Goal: Information Seeking & Learning: Learn about a topic

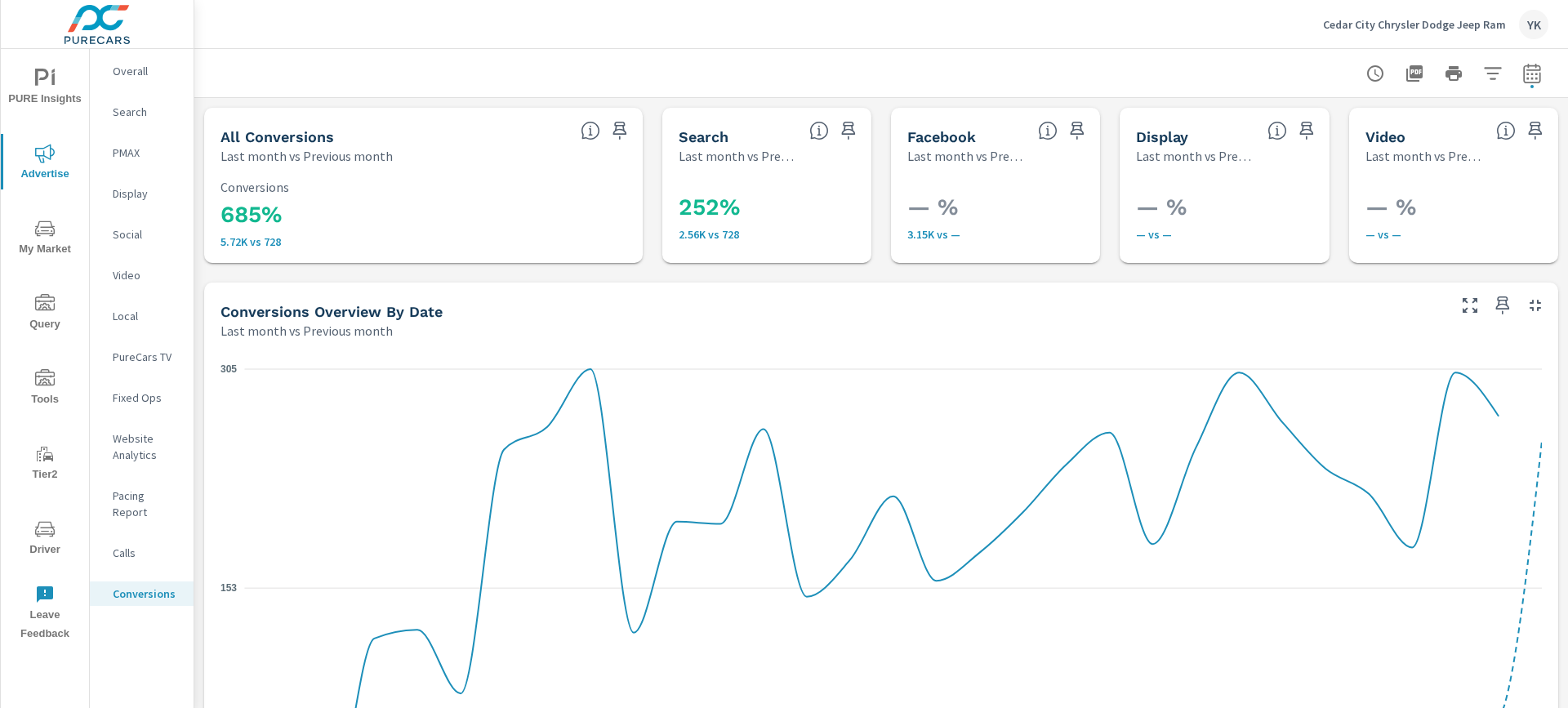
scroll to position [29, 0]
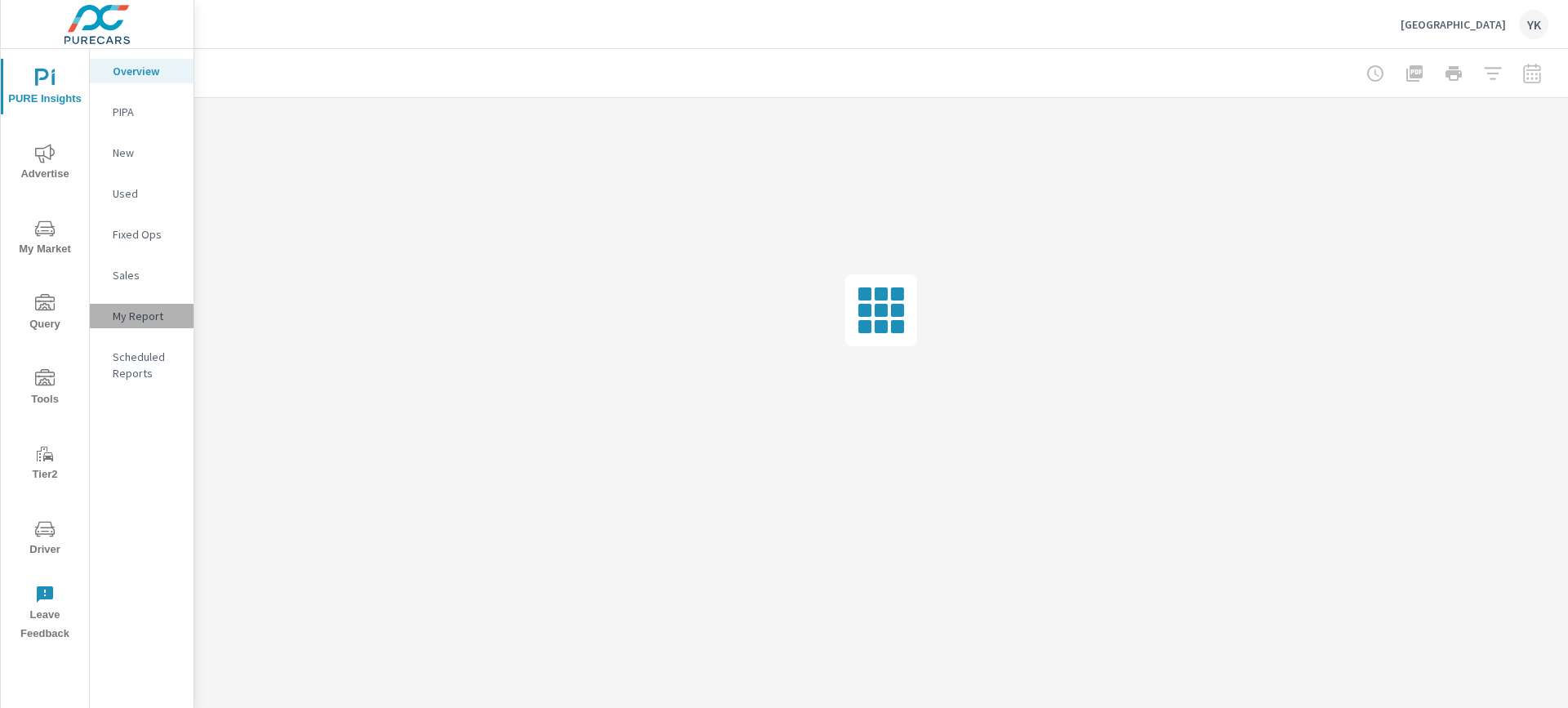
click at [154, 312] on p "My Report" at bounding box center [147, 316] width 68 height 17
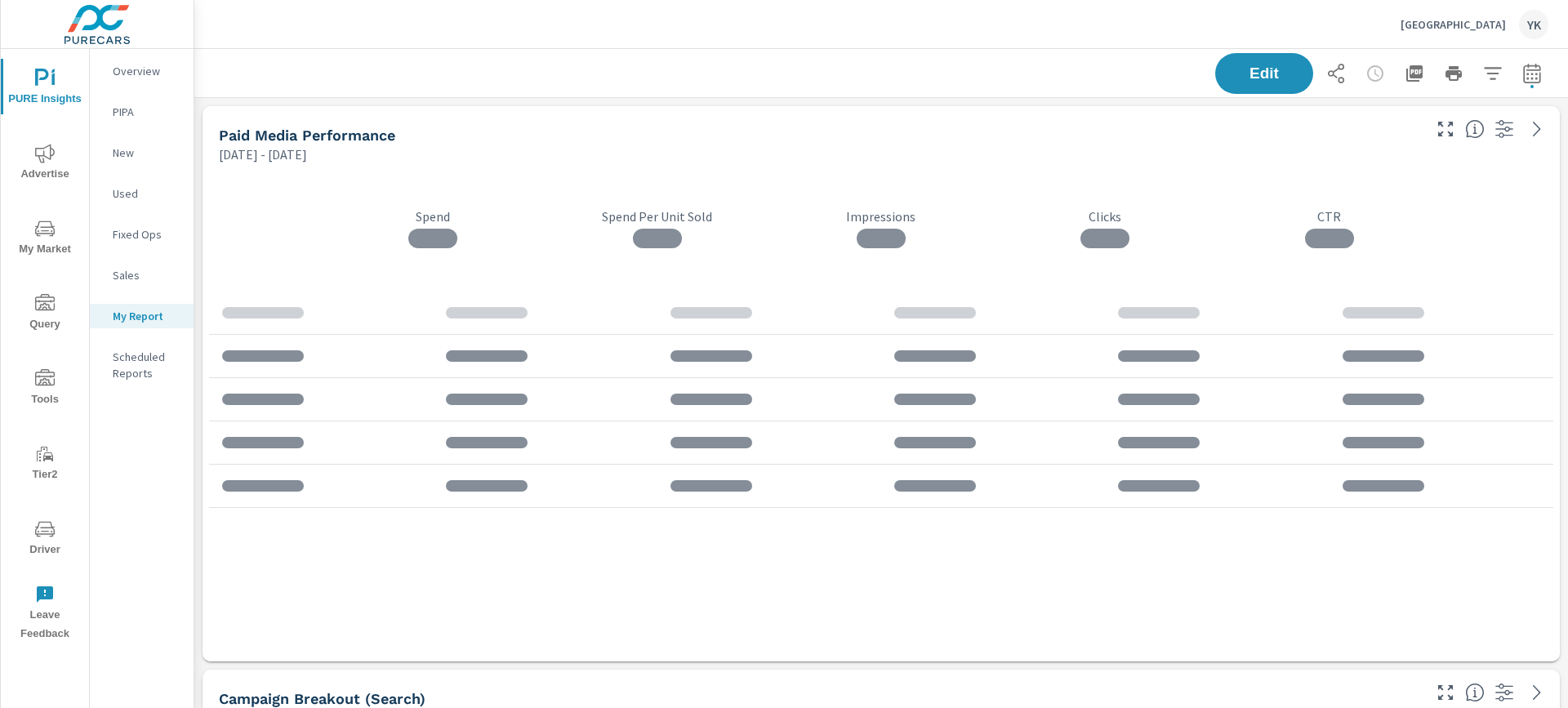
scroll to position [4515, 1375]
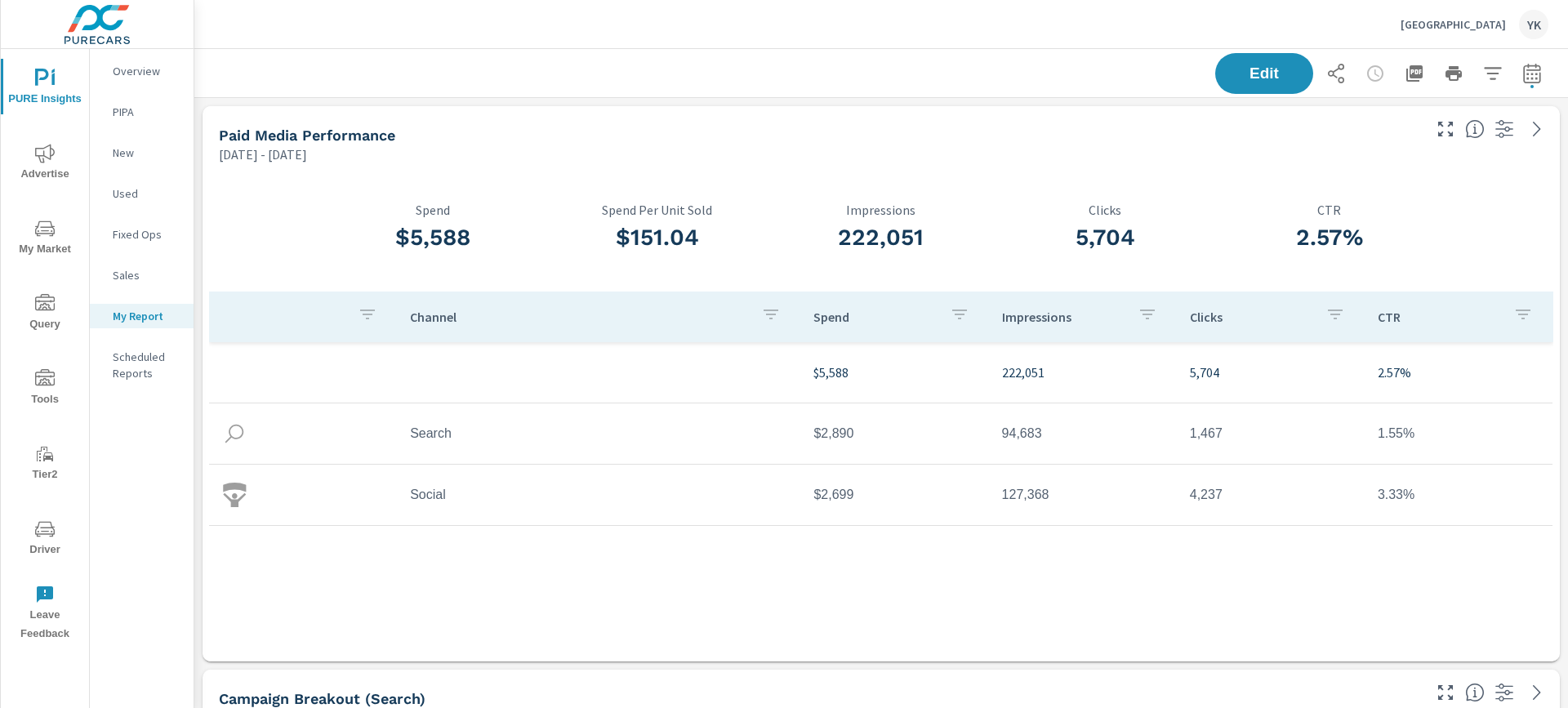
click at [1531, 72] on icon "button" at bounding box center [1532, 73] width 19 height 19
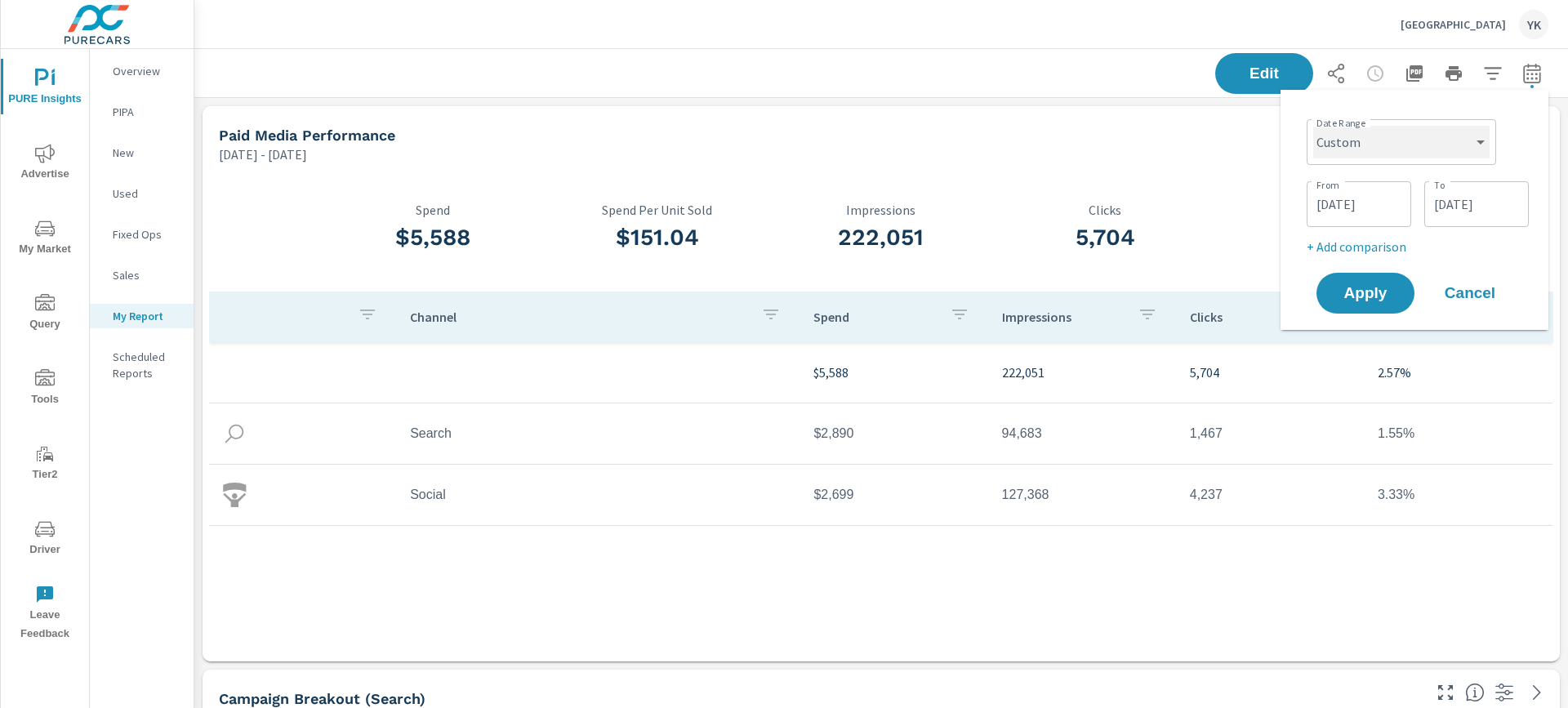
click at [1416, 133] on select "Custom Yesterday Last week Last 7 days Last 14 days Last 30 days Last 45 days L…" at bounding box center [1402, 141] width 176 height 32
select select "Last month"
click at [1320, 126] on select "Custom Yesterday Last week Last 7 days Last 14 days Last 30 days Last 45 days L…" at bounding box center [1402, 141] width 176 height 32
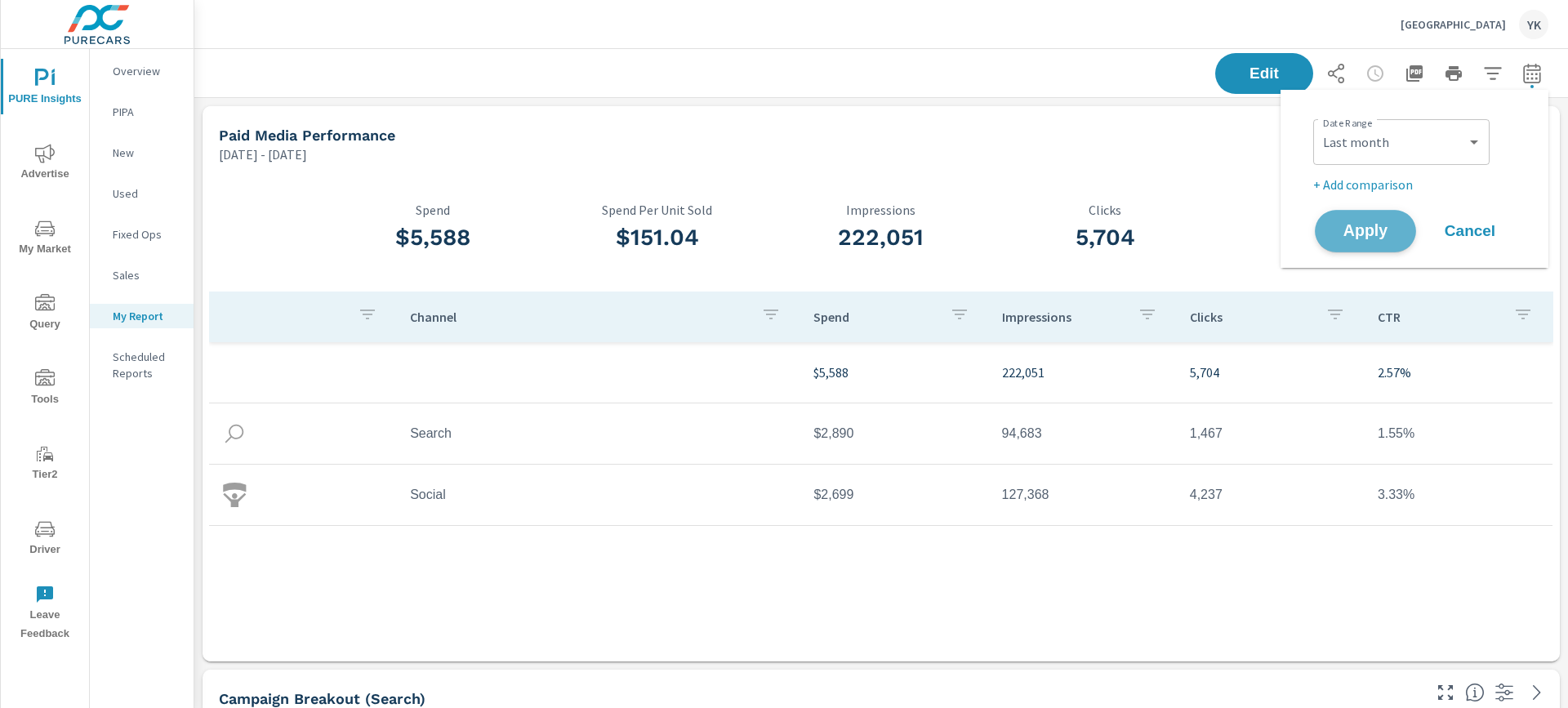
click at [1363, 237] on span "Apply" at bounding box center [1365, 231] width 67 height 16
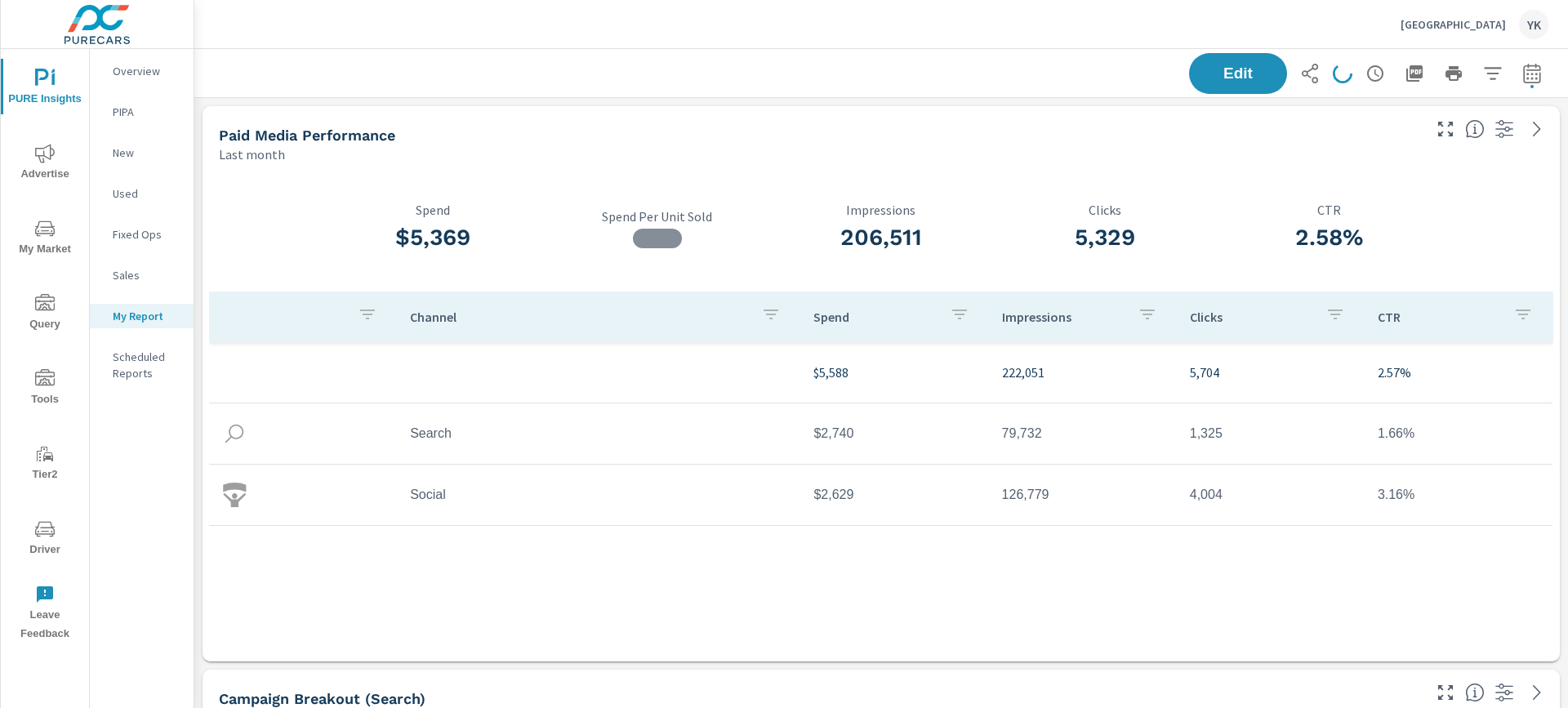
scroll to position [4515, 1375]
click at [1408, 72] on icon "button" at bounding box center [1414, 73] width 19 height 19
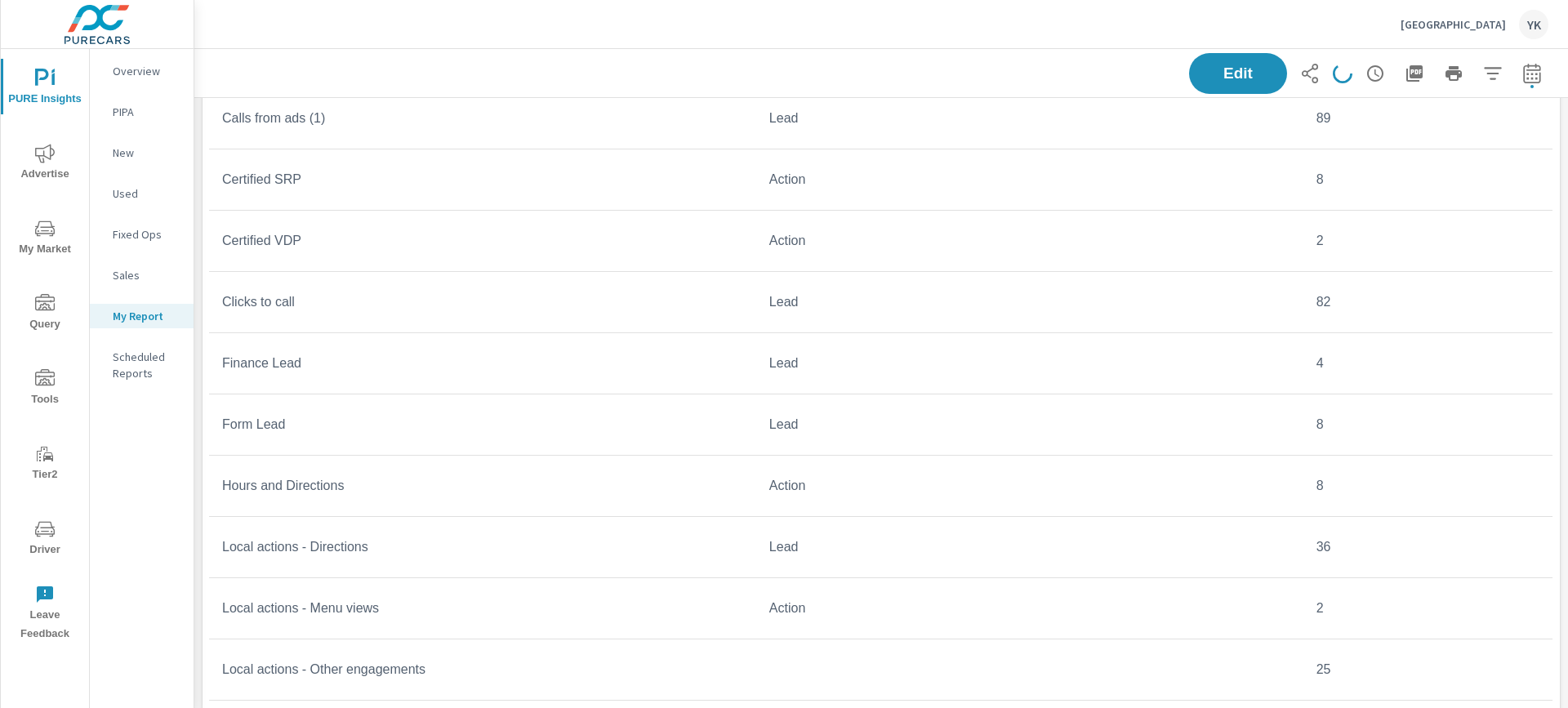
scroll to position [1461, 0]
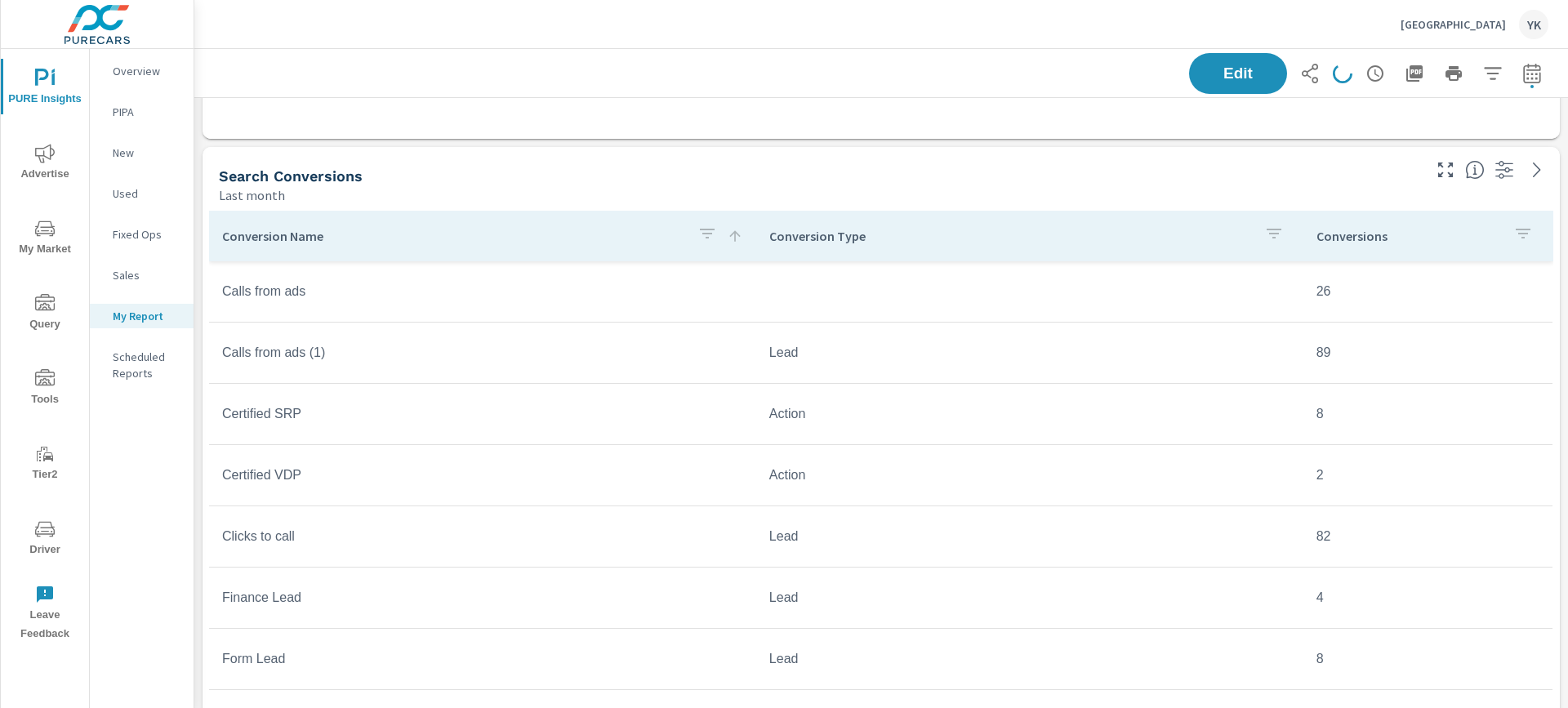
click at [1340, 245] on div "Conversions" at bounding box center [1427, 236] width 223 height 38
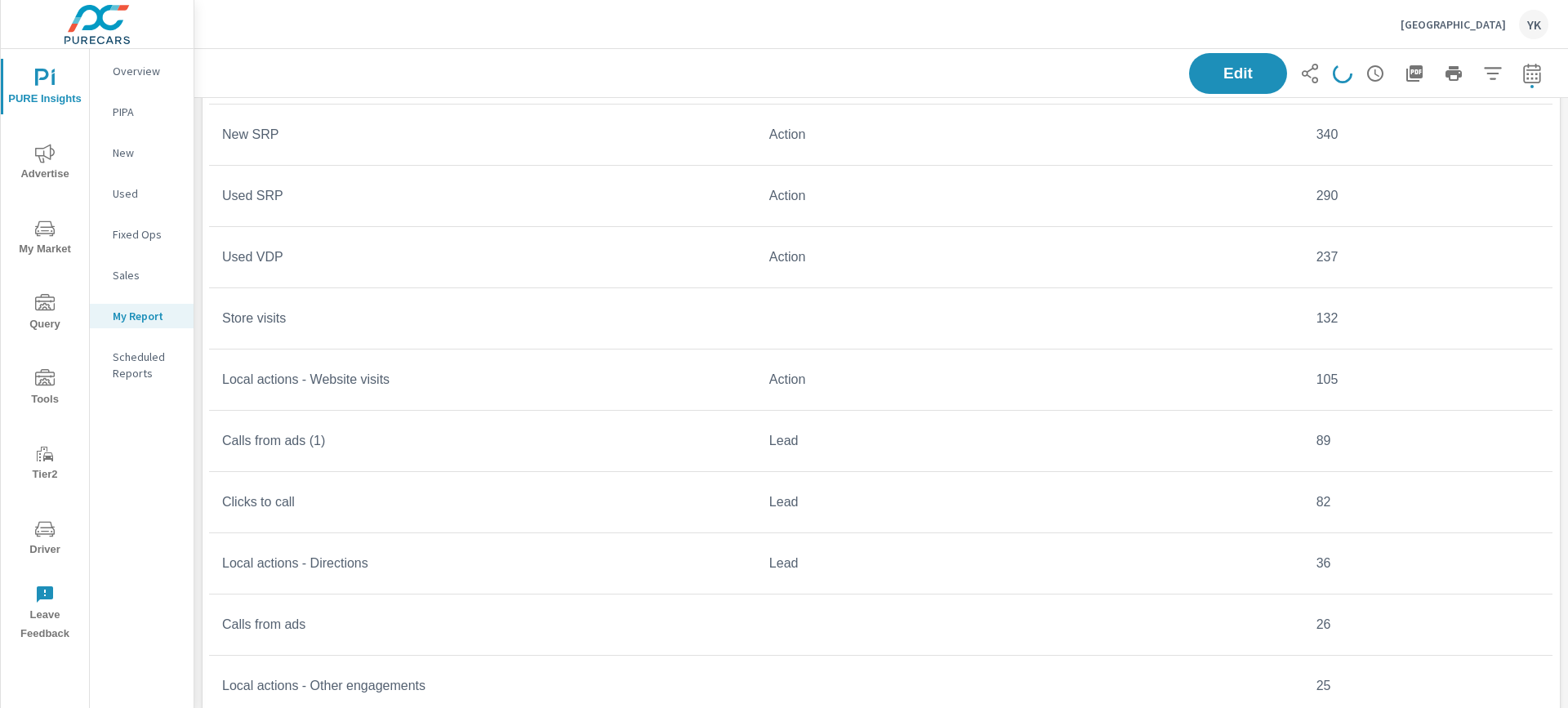
scroll to position [1669, 0]
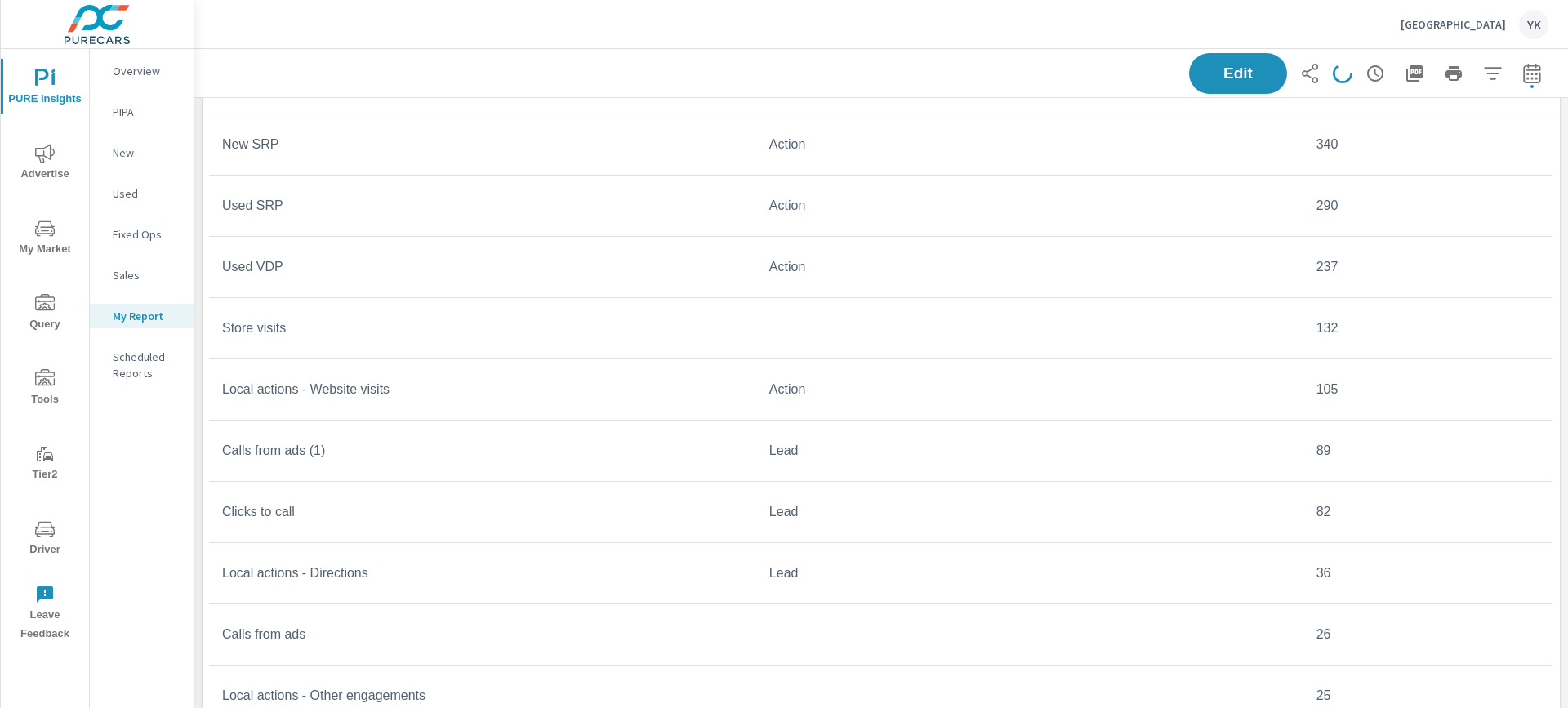
click at [63, 150] on span "Advertise" at bounding box center [45, 164] width 79 height 40
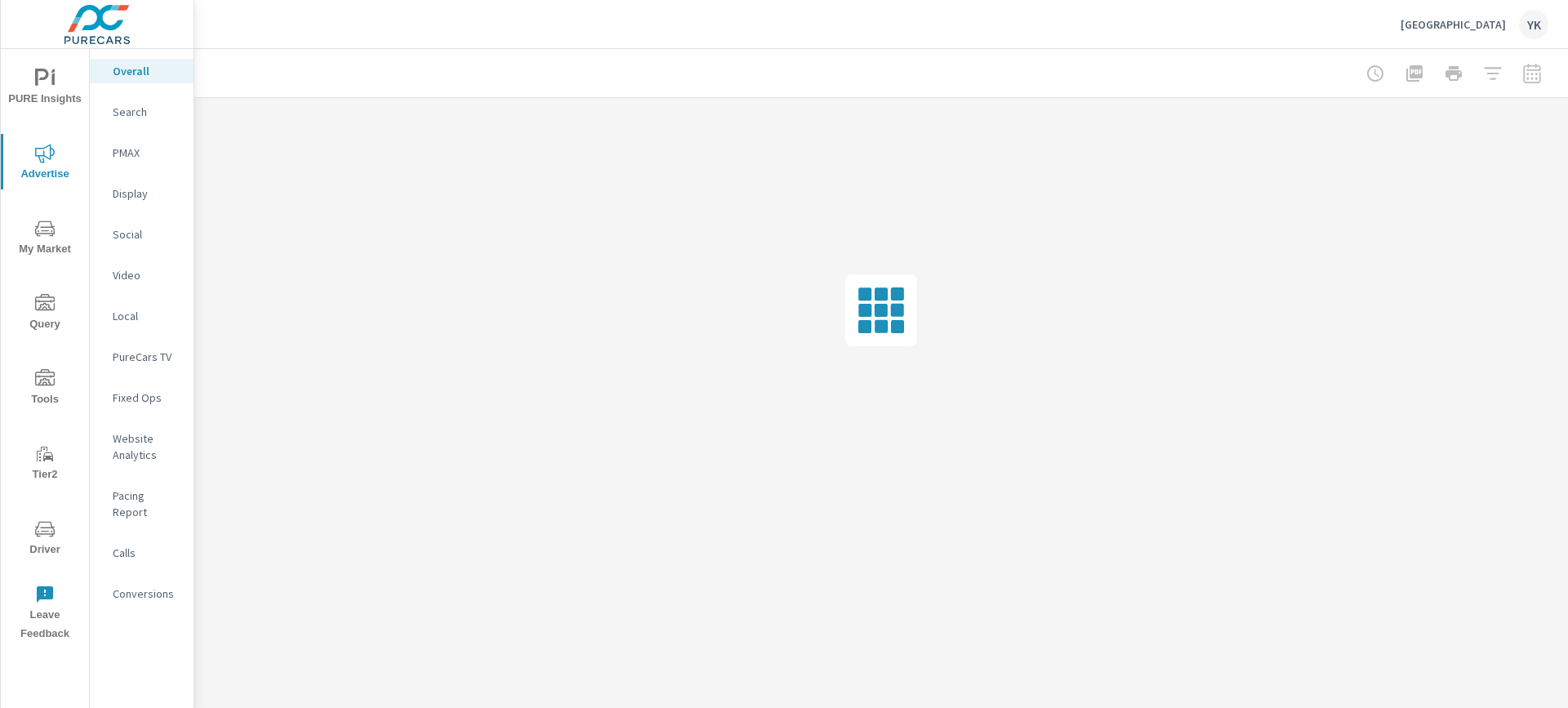
click at [135, 585] on p "Conversions" at bounding box center [147, 593] width 68 height 17
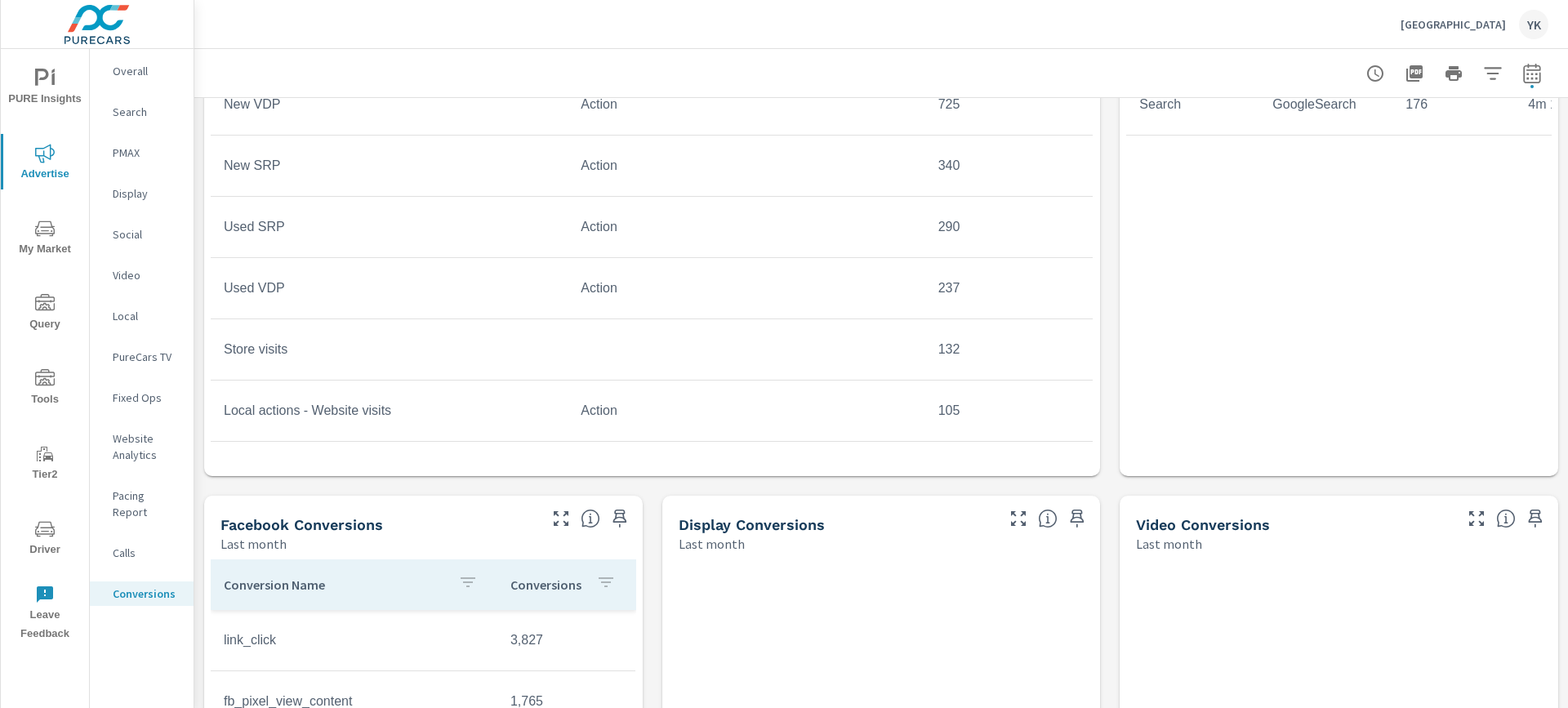
scroll to position [1009, 0]
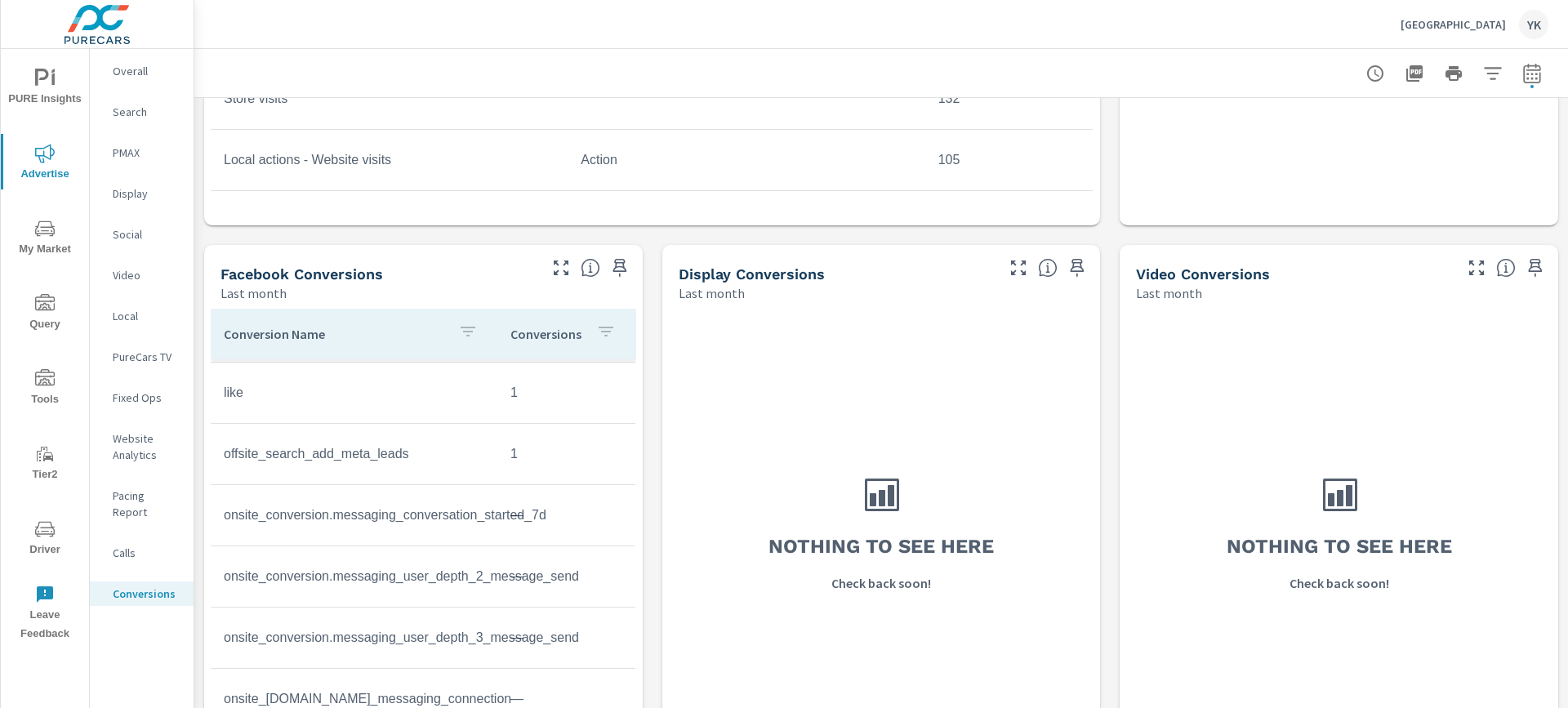
scroll to position [1131, 0]
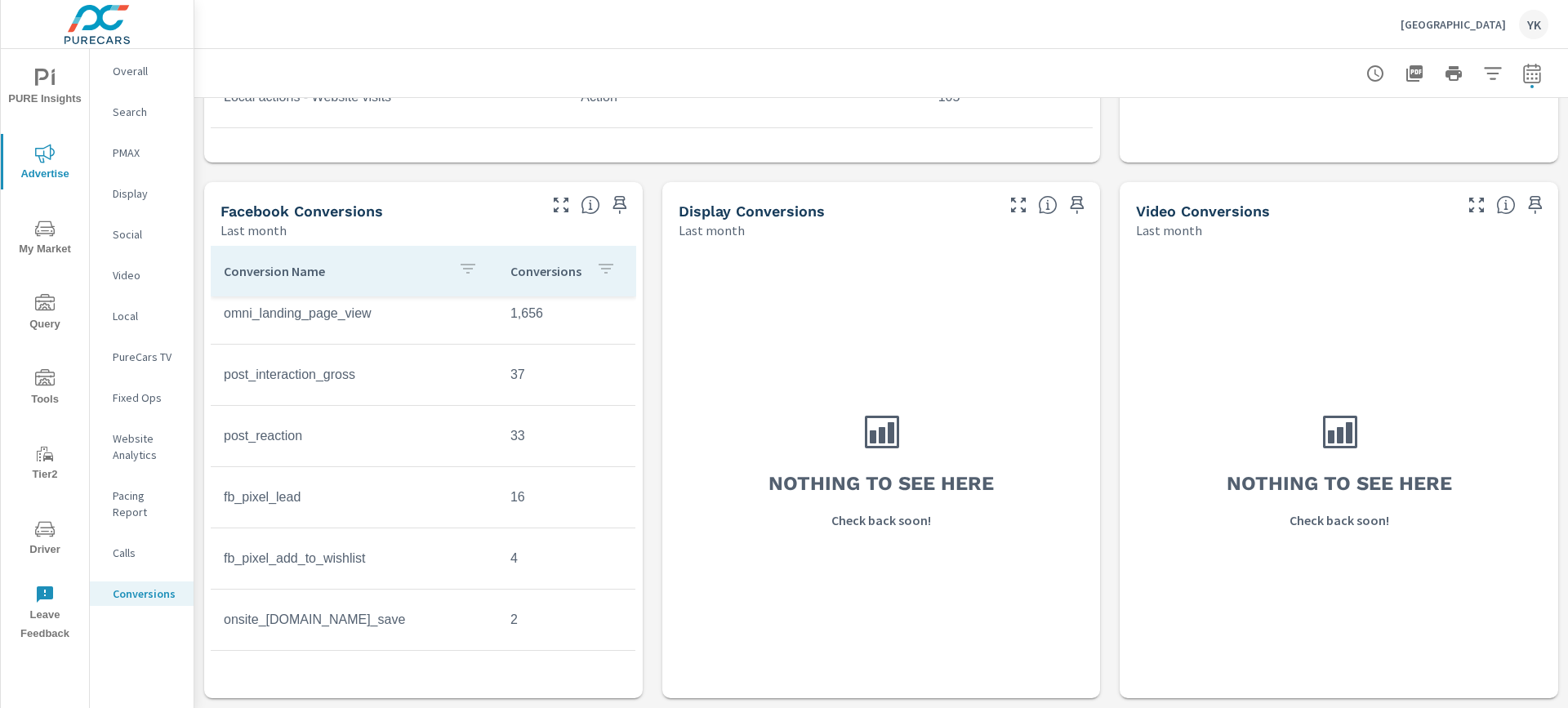
scroll to position [259, 0]
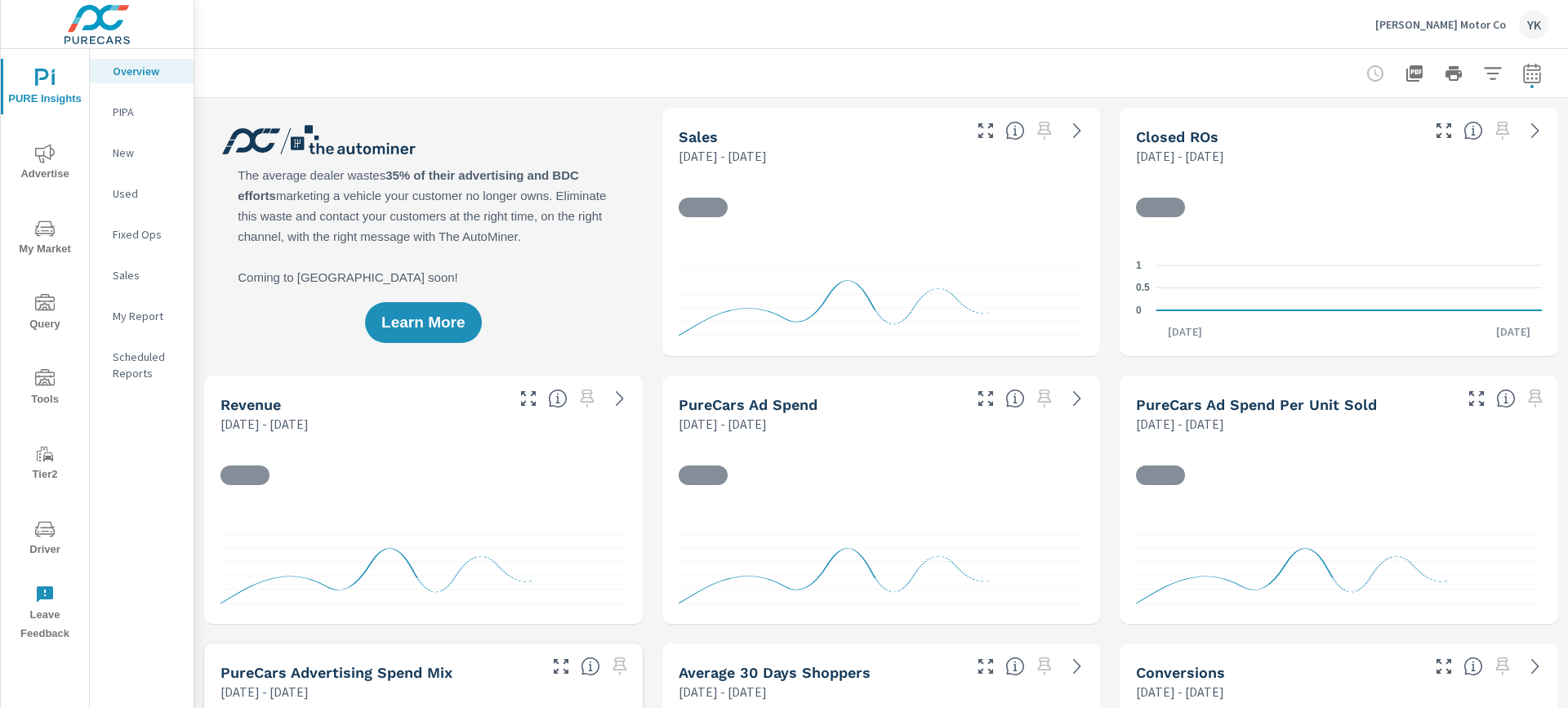
click at [114, 312] on p "My Report" at bounding box center [147, 316] width 68 height 17
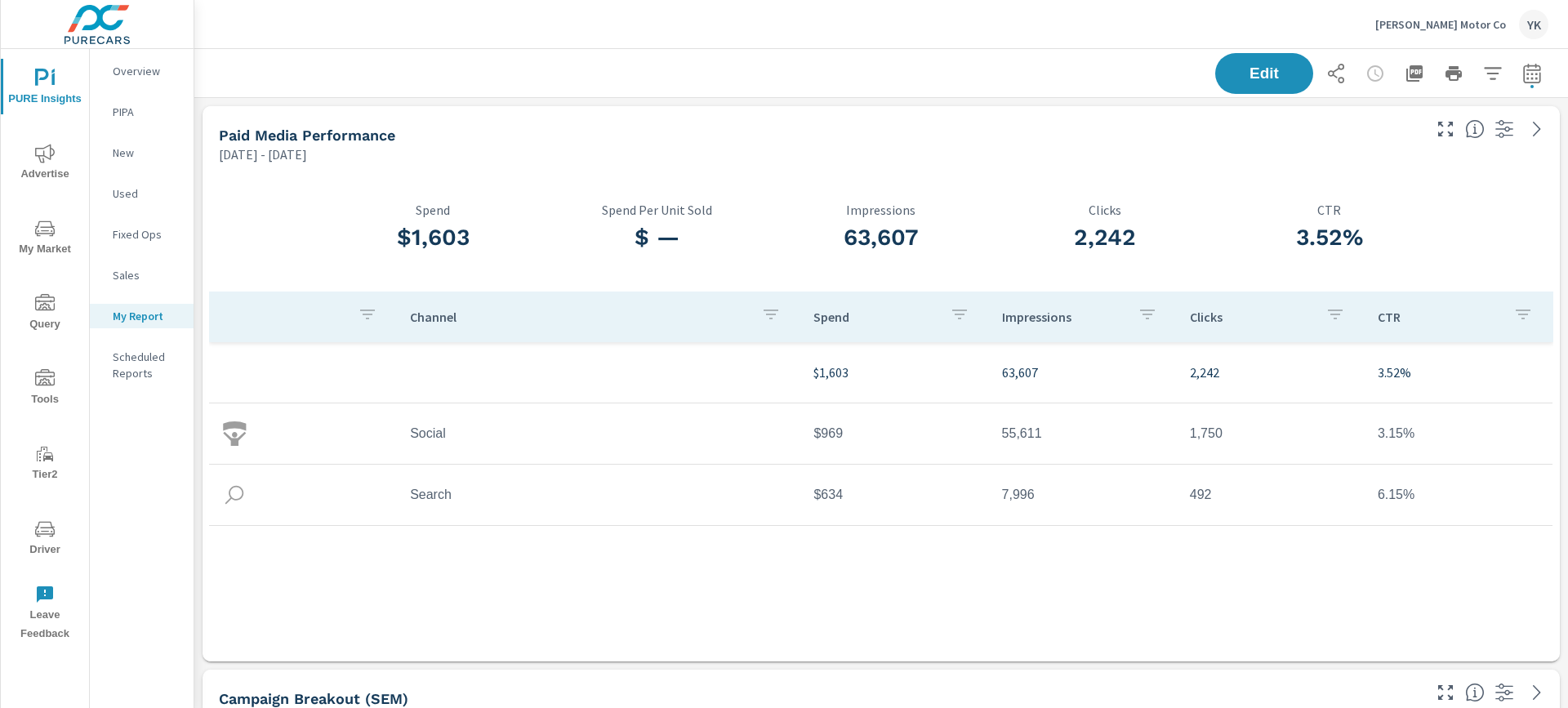
scroll to position [82, 0]
click at [1524, 80] on icon "button" at bounding box center [1532, 72] width 17 height 19
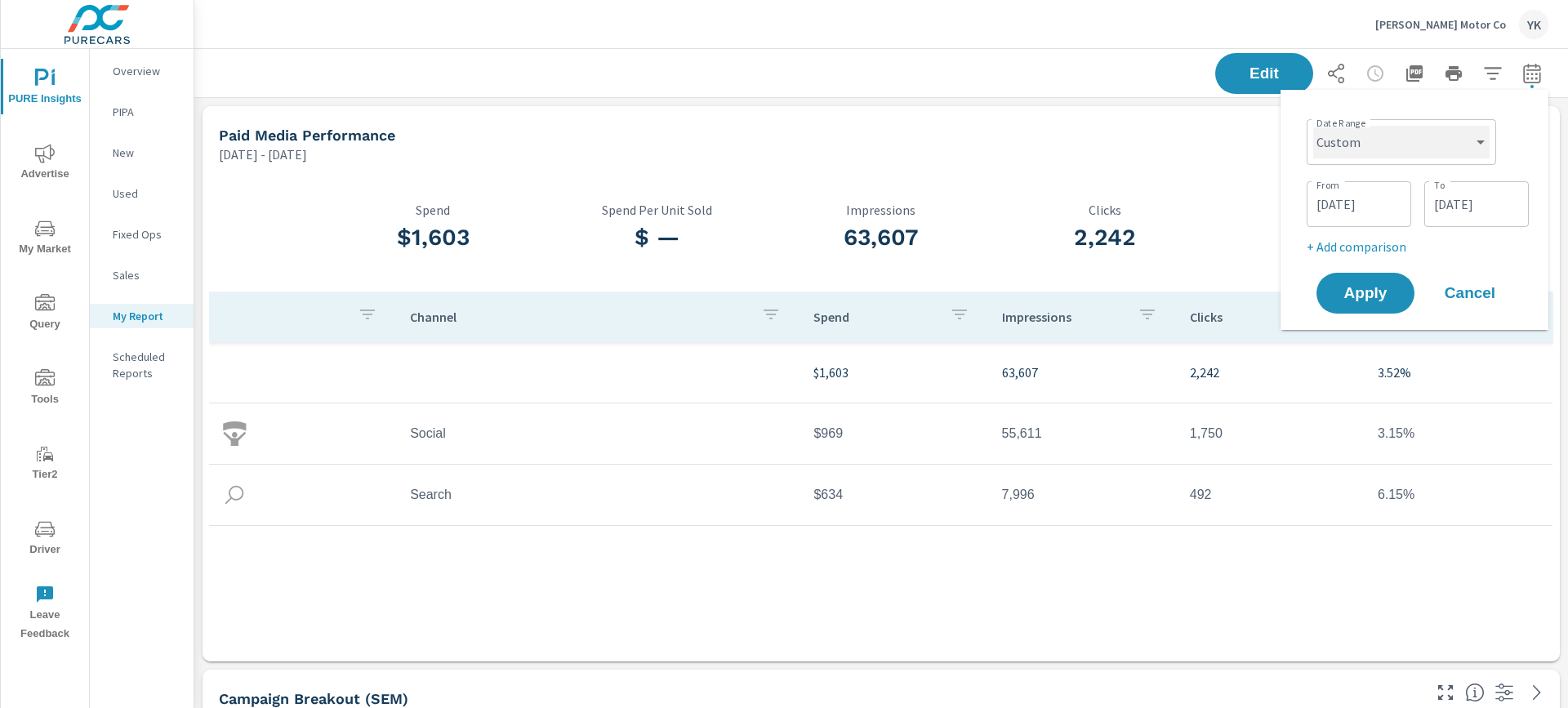
click at [1407, 153] on select "Custom Yesterday Last week Last 7 days Last 14 days Last 30 days Last 45 days L…" at bounding box center [1402, 141] width 176 height 32
select select "Last month"
click at [1320, 126] on select "Custom Yesterday Last week Last 7 days Last 14 days Last 30 days Last 45 days L…" at bounding box center [1402, 141] width 176 height 32
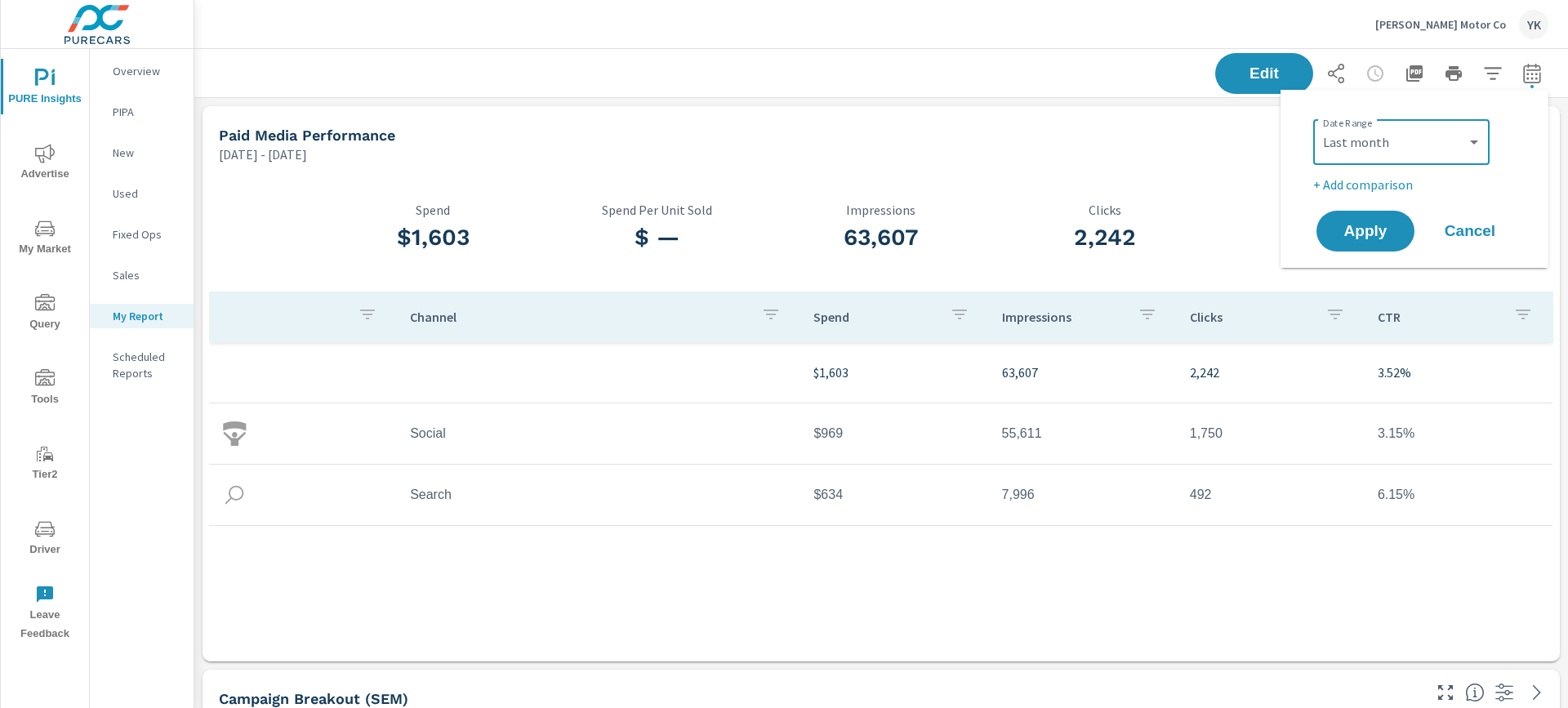
click at [1371, 187] on p "+ Add comparison" at bounding box center [1418, 184] width 209 height 19
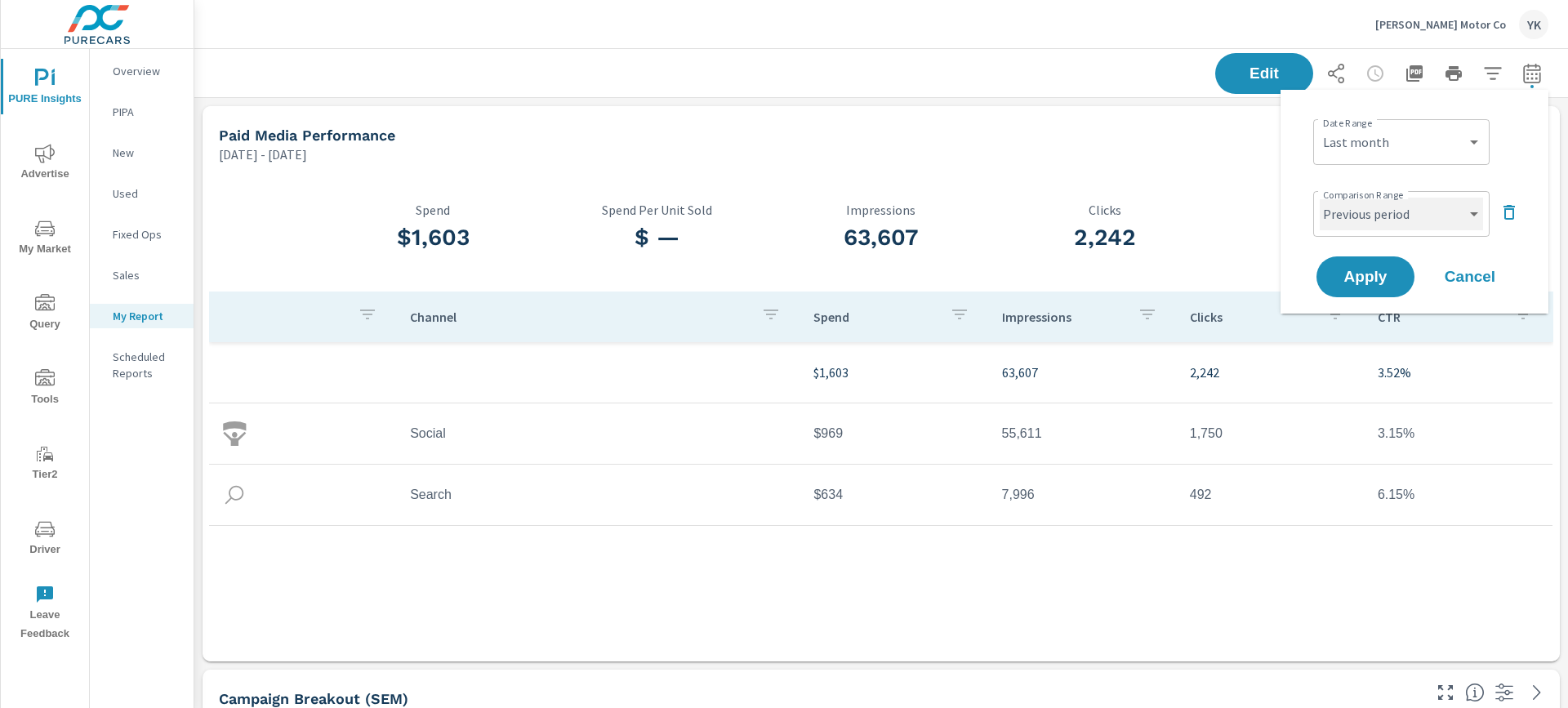
click at [1374, 217] on select "Custom Previous period Previous month Previous year" at bounding box center [1401, 213] width 163 height 32
select select "Previous month"
click at [1320, 197] on select "Custom Previous period Previous month Previous year" at bounding box center [1401, 213] width 163 height 32
click at [1374, 278] on span "Apply" at bounding box center [1365, 278] width 67 height 16
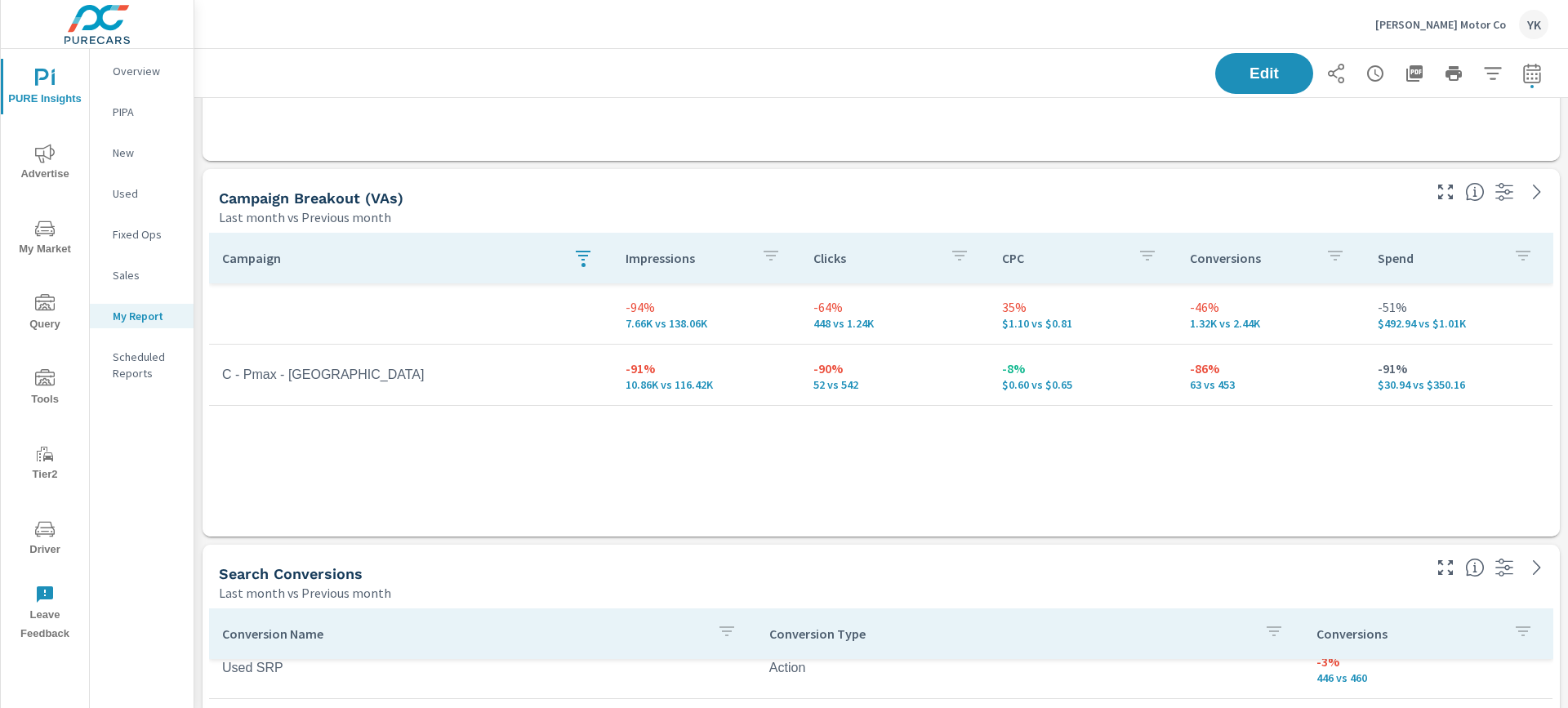
scroll to position [1047, 0]
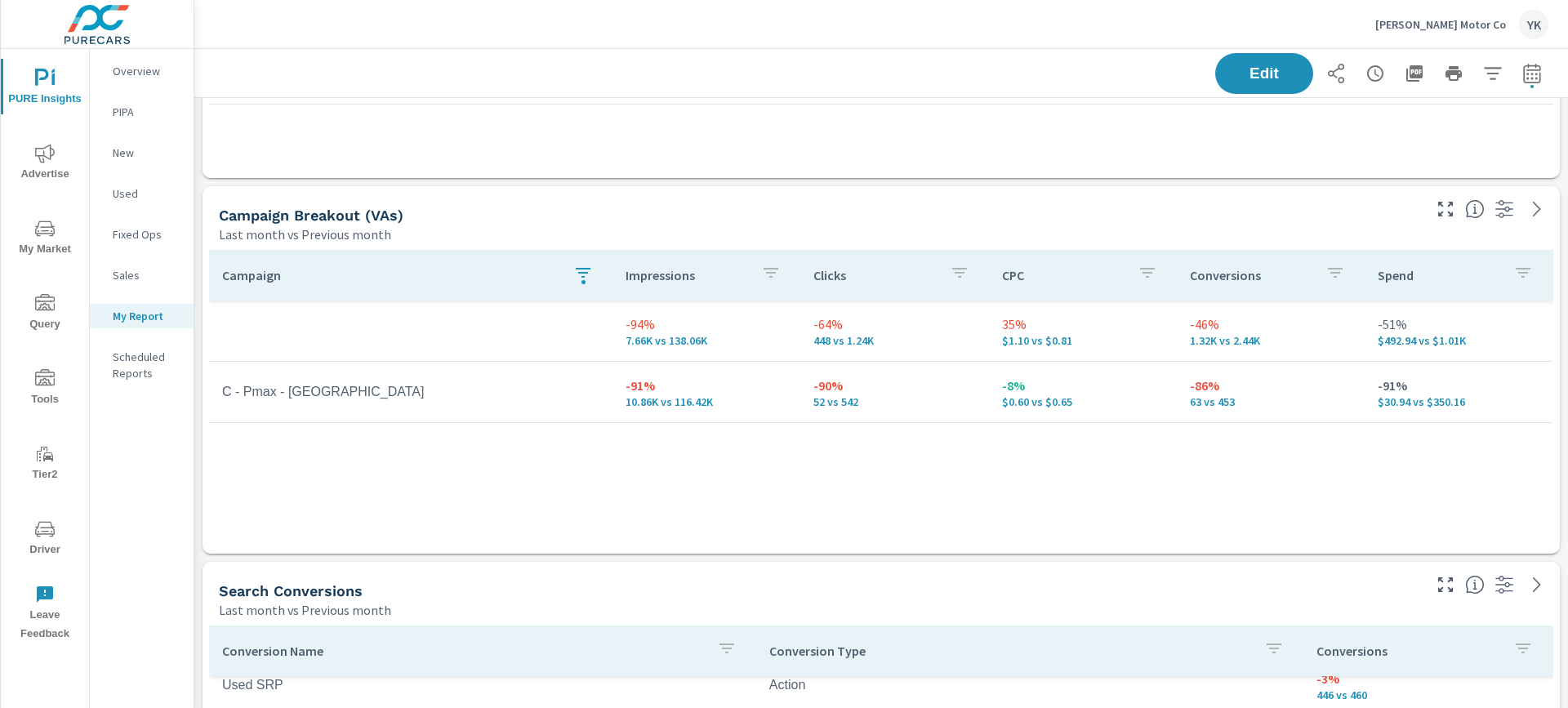
click at [318, 405] on td "C - Pmax - New VA" at bounding box center [411, 391] width 404 height 41
click at [580, 283] on div "button" at bounding box center [583, 275] width 19 height 24
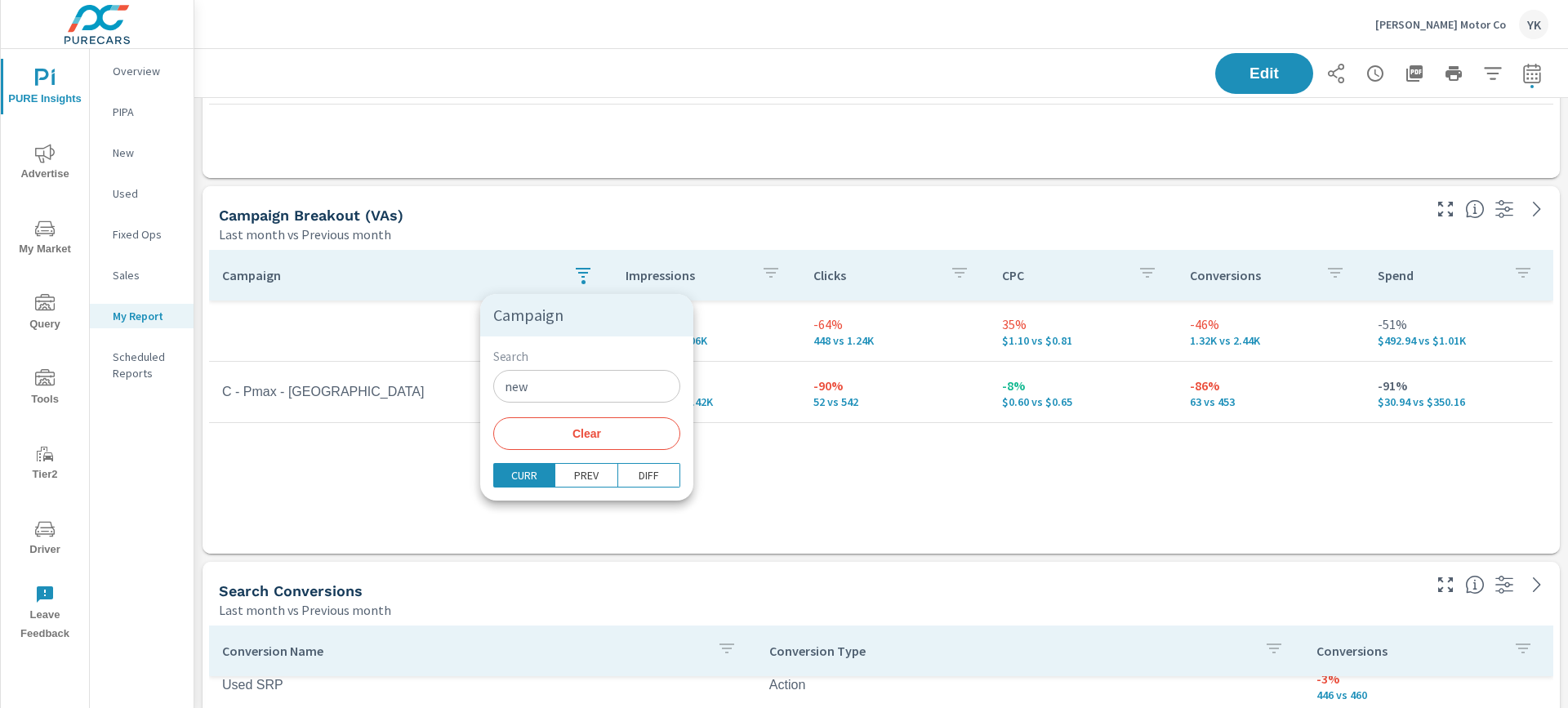
click at [568, 423] on button "Clear" at bounding box center [587, 433] width 187 height 32
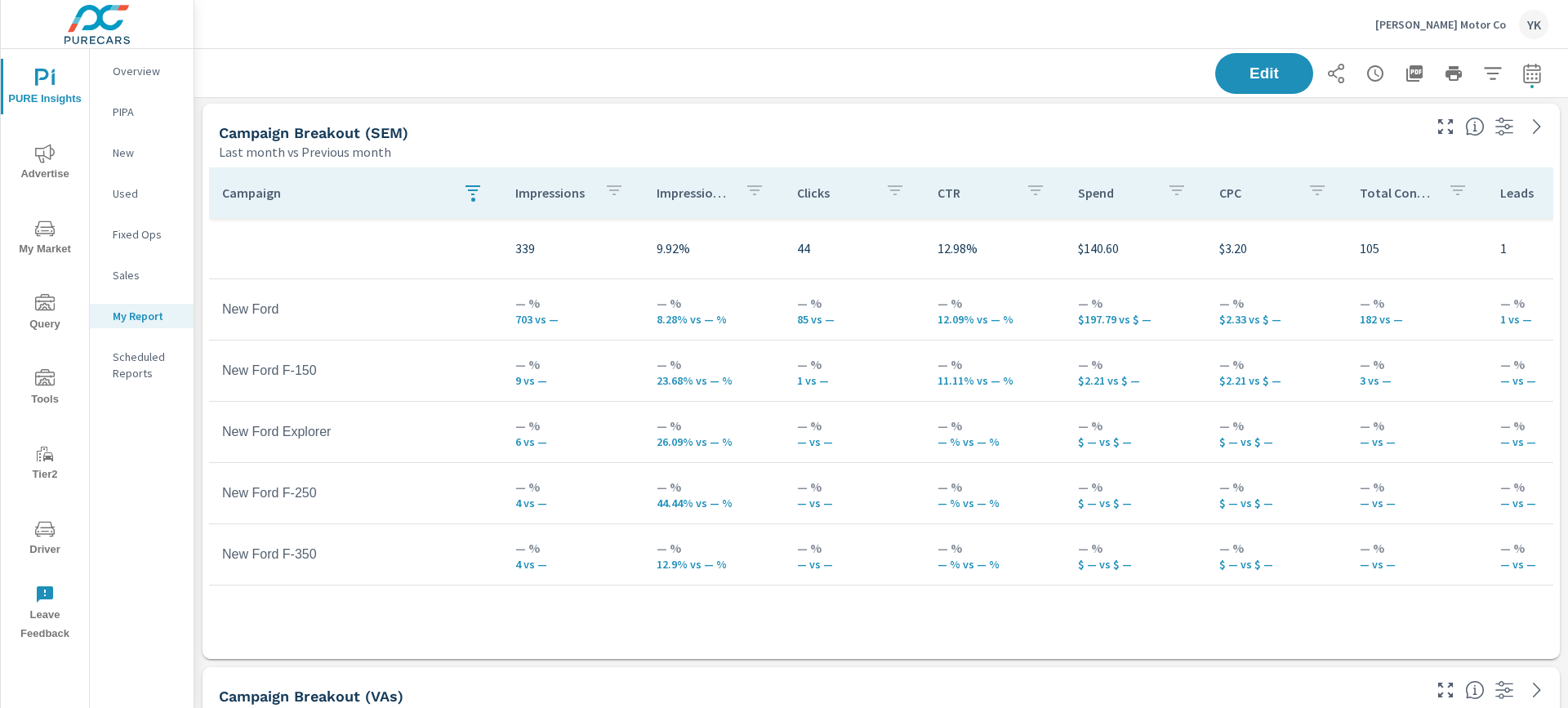
scroll to position [510, 0]
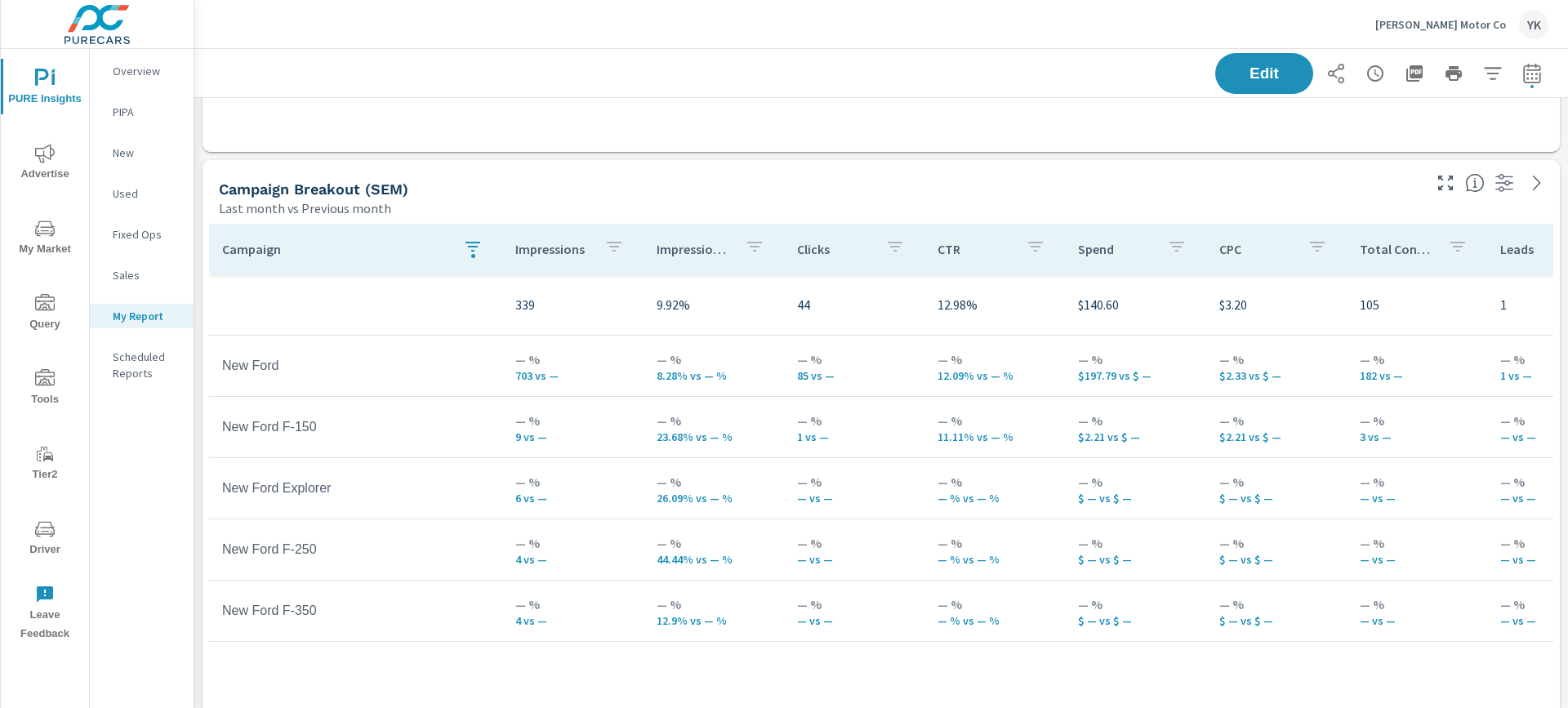
click at [465, 248] on icon "button" at bounding box center [473, 246] width 19 height 19
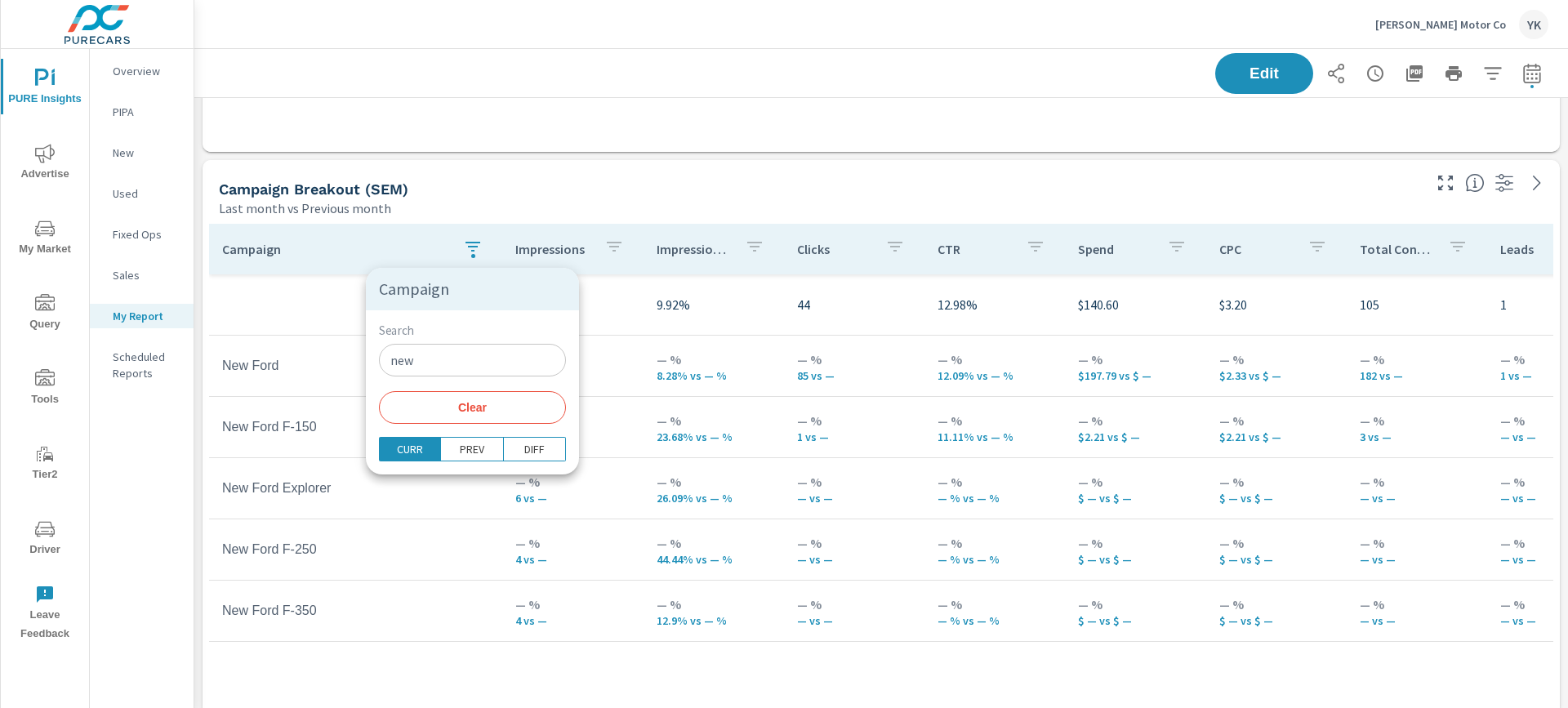
click at [445, 415] on button "Clear" at bounding box center [473, 407] width 187 height 32
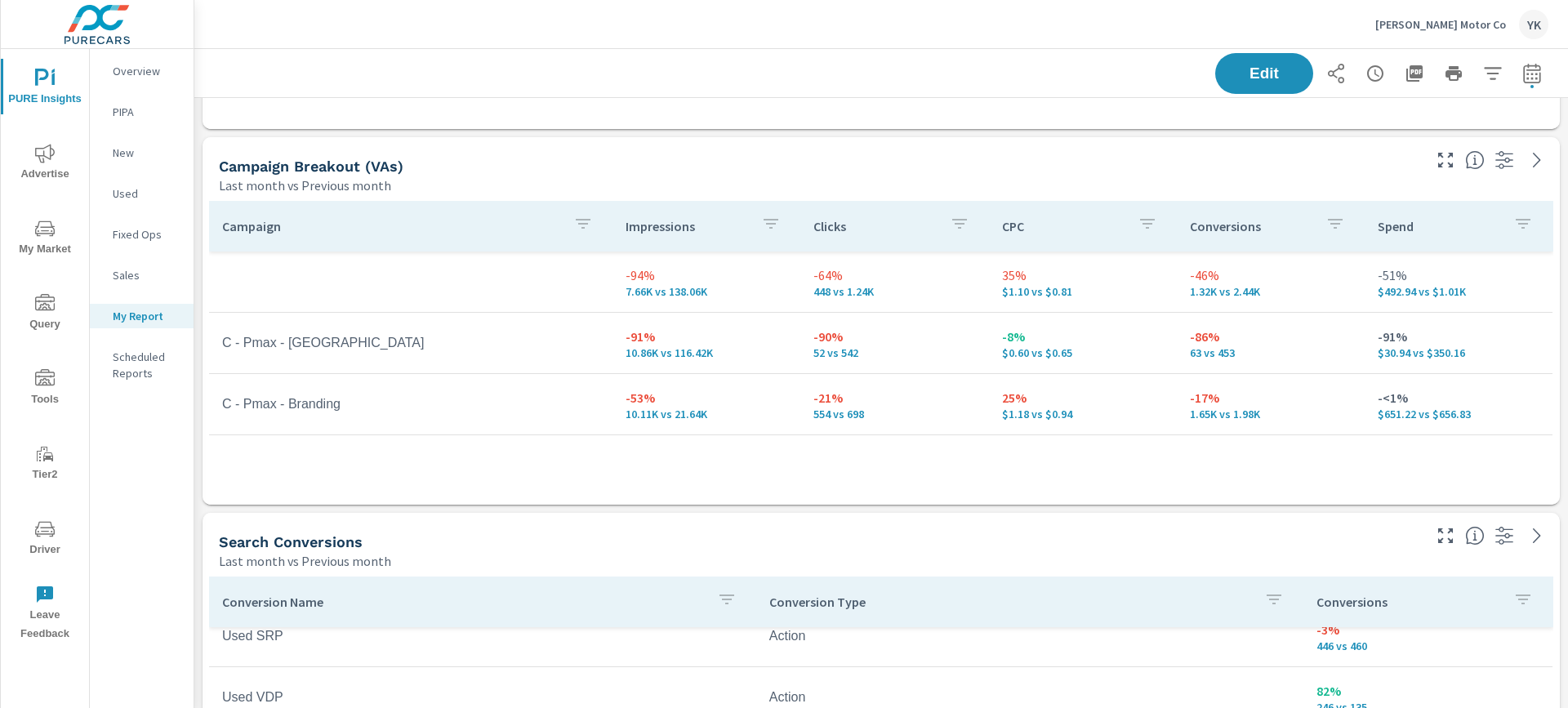
scroll to position [1107, 0]
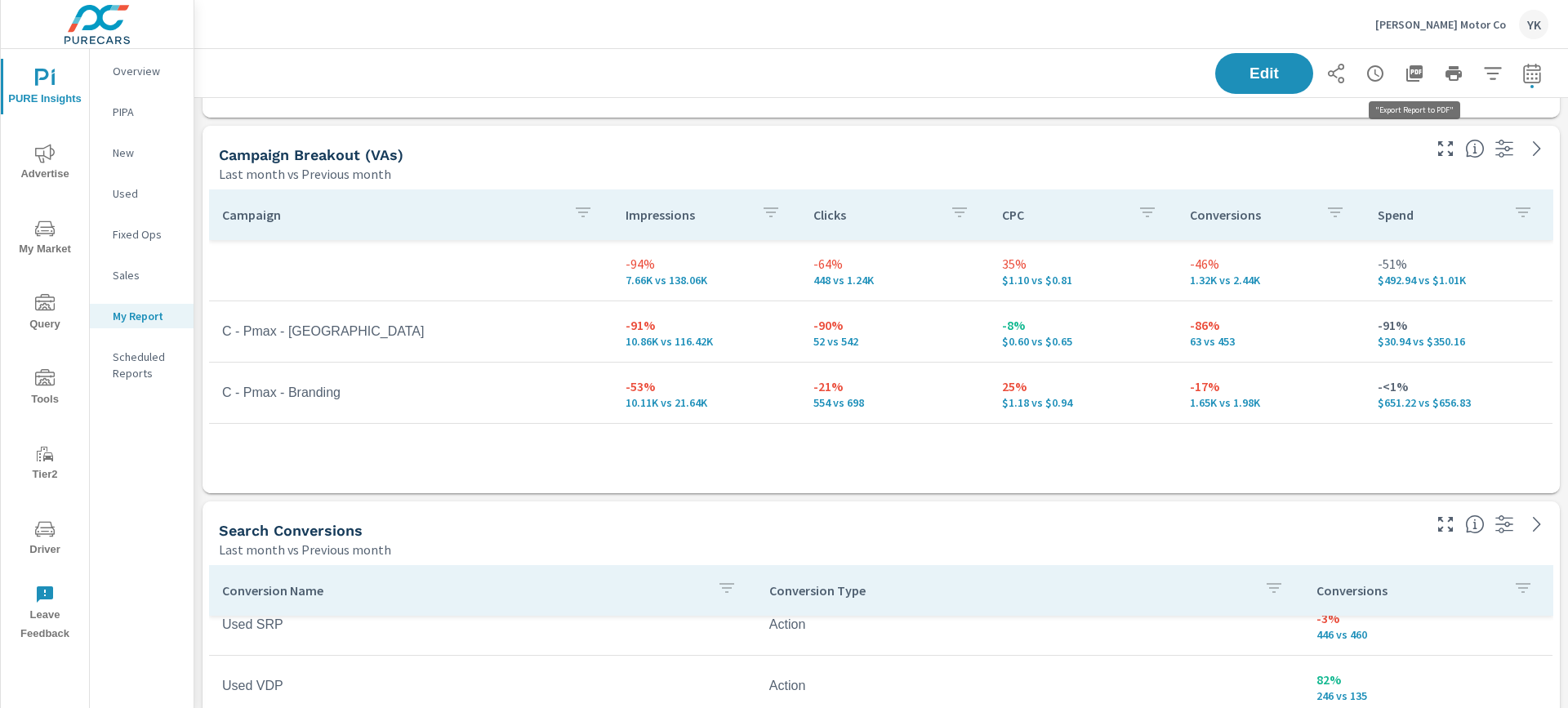
click at [1400, 72] on button "button" at bounding box center [1414, 72] width 32 height 32
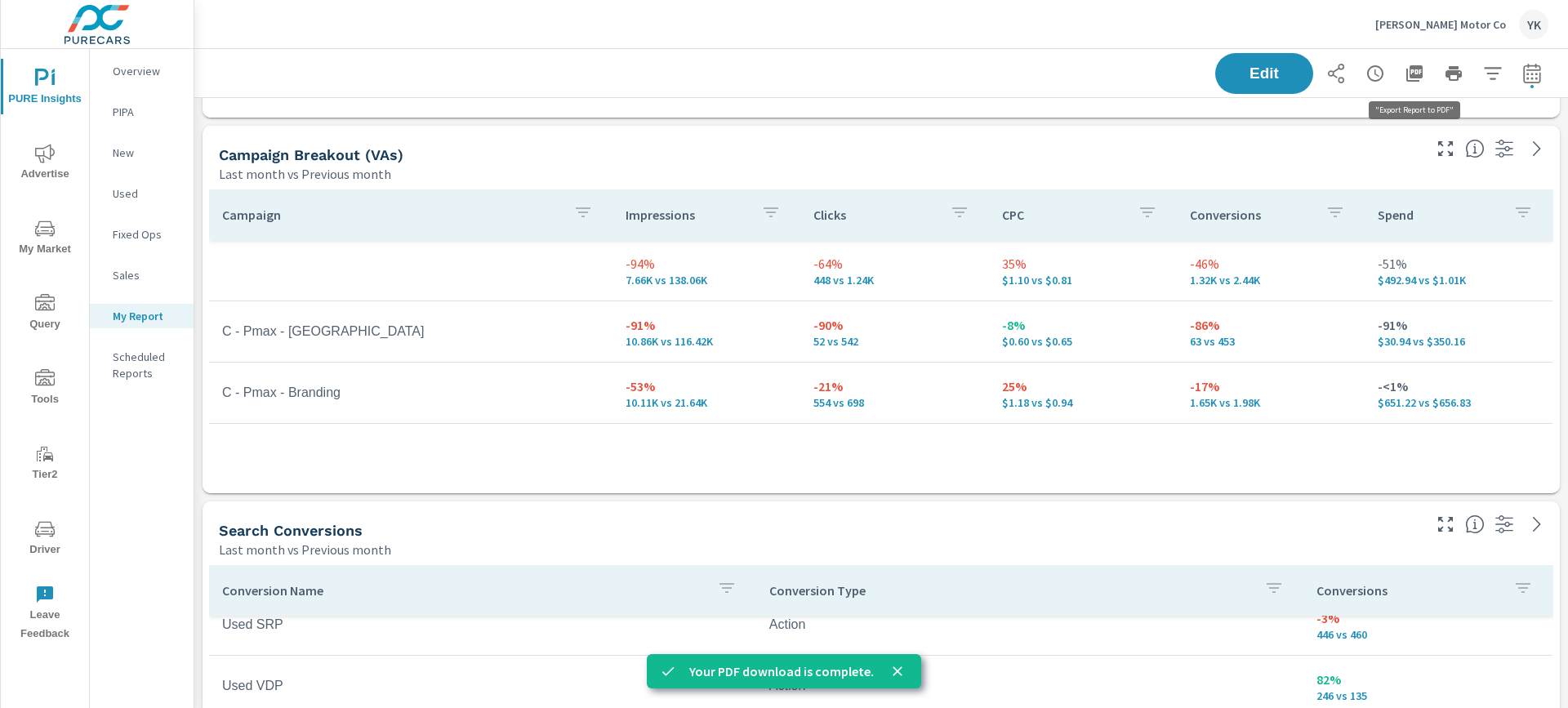
click at [1416, 77] on icon "button" at bounding box center [1414, 73] width 17 height 17
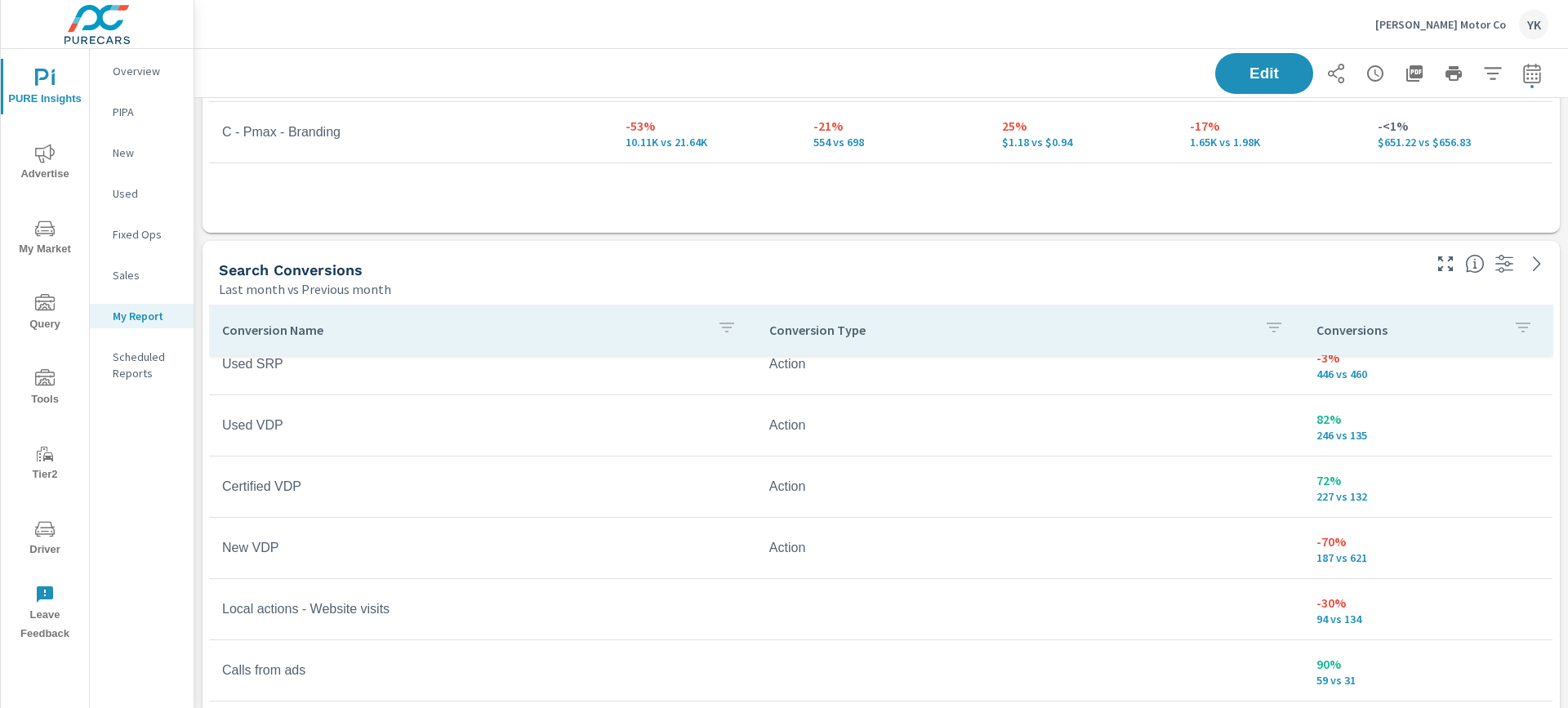
scroll to position [1446, 0]
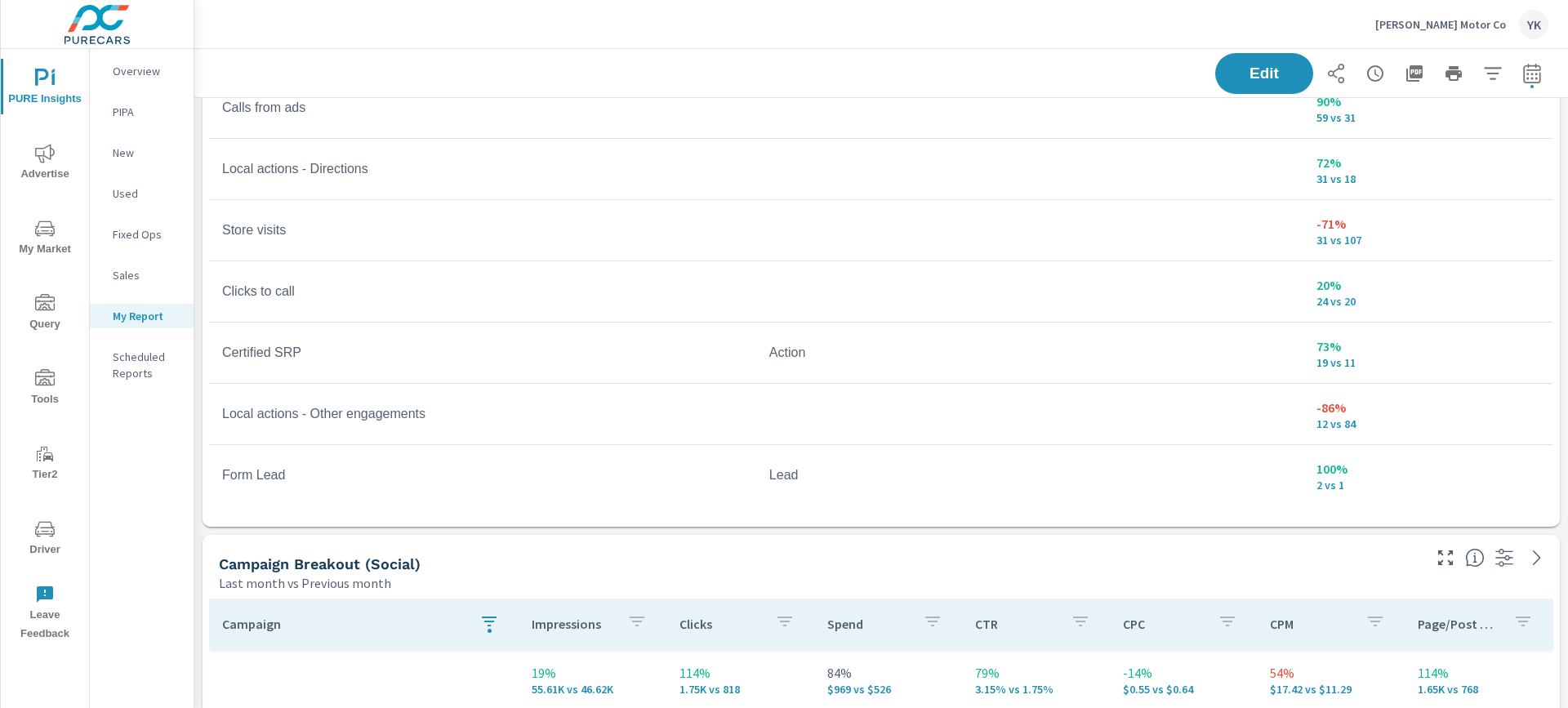
scroll to position [1694, 0]
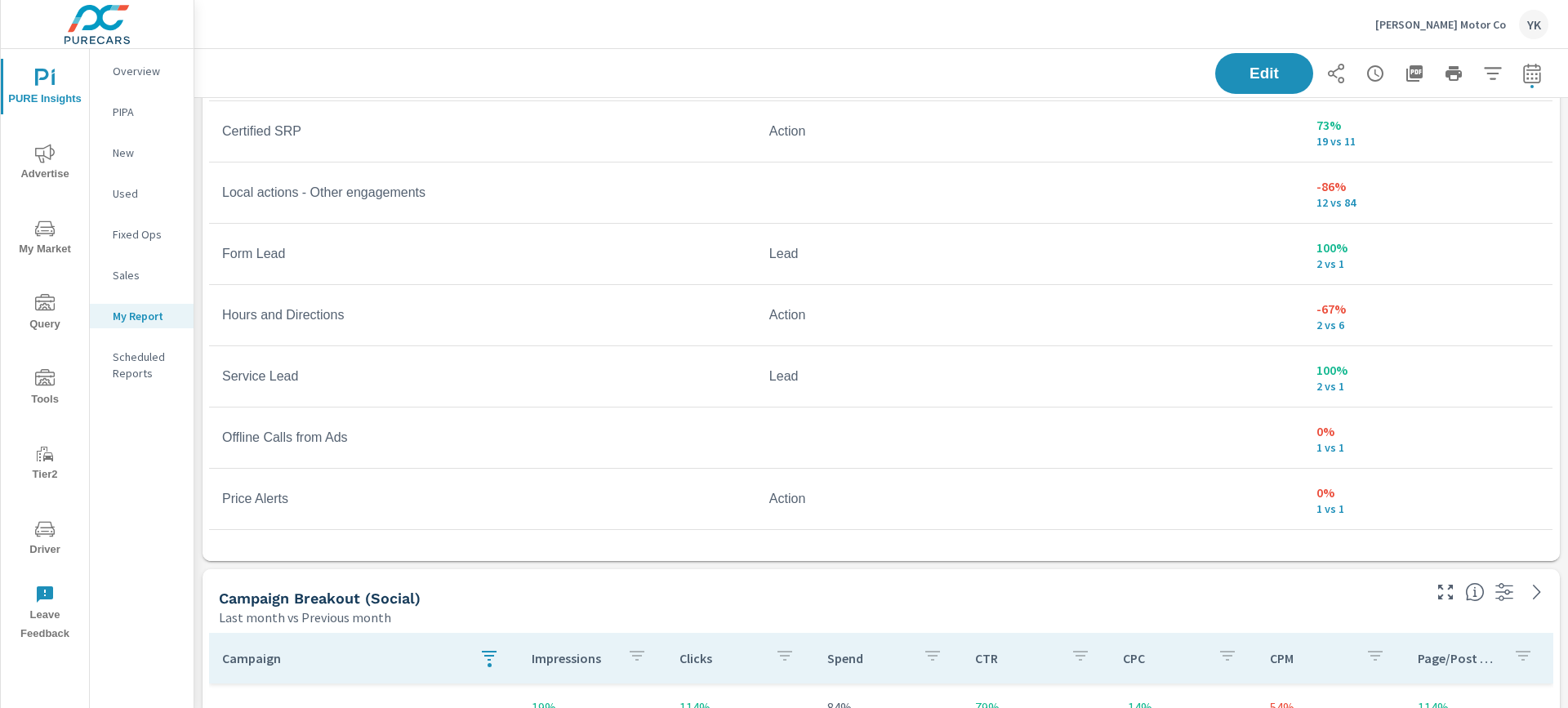
scroll to position [2176, 0]
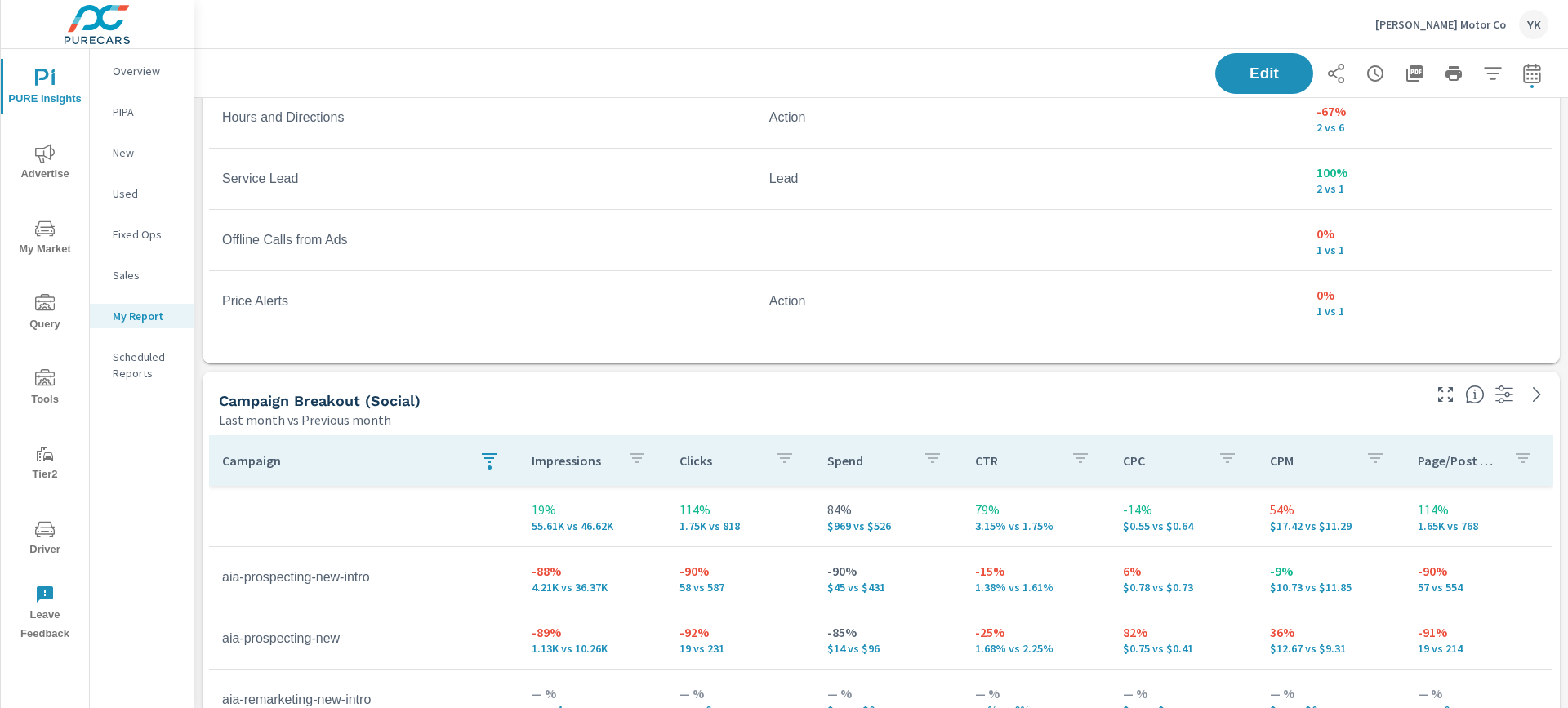
scroll to position [254, 0]
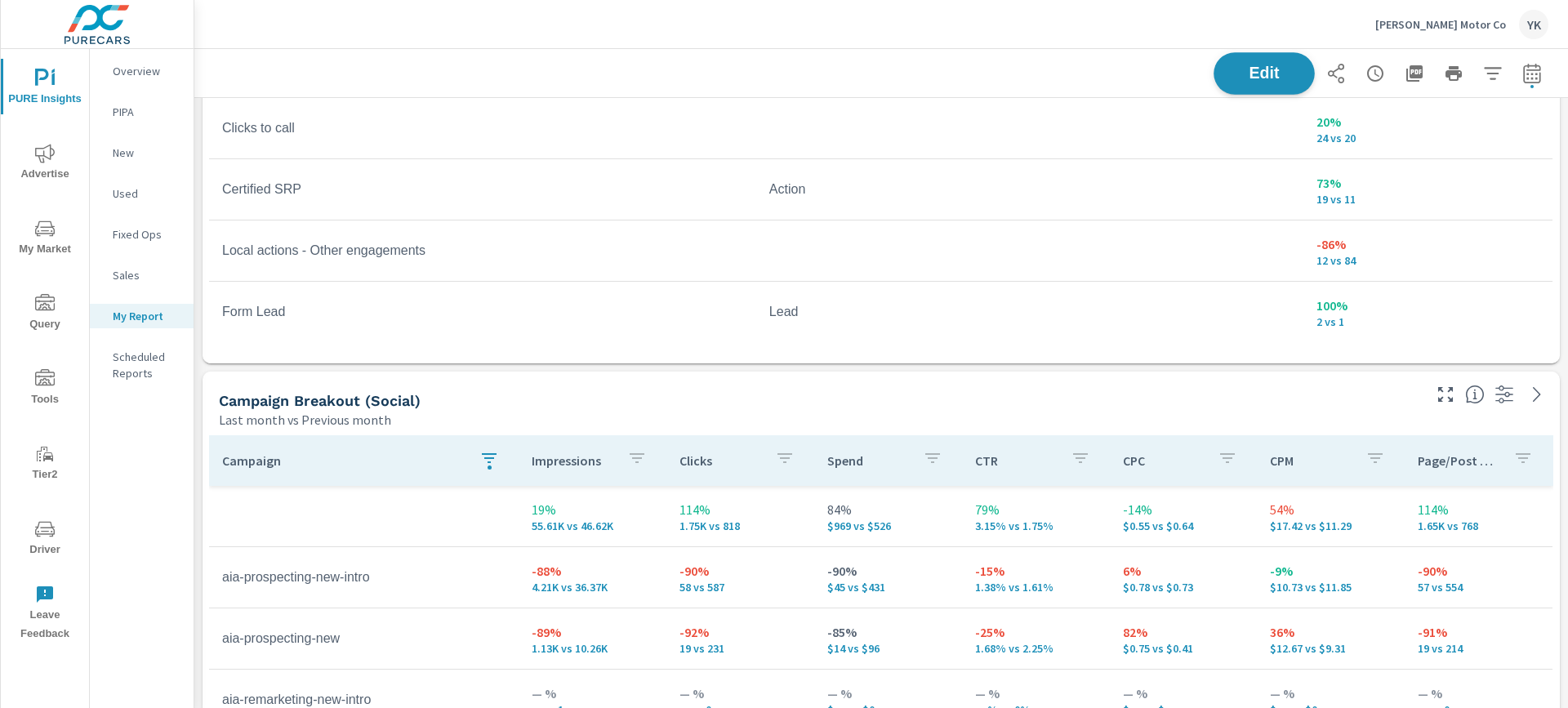
click at [1239, 69] on span "Edit" at bounding box center [1264, 73] width 67 height 16
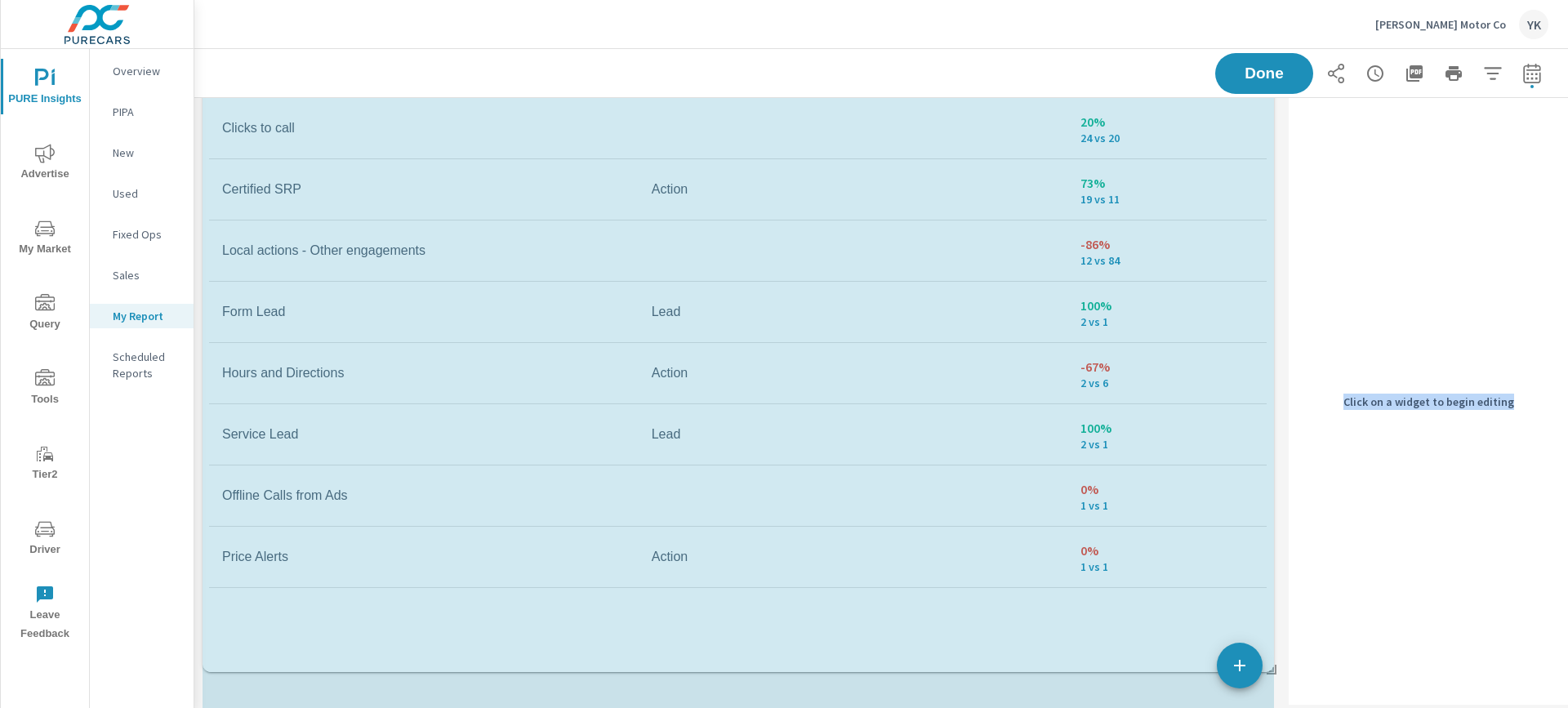
scroll to position [4327, 1089]
drag, startPoint x: 1271, startPoint y: 359, endPoint x: 1285, endPoint y: 652, distance: 293.3
click at [1285, 652] on div "Store Visits Last month vs Previous month 31 -76 (71%) vs. Aug 2025 Paid Media …" at bounding box center [881, 86] width 1374 height 4327
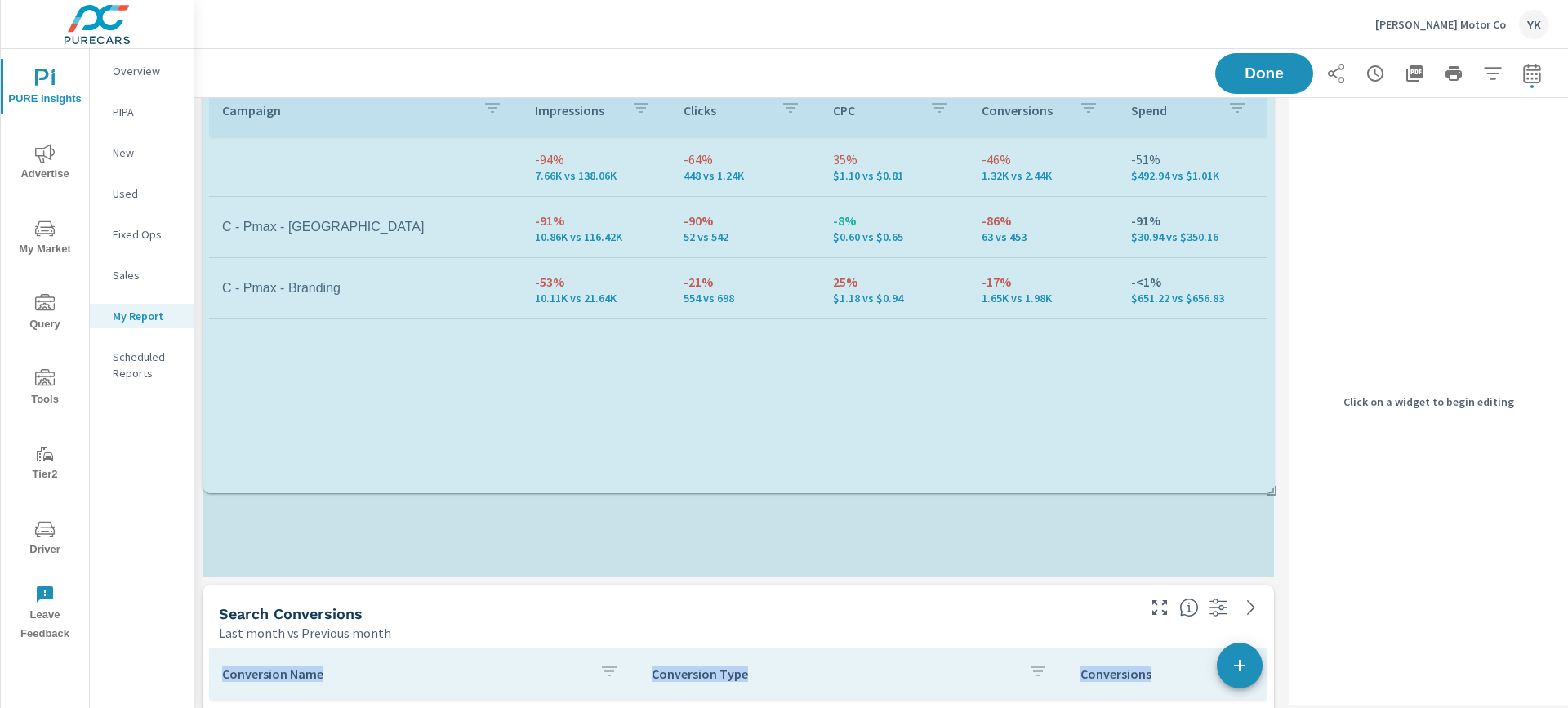
scroll to position [4515, 1089]
drag, startPoint x: 1270, startPoint y: 385, endPoint x: 1273, endPoint y: 490, distance: 105.0
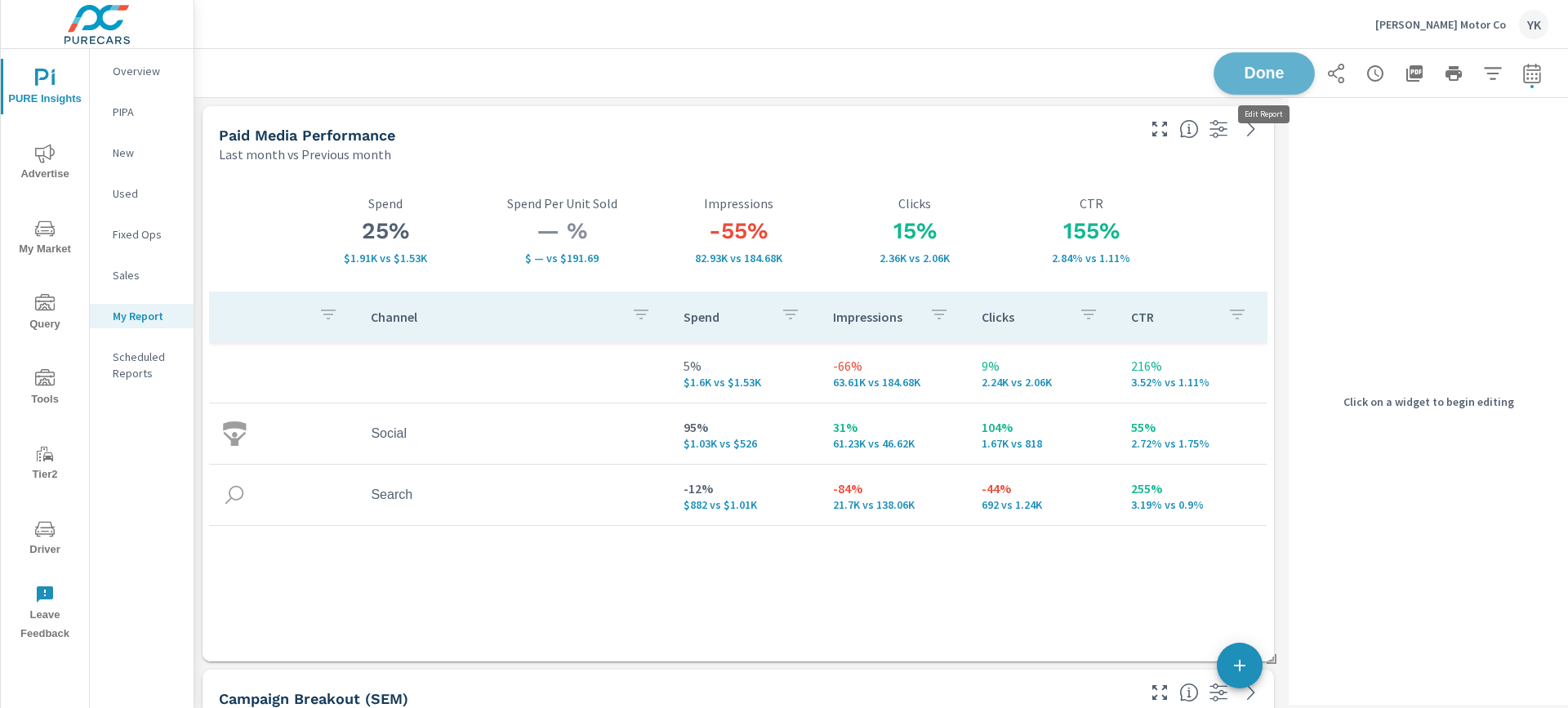
click at [1277, 79] on span "Done" at bounding box center [1264, 73] width 67 height 16
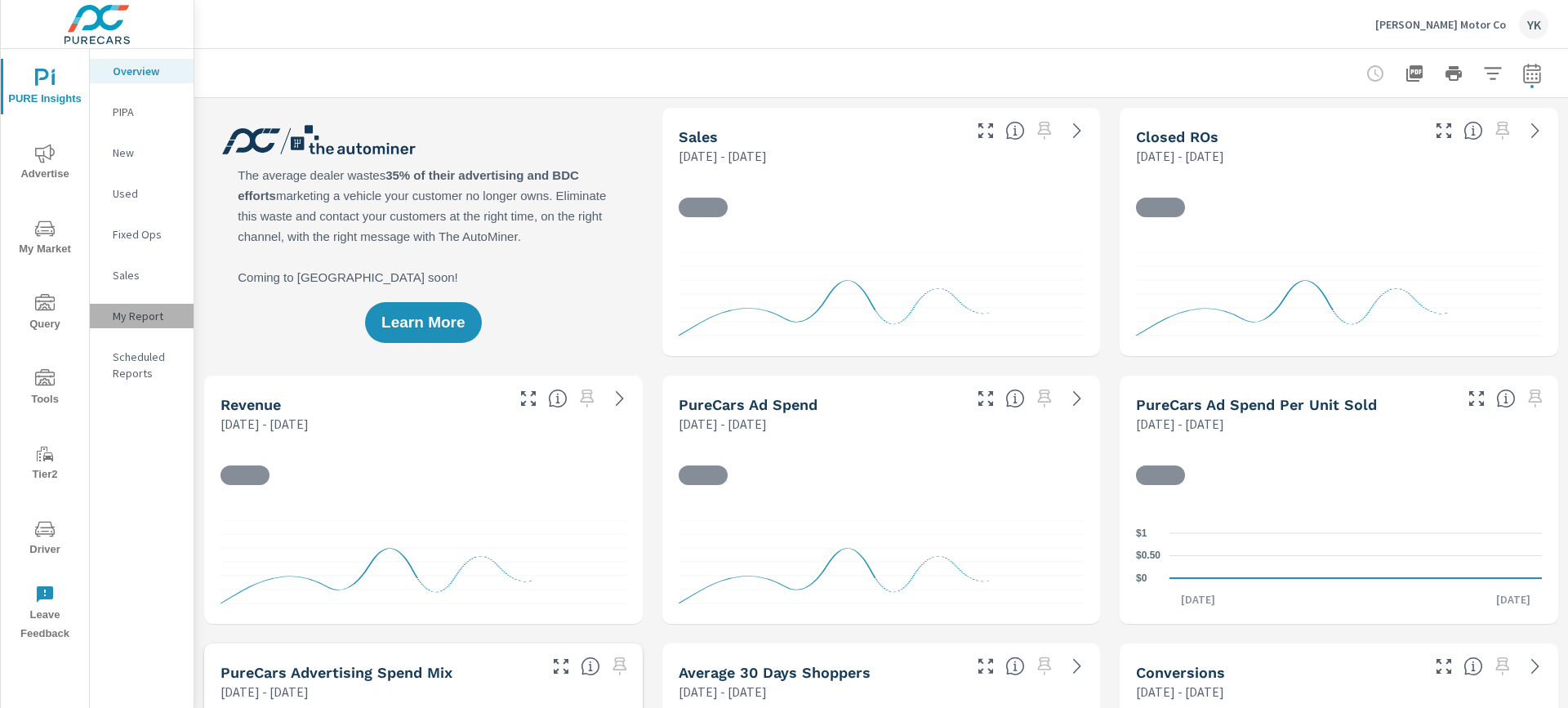
click at [142, 313] on p "My Report" at bounding box center [147, 316] width 68 height 17
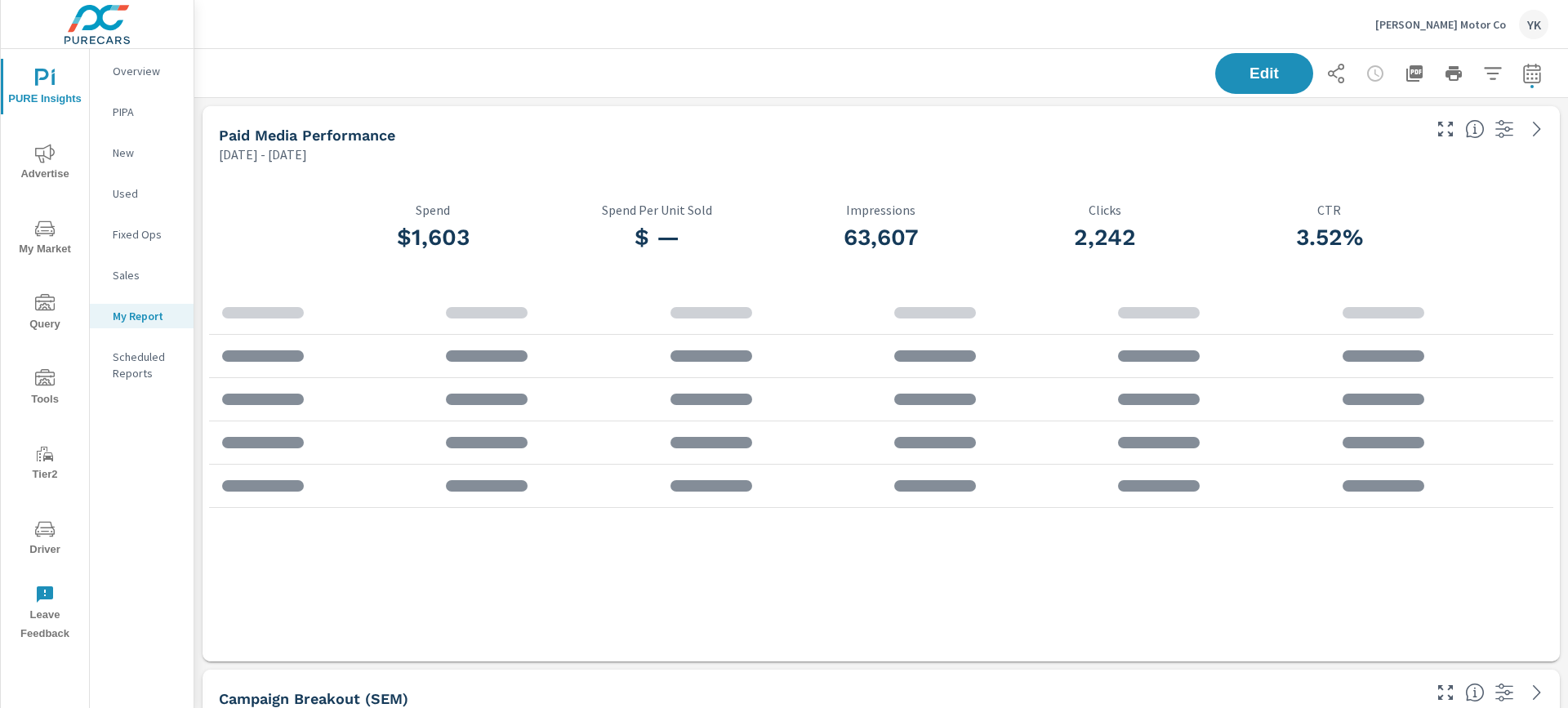
scroll to position [4515, 1375]
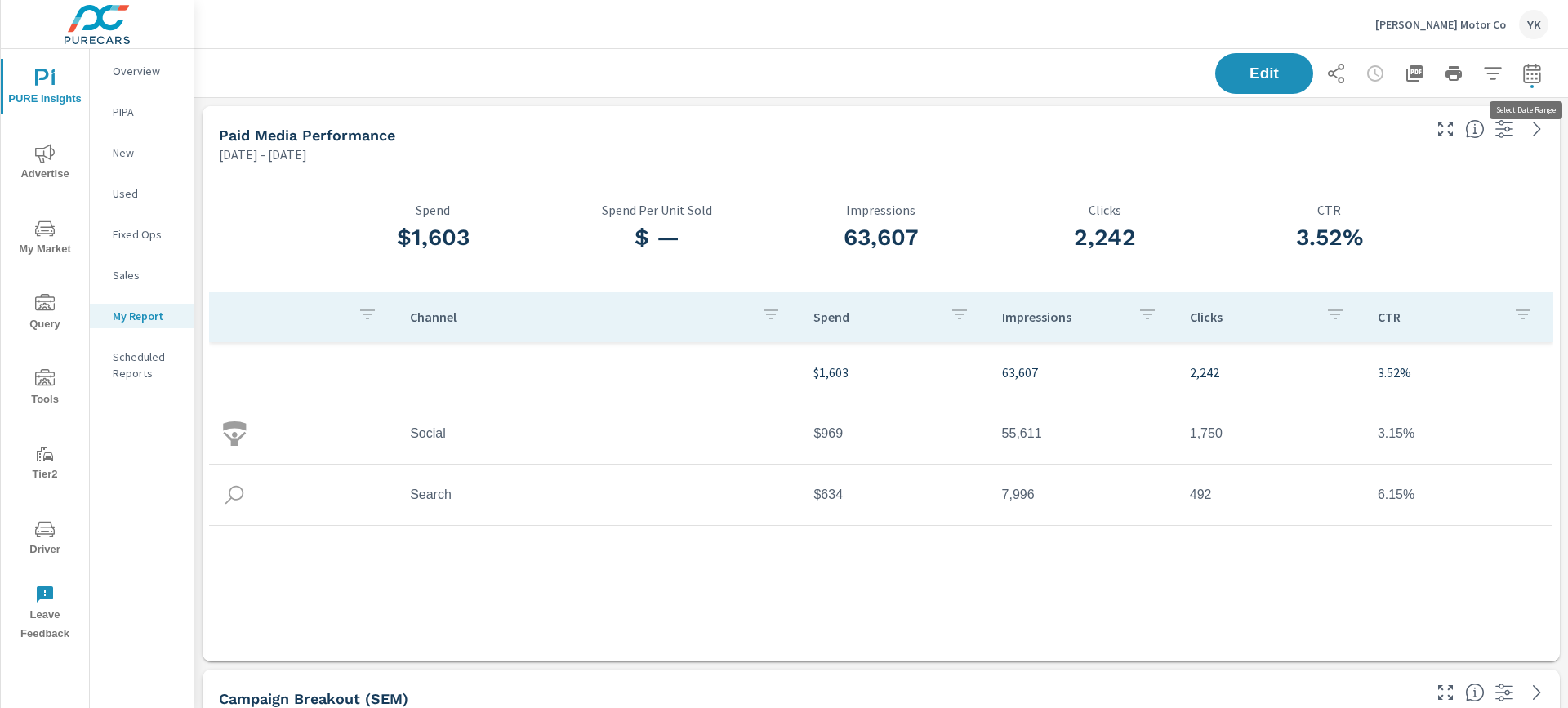
click at [1531, 71] on icon "button" at bounding box center [1532, 73] width 19 height 19
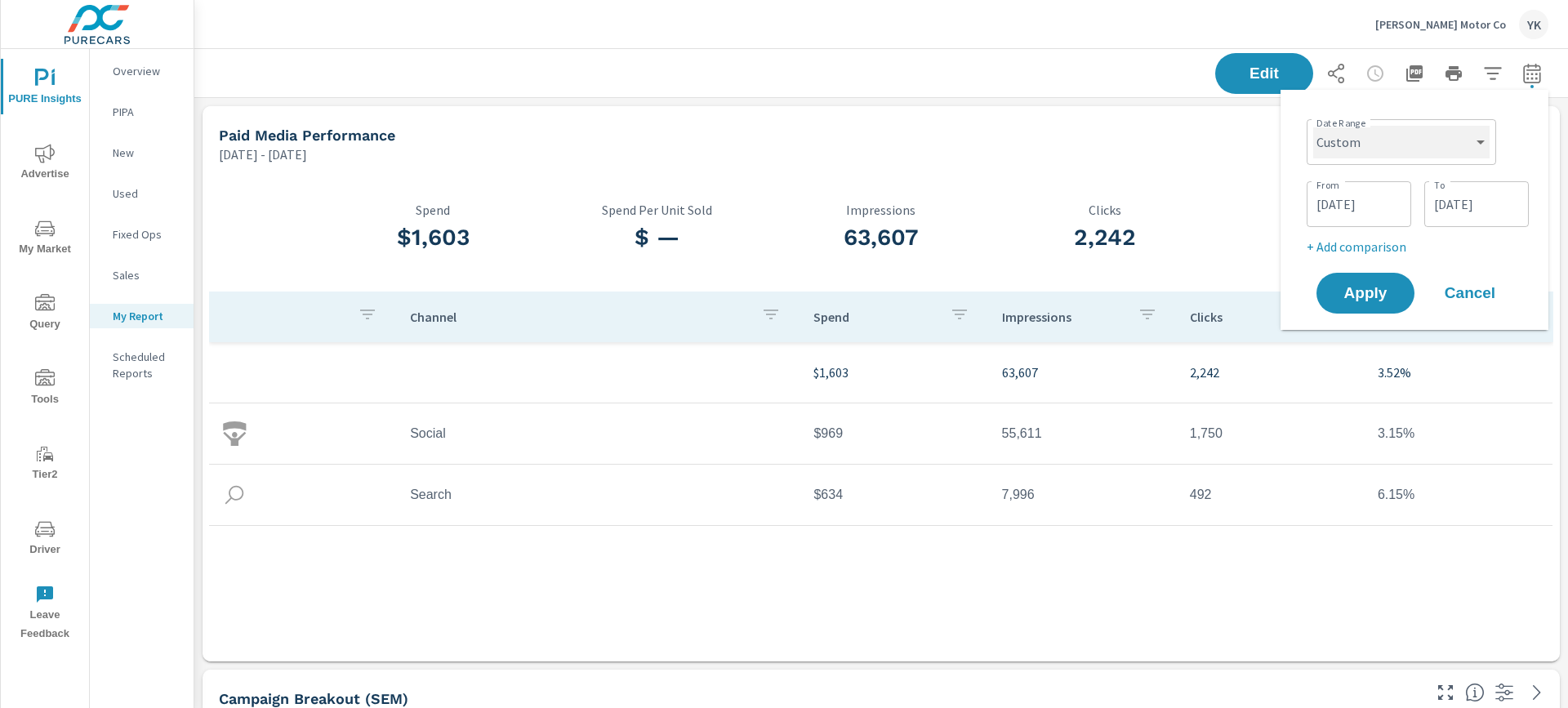
click at [1417, 144] on select "Custom [DATE] Last week Last 7 days Last 14 days Last 30 days Last 45 days Last…" at bounding box center [1402, 141] width 176 height 32
select select "Last month"
click at [1320, 126] on select "Custom [DATE] Last week Last 7 days Last 14 days Last 30 days Last 45 days Last…" at bounding box center [1402, 141] width 176 height 32
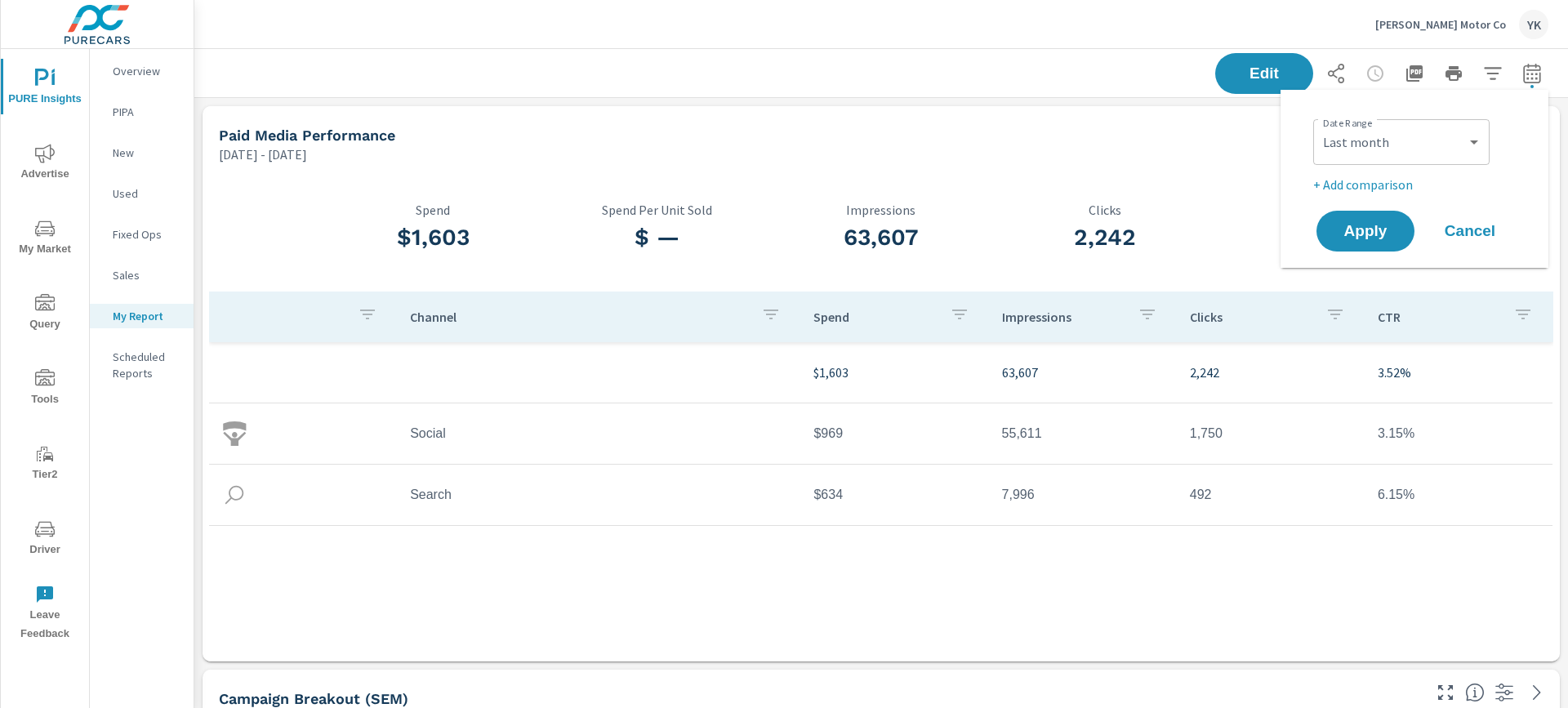
click at [1341, 189] on p "+ Add comparison" at bounding box center [1418, 184] width 209 height 19
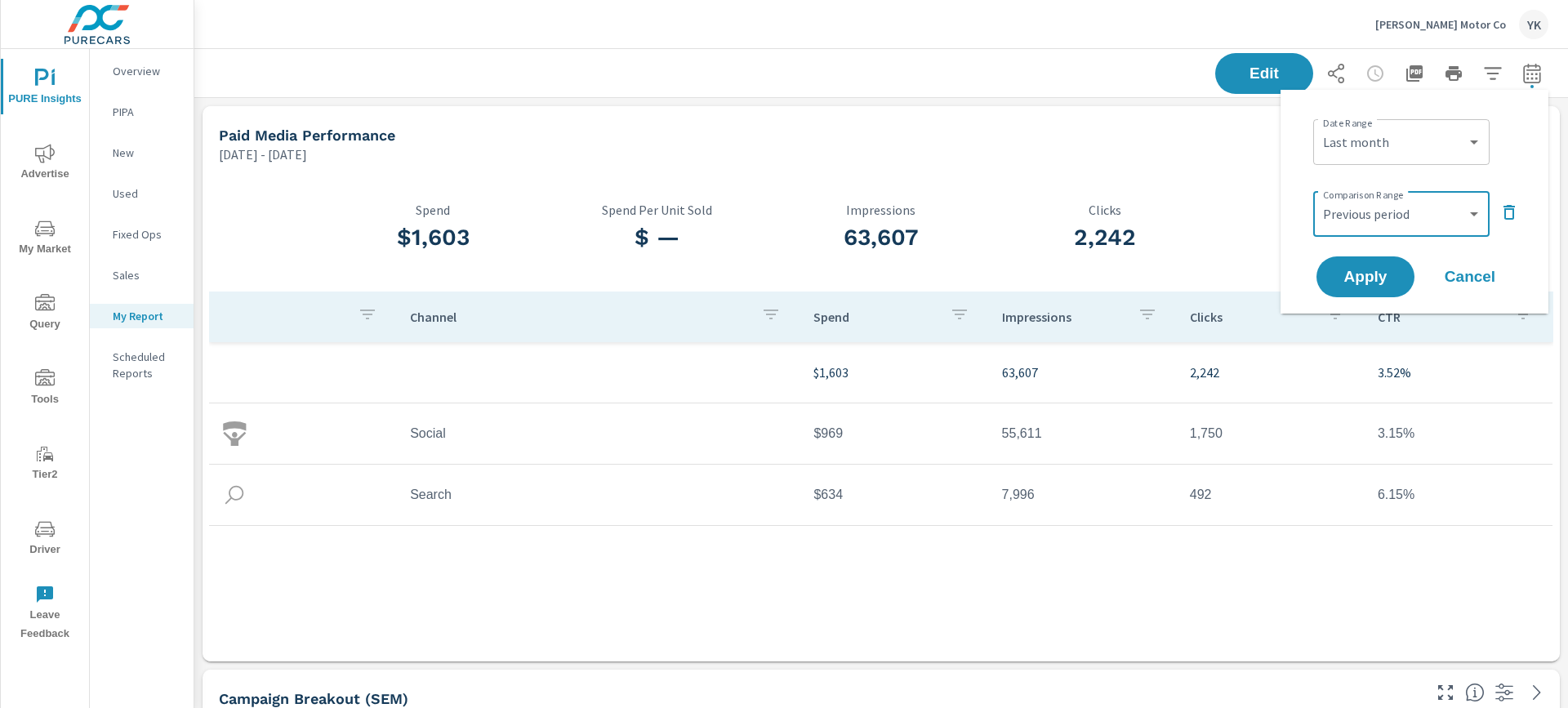
select select "Previous month"
click at [1320, 197] on select "Custom Previous period Previous month Previous year" at bounding box center [1401, 213] width 163 height 32
click at [1357, 270] on span "Apply" at bounding box center [1365, 278] width 67 height 16
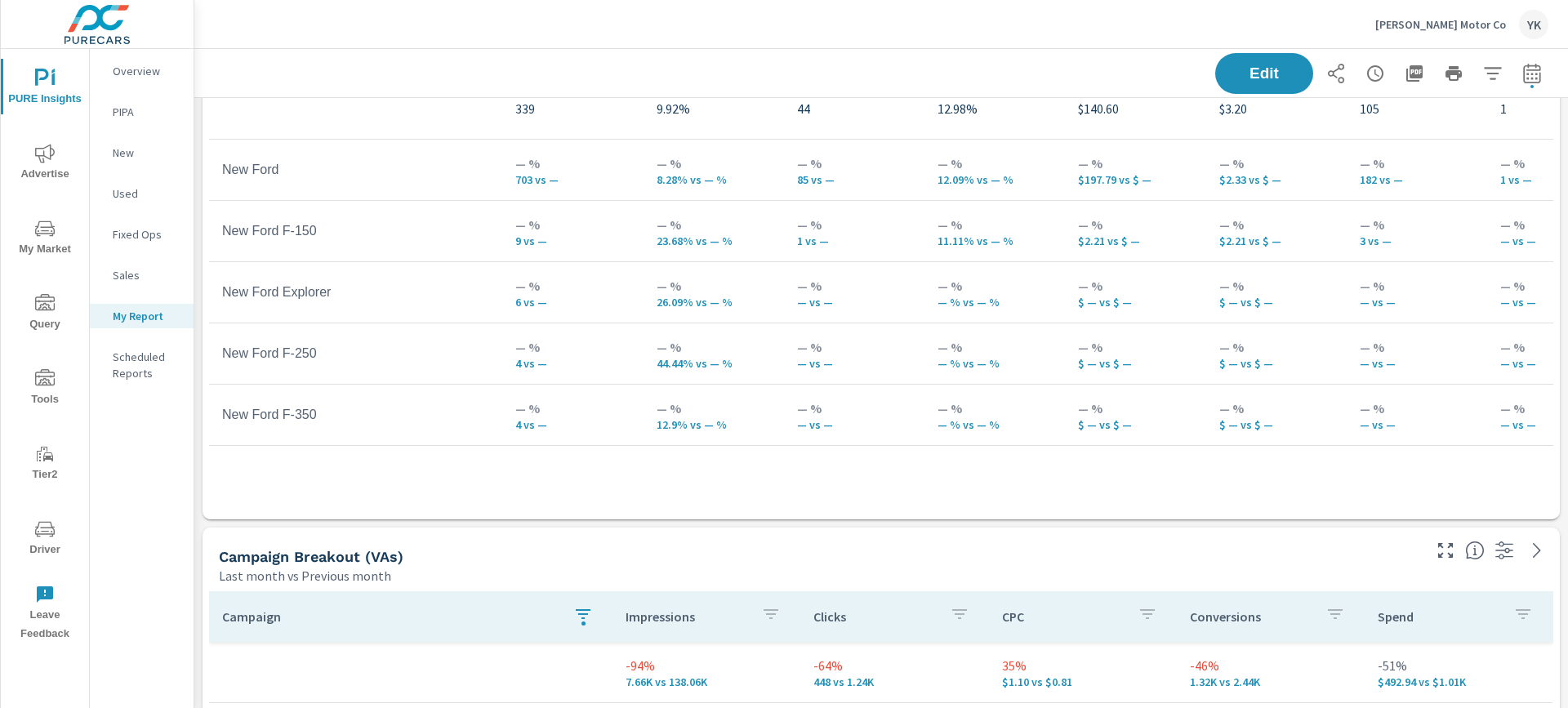
scroll to position [615, 0]
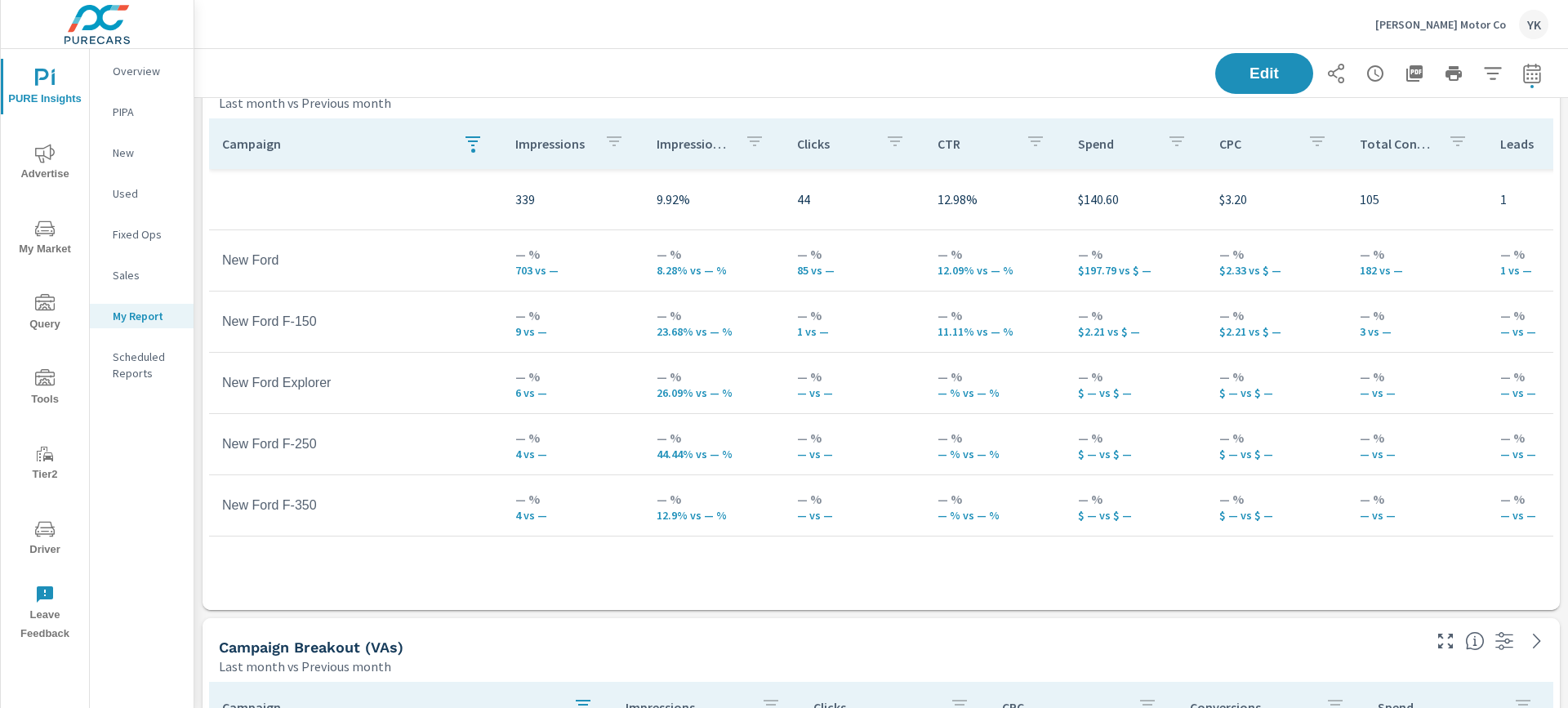
click at [472, 150] on div "button" at bounding box center [473, 150] width 4 height 4
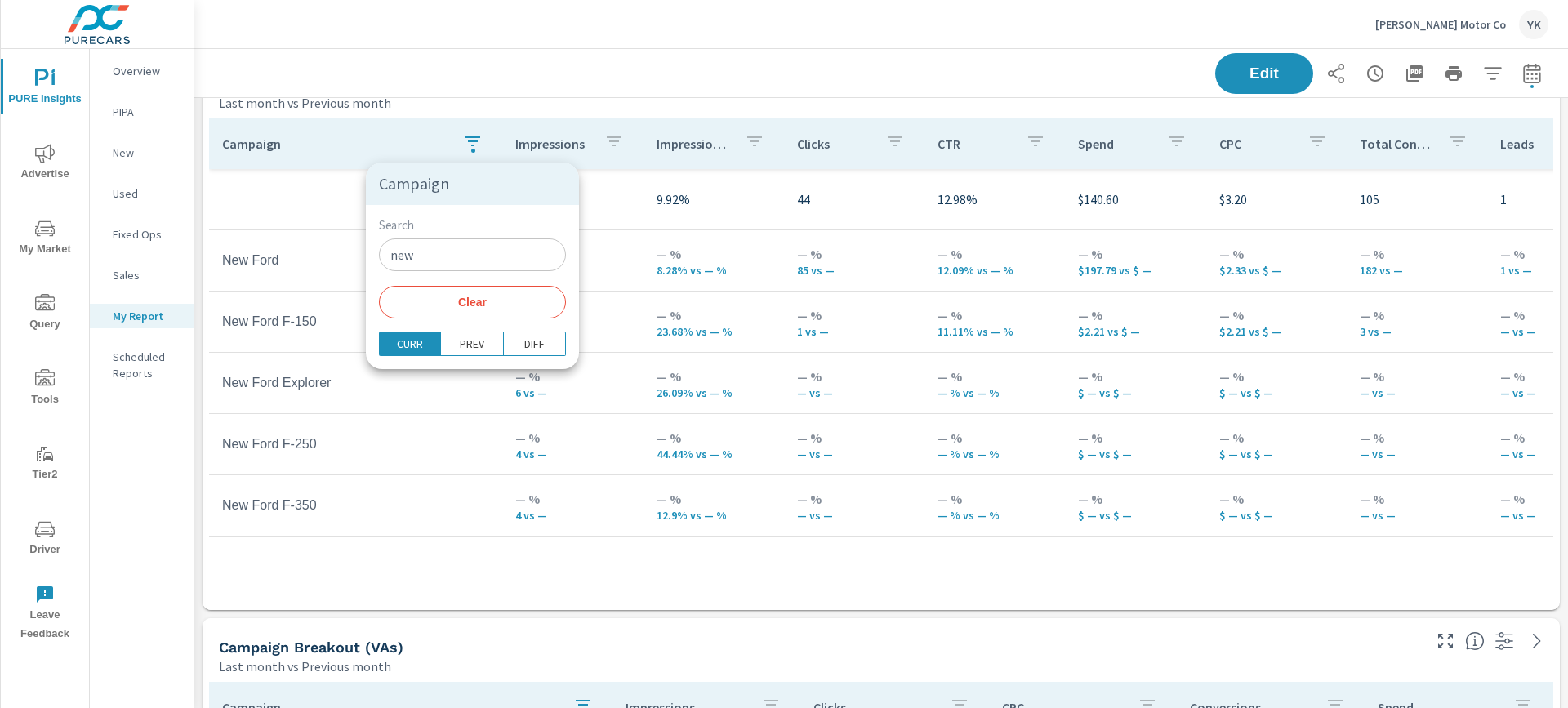
click at [476, 302] on span "Clear" at bounding box center [473, 302] width 168 height 15
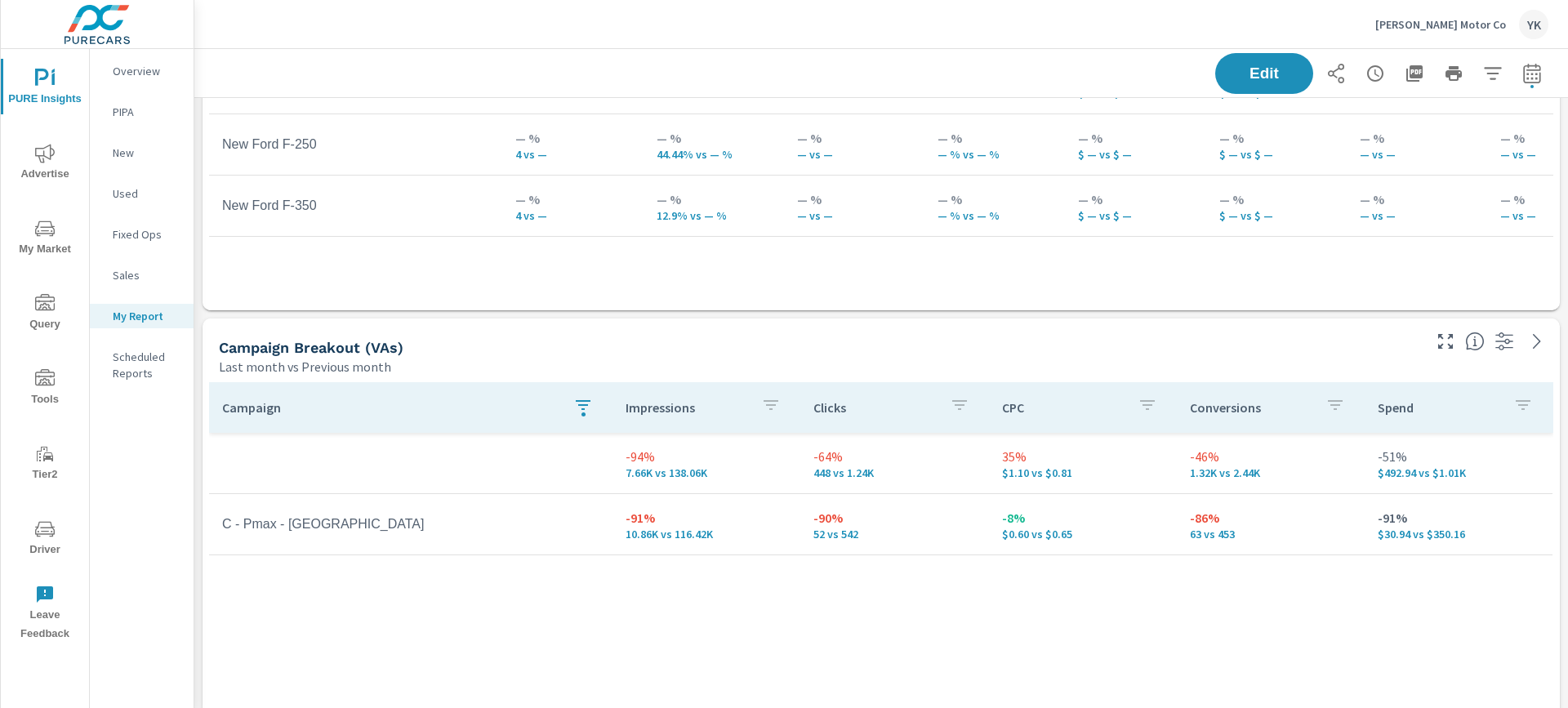
scroll to position [1000, 0]
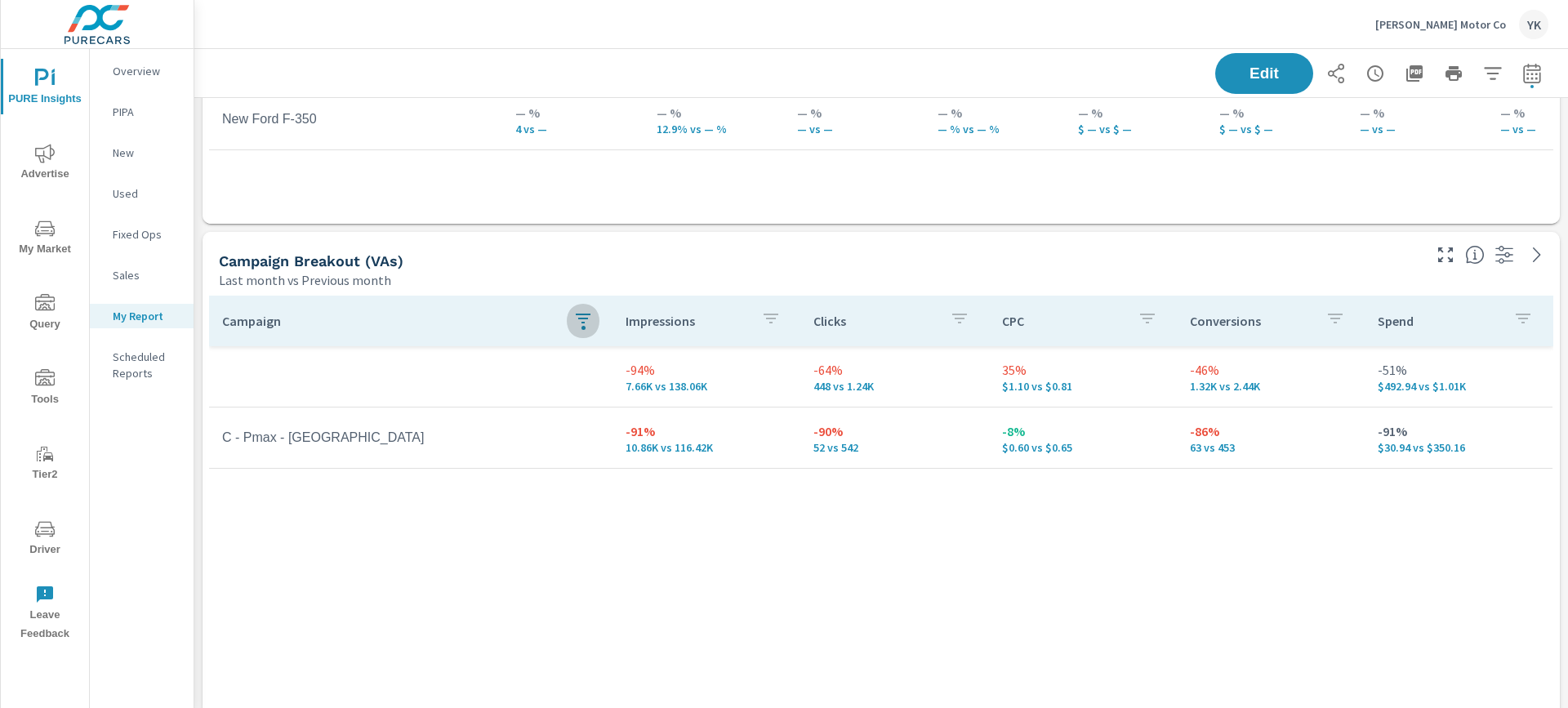
click at [580, 320] on icon "button" at bounding box center [583, 318] width 15 height 10
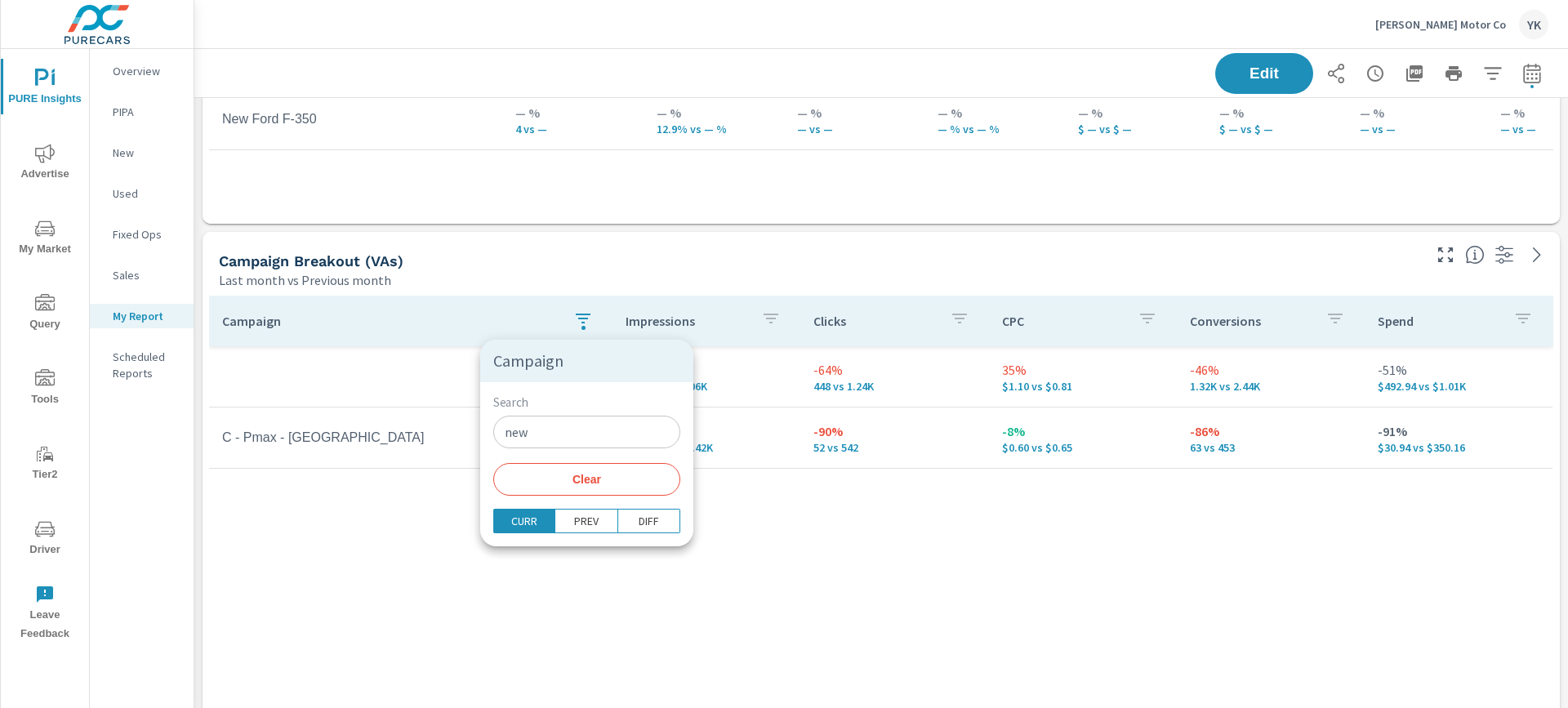
click at [575, 480] on span "Clear" at bounding box center [587, 479] width 168 height 15
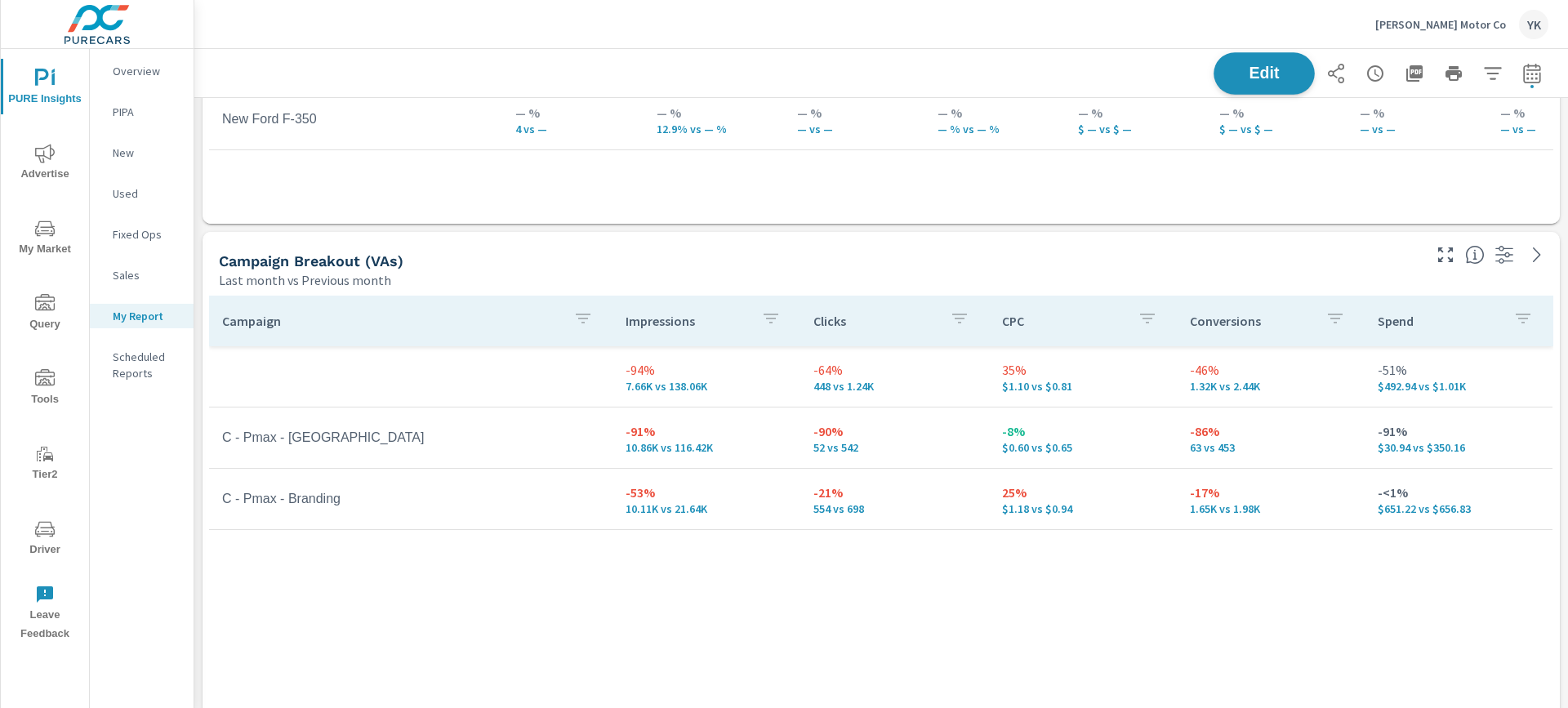
click at [1290, 65] on span "Edit" at bounding box center [1264, 73] width 67 height 16
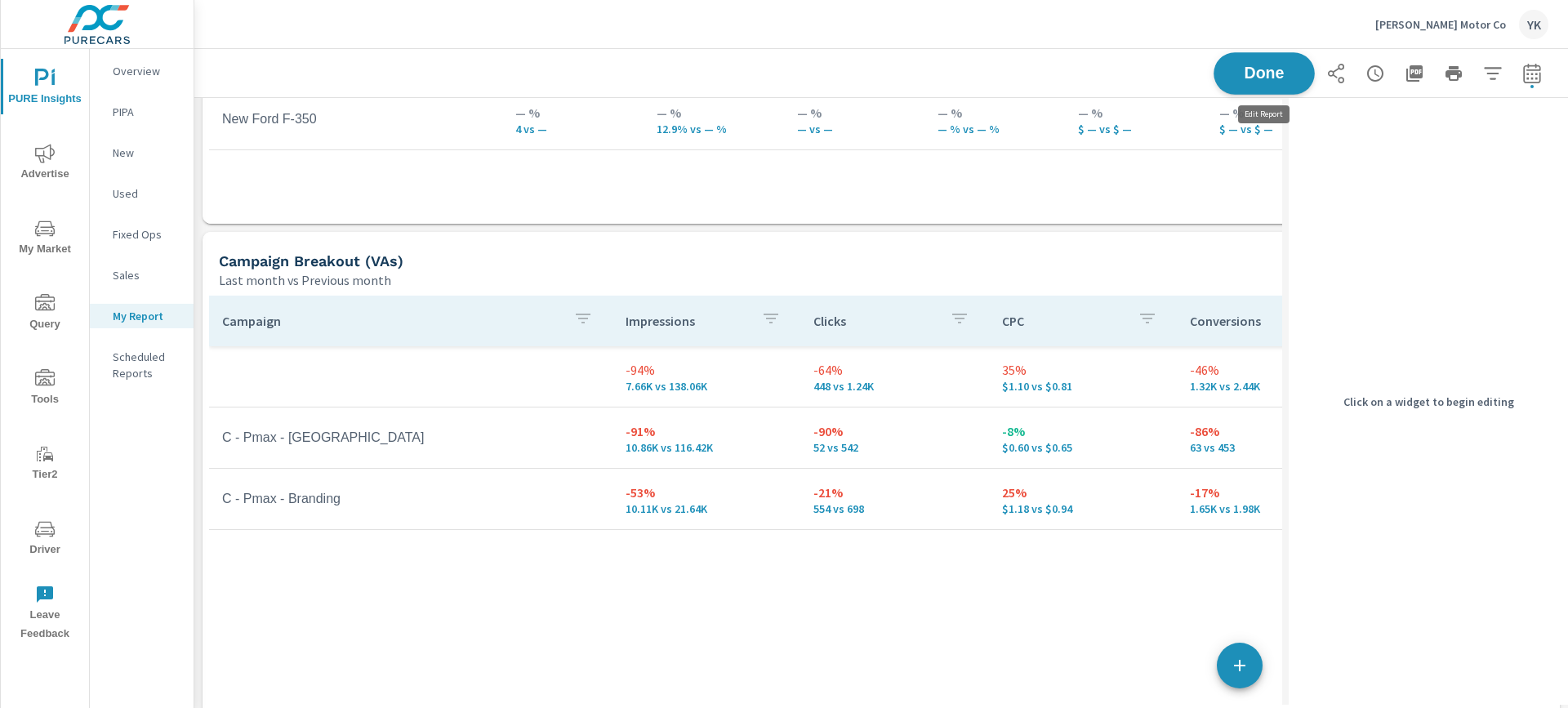
scroll to position [4515, 1089]
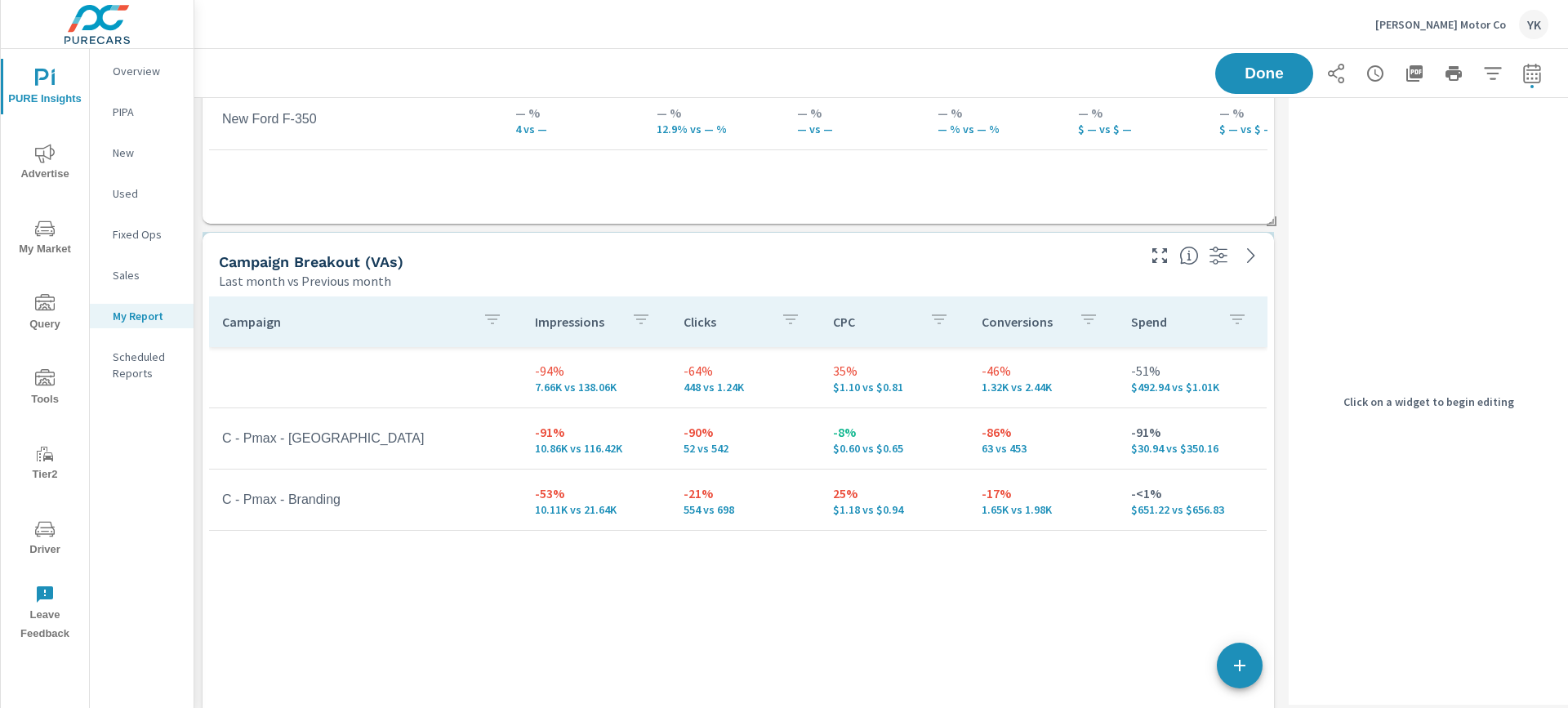
click at [834, 292] on div "Campaign Impressions Clicks CPC Conversions Spend -94% 7.66K vs 138.06K -64% 44…" at bounding box center [738, 539] width 1072 height 498
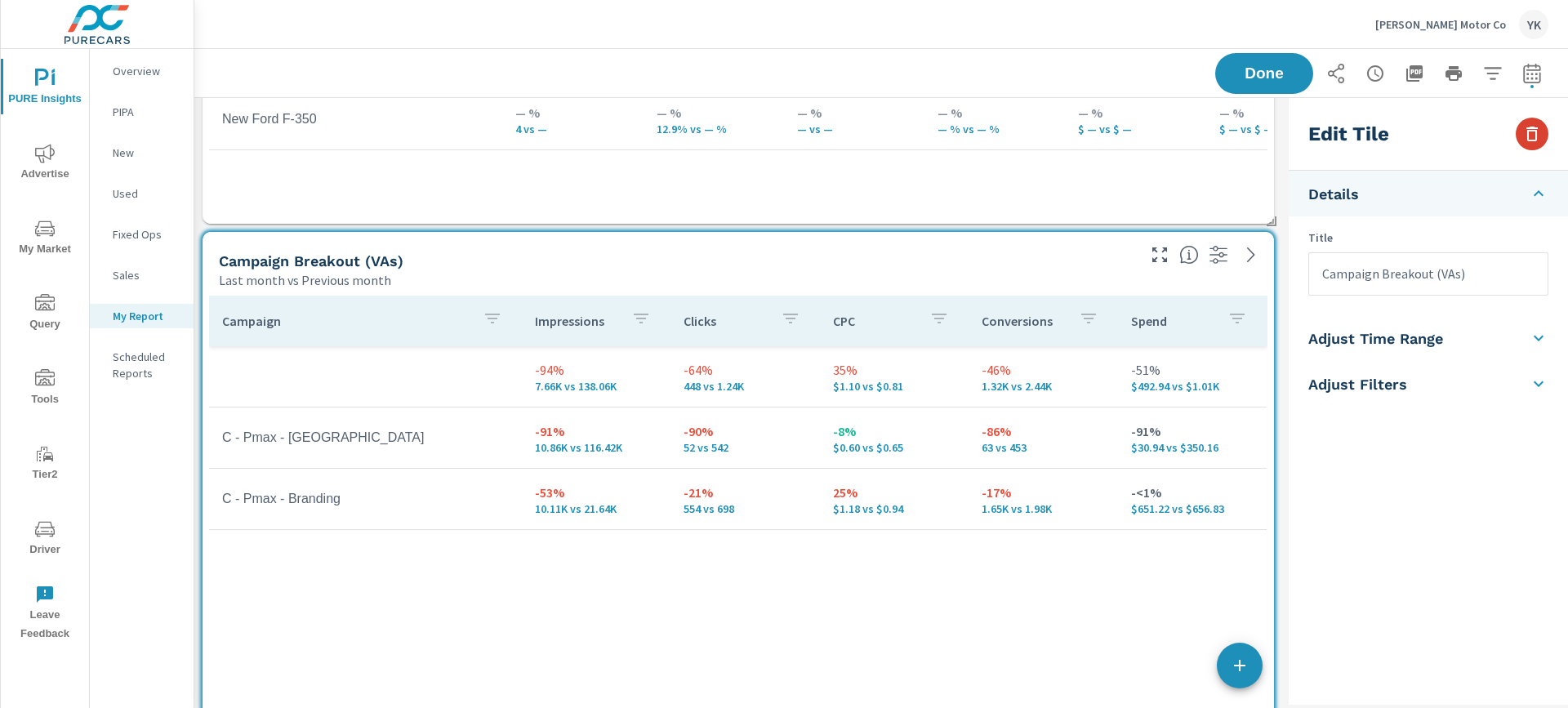
click at [1541, 138] on icon "button" at bounding box center [1532, 134] width 19 height 19
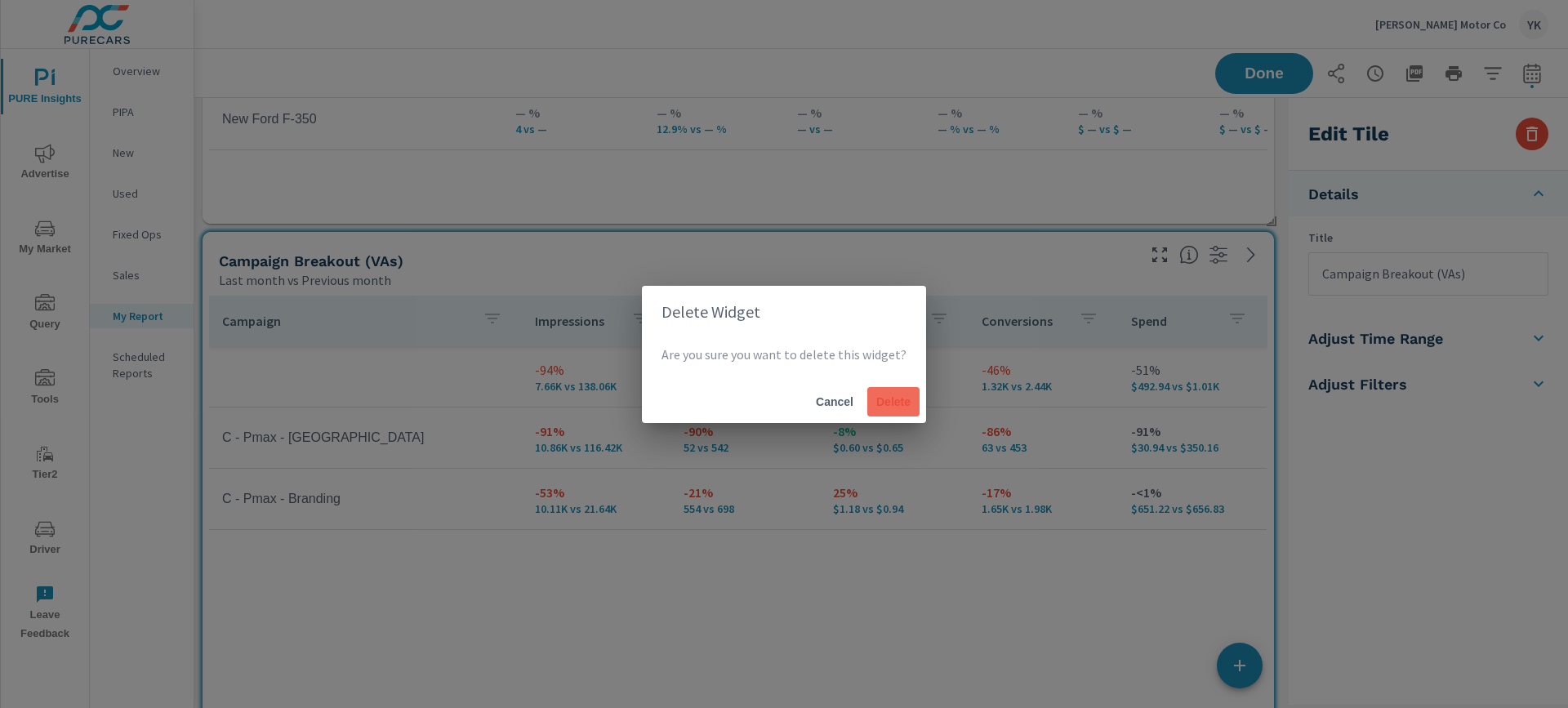
click at [881, 405] on span "Delete" at bounding box center [894, 402] width 39 height 15
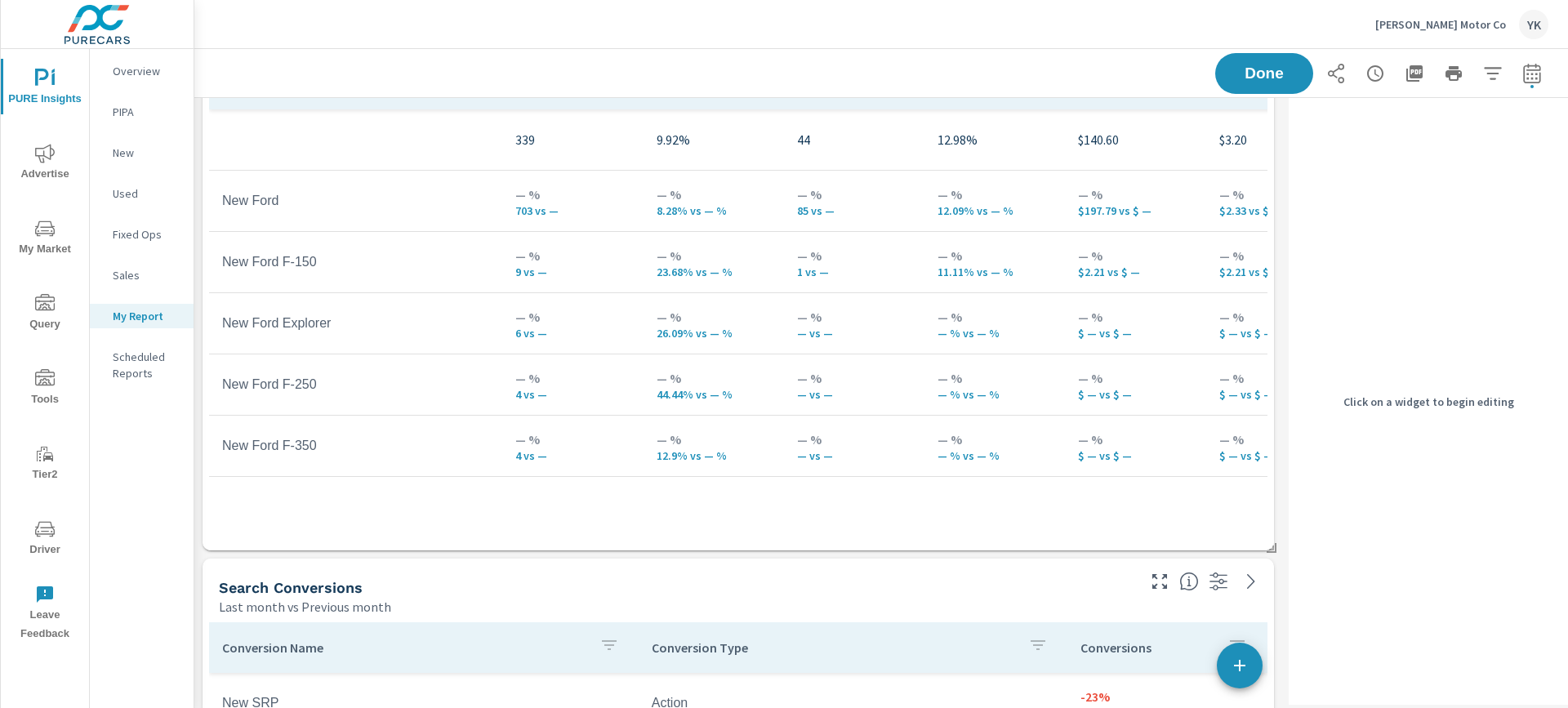
scroll to position [642, 0]
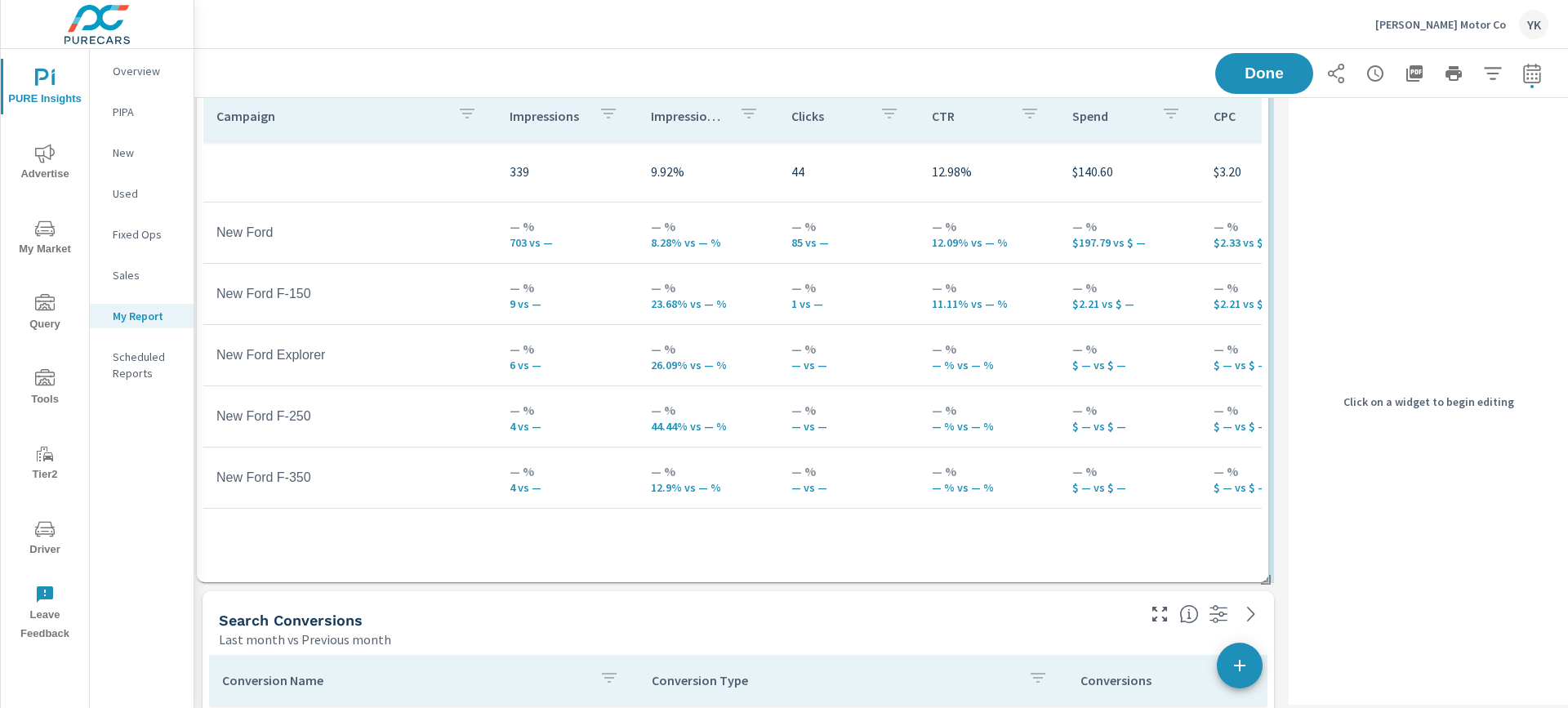
click at [1016, 391] on td "— % — % vs — %" at bounding box center [989, 416] width 141 height 58
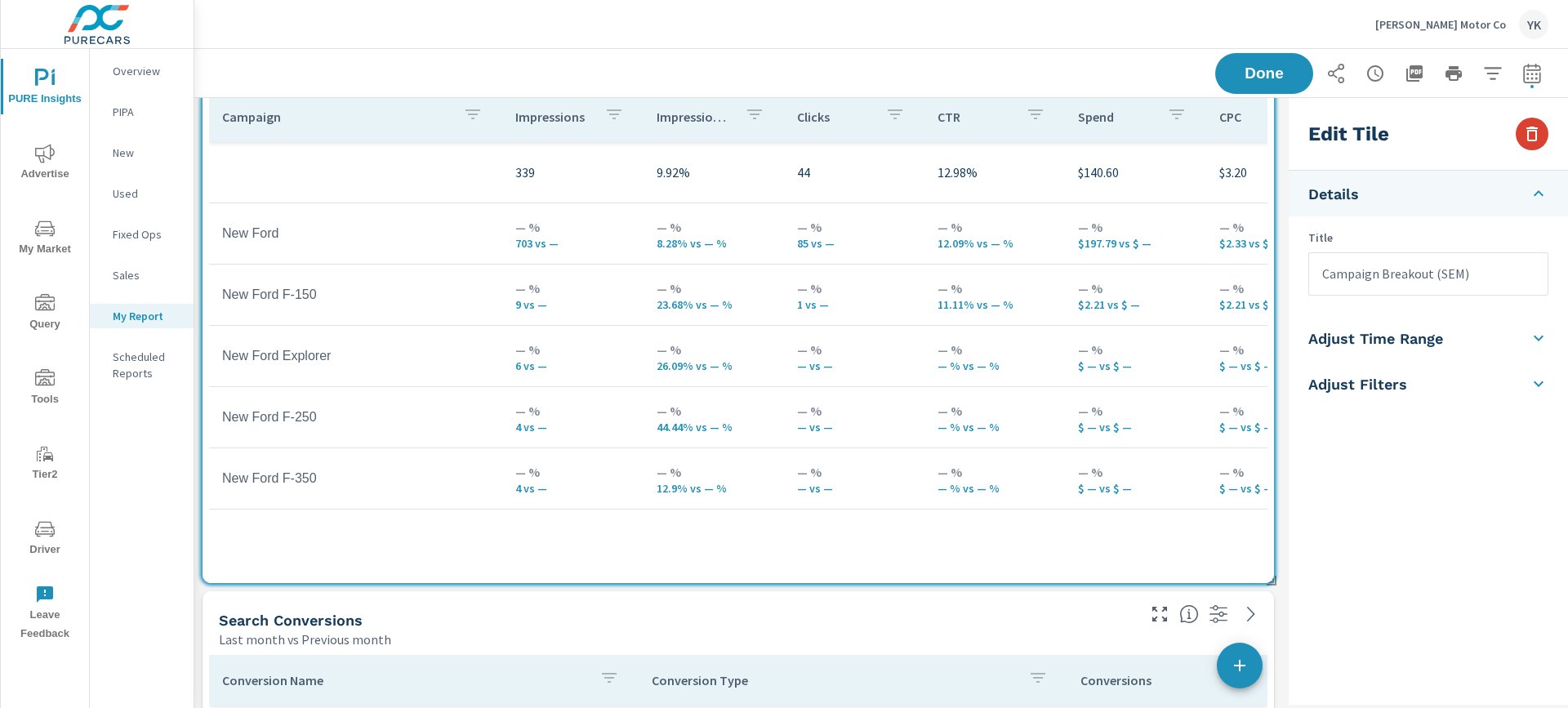
click at [1524, 131] on icon "button" at bounding box center [1532, 134] width 19 height 19
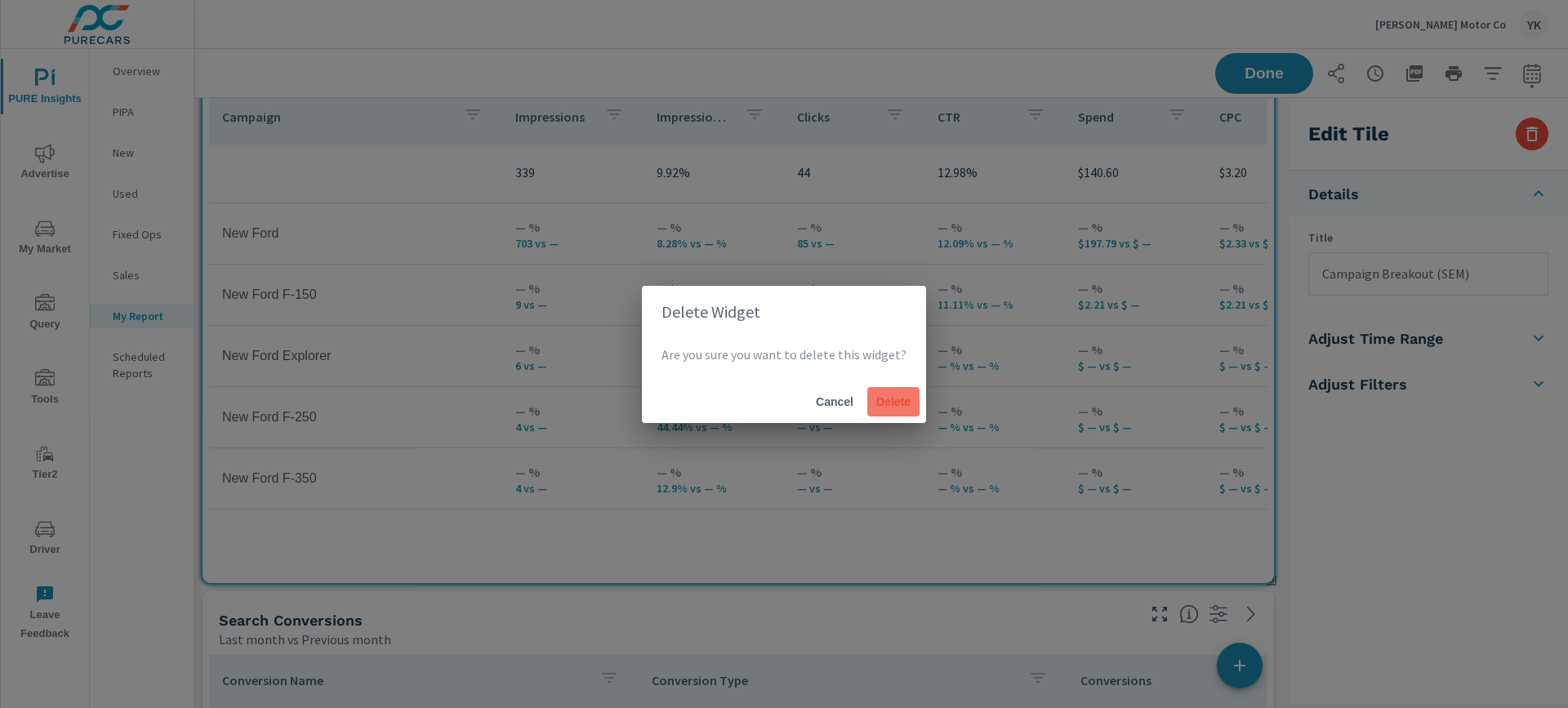
click at [896, 403] on span "Delete" at bounding box center [894, 402] width 39 height 15
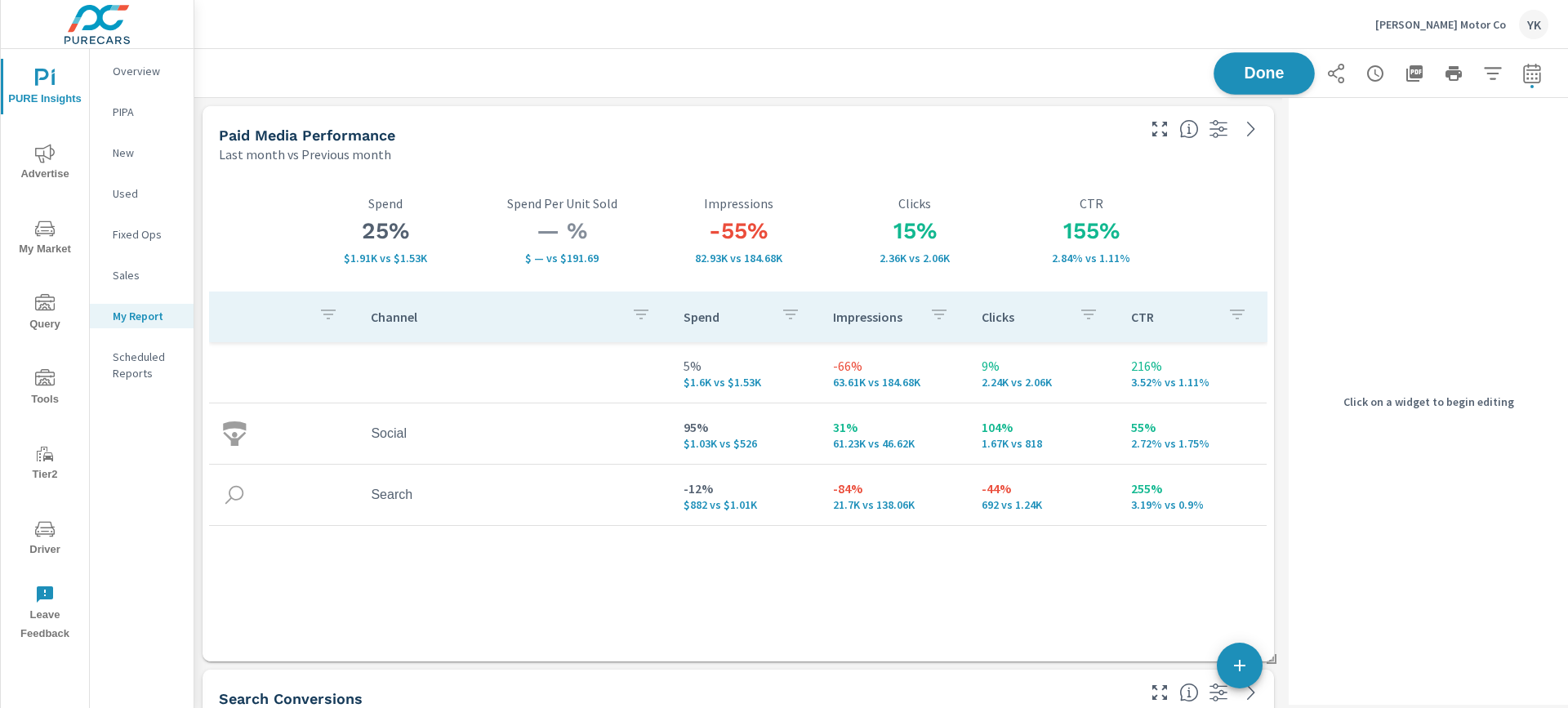
scroll to position [3389, 1089]
click at [1241, 77] on div "Done" at bounding box center [1382, 73] width 334 height 41
click at [45, 168] on span "Advertise" at bounding box center [45, 164] width 79 height 40
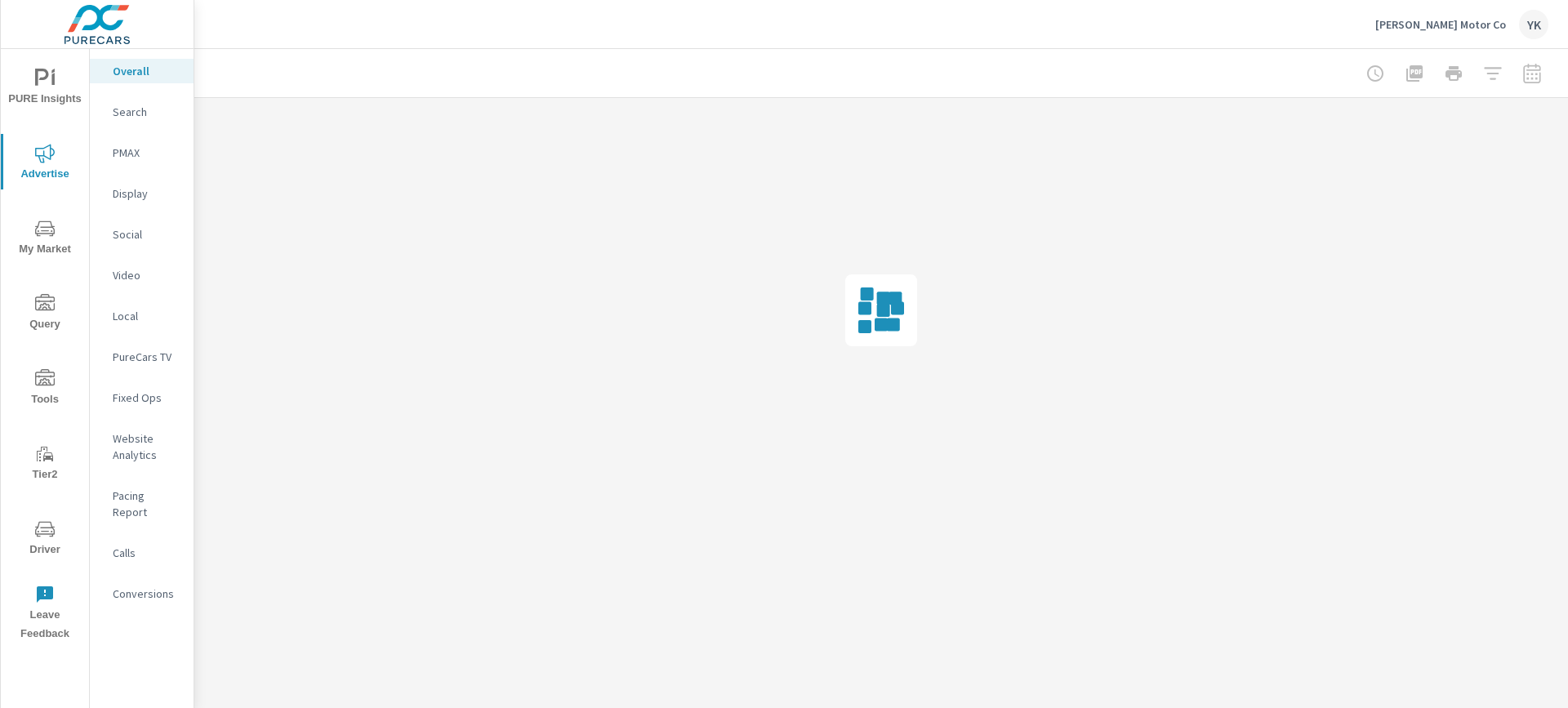
click at [132, 120] on div "Search" at bounding box center [142, 112] width 104 height 24
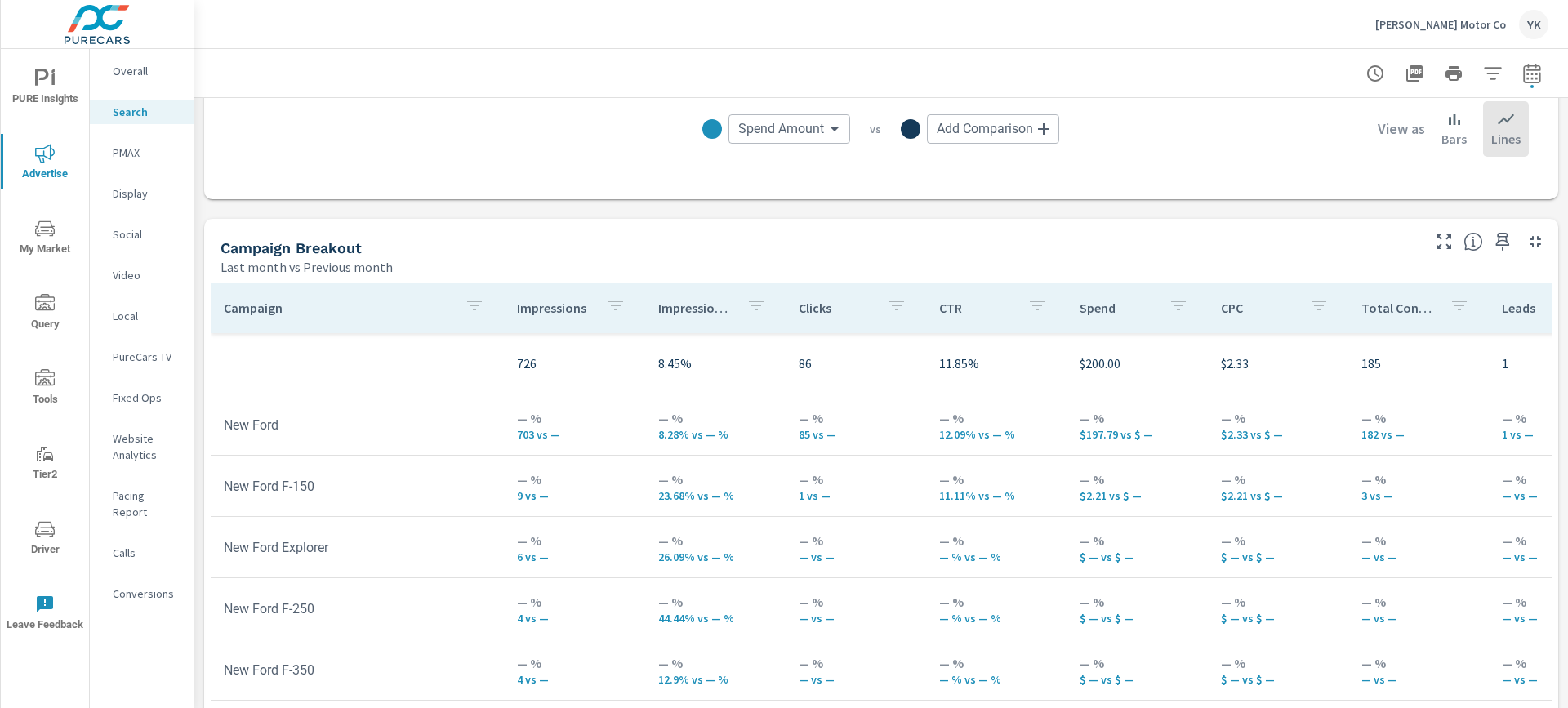
scroll to position [1555, 0]
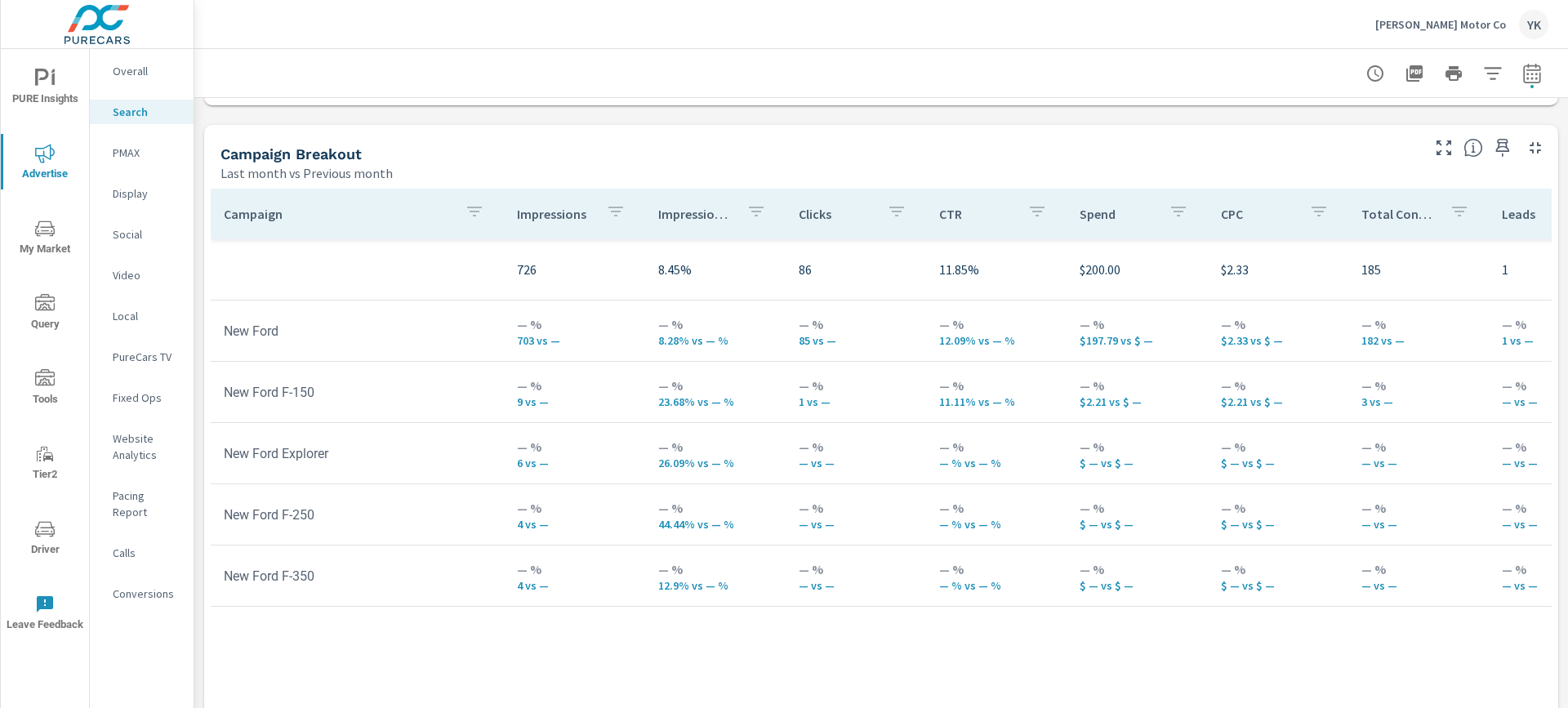
click at [467, 208] on icon "button" at bounding box center [474, 211] width 15 height 10
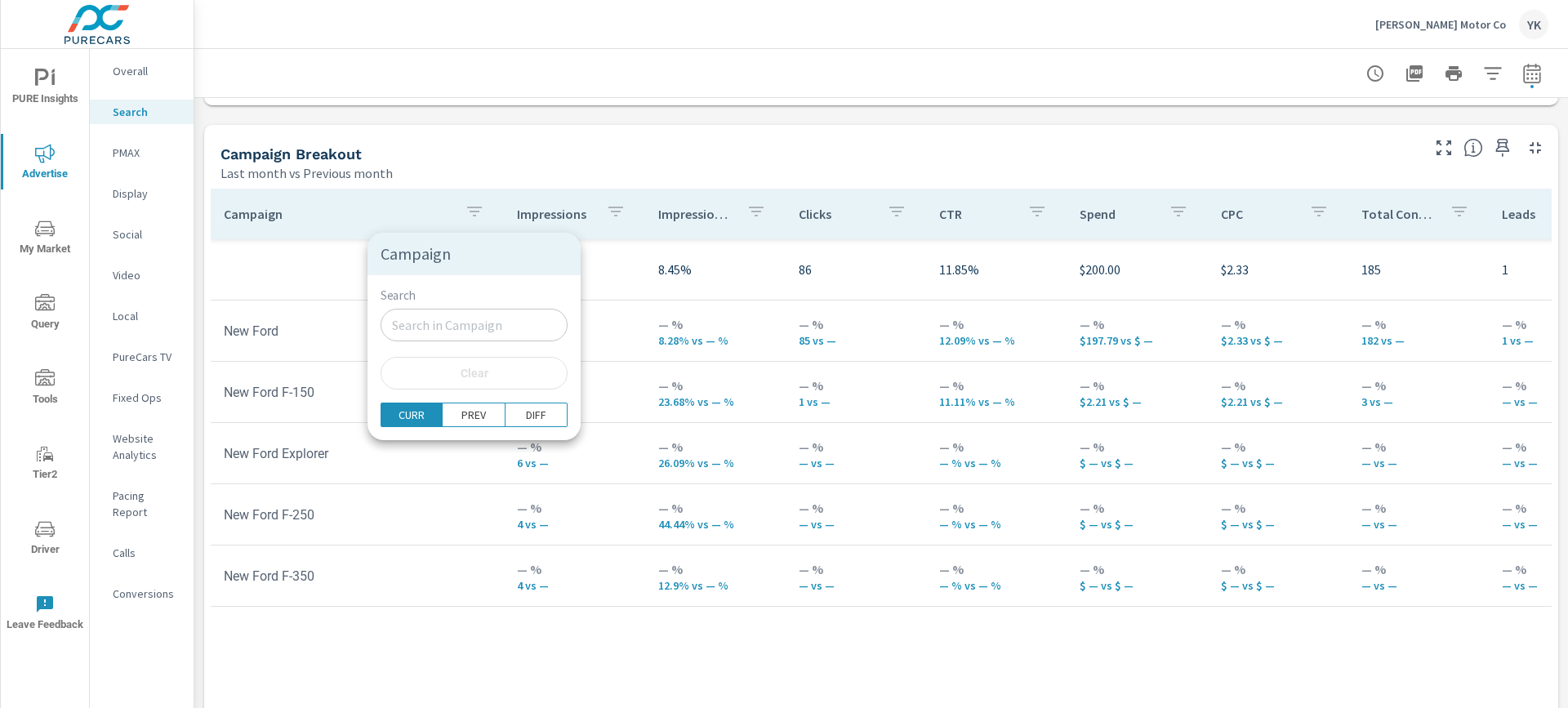
click at [486, 162] on div at bounding box center [784, 354] width 1568 height 708
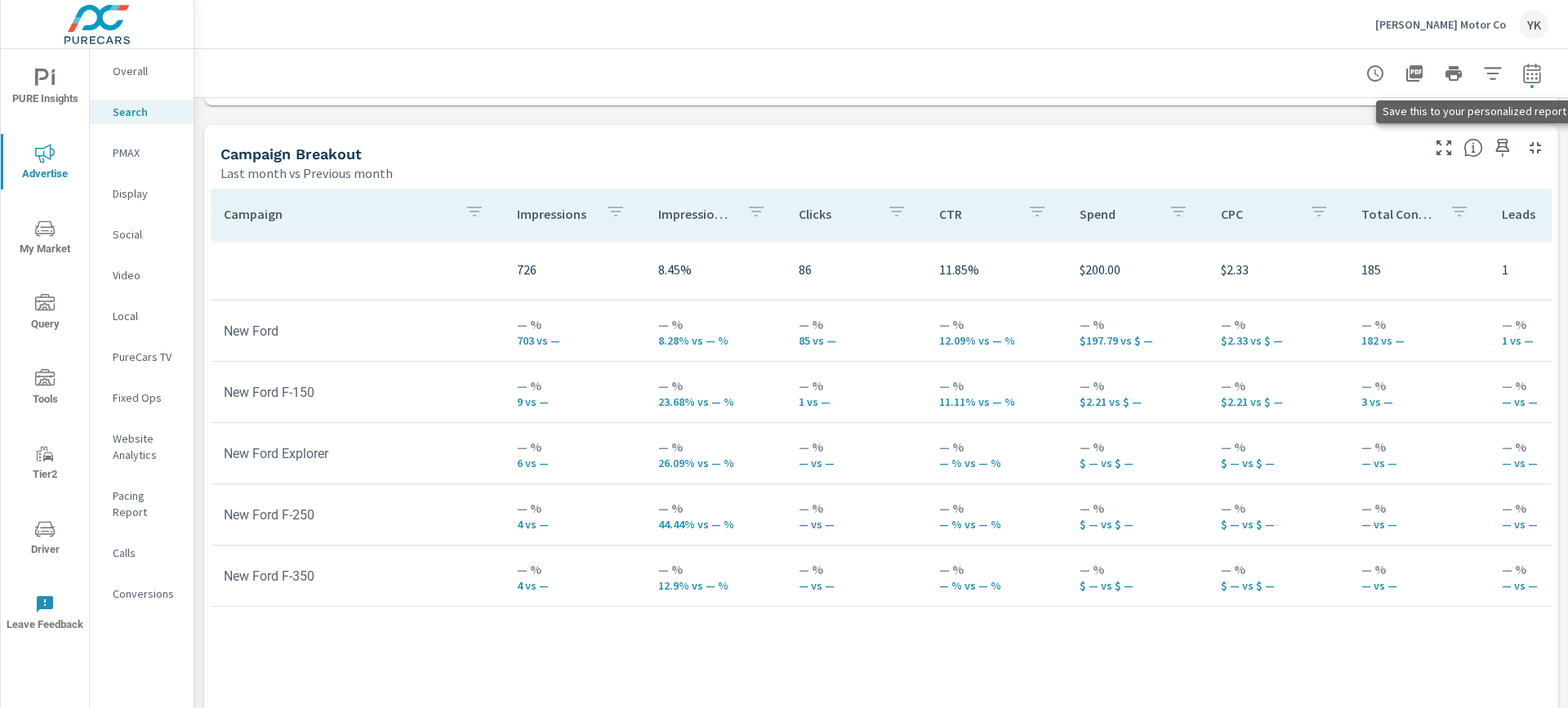
click at [1504, 148] on icon "button" at bounding box center [1502, 148] width 19 height 19
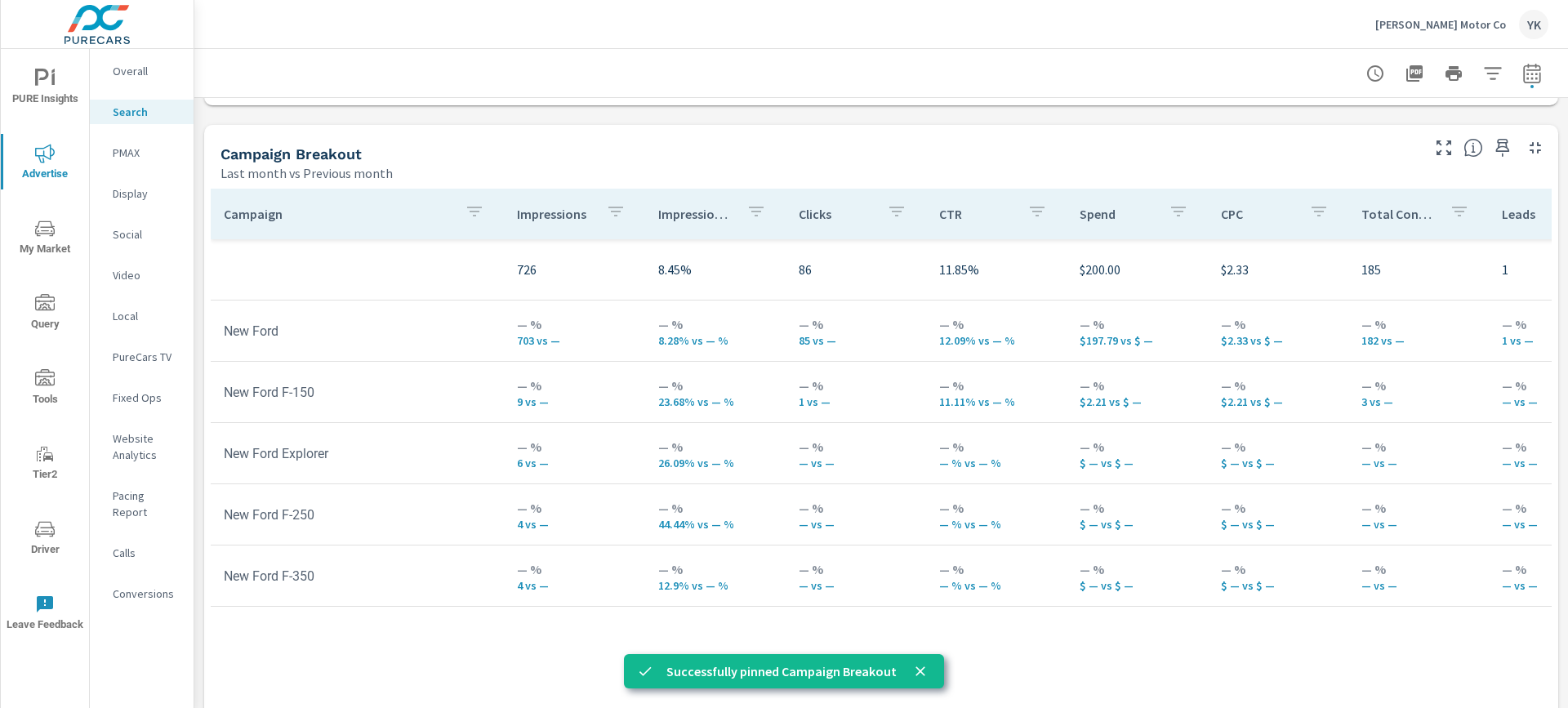
click at [158, 152] on p "PMAX" at bounding box center [147, 153] width 68 height 17
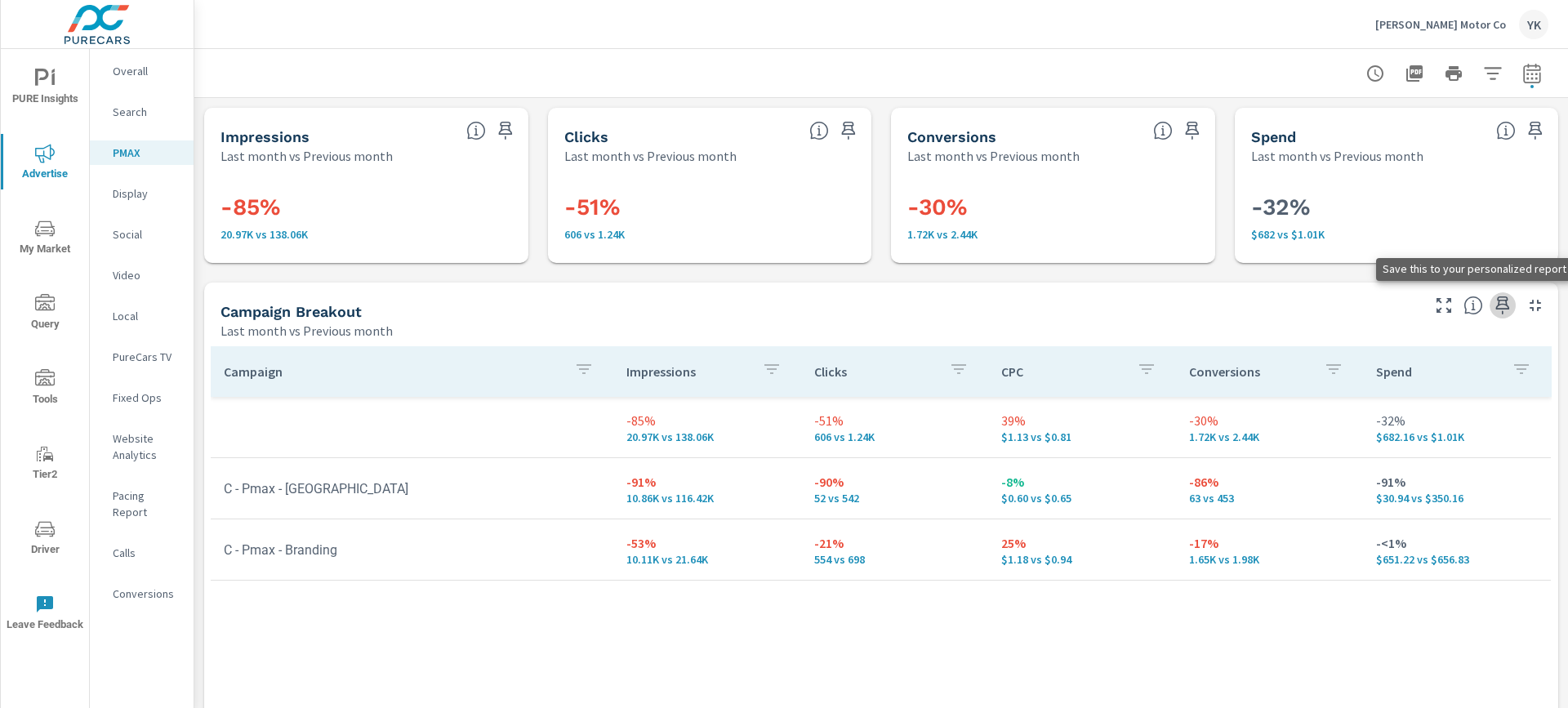
click at [1509, 302] on icon "button" at bounding box center [1502, 306] width 19 height 19
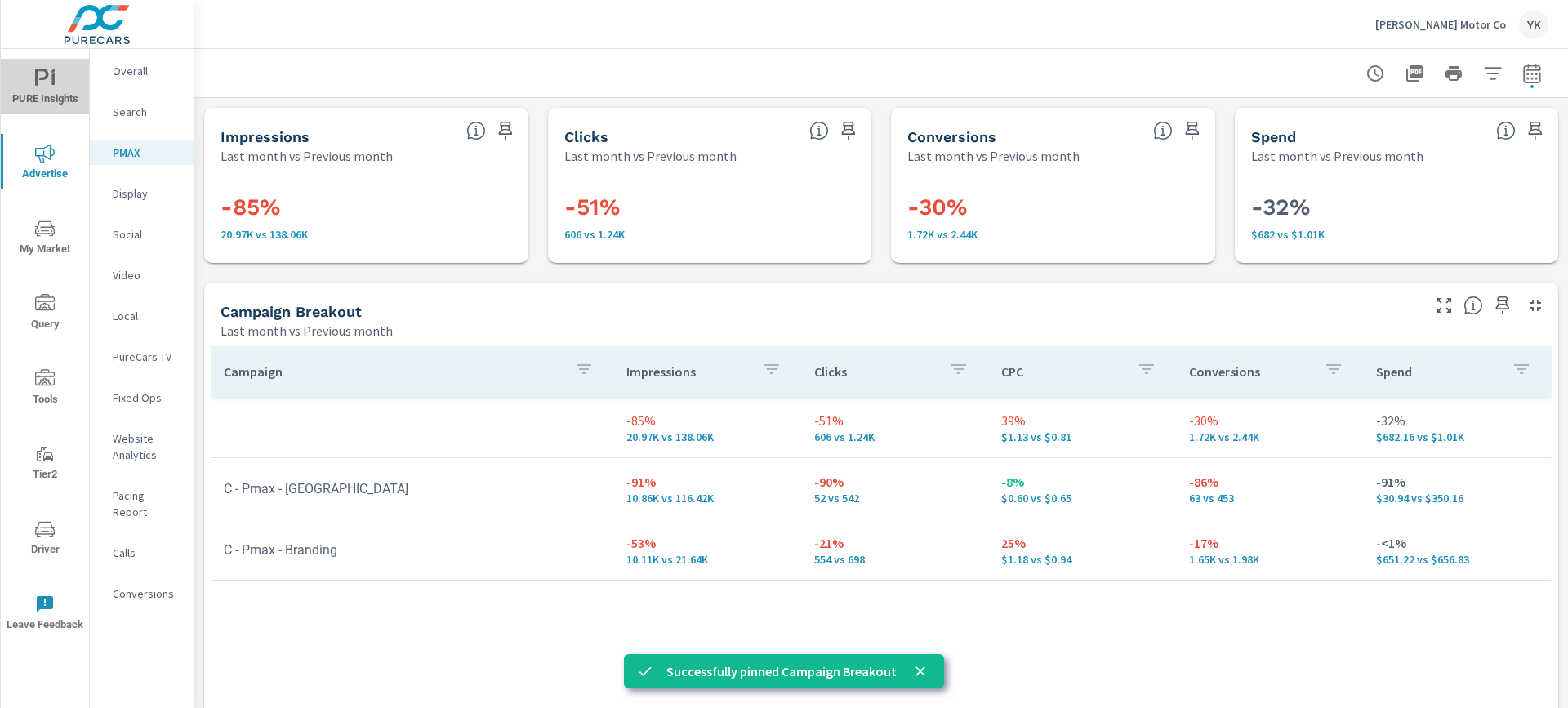
click at [52, 74] on icon "nav menu" at bounding box center [53, 79] width 3 height 12
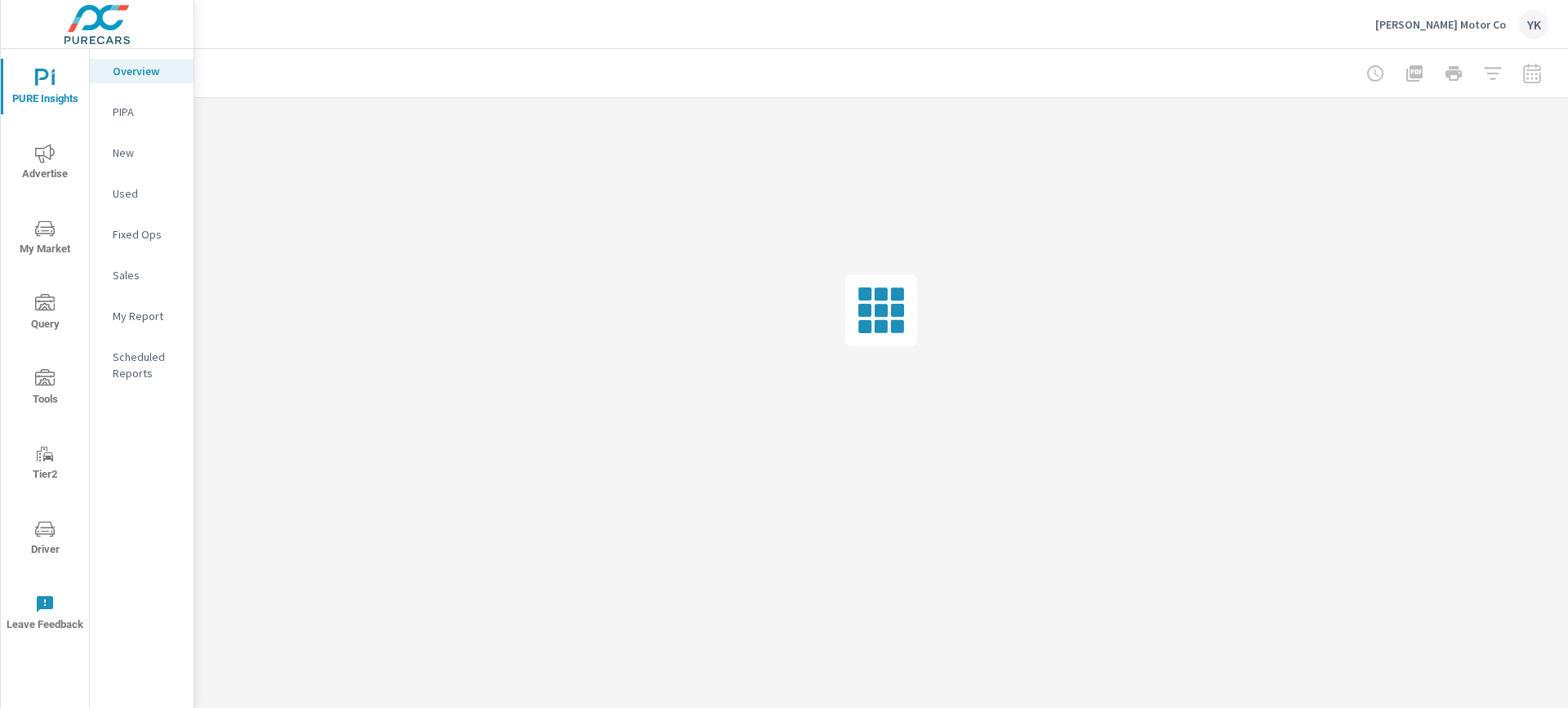
click at [156, 309] on p "My Report" at bounding box center [147, 316] width 68 height 17
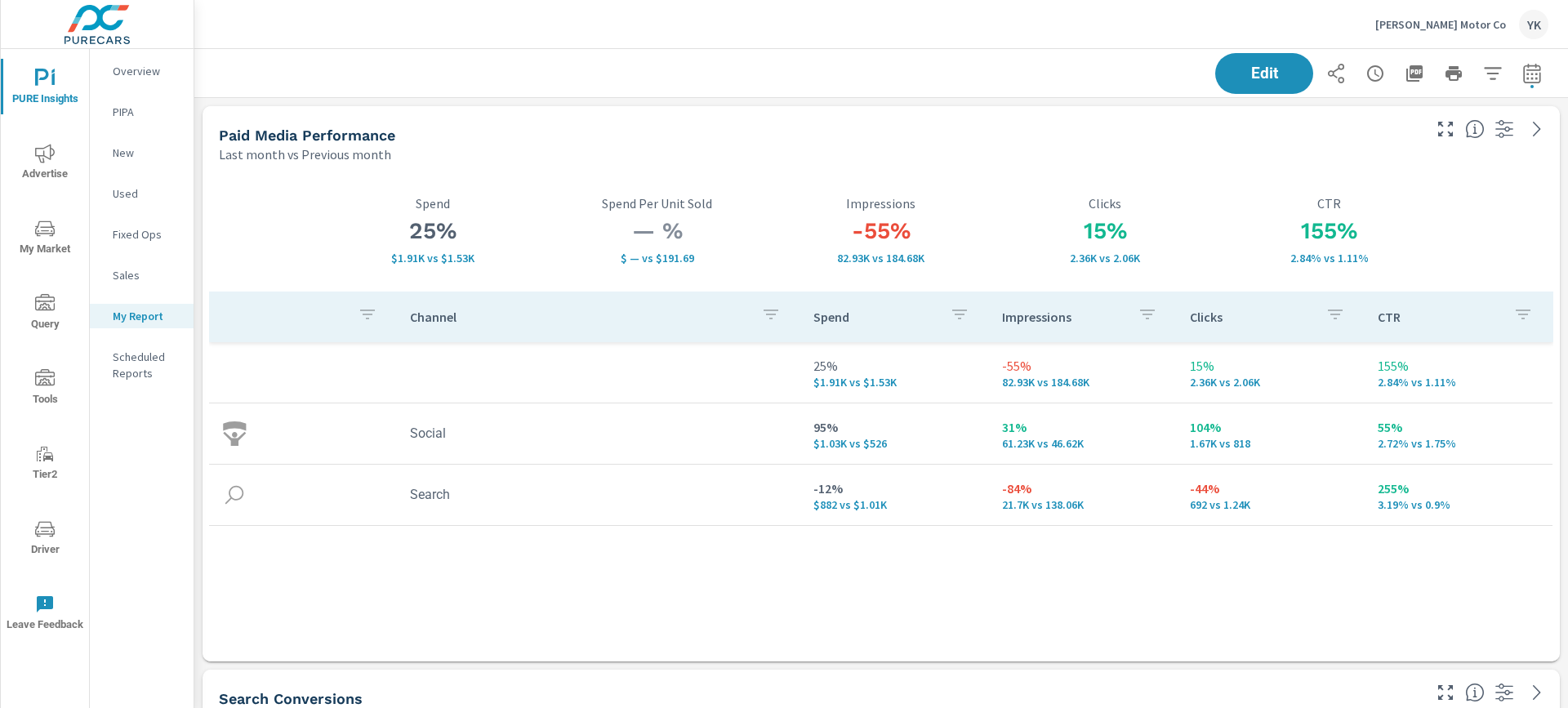
scroll to position [4891, 1375]
click at [1234, 83] on button "Edit" at bounding box center [1265, 73] width 101 height 43
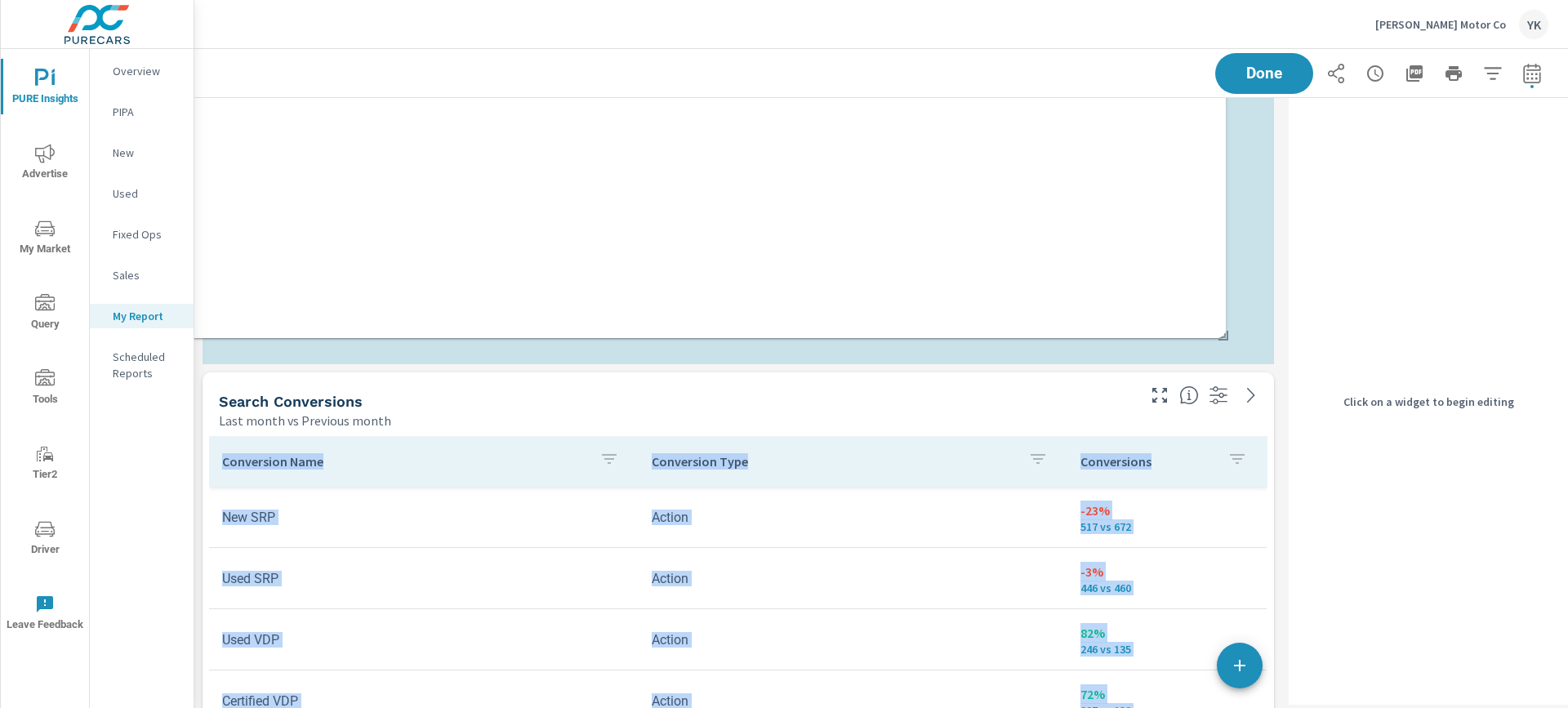
scroll to position [234, 0]
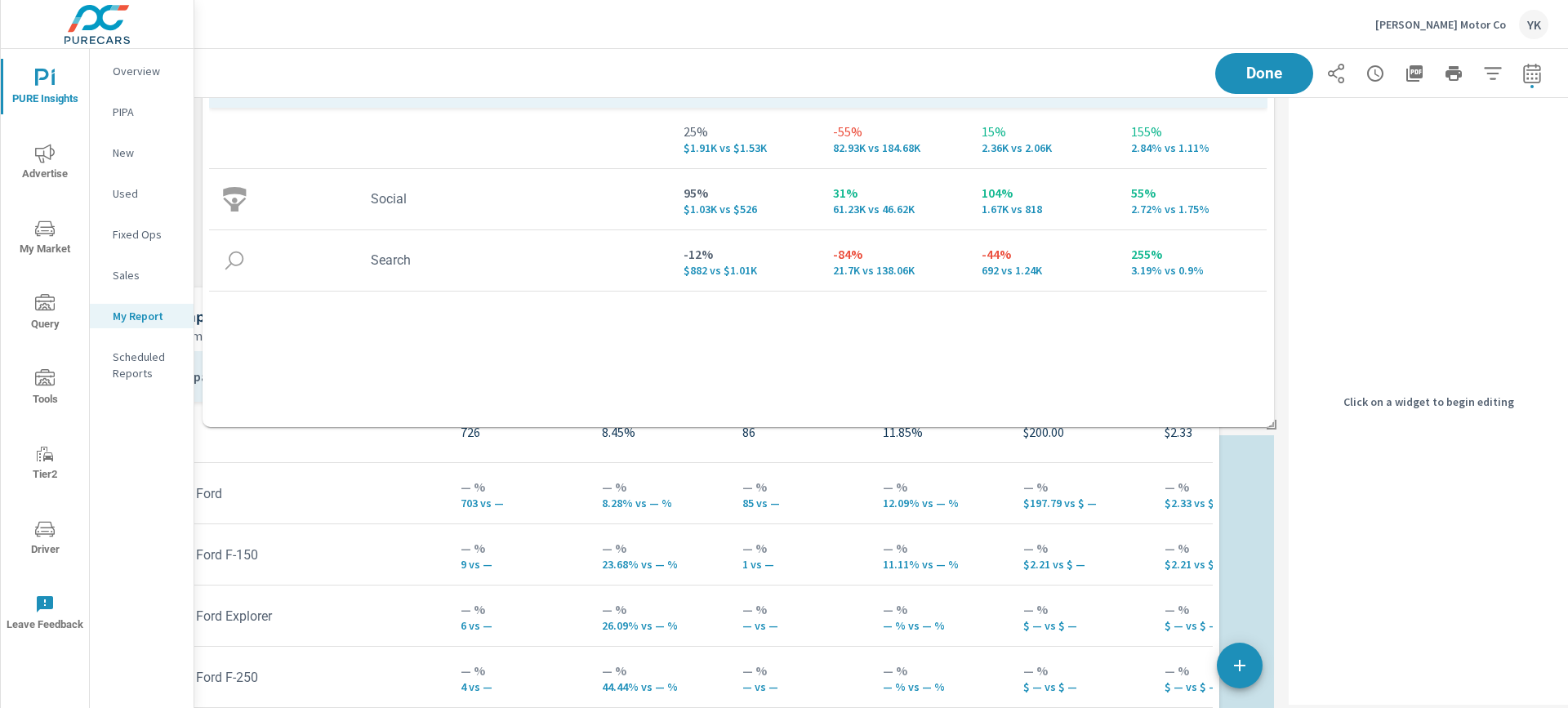
drag, startPoint x: 898, startPoint y: 441, endPoint x: 846, endPoint y: 456, distance: 54.1
click at [846, 455] on td "86" at bounding box center [799, 432] width 141 height 45
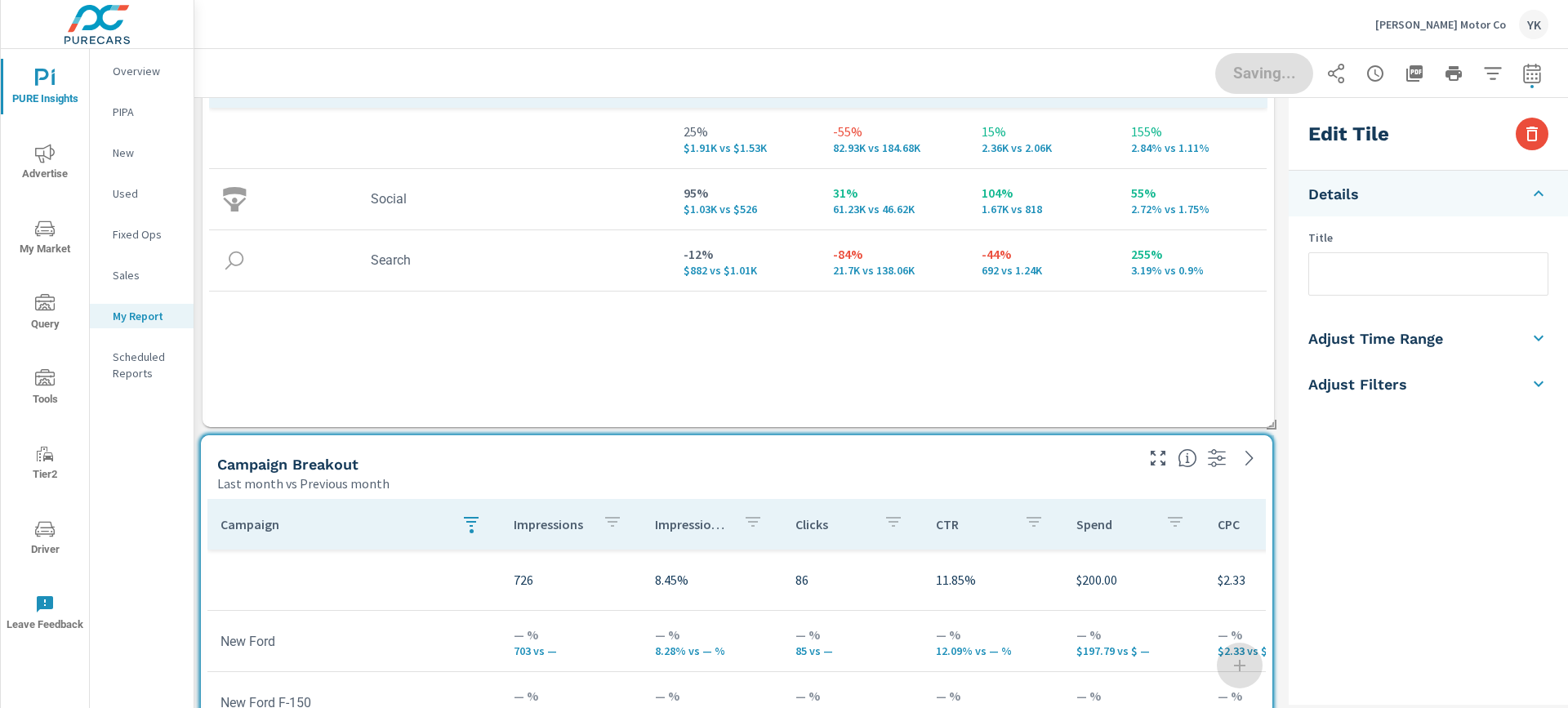
click at [976, 555] on tr "726 8.45% 86 11.85% $200.00 $2.33 185 1 161 $0.91 257% 32.77% 57.78%" at bounding box center [1269, 580] width 2123 height 61
click at [1406, 275] on input "text" at bounding box center [1428, 274] width 238 height 42
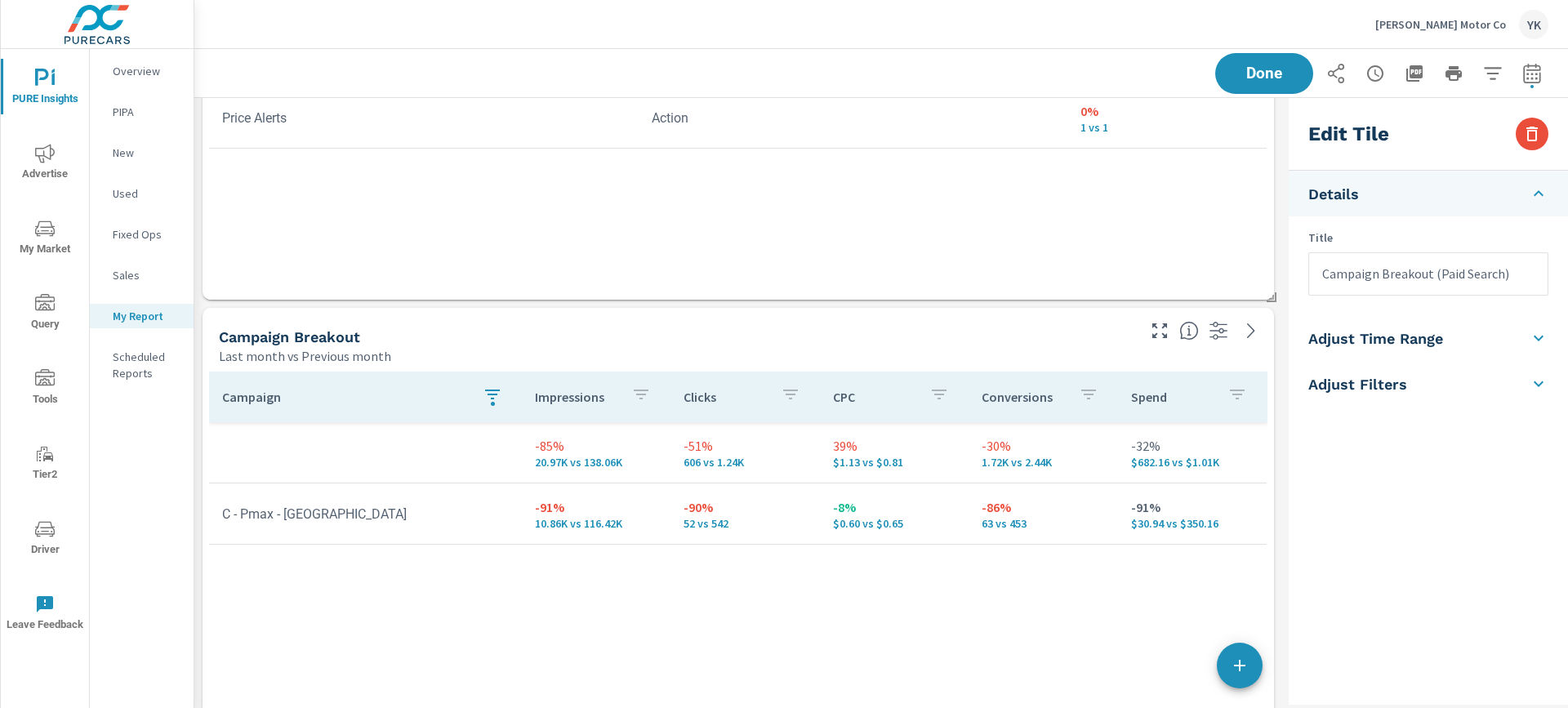
scroll to position [2432, 0]
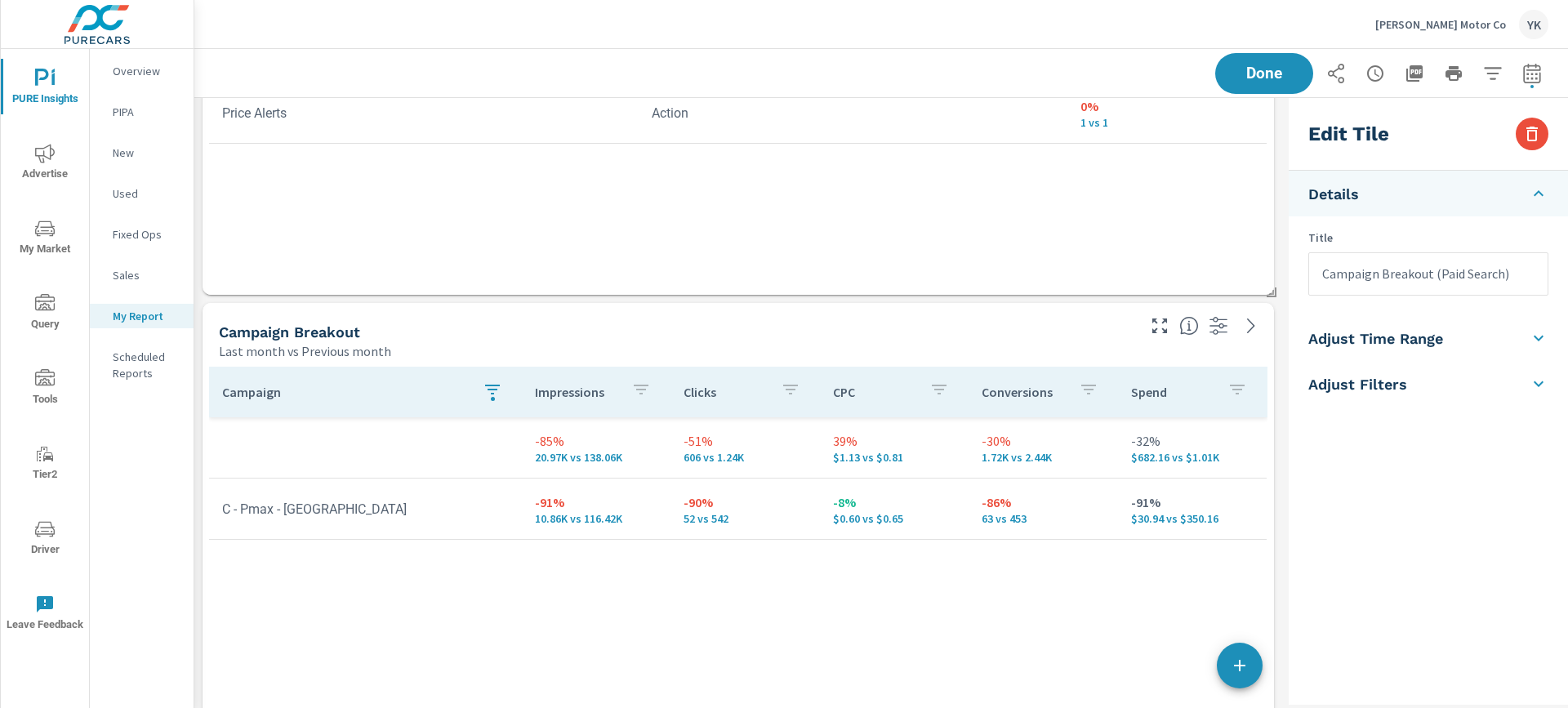
type input "Campaign Breakout (Paid Search)"
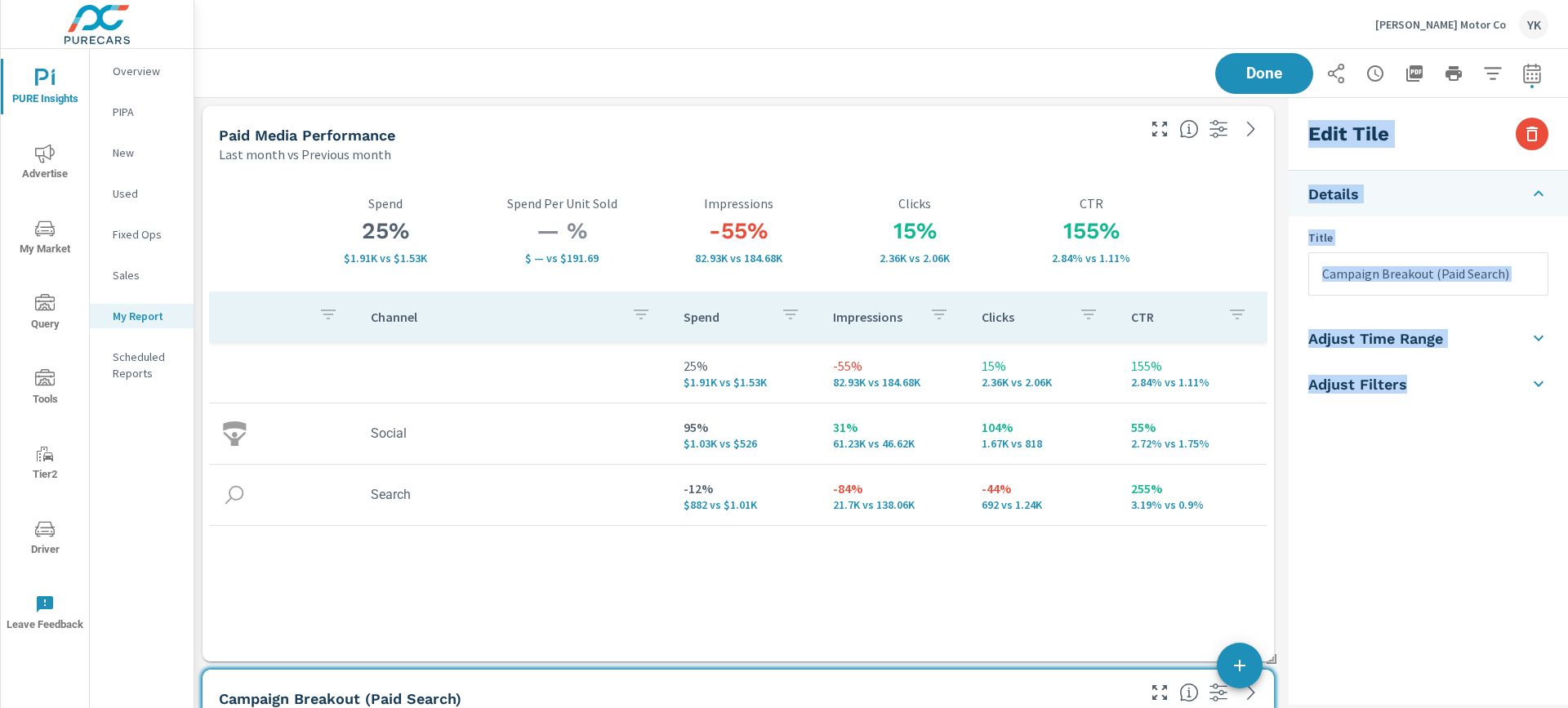
scroll to position [4891, 1089]
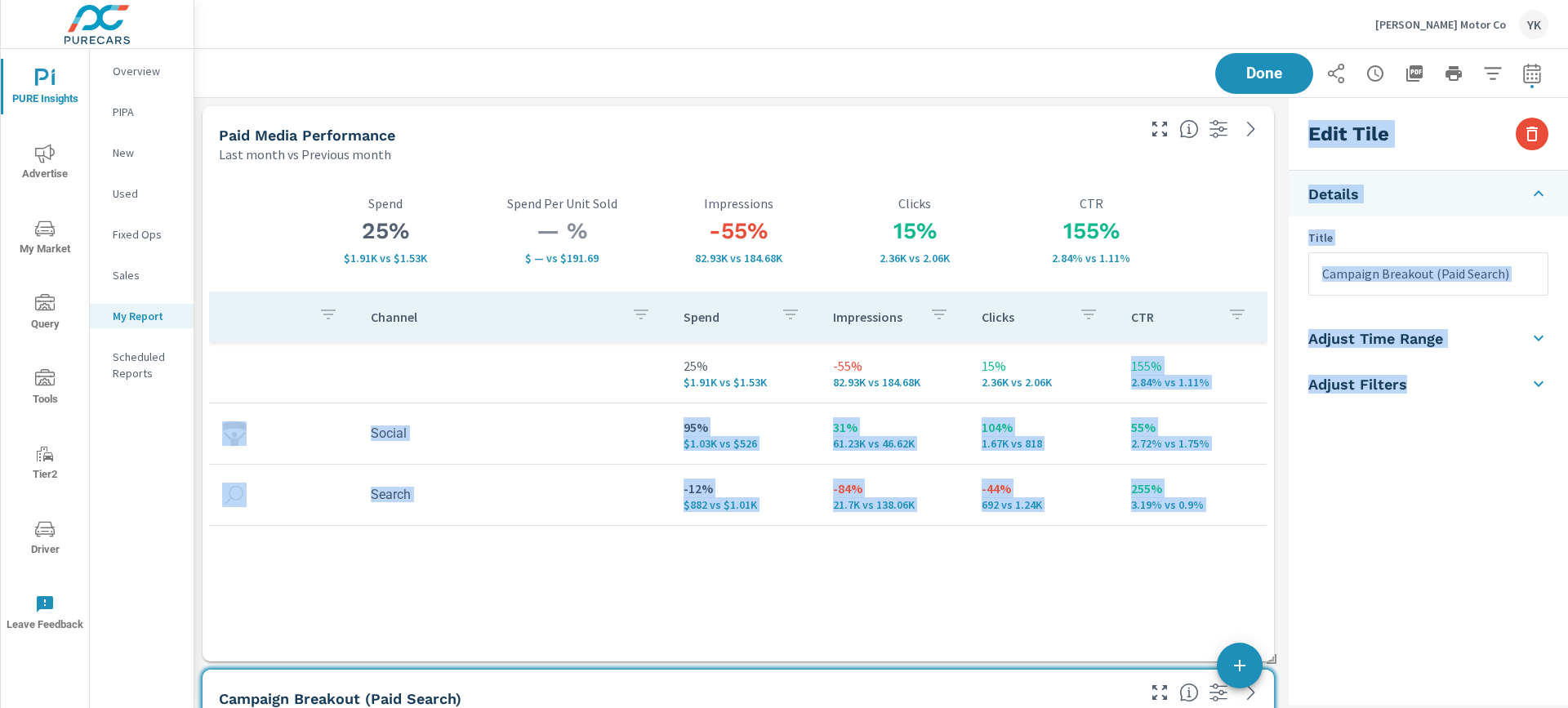
drag, startPoint x: 1051, startPoint y: 466, endPoint x: 1054, endPoint y: 615, distance: 149.0
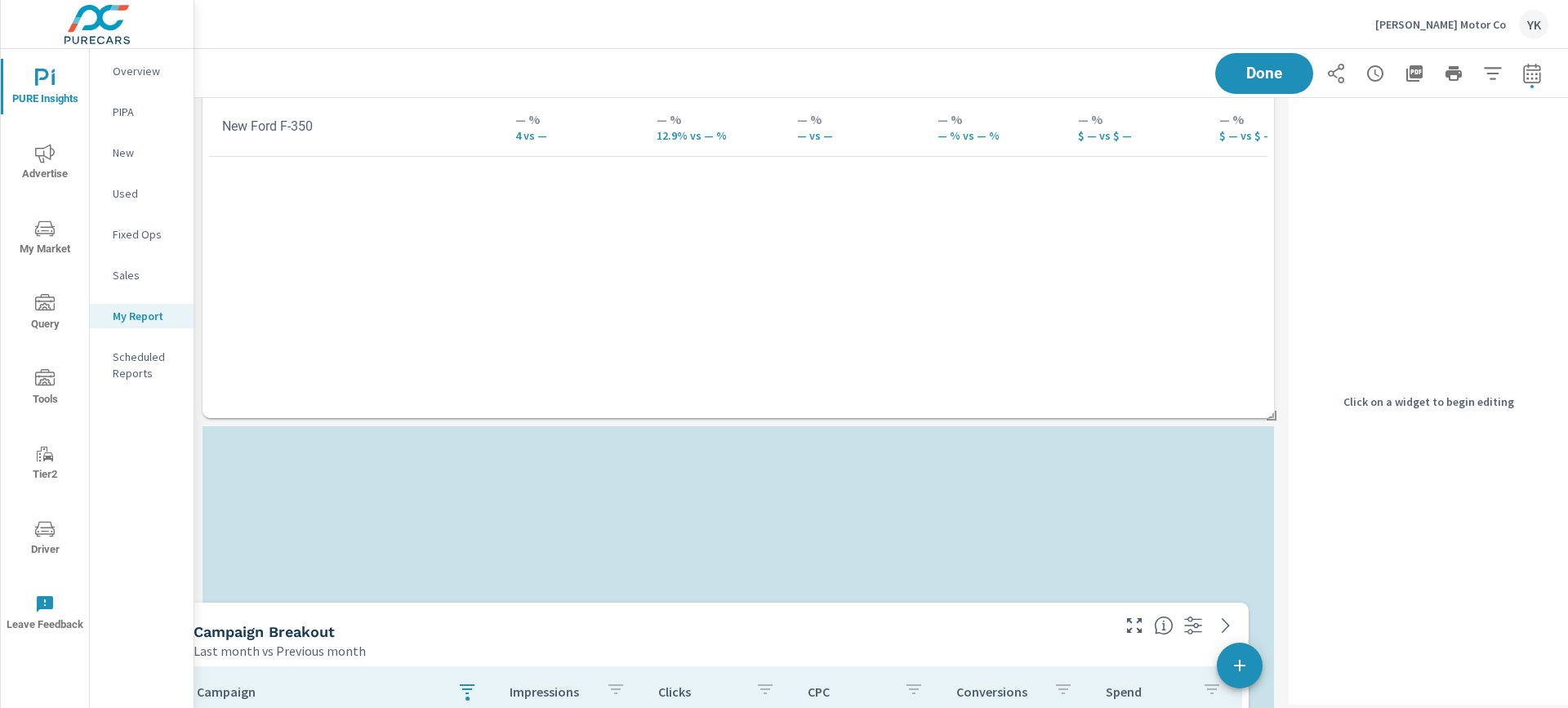
scroll to position [1124, 0]
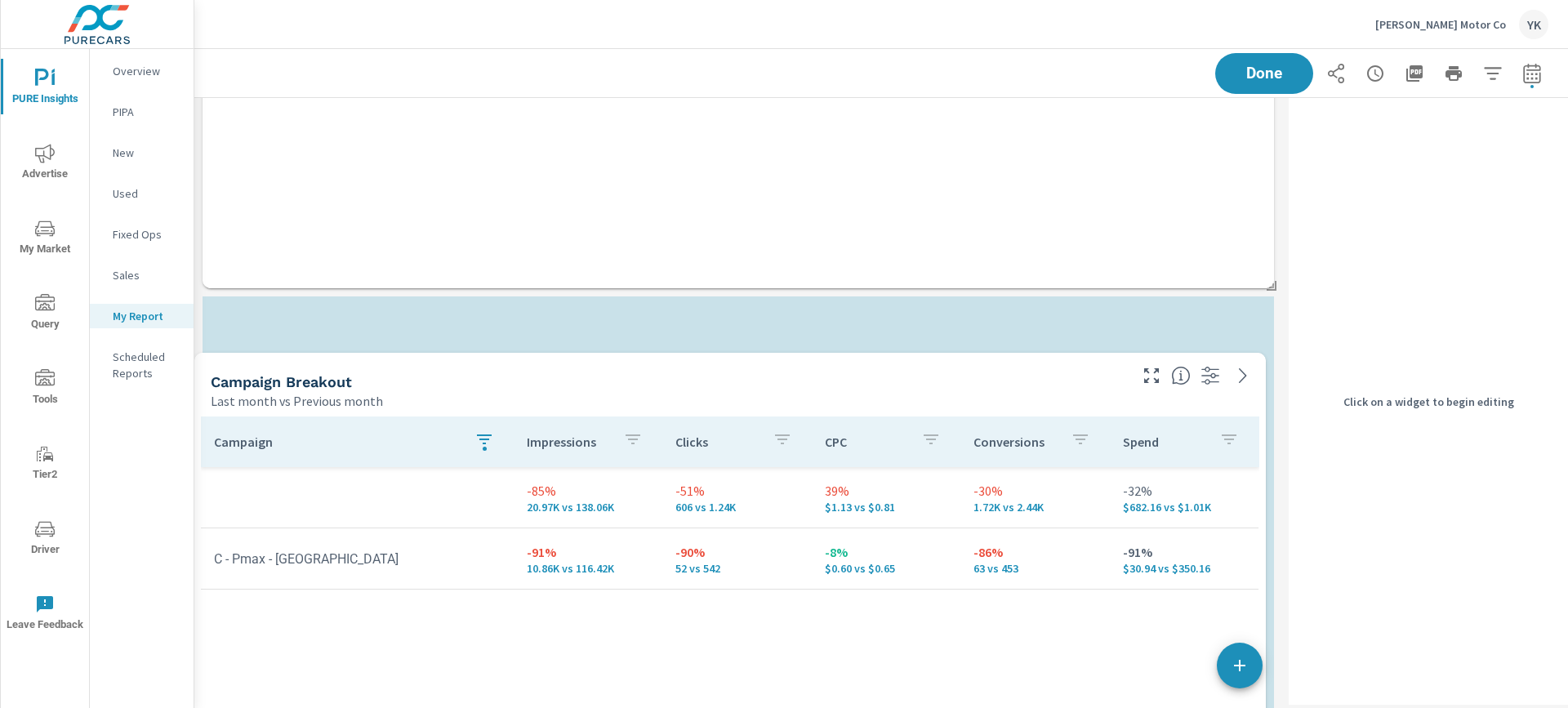
drag, startPoint x: 497, startPoint y: 546, endPoint x: 499, endPoint y: 399, distance: 147.0
click at [514, 416] on th "Impressions" at bounding box center [588, 442] width 149 height 51
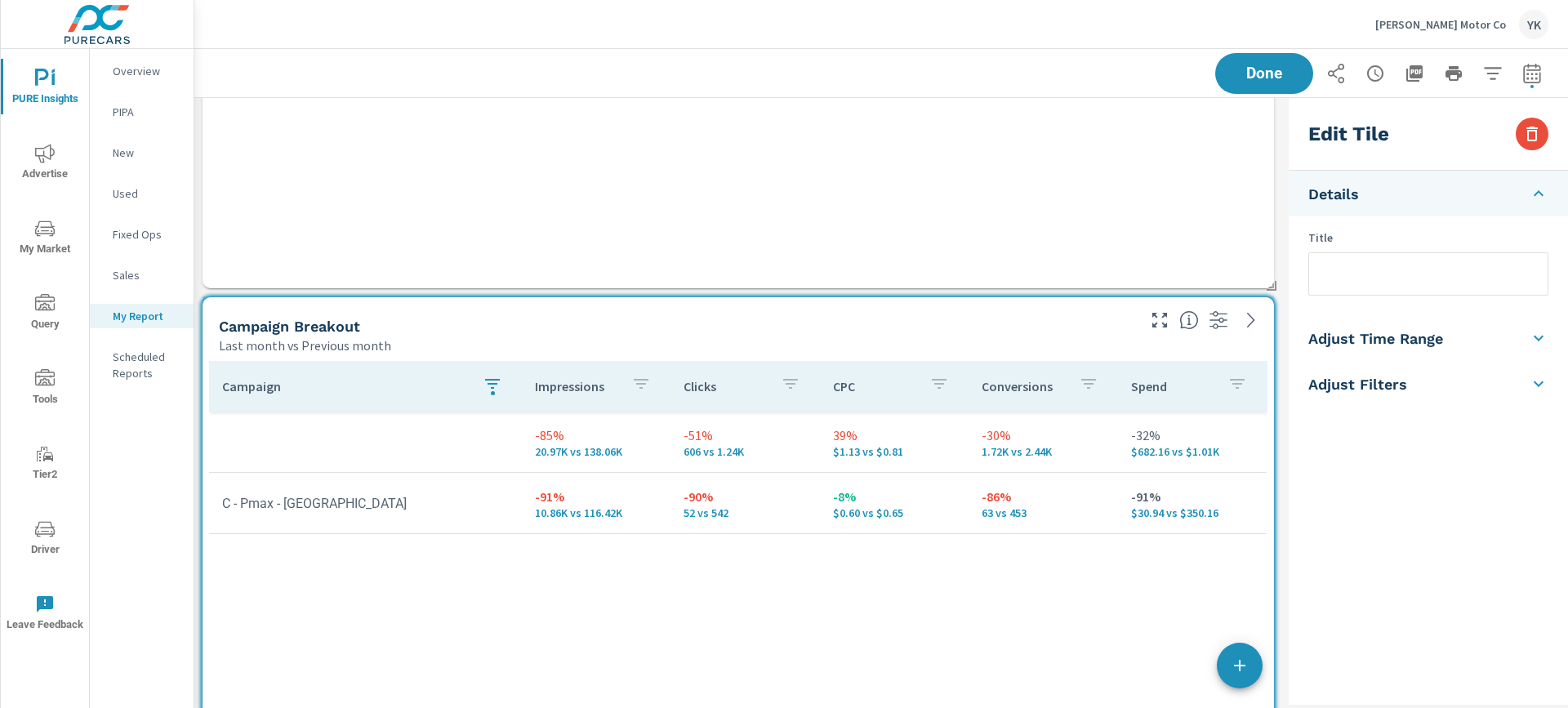
click at [505, 401] on div "Campaign" at bounding box center [365, 386] width 287 height 38
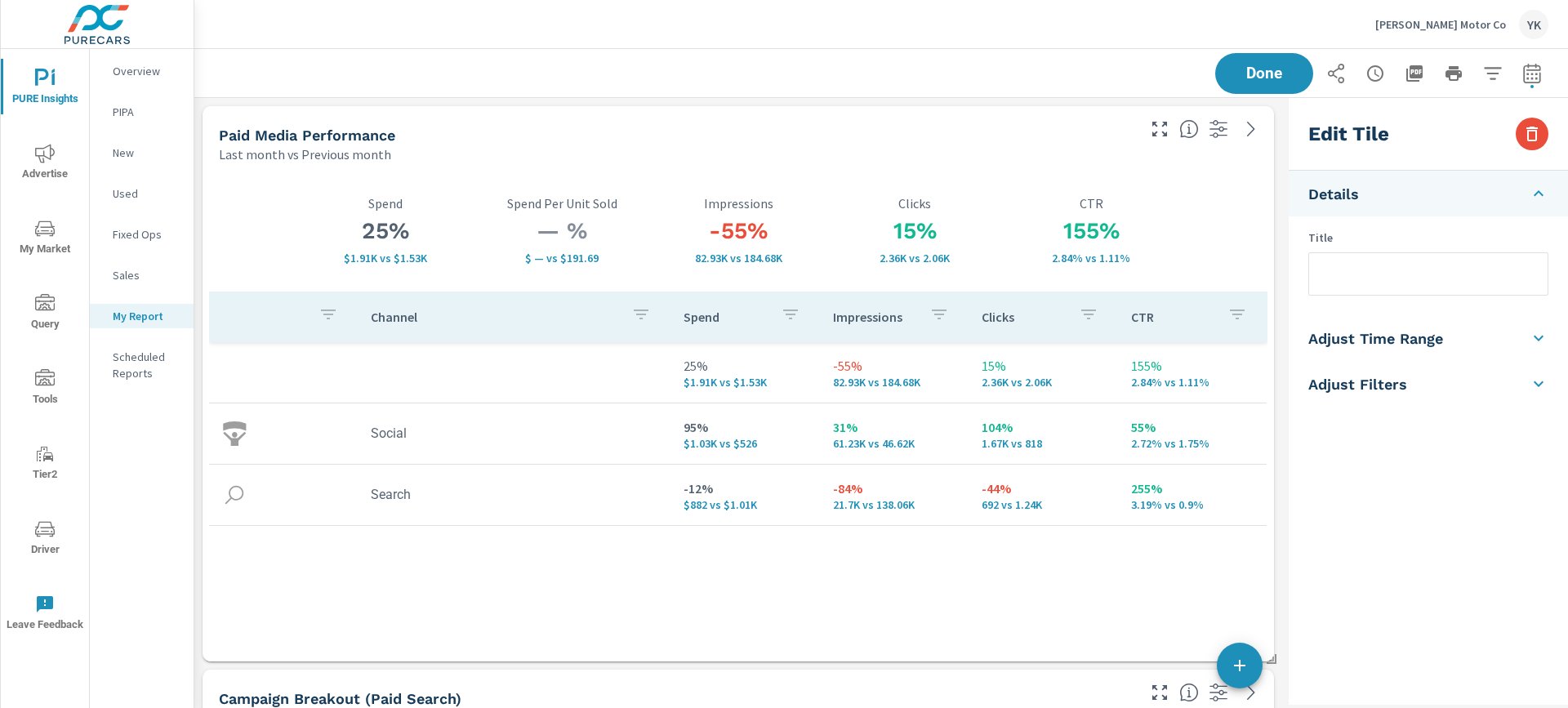
scroll to position [4891, 1089]
click at [1321, 269] on input "text" at bounding box center [1428, 274] width 238 height 42
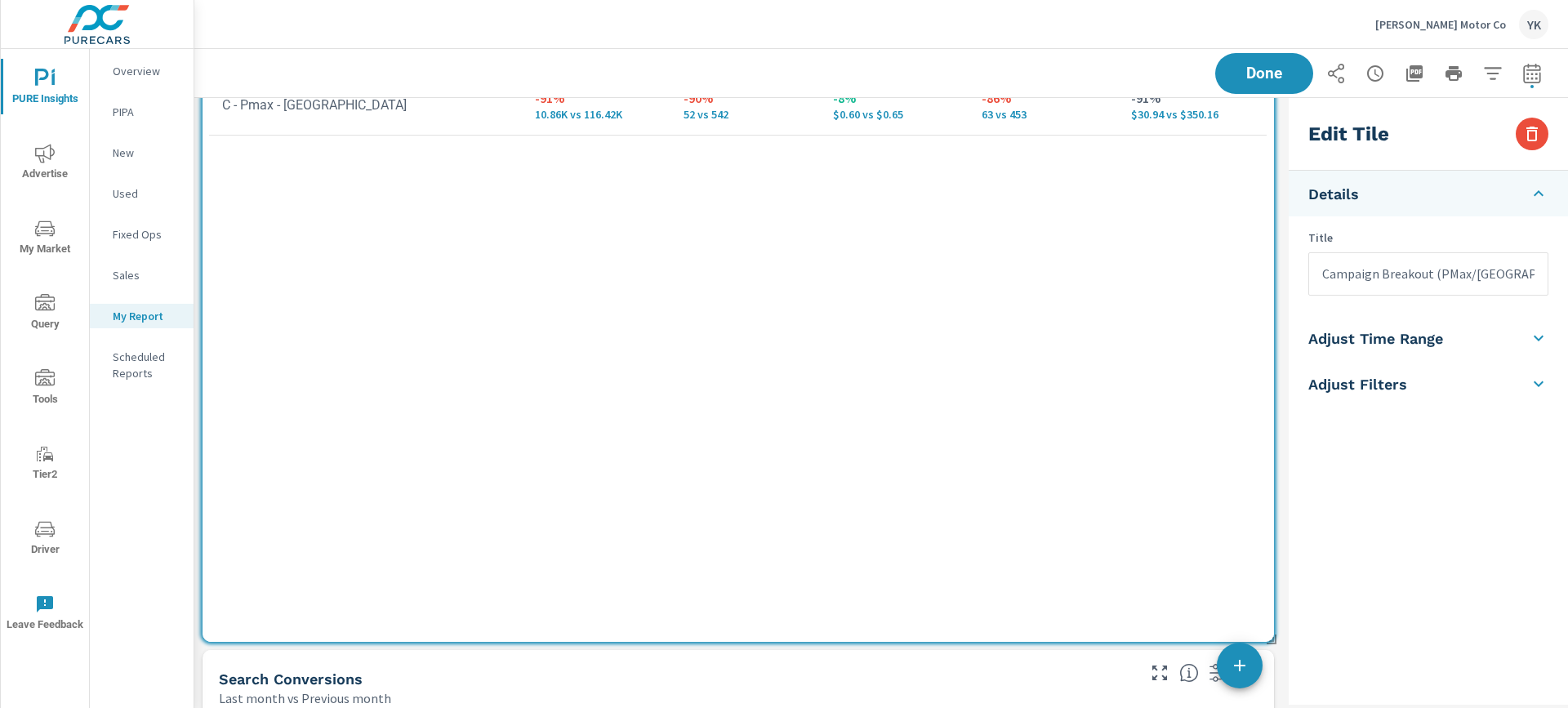
scroll to position [1529, 0]
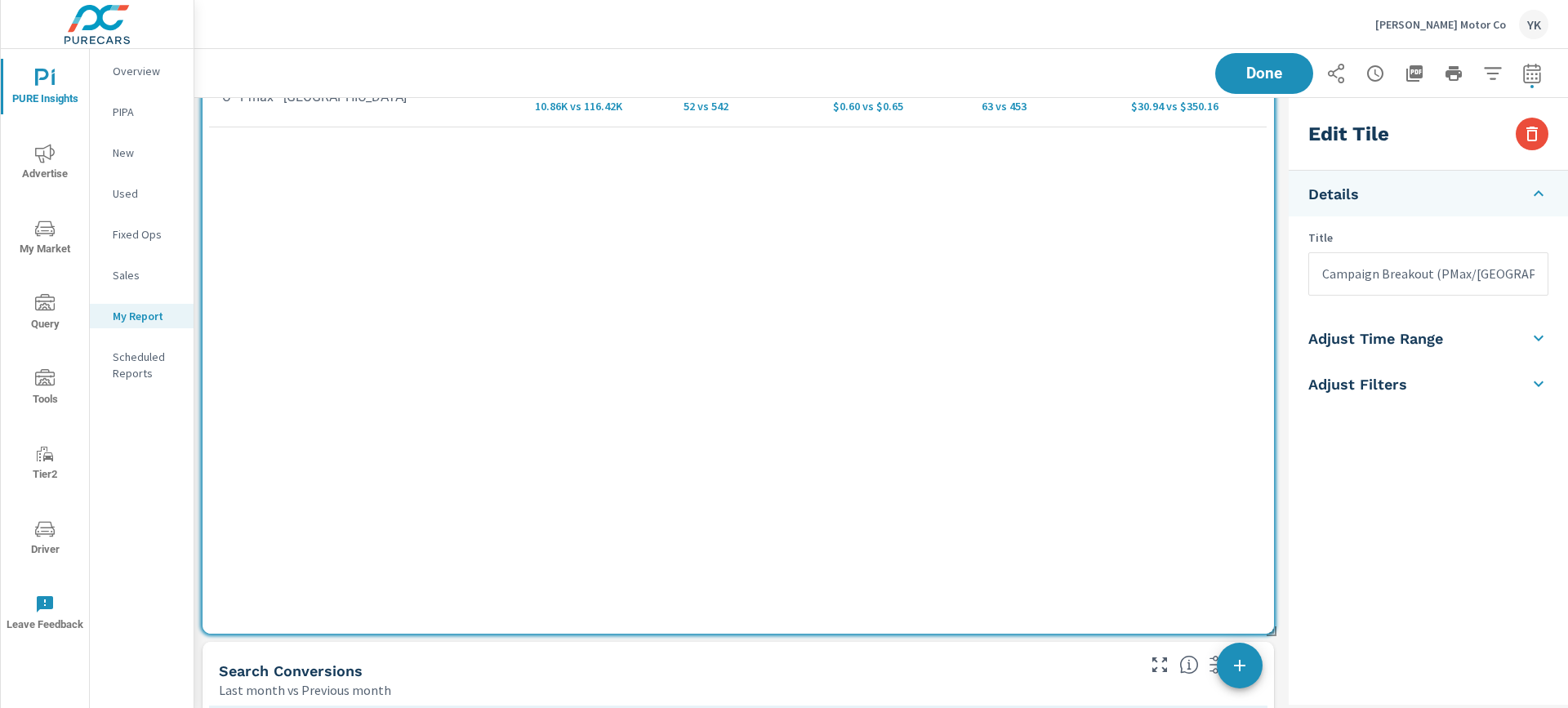
type input "Campaign Breakout (PMax/VA)"
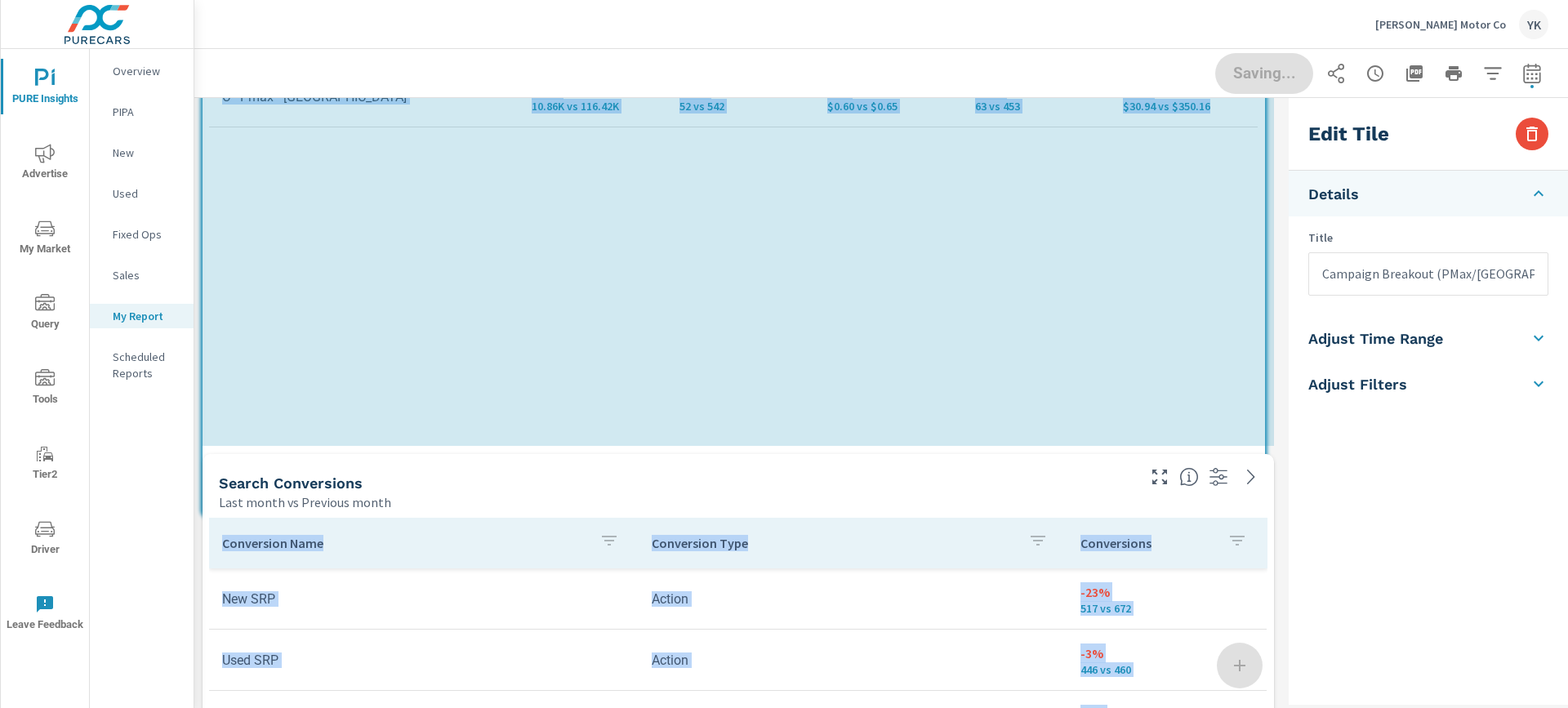
scroll to position [4703, 1089]
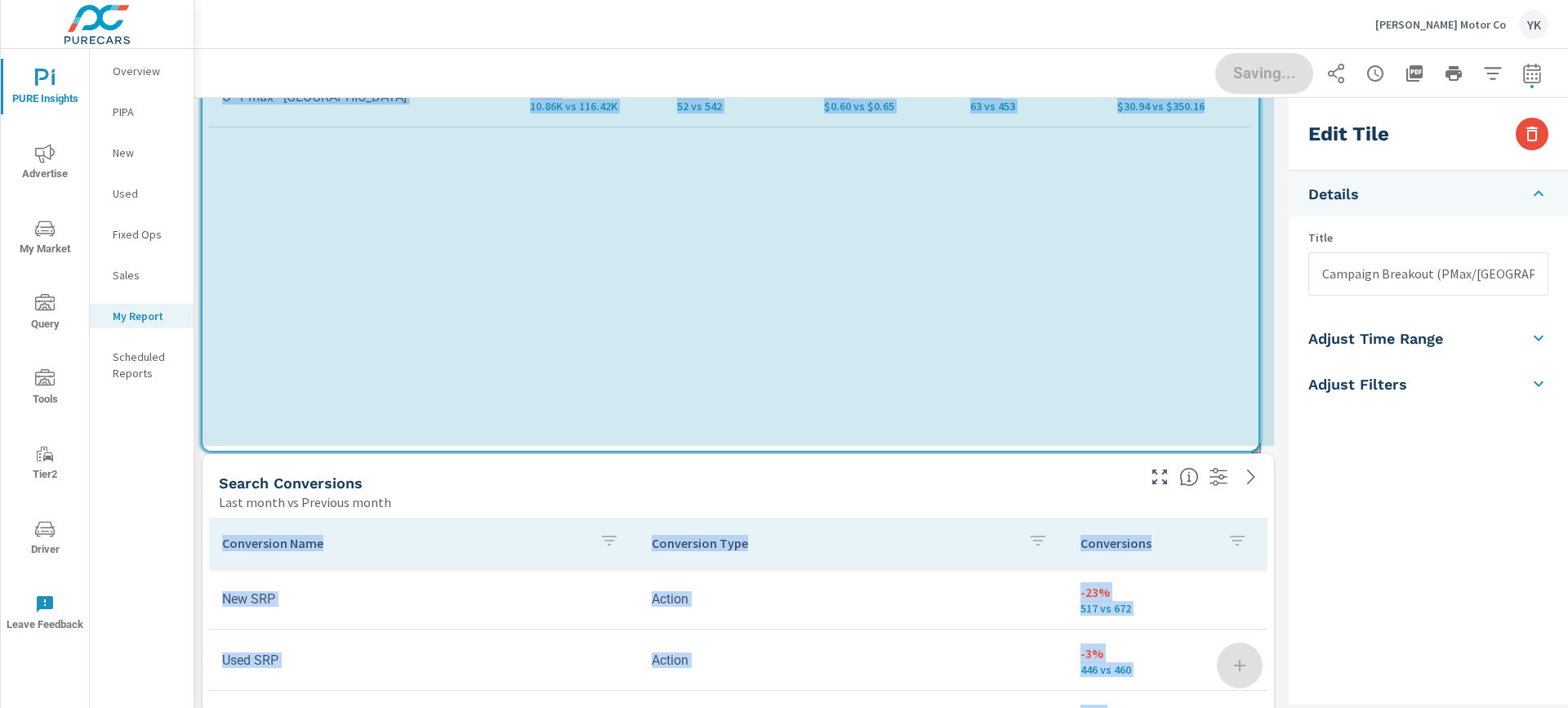
drag, startPoint x: 1272, startPoint y: 631, endPoint x: 1256, endPoint y: 445, distance: 186.7
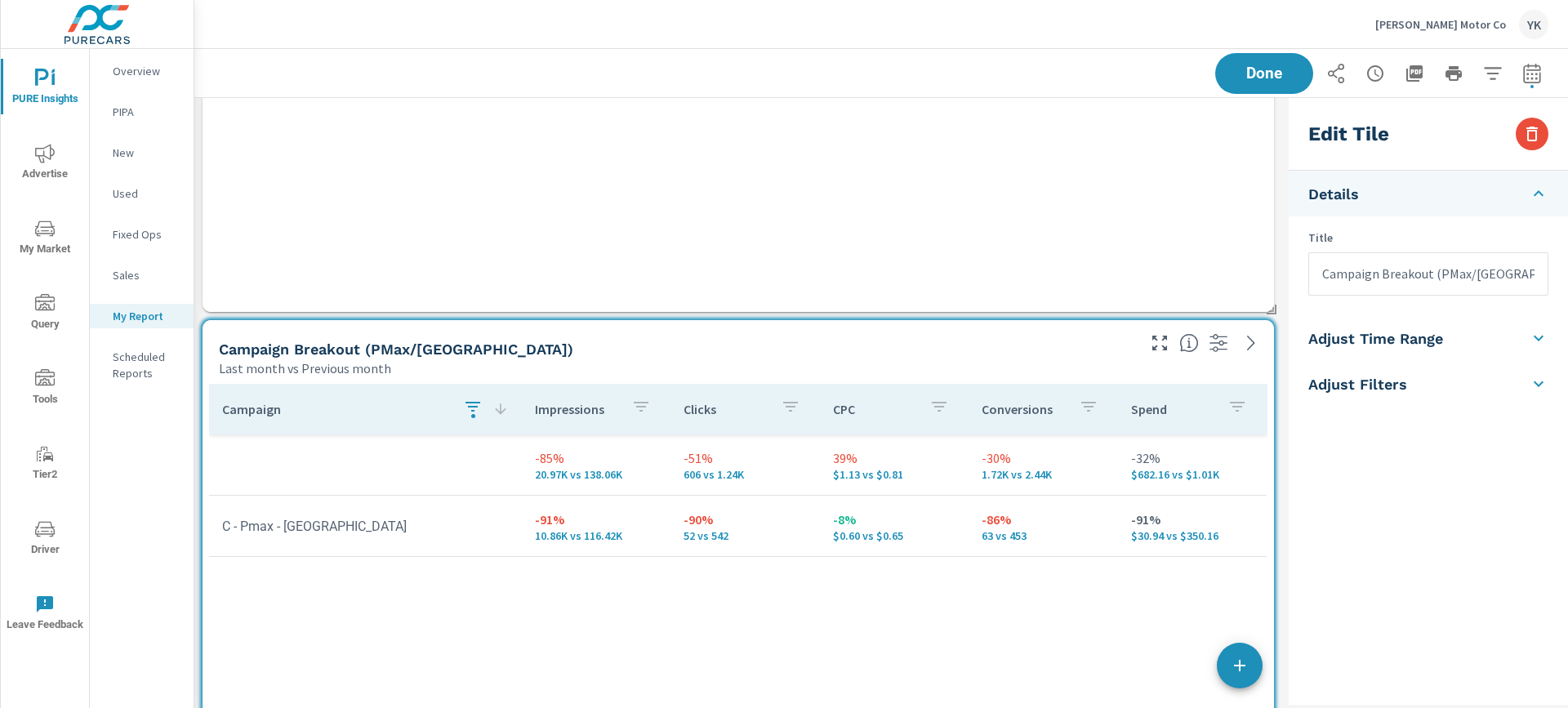
scroll to position [1203, 0]
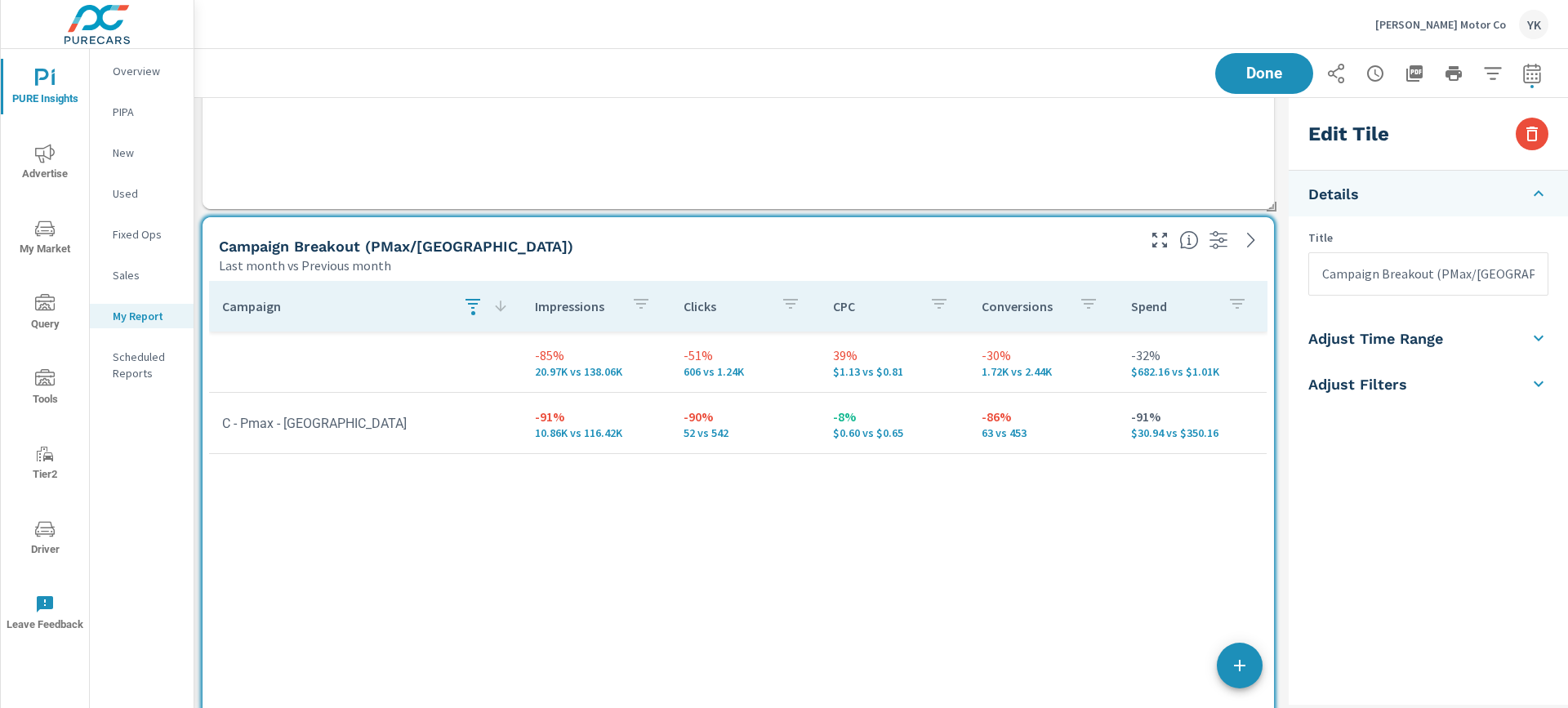
click at [470, 306] on icon "button" at bounding box center [473, 304] width 19 height 19
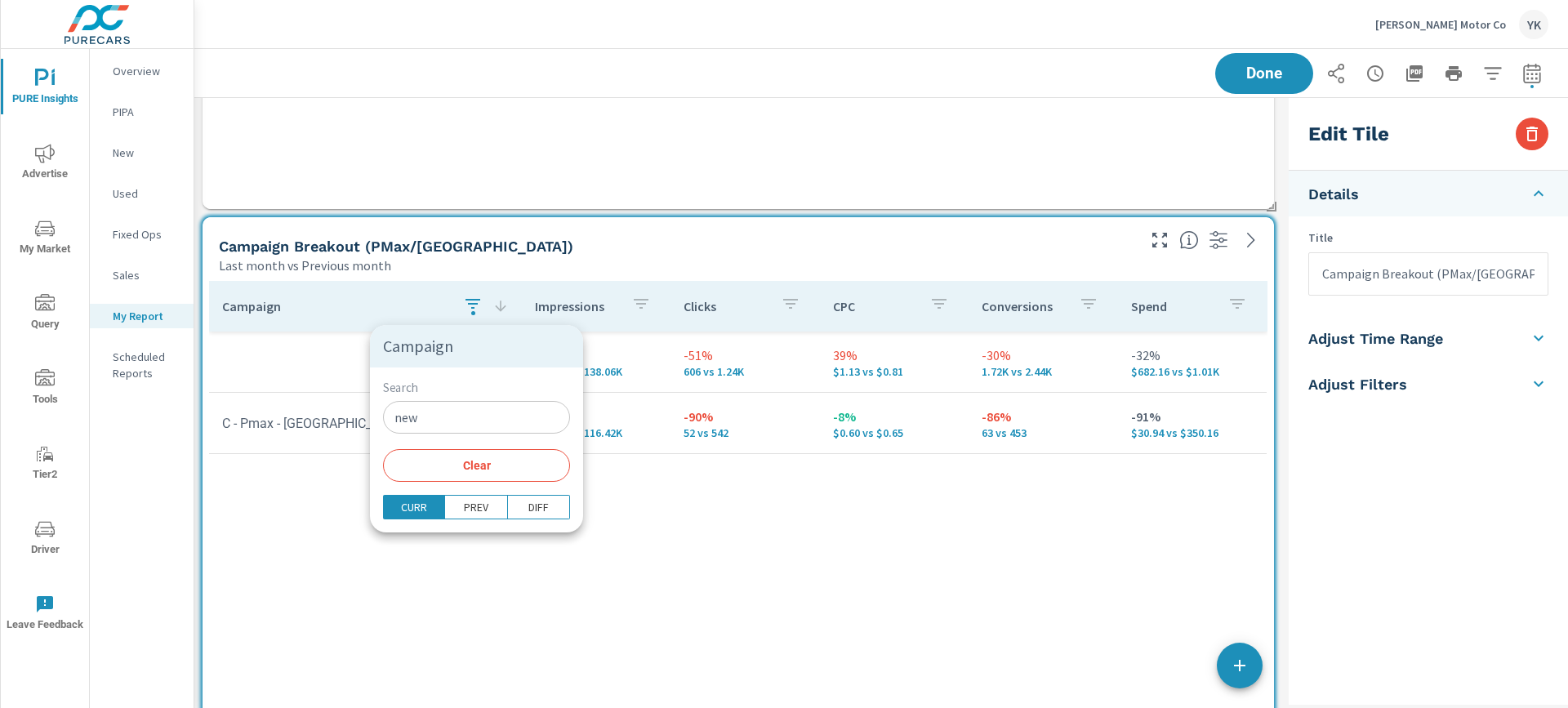
click at [473, 459] on span "Clear" at bounding box center [477, 465] width 168 height 15
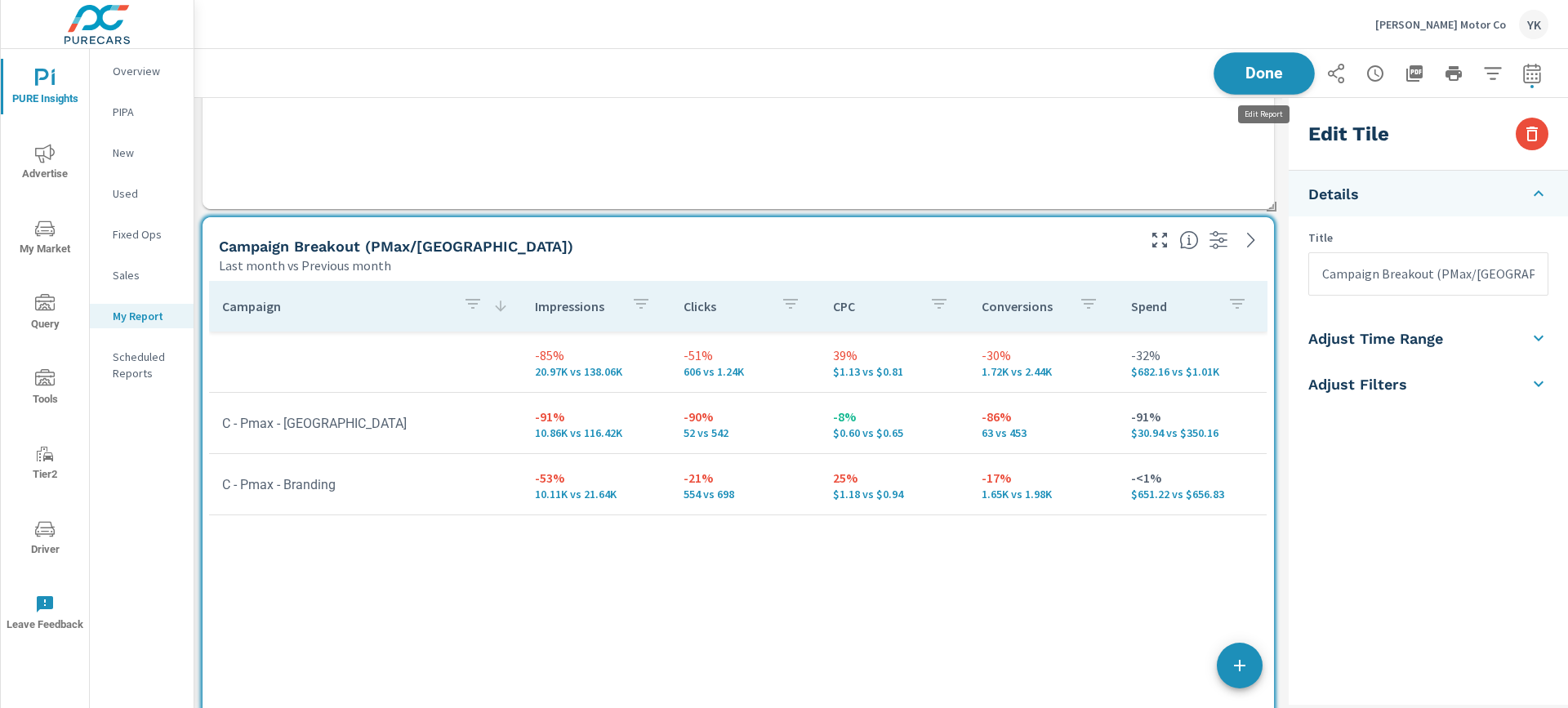
click at [1278, 79] on span "Done" at bounding box center [1264, 73] width 67 height 16
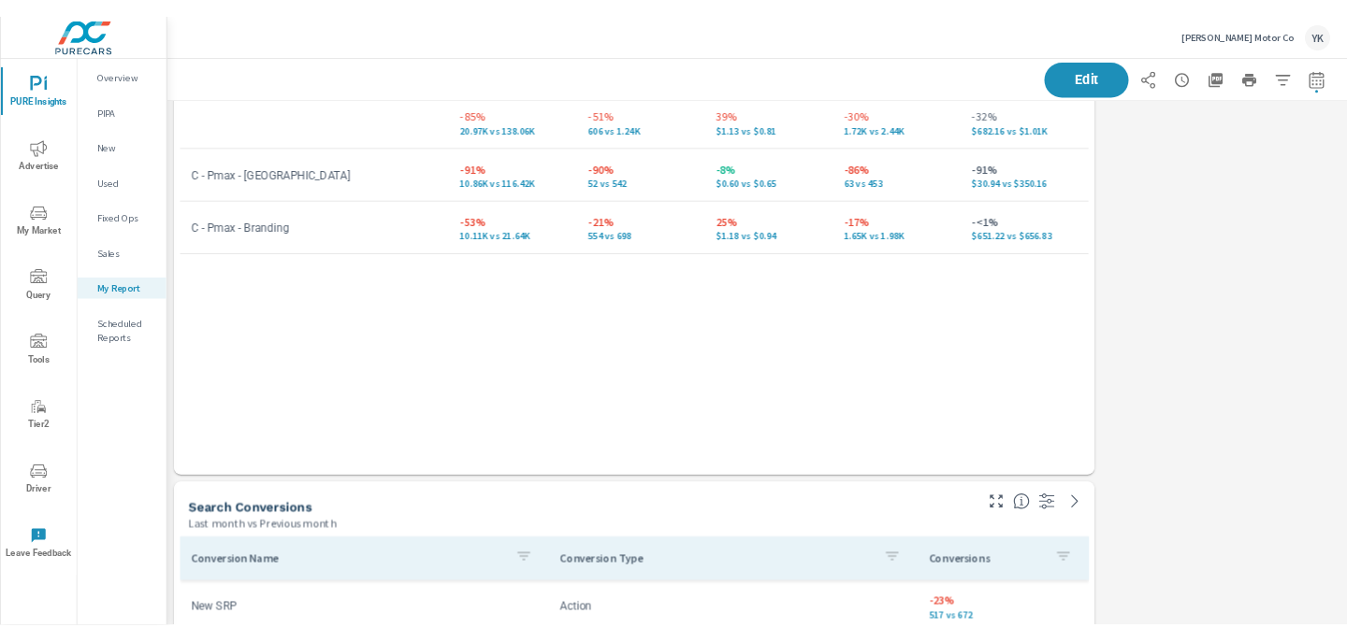
scroll to position [1629, 0]
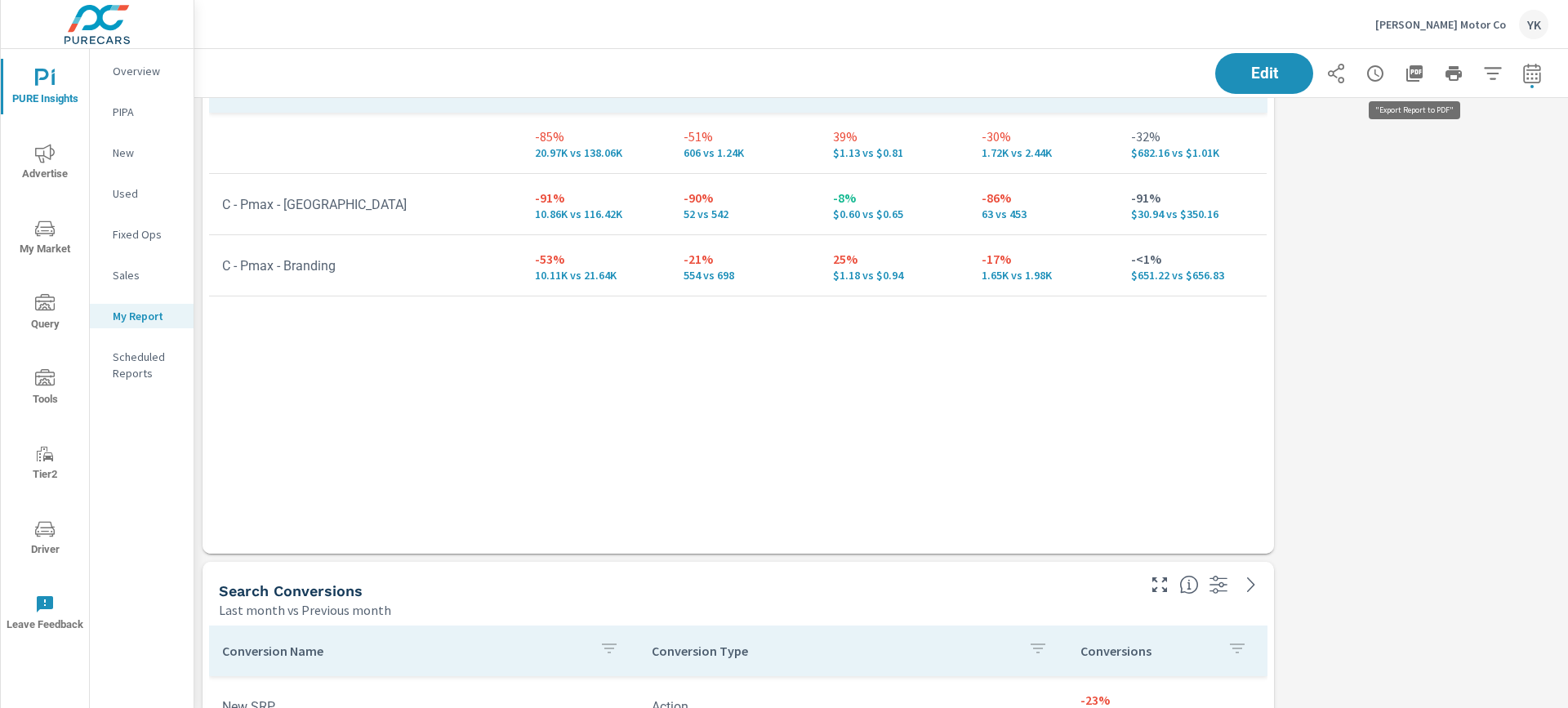
click at [1416, 82] on icon "button" at bounding box center [1414, 73] width 19 height 19
click at [60, 168] on span "Advertise" at bounding box center [45, 164] width 79 height 40
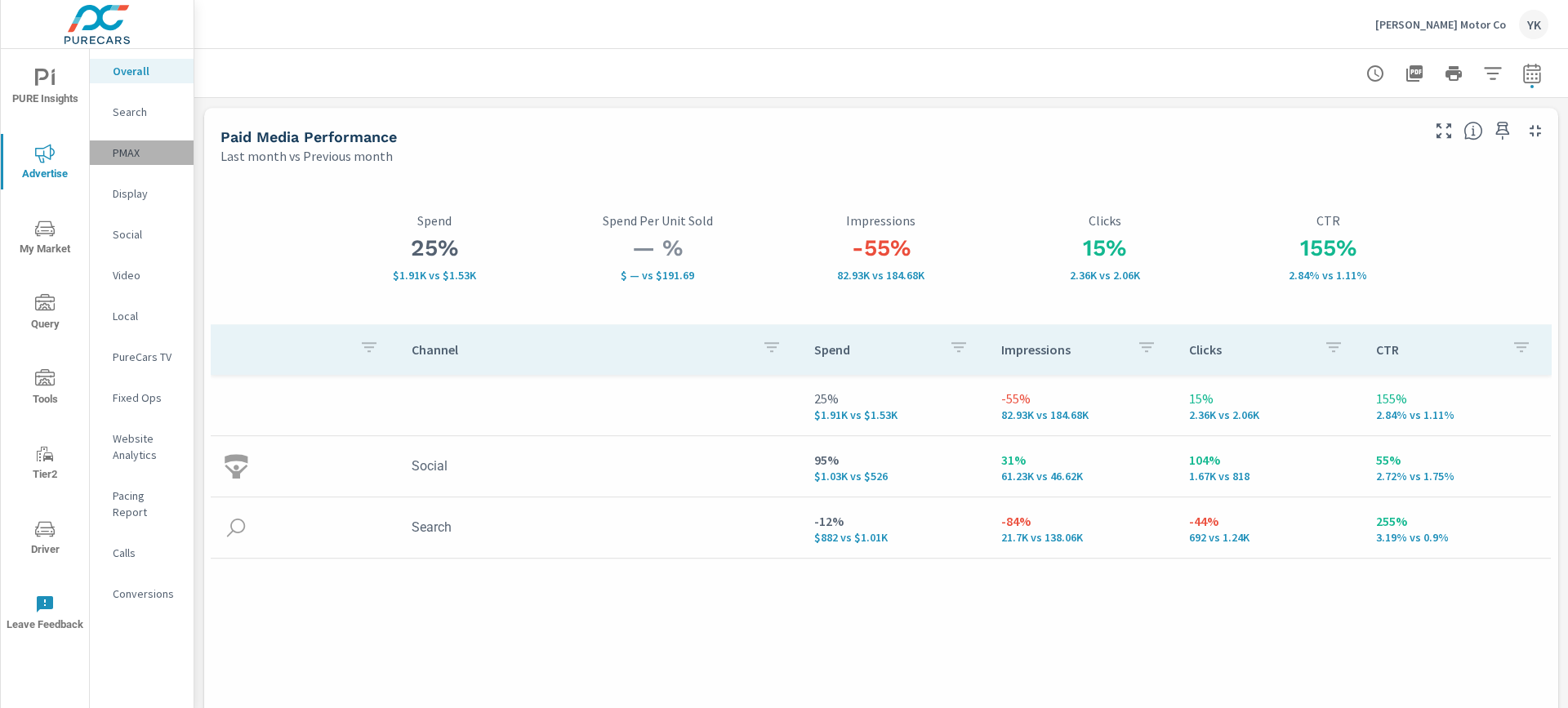
click at [137, 158] on p "PMAX" at bounding box center [147, 153] width 68 height 17
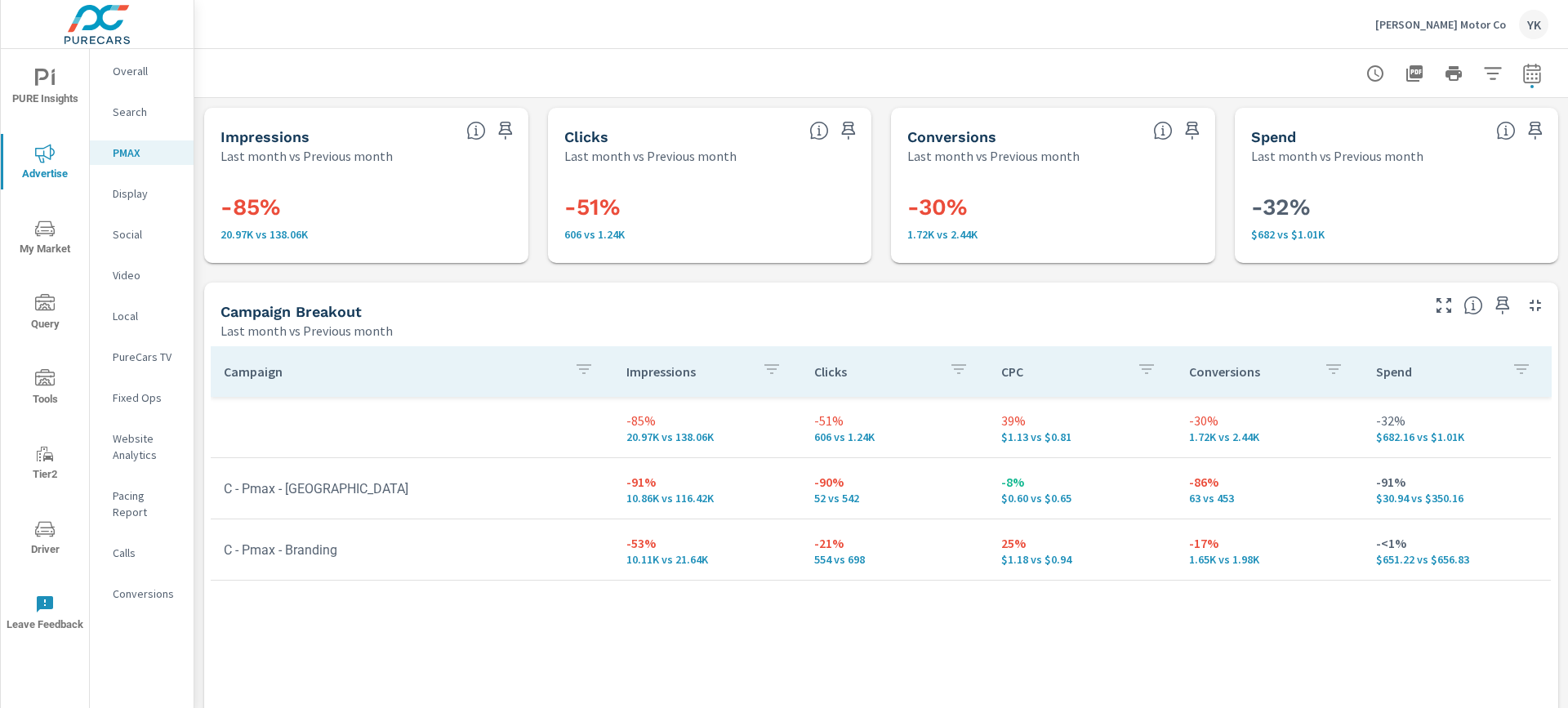
click at [591, 379] on div "button" at bounding box center [584, 371] width 19 height 24
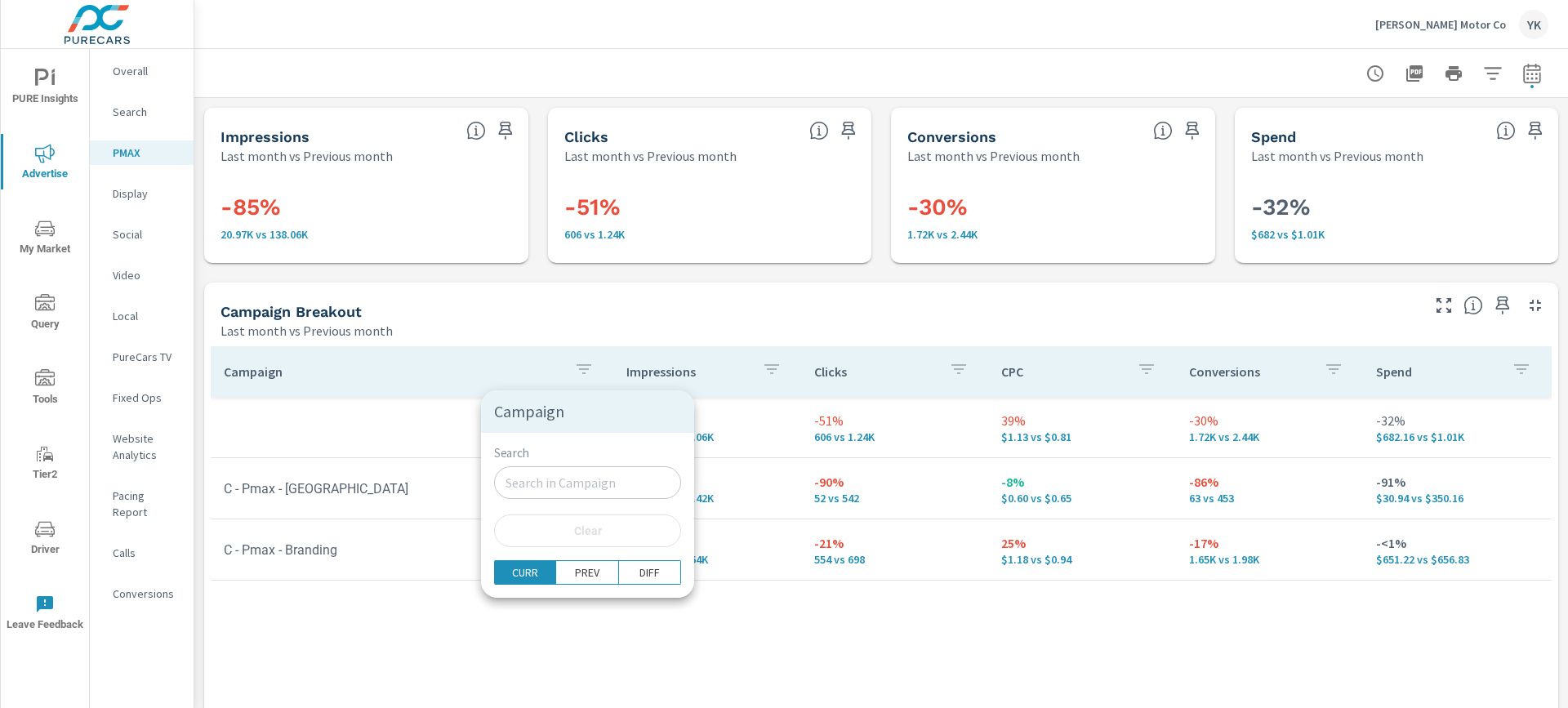
click at [470, 335] on div at bounding box center [784, 354] width 1568 height 708
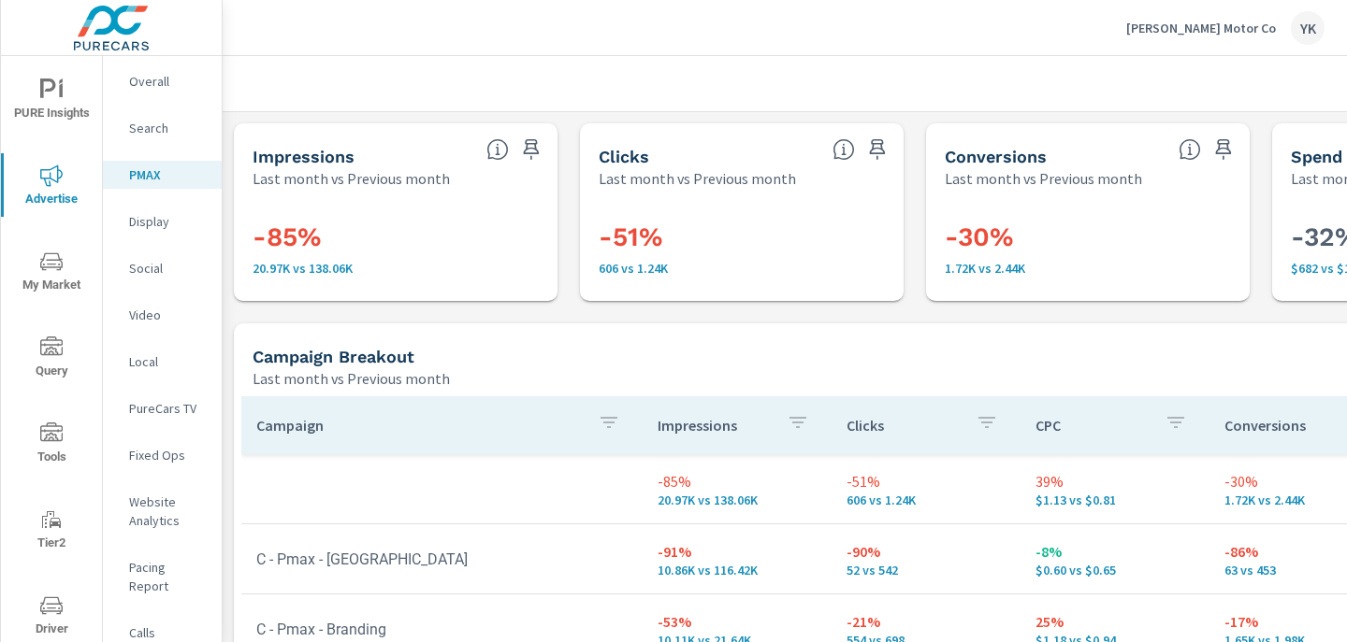
click at [69, 94] on span "PURE Insights" at bounding box center [52, 102] width 90 height 46
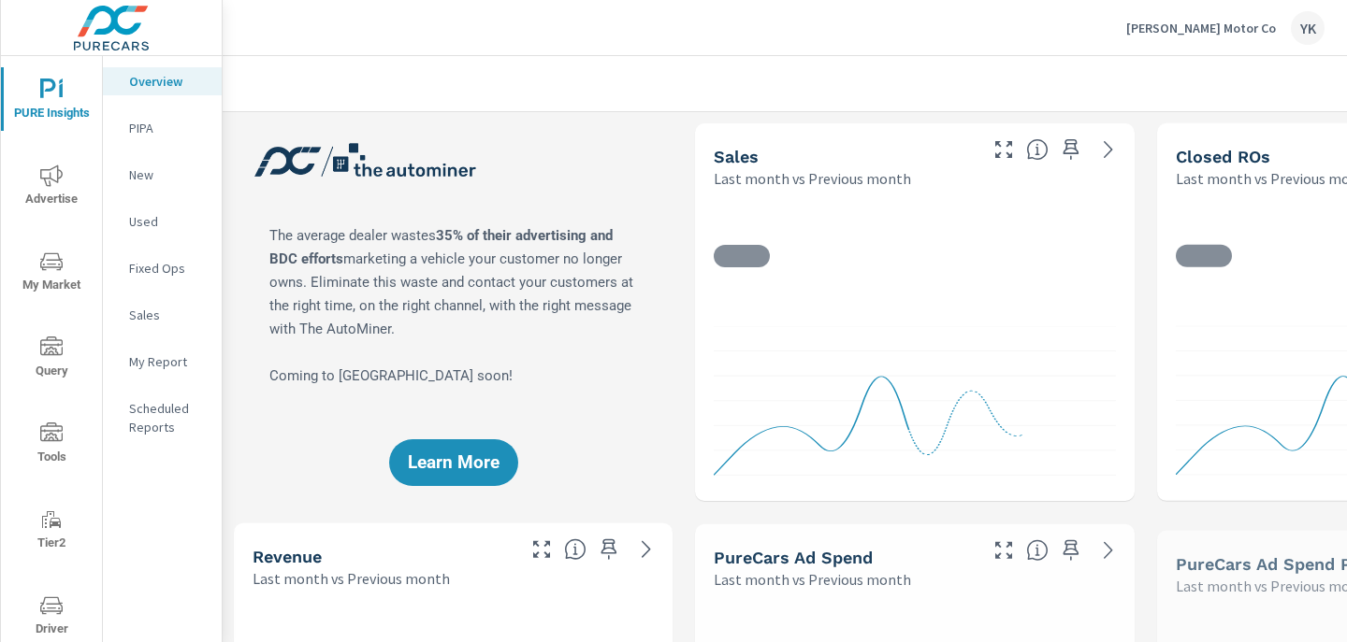
click at [148, 358] on p "My Report" at bounding box center [168, 362] width 78 height 19
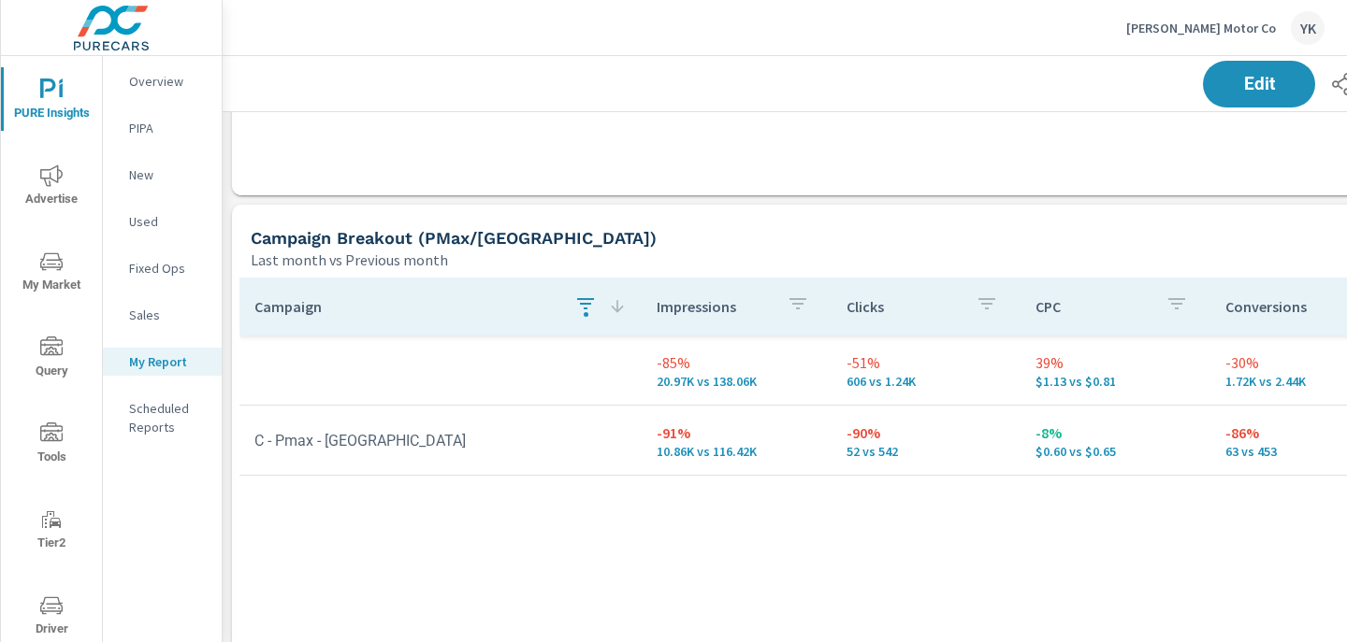
scroll to position [1449, 0]
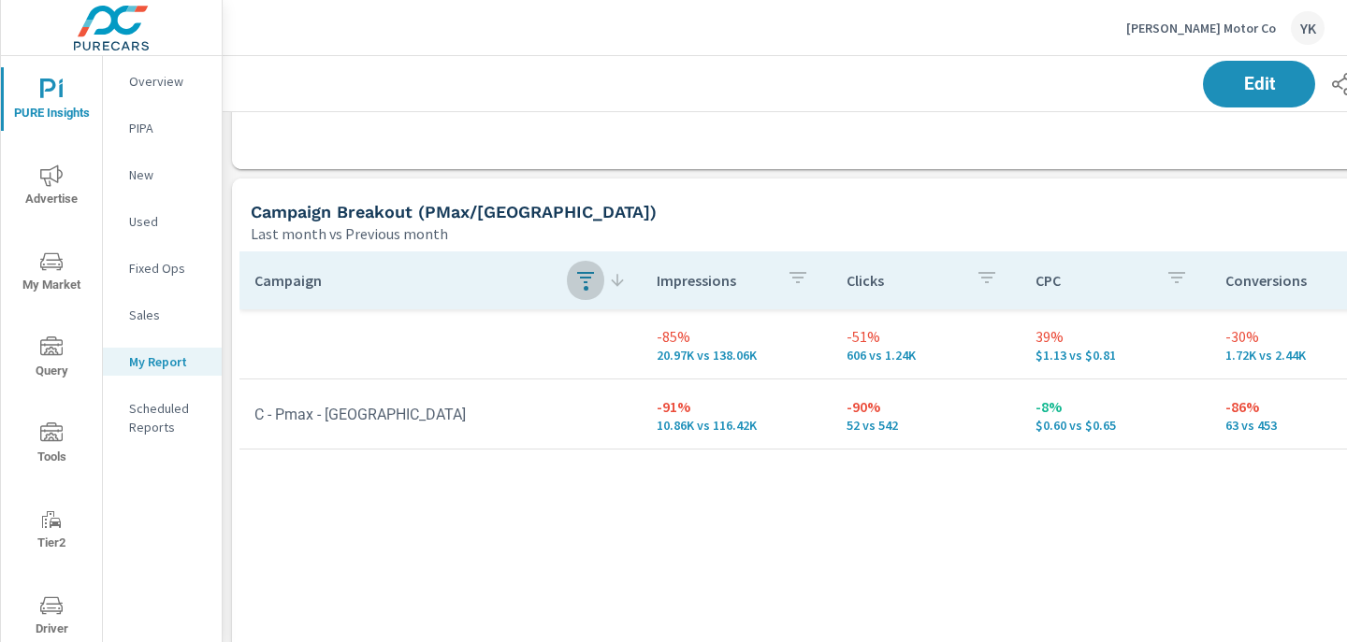
click at [596, 291] on div "button" at bounding box center [585, 281] width 22 height 28
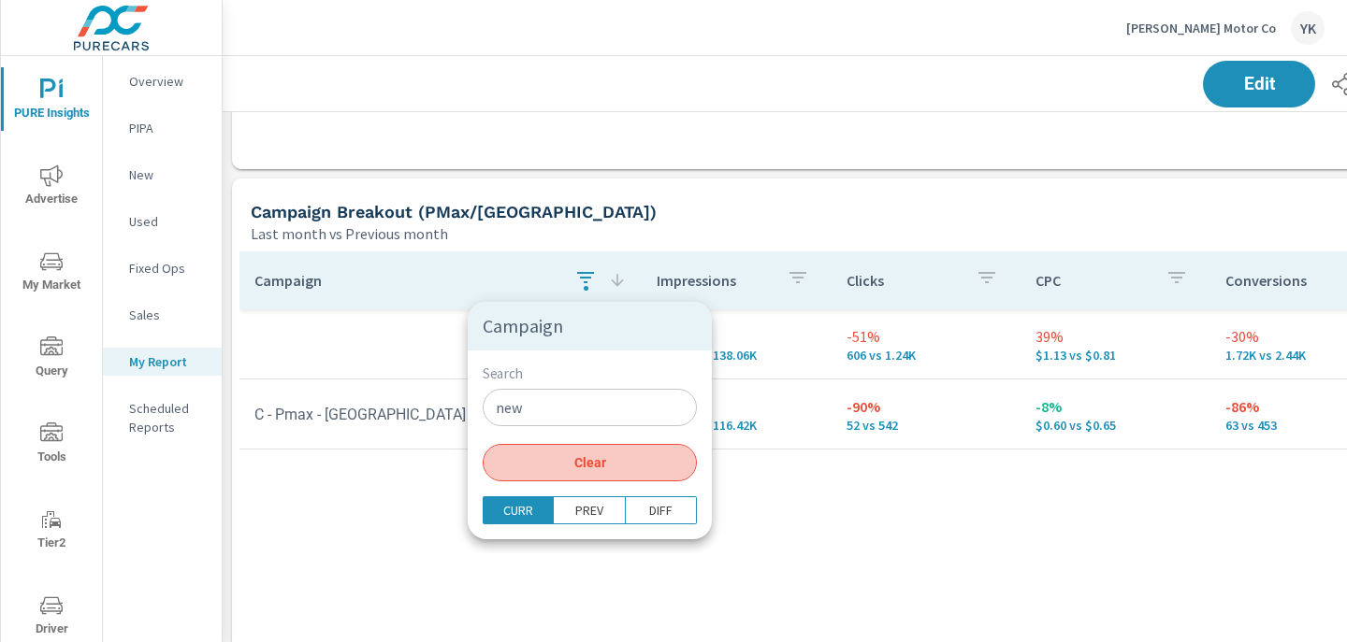
click at [617, 467] on span "Clear" at bounding box center [590, 462] width 192 height 17
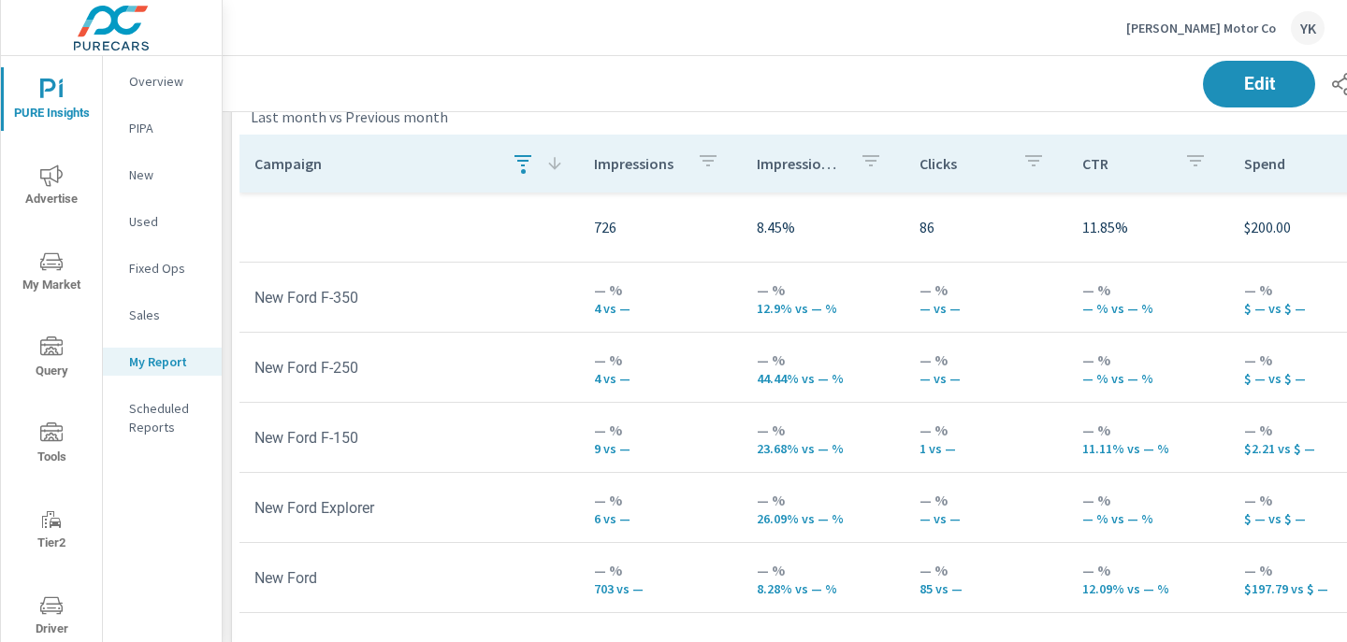
scroll to position [675, 0]
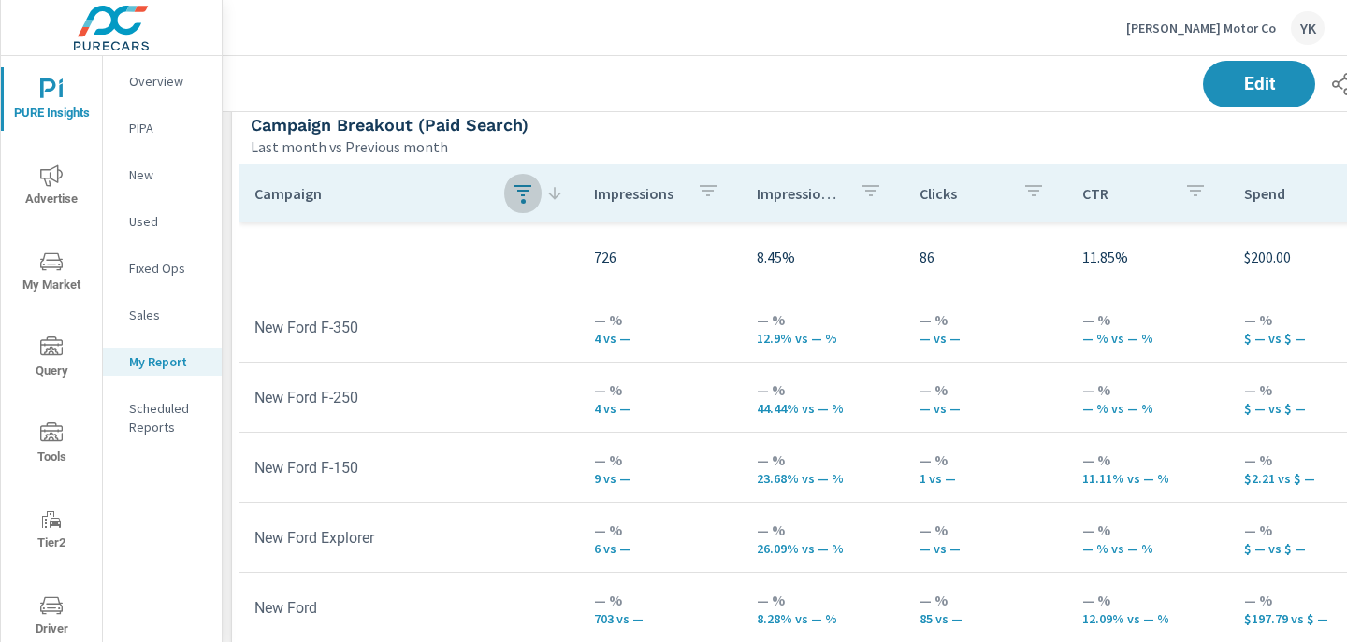
click at [515, 179] on button "button" at bounding box center [522, 193] width 37 height 43
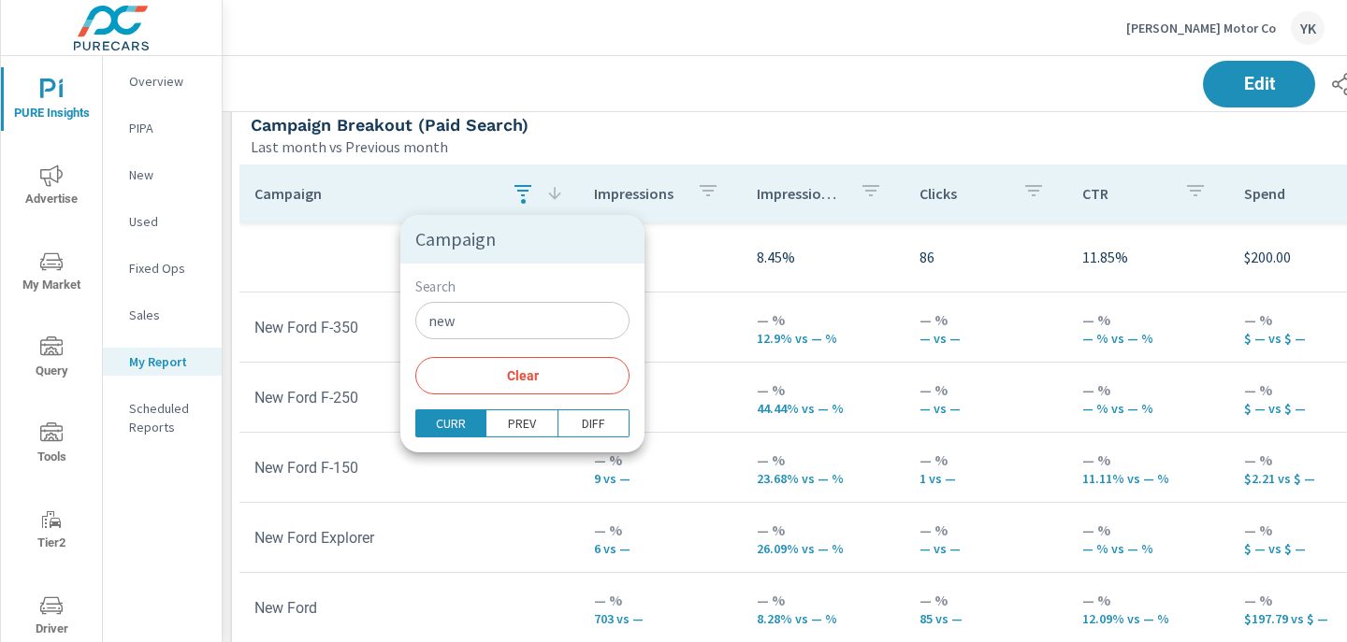
click at [554, 382] on span "Clear" at bounding box center [522, 376] width 192 height 17
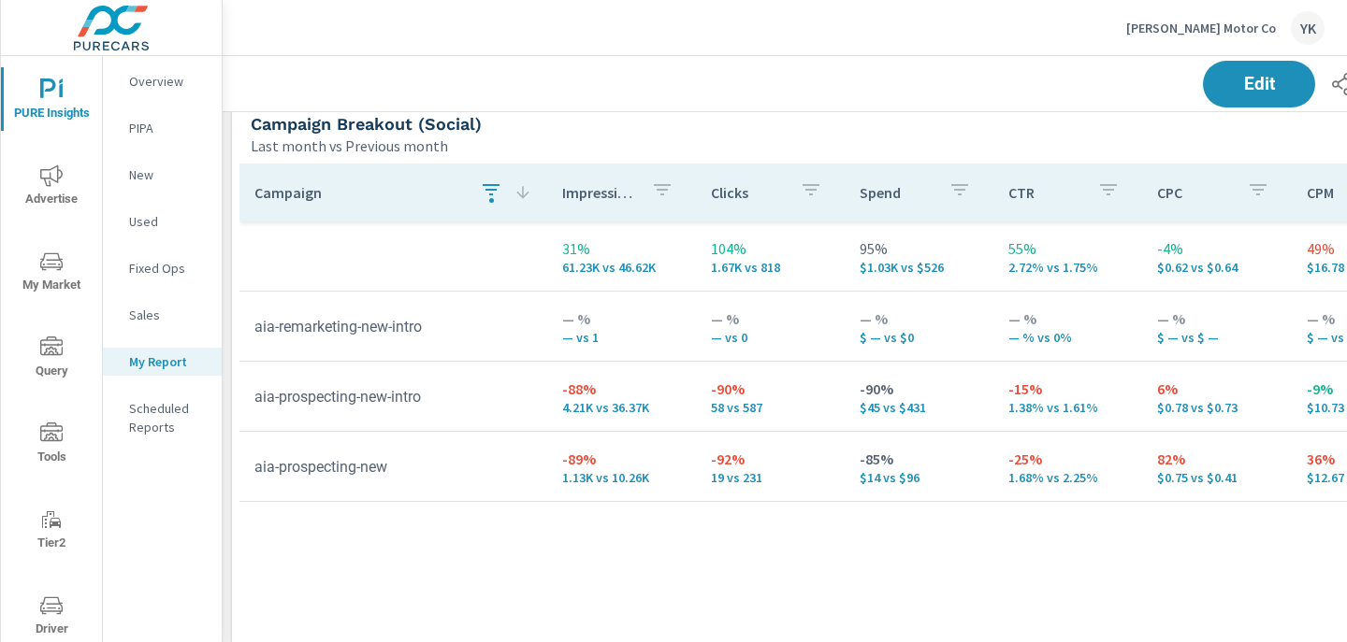
scroll to position [3679, 0]
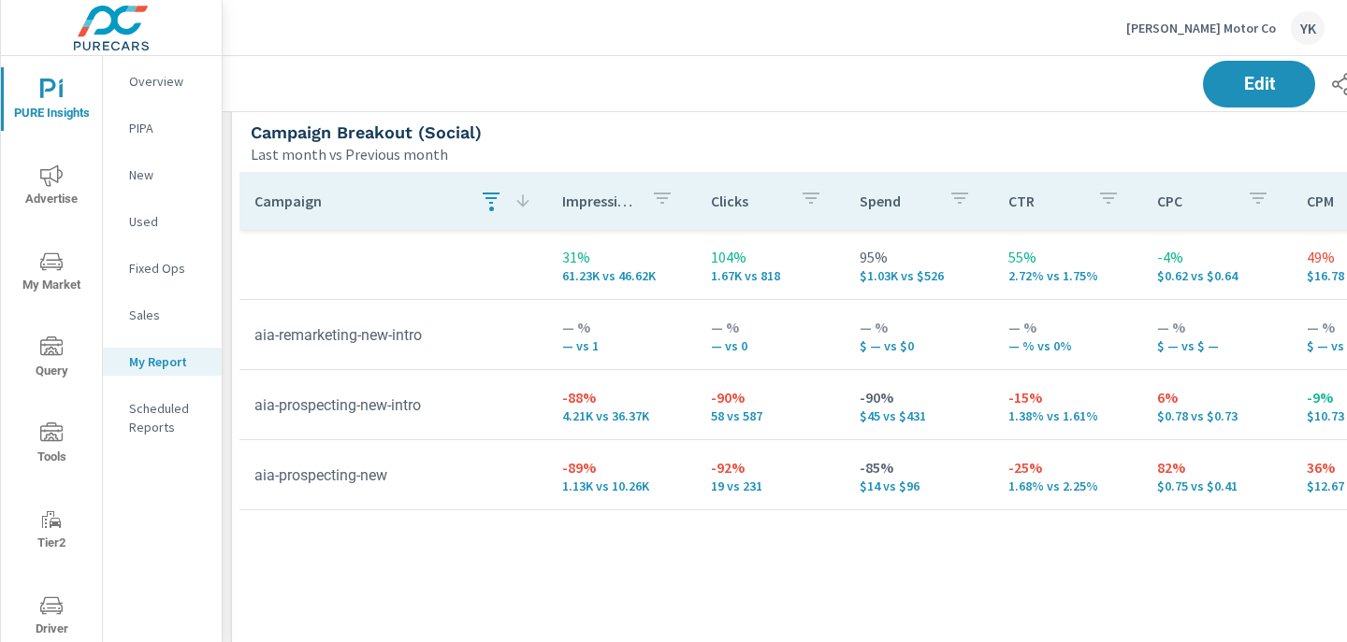
click at [483, 199] on icon "button" at bounding box center [491, 198] width 22 height 22
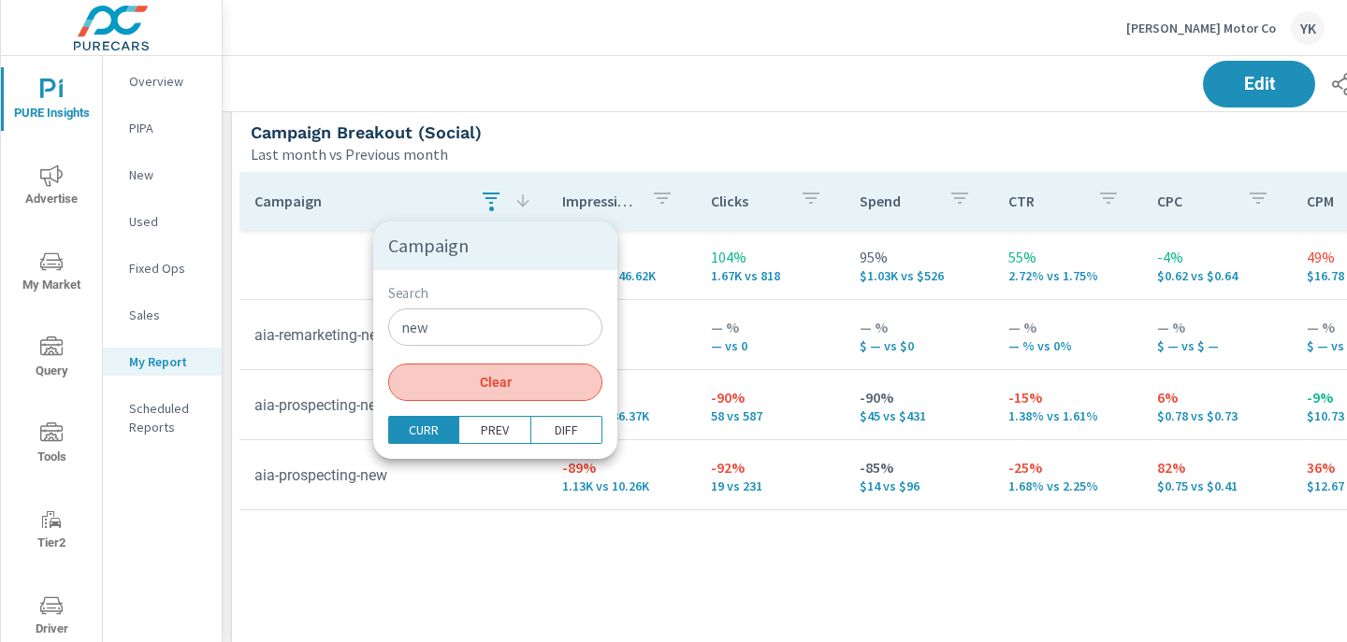
click at [496, 380] on span "Clear" at bounding box center [495, 382] width 192 height 17
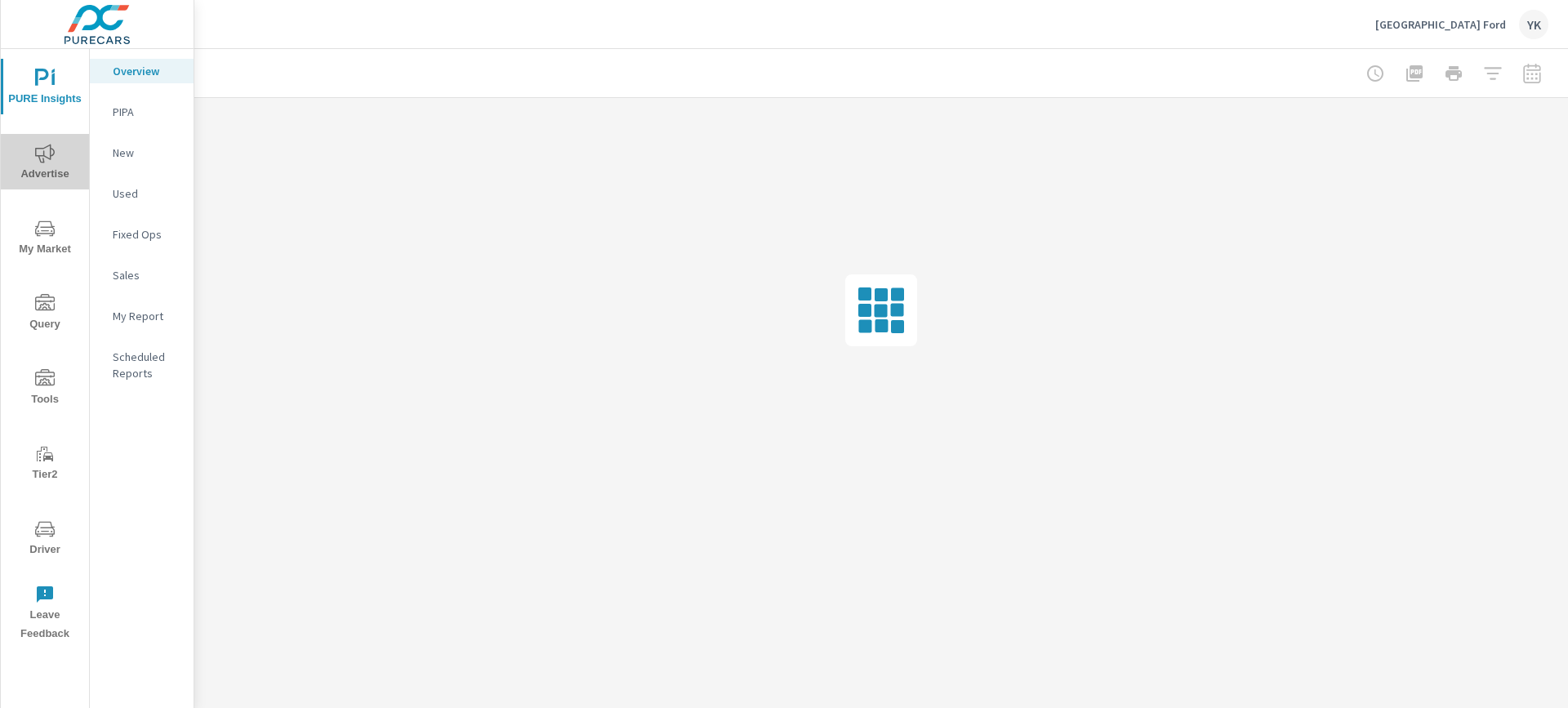
click at [38, 148] on icon "nav menu" at bounding box center [45, 154] width 19 height 19
click at [1532, 67] on div at bounding box center [1454, 72] width 190 height 32
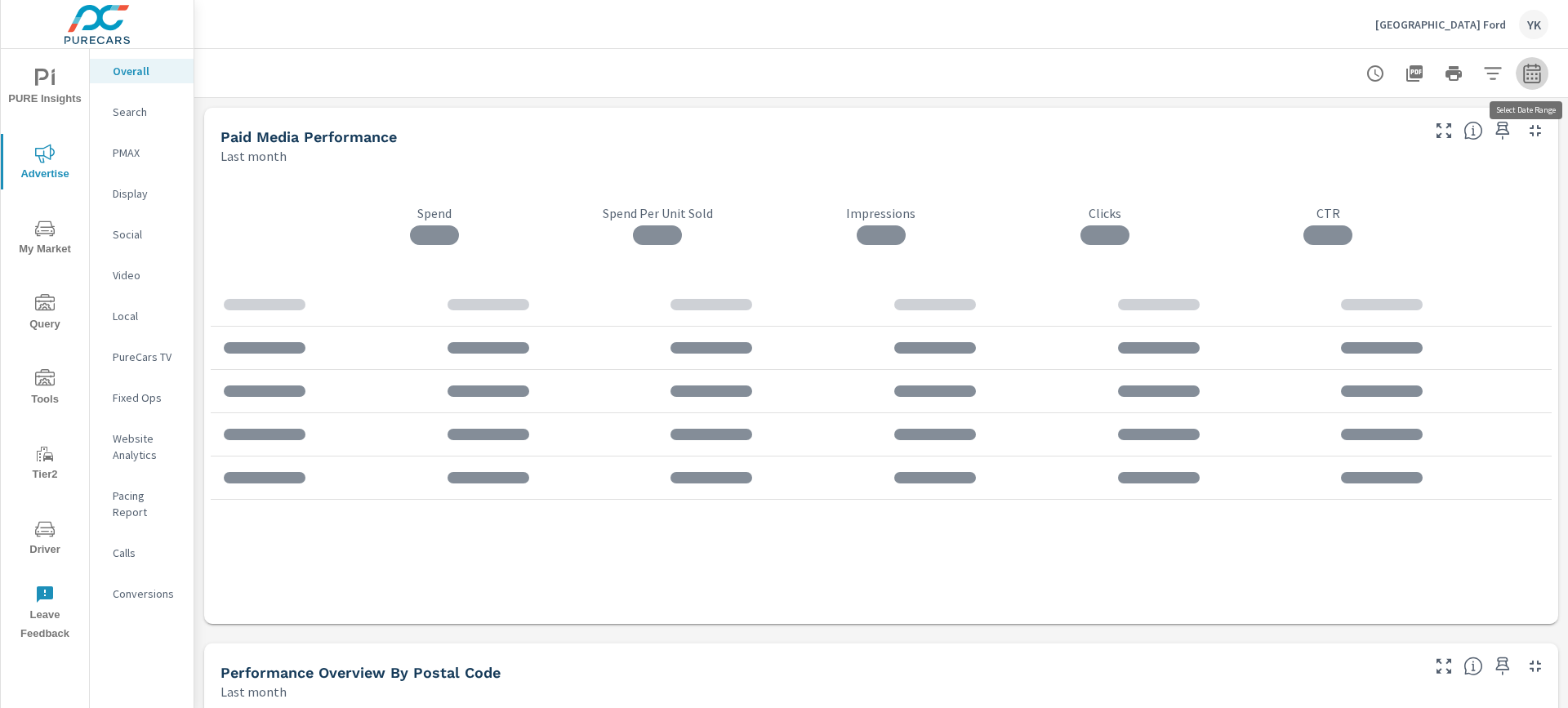
click at [1529, 70] on icon "button" at bounding box center [1532, 73] width 19 height 19
select select "Last month"
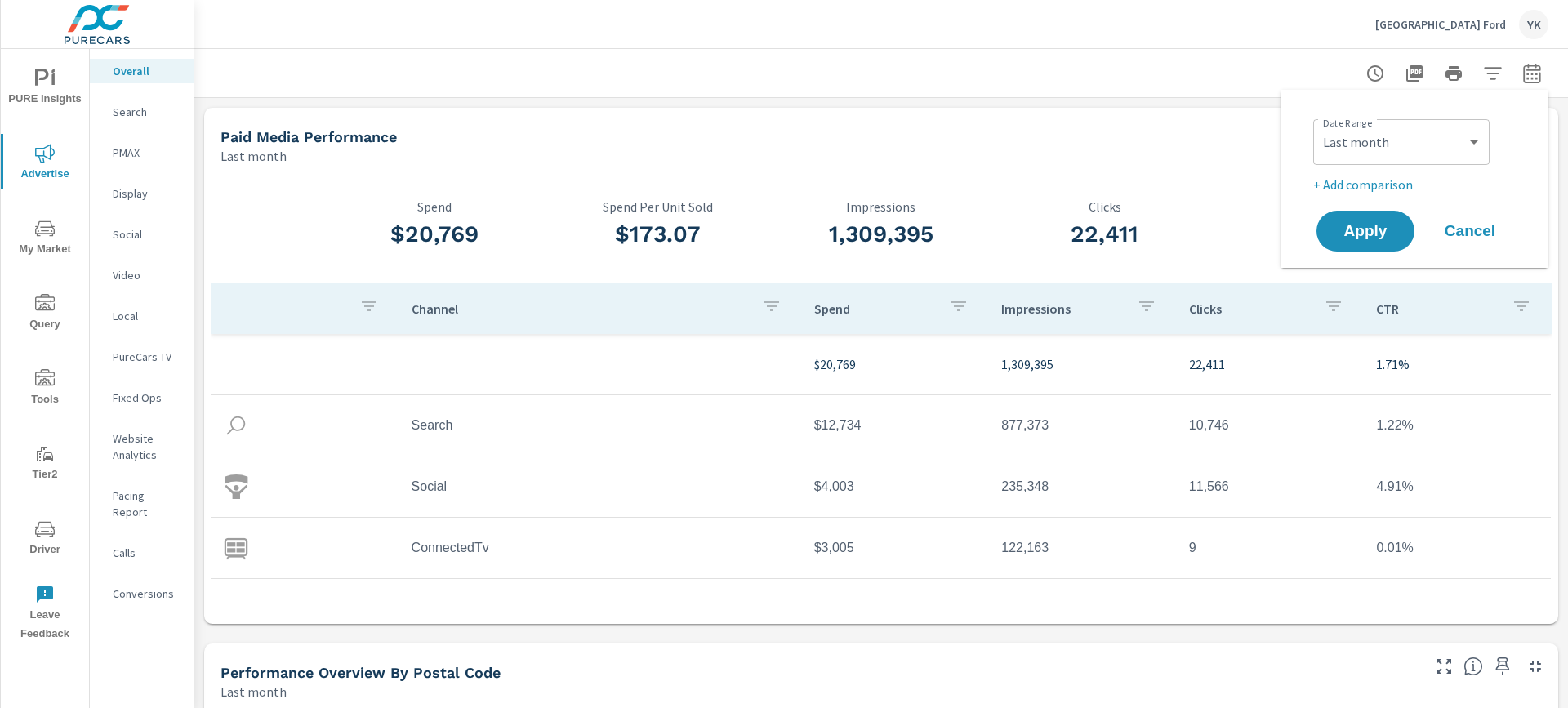
click at [1243, 59] on div at bounding box center [881, 72] width 1335 height 48
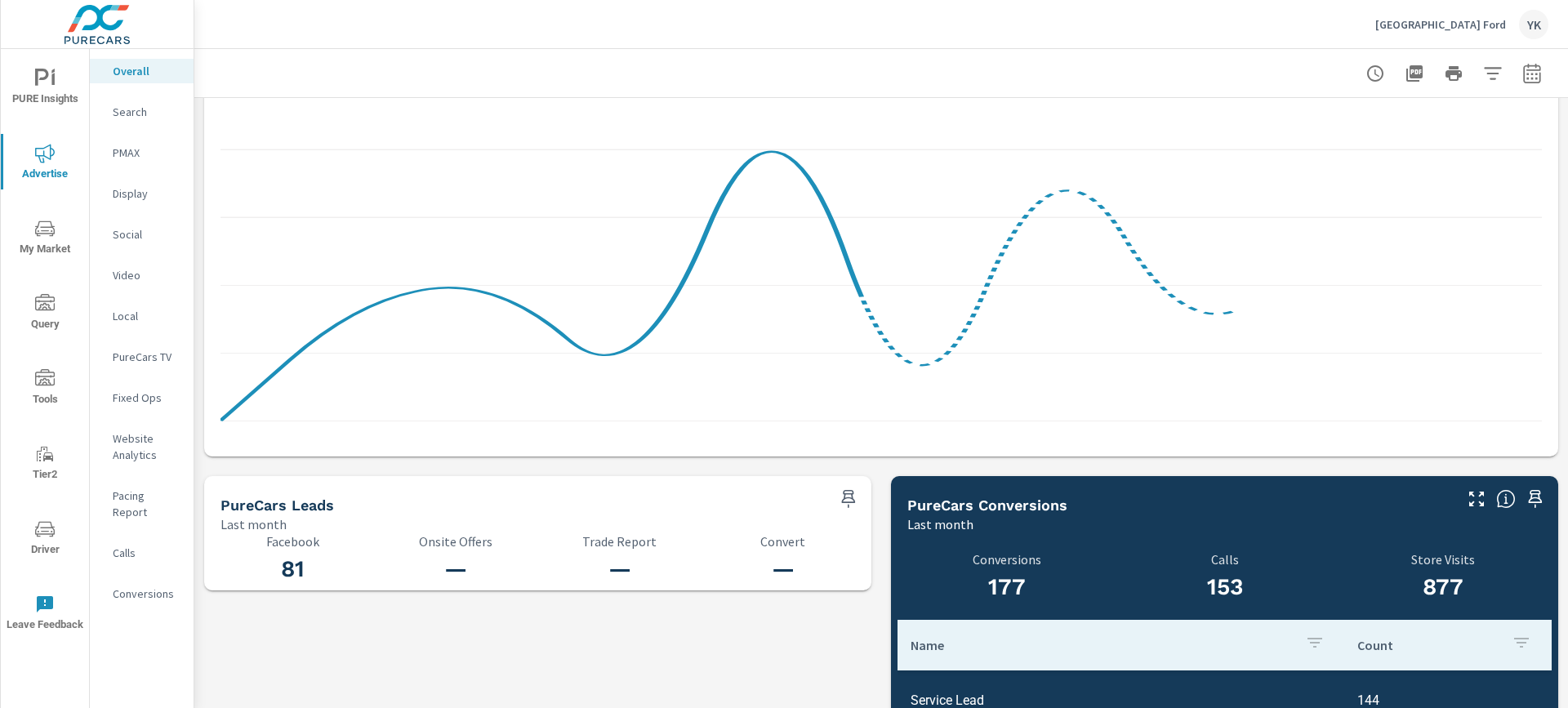
scroll to position [1667, 0]
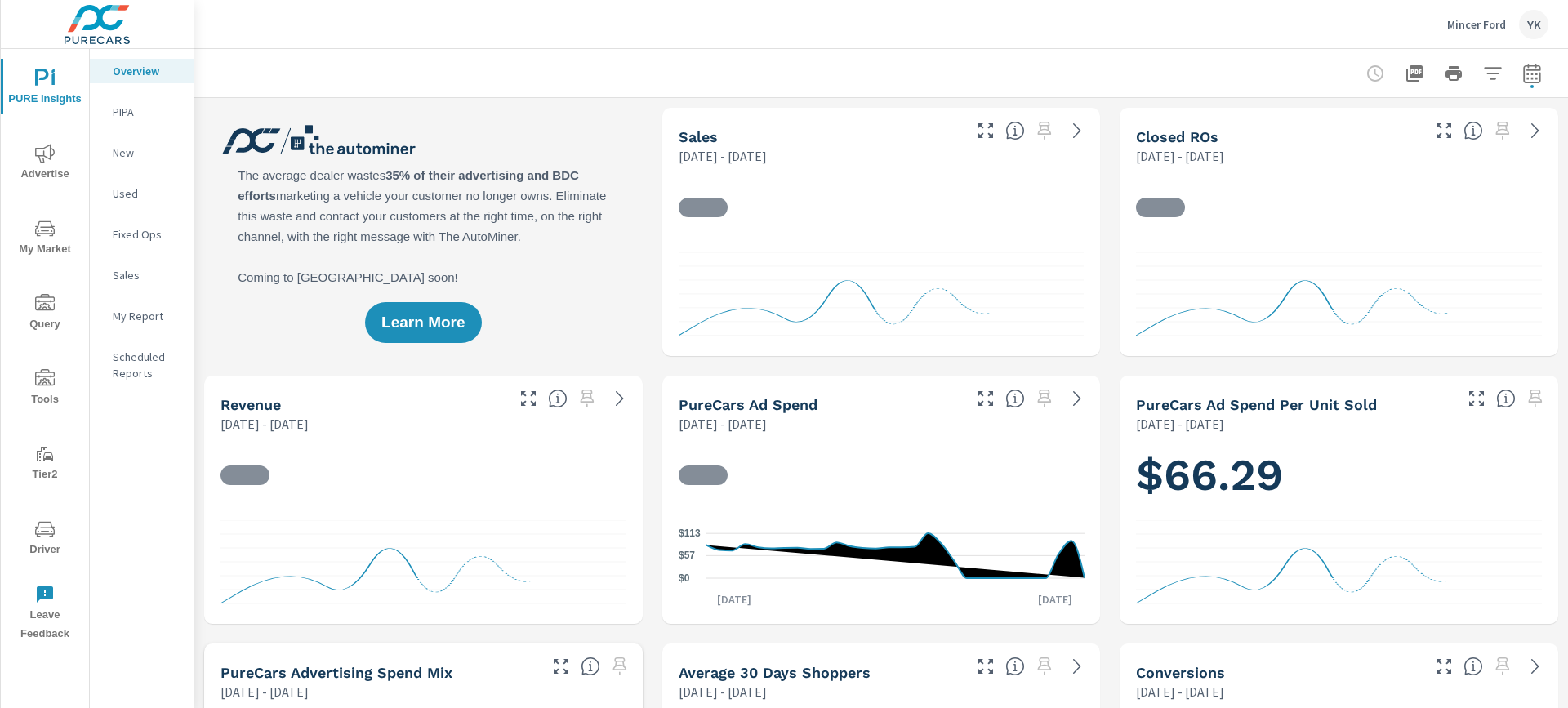
click at [113, 319] on p "My Report" at bounding box center [147, 316] width 68 height 17
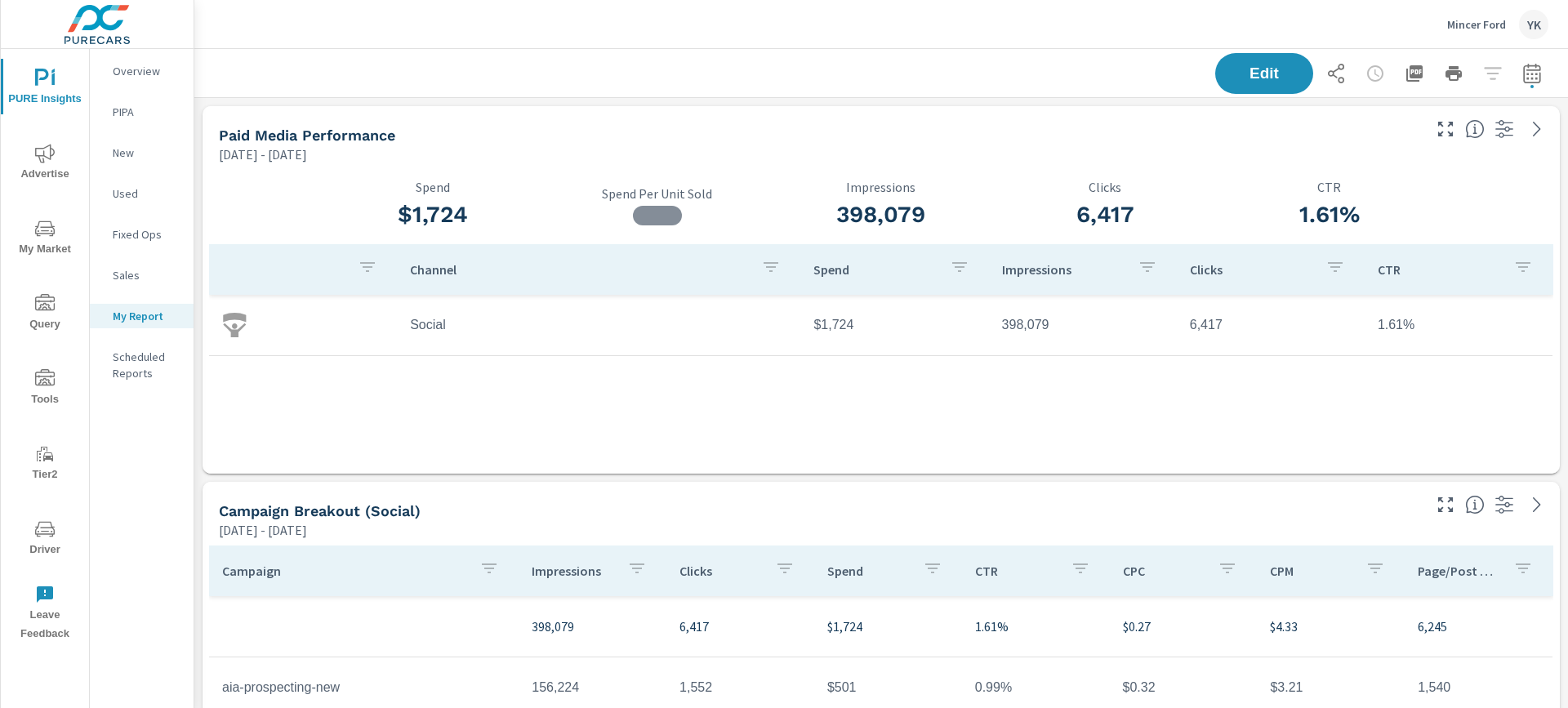
scroll to position [122, 0]
click at [1530, 69] on icon "button" at bounding box center [1532, 72] width 17 height 19
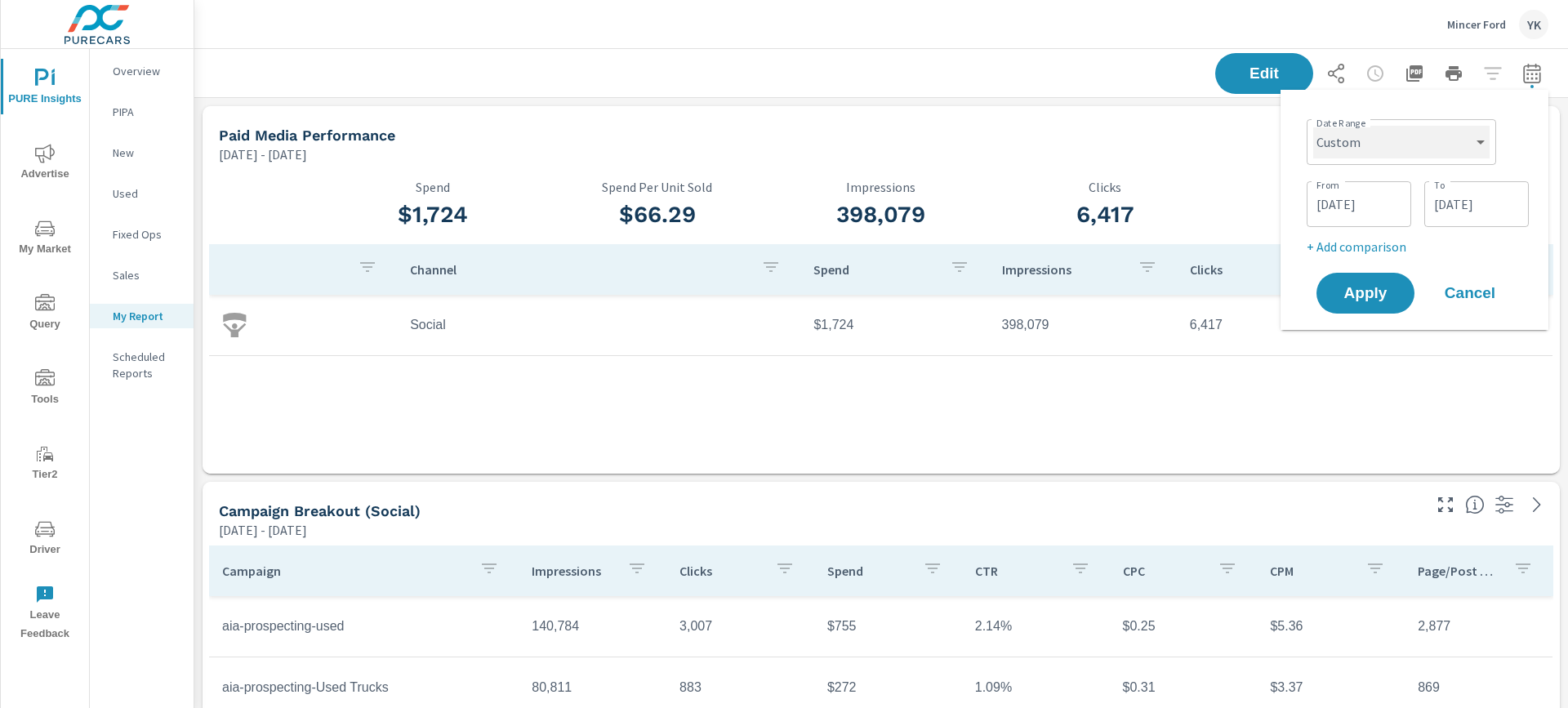
click at [1409, 140] on select "Custom [DATE] Last week Last 7 days Last 14 days Last 30 days Last 45 days Last…" at bounding box center [1402, 141] width 176 height 32
select select "Last month"
click at [1320, 126] on select "Custom [DATE] Last week Last 7 days Last 14 days Last 30 days Last 45 days Last…" at bounding box center [1402, 141] width 176 height 32
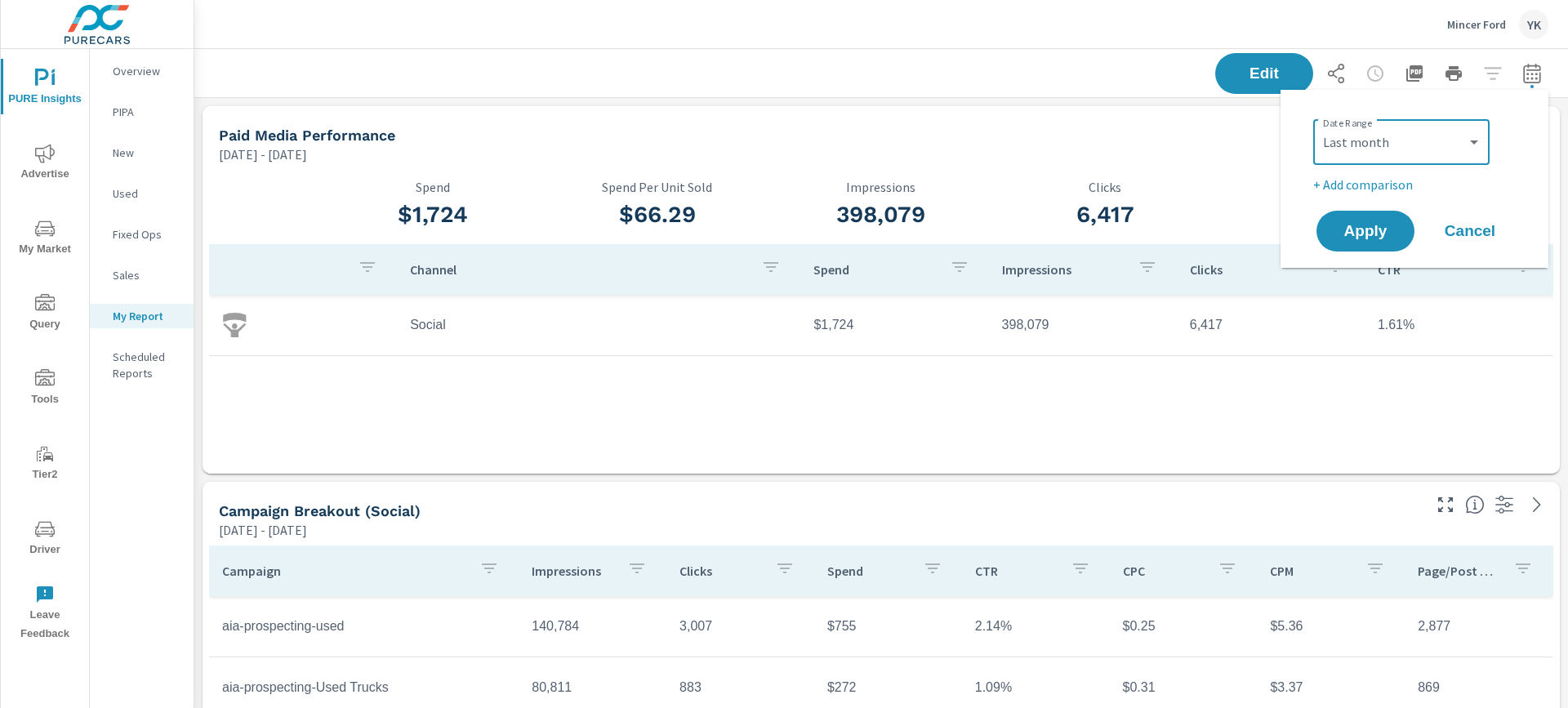
click at [1361, 187] on p "+ Add comparison" at bounding box center [1418, 184] width 209 height 19
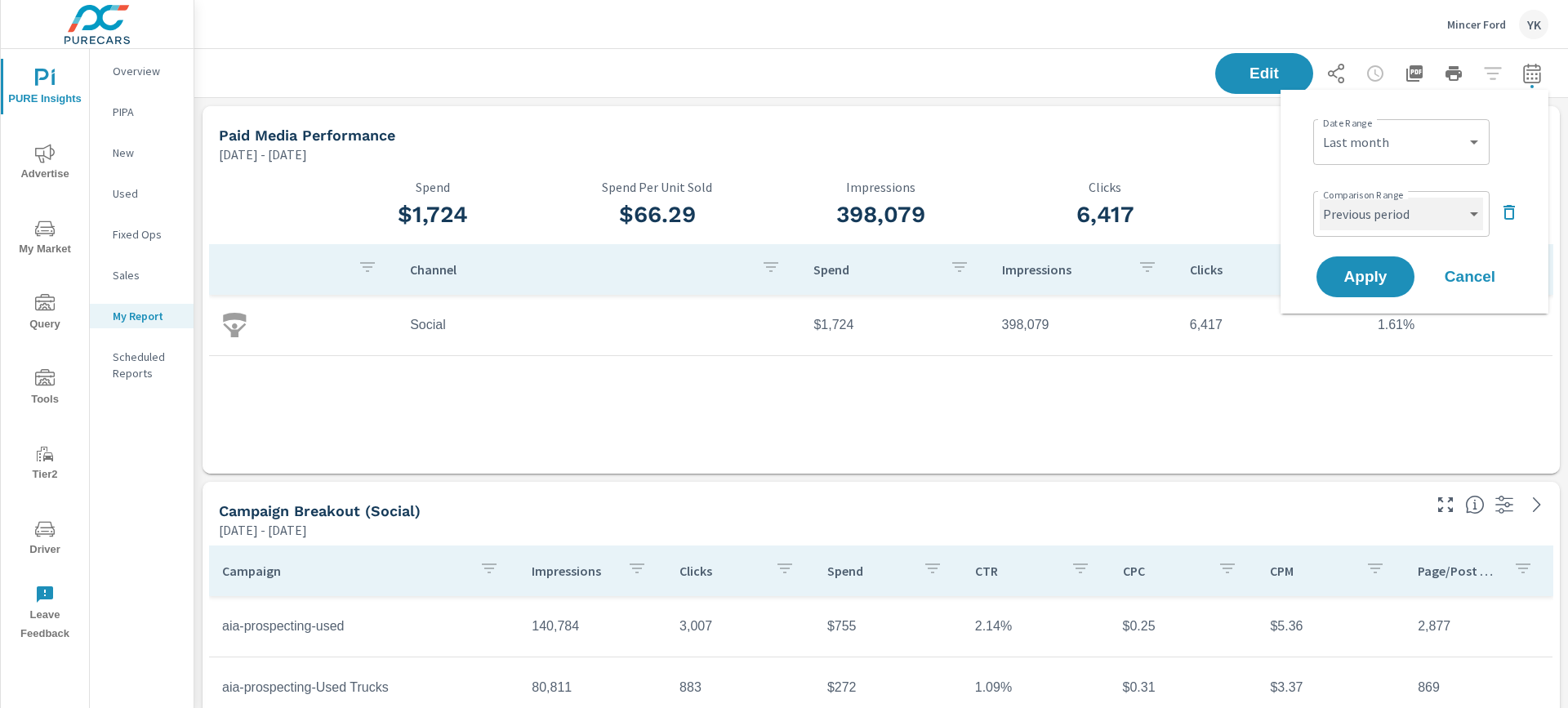
click at [1361, 211] on select "Custom Previous period Previous month Previous year" at bounding box center [1401, 213] width 163 height 32
click at [1320, 197] on select "Custom Previous period Previous month Previous year" at bounding box center [1401, 213] width 163 height 32
click at [1362, 203] on select "Custom Previous period Previous month Previous year" at bounding box center [1401, 213] width 163 height 32
select select "Previous month"
click at [1320, 197] on select "Custom Previous period Previous month Previous year" at bounding box center [1401, 213] width 163 height 32
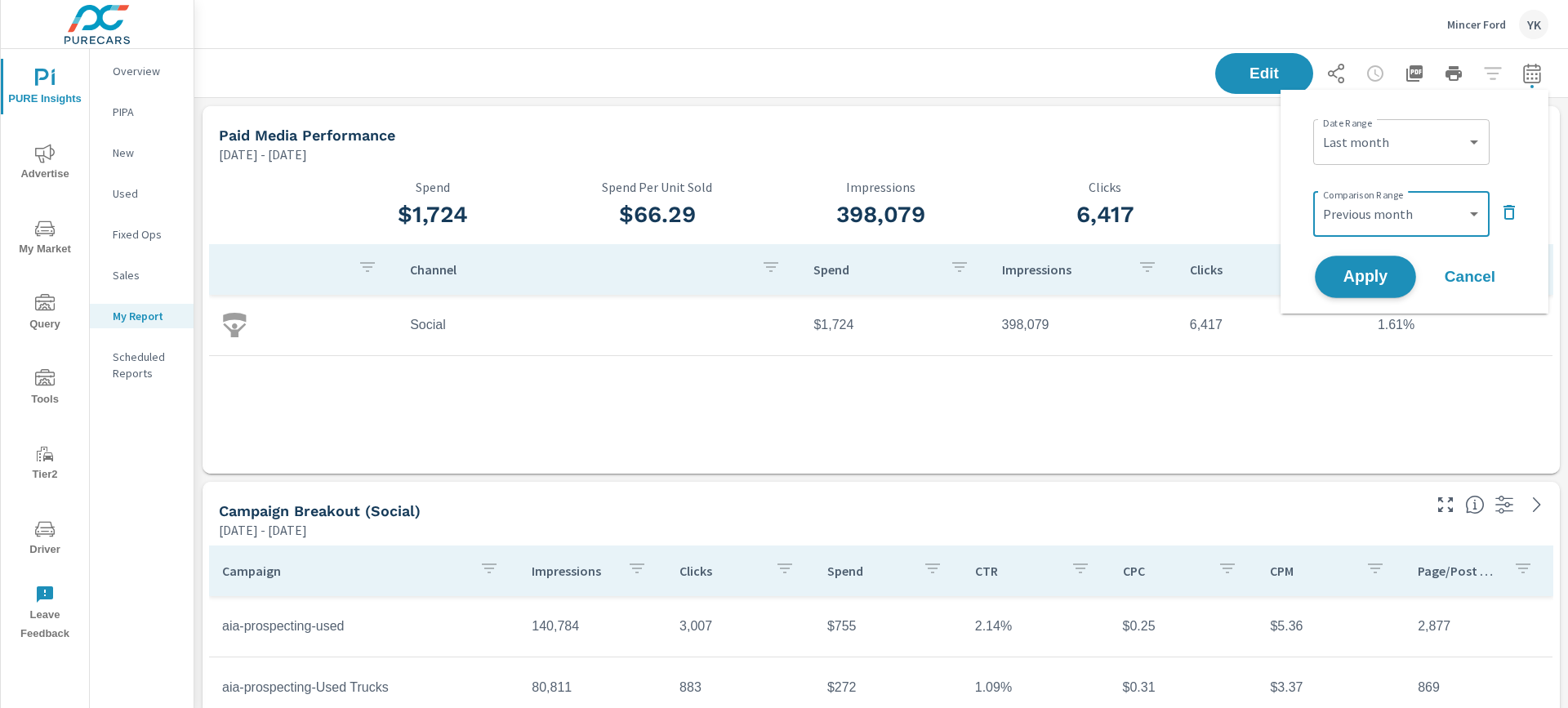
click at [1367, 271] on span "Apply" at bounding box center [1365, 278] width 67 height 16
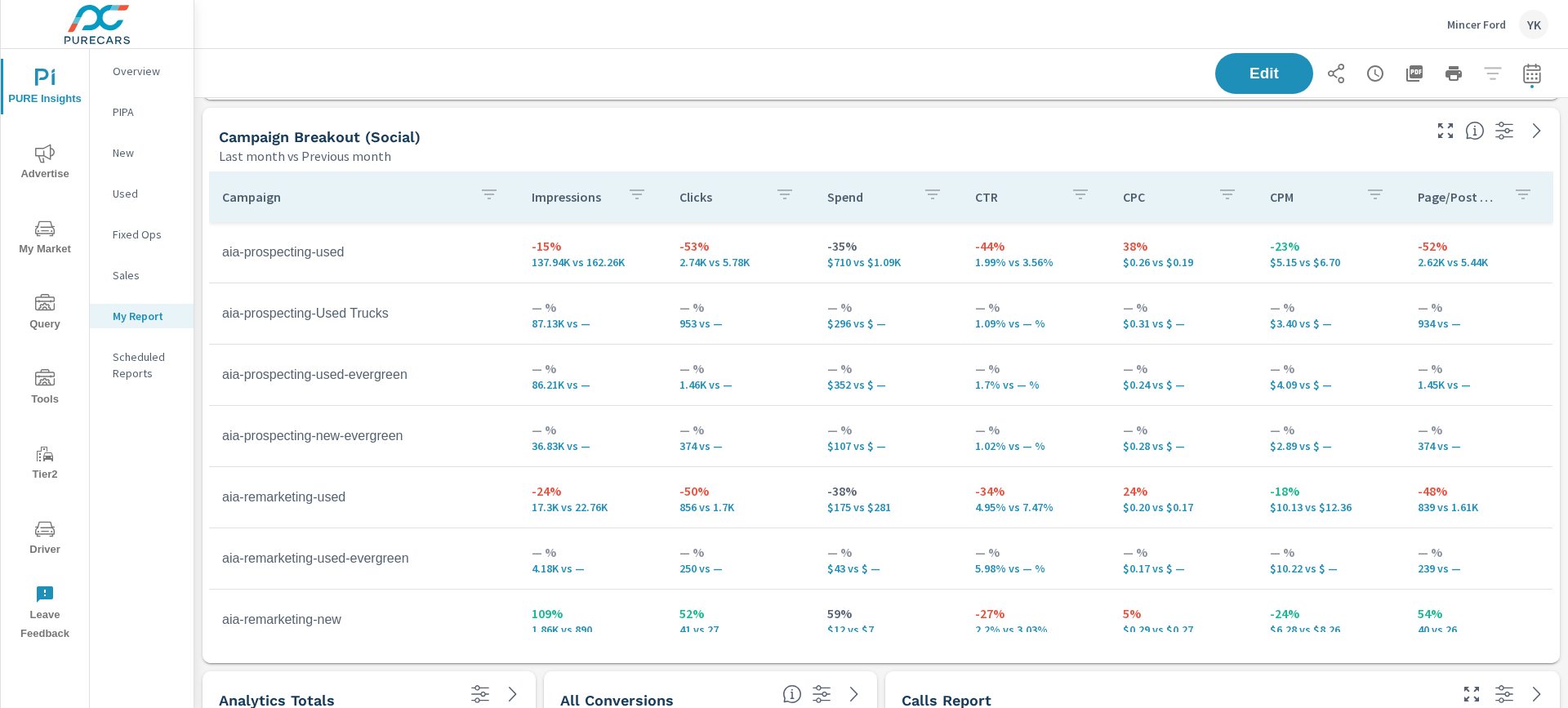
scroll to position [373, 0]
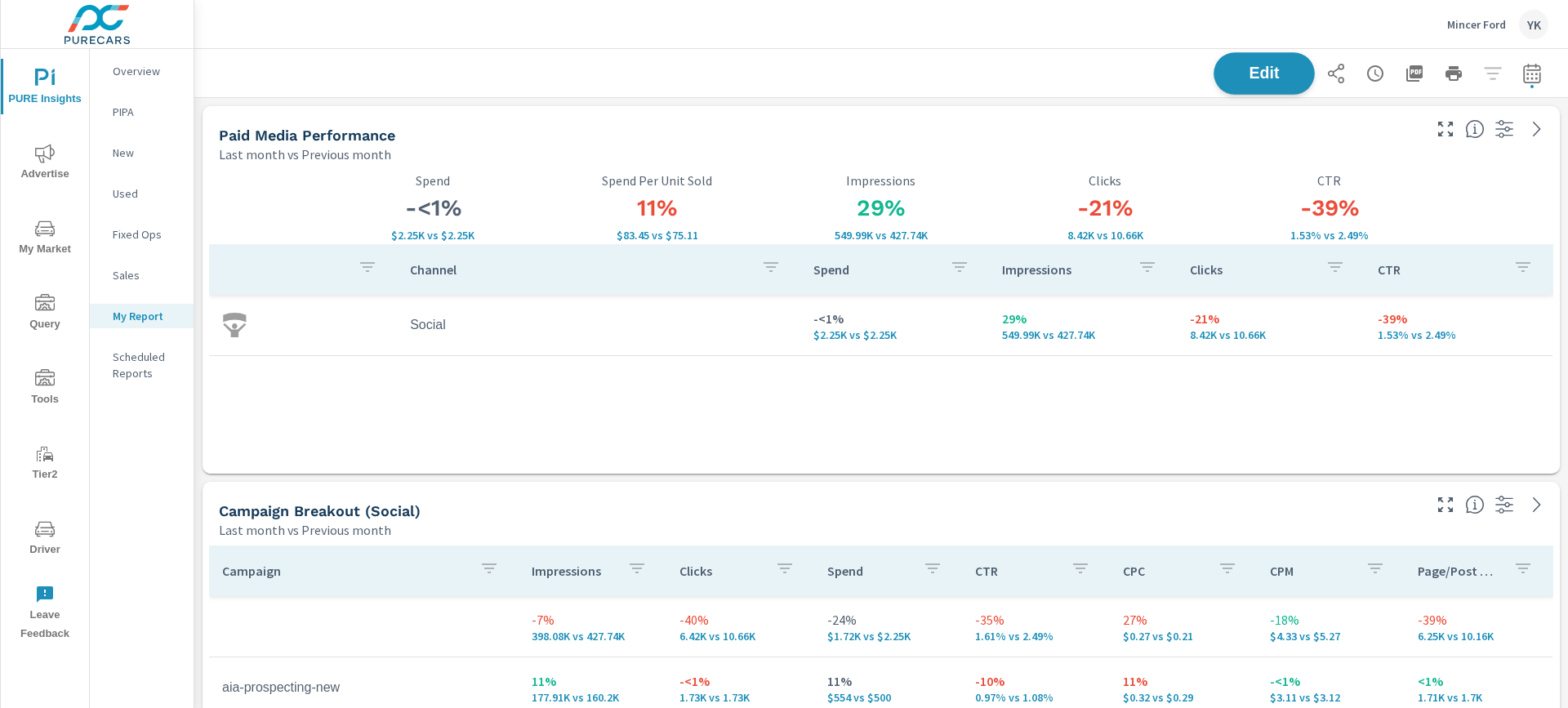
click at [1290, 71] on span "Edit" at bounding box center [1264, 73] width 67 height 16
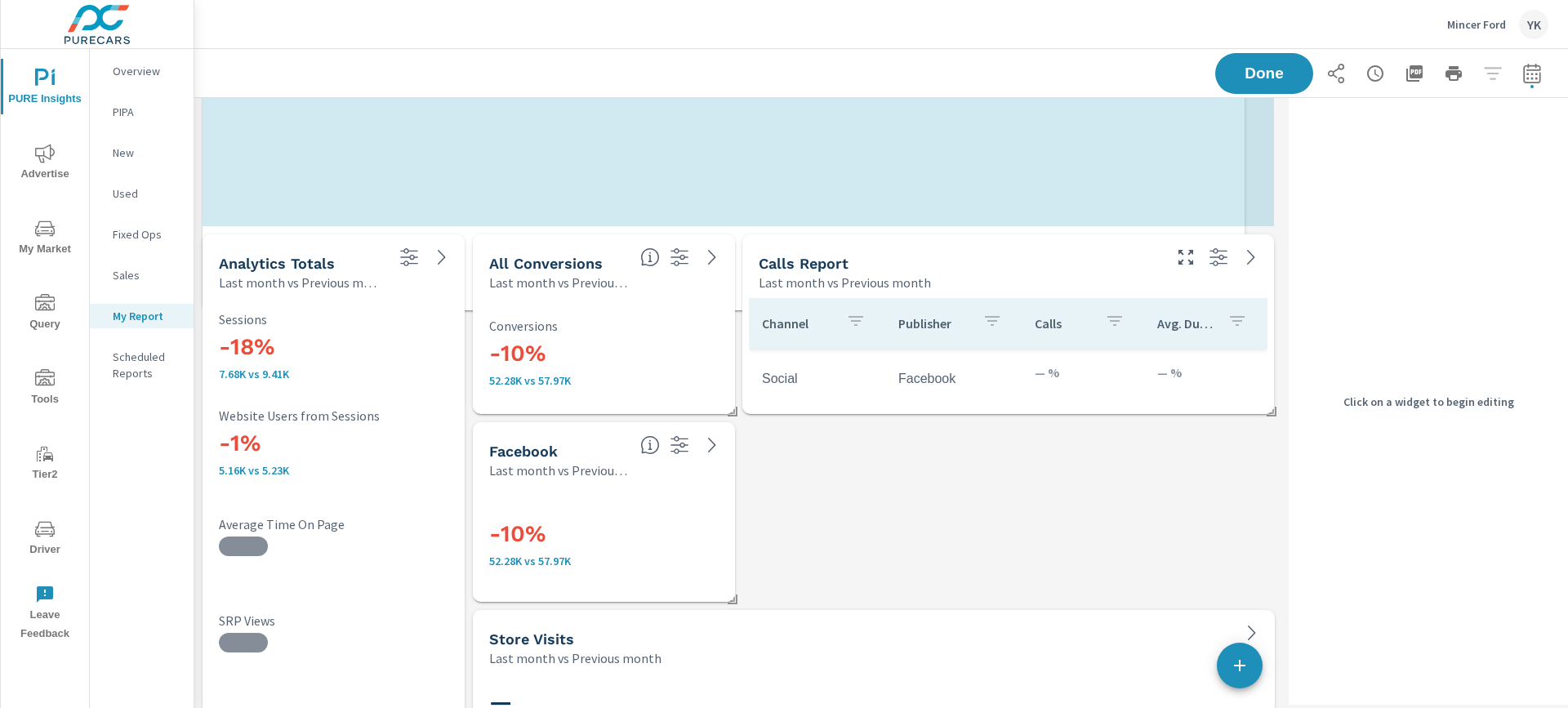
scroll to position [8, 8]
drag, startPoint x: 1272, startPoint y: 508, endPoint x: 1247, endPoint y: 270, distance: 239.3
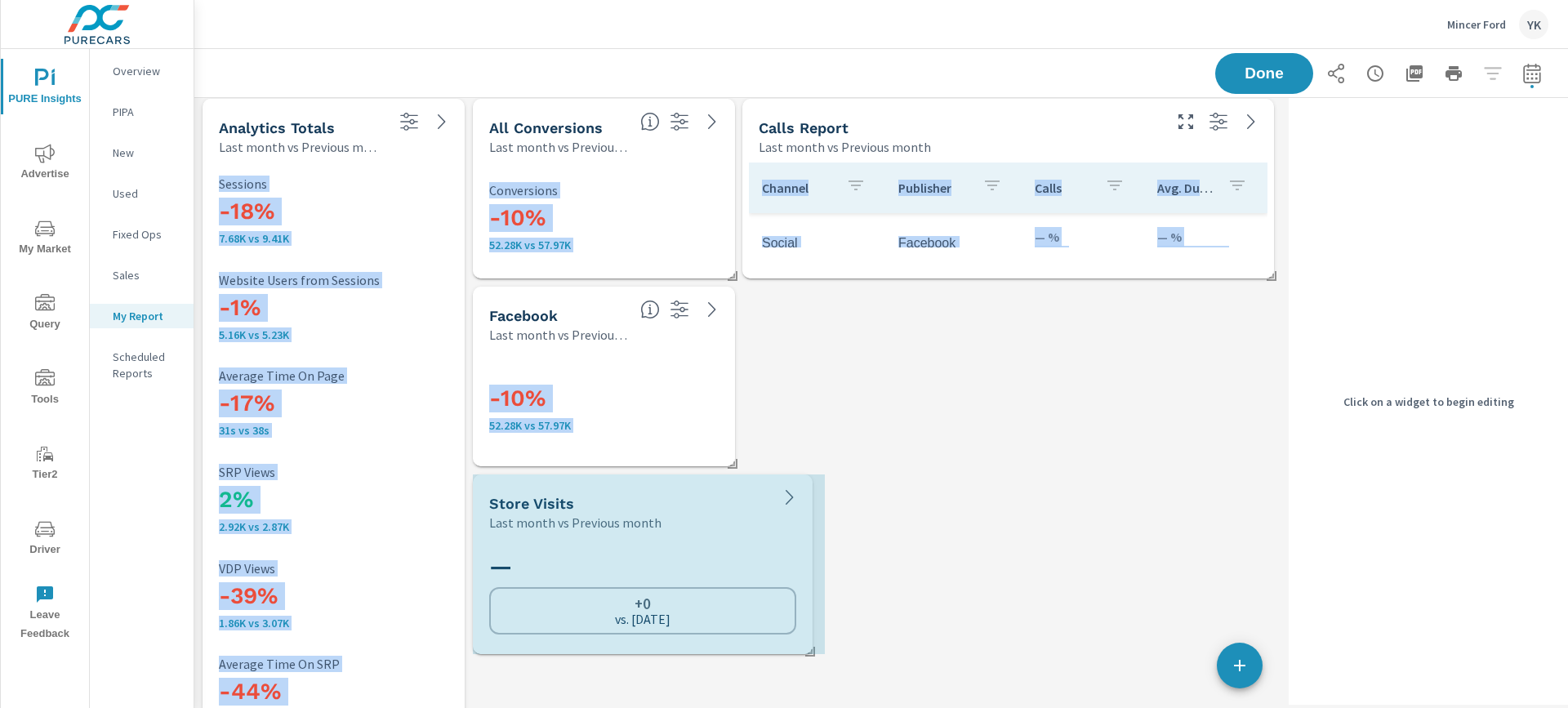
drag, startPoint x: 1275, startPoint y: 650, endPoint x: 812, endPoint y: 637, distance: 463.2
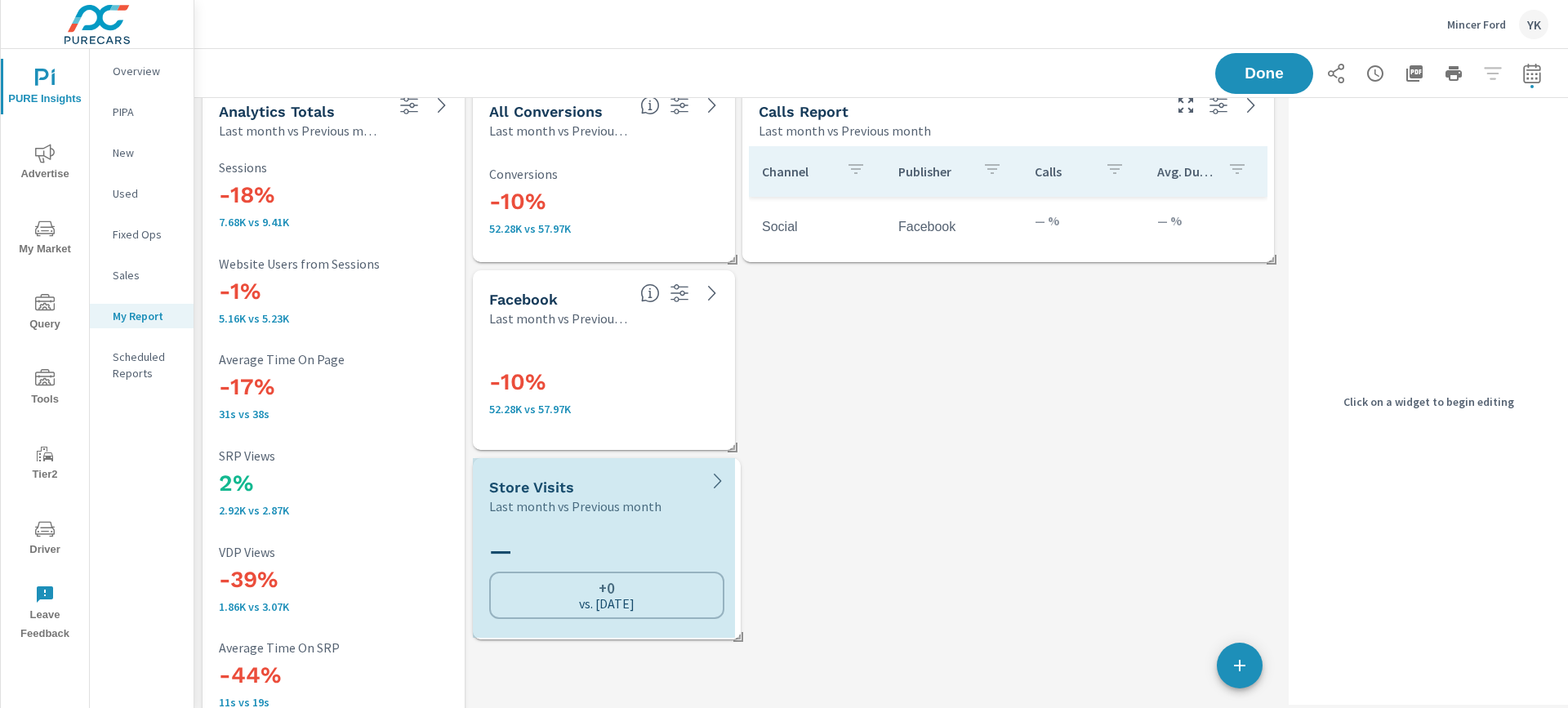
drag, startPoint x: 821, startPoint y: 632, endPoint x: 736, endPoint y: 632, distance: 85.0
click at [736, 634] on span at bounding box center [732, 631] width 17 height 17
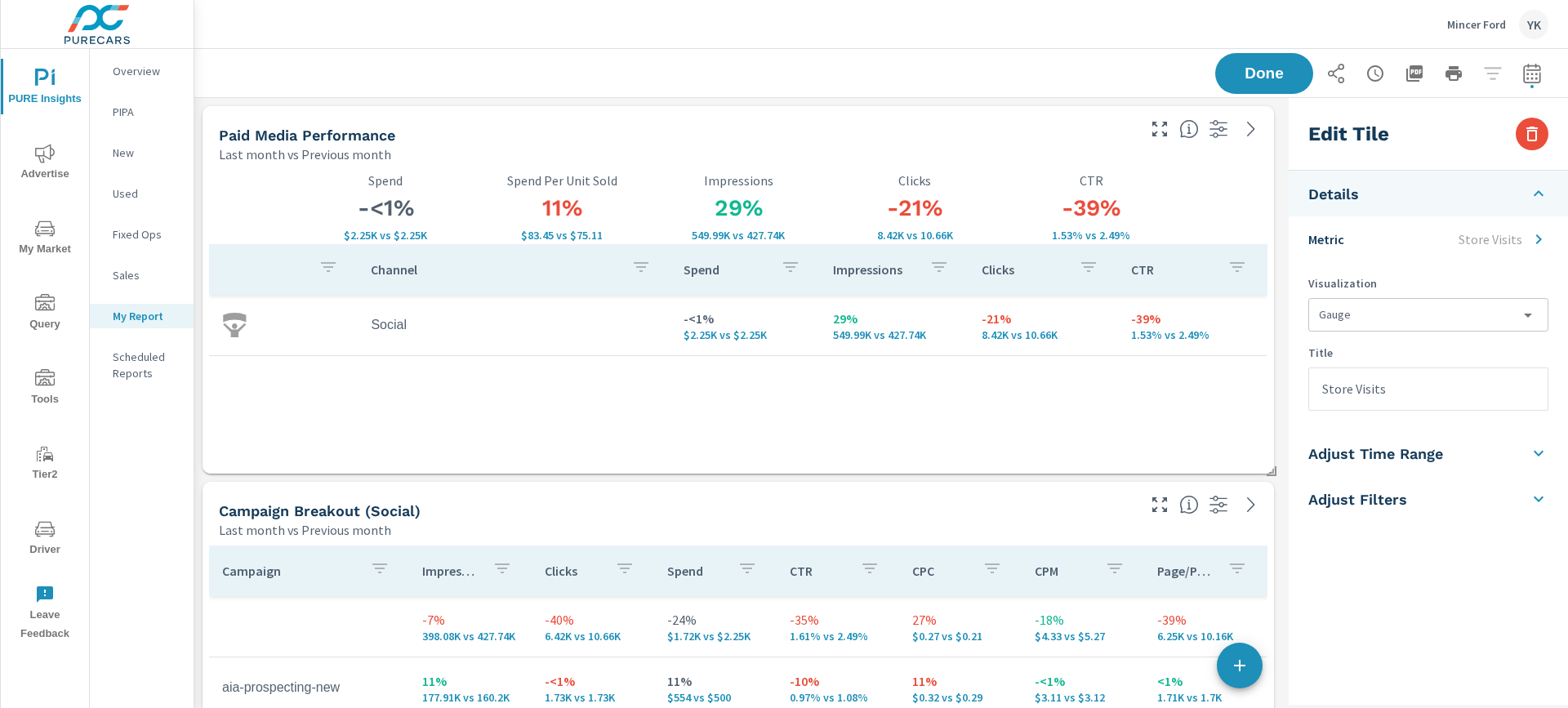
drag, startPoint x: 1269, startPoint y: 252, endPoint x: 1290, endPoint y: 532, distance: 280.8
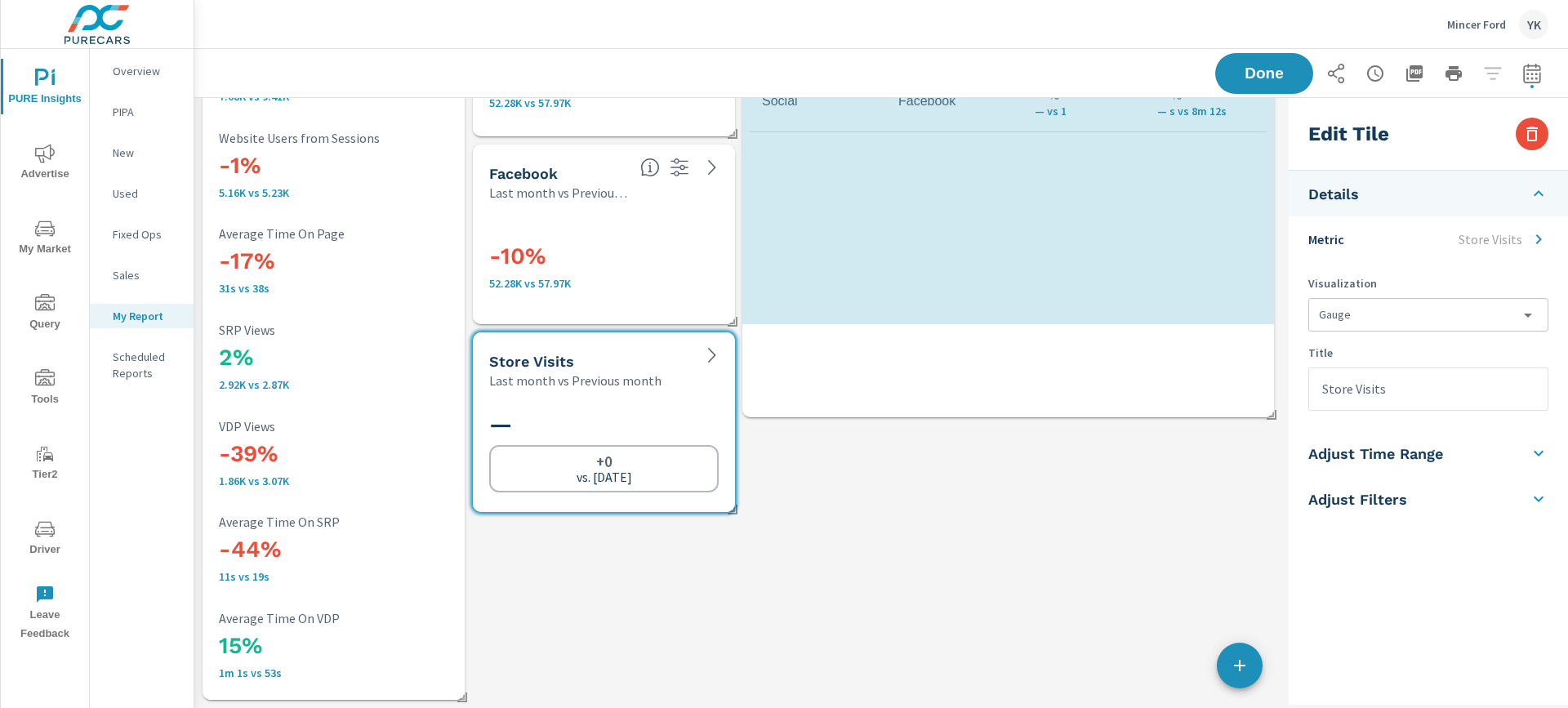
click at [1265, 373] on div "Channel Publisher Calls Avg. Duration Social Facebook — % — vs 1 — % — s vs 8m …" at bounding box center [1009, 203] width 519 height 366
type input "lastMonth"
checkbox input "true"
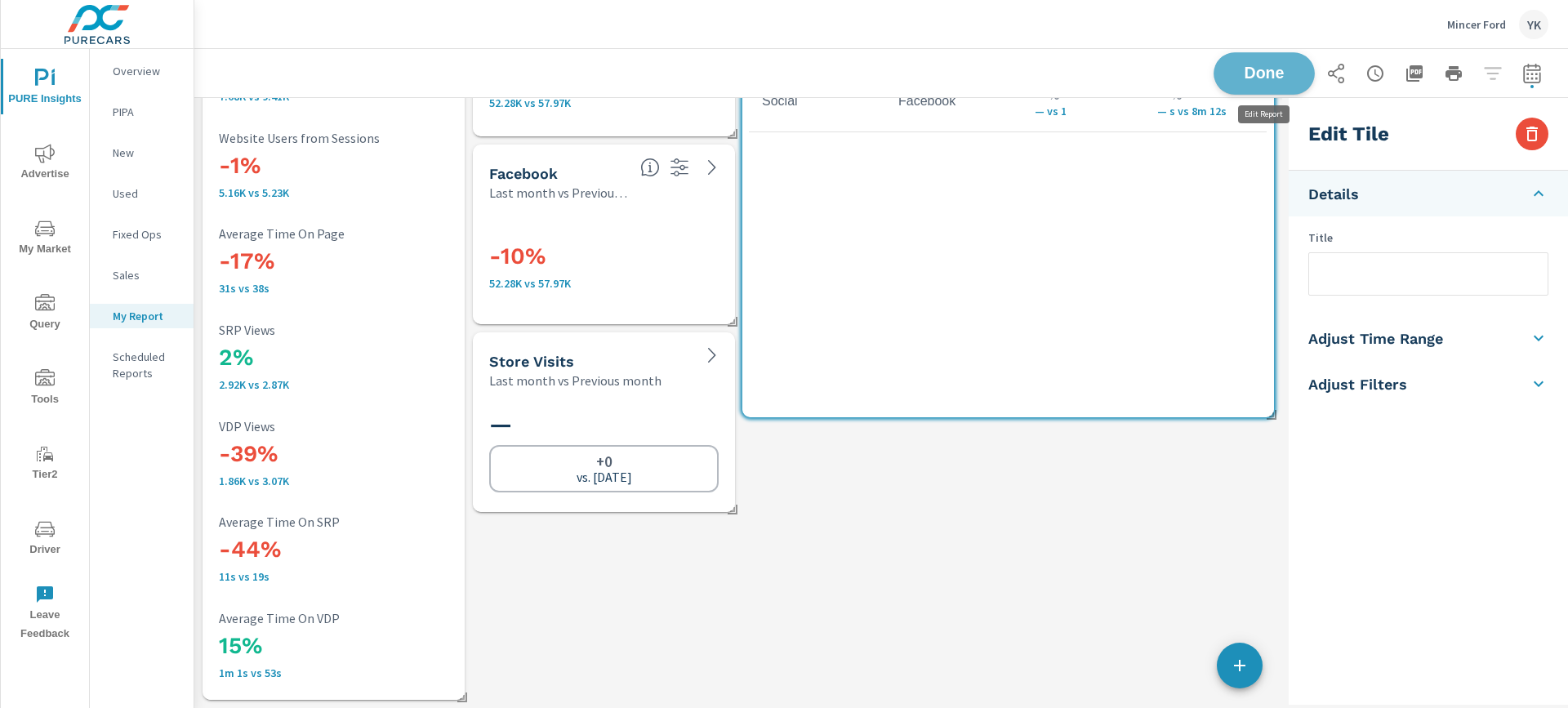
click at [1269, 76] on span "Done" at bounding box center [1264, 73] width 67 height 16
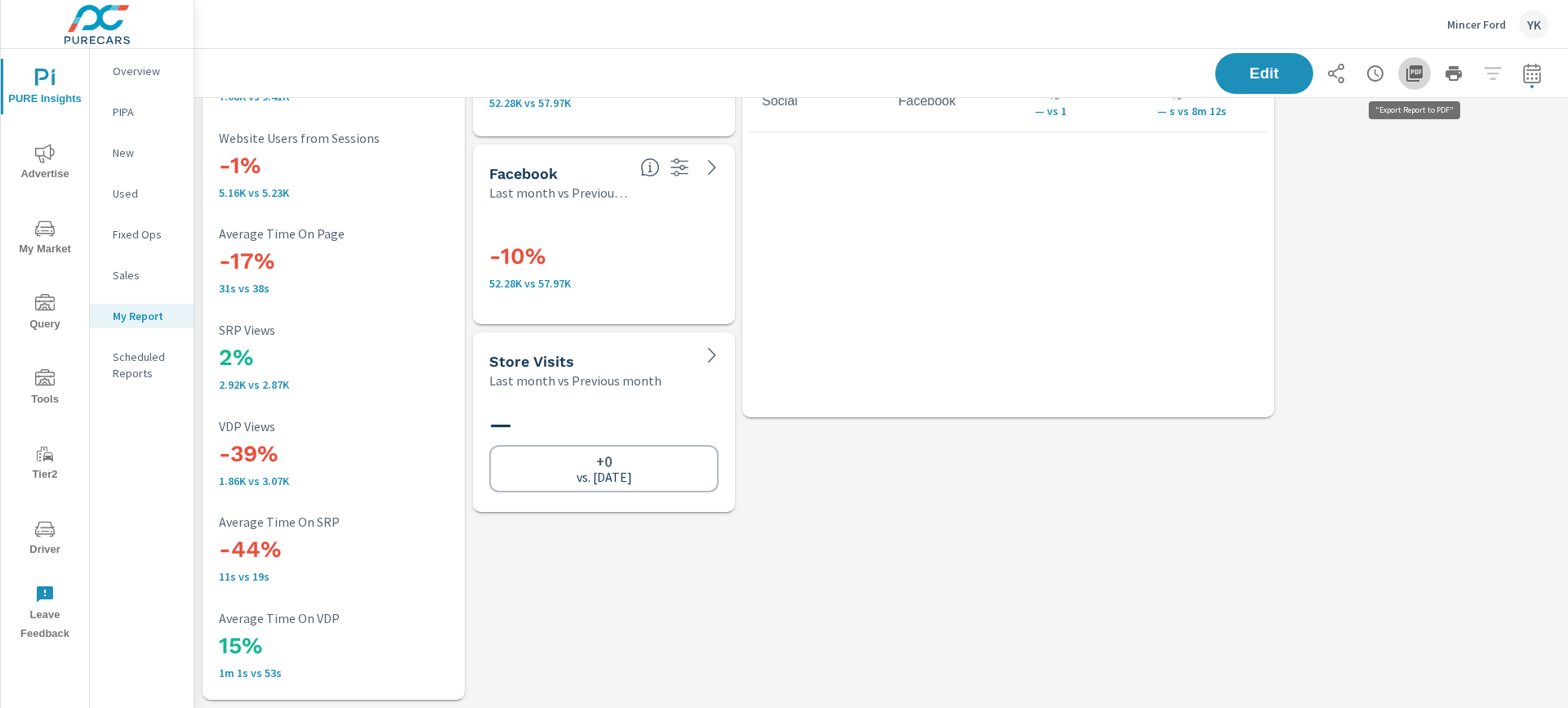
click at [1411, 66] on icon "button" at bounding box center [1414, 73] width 17 height 17
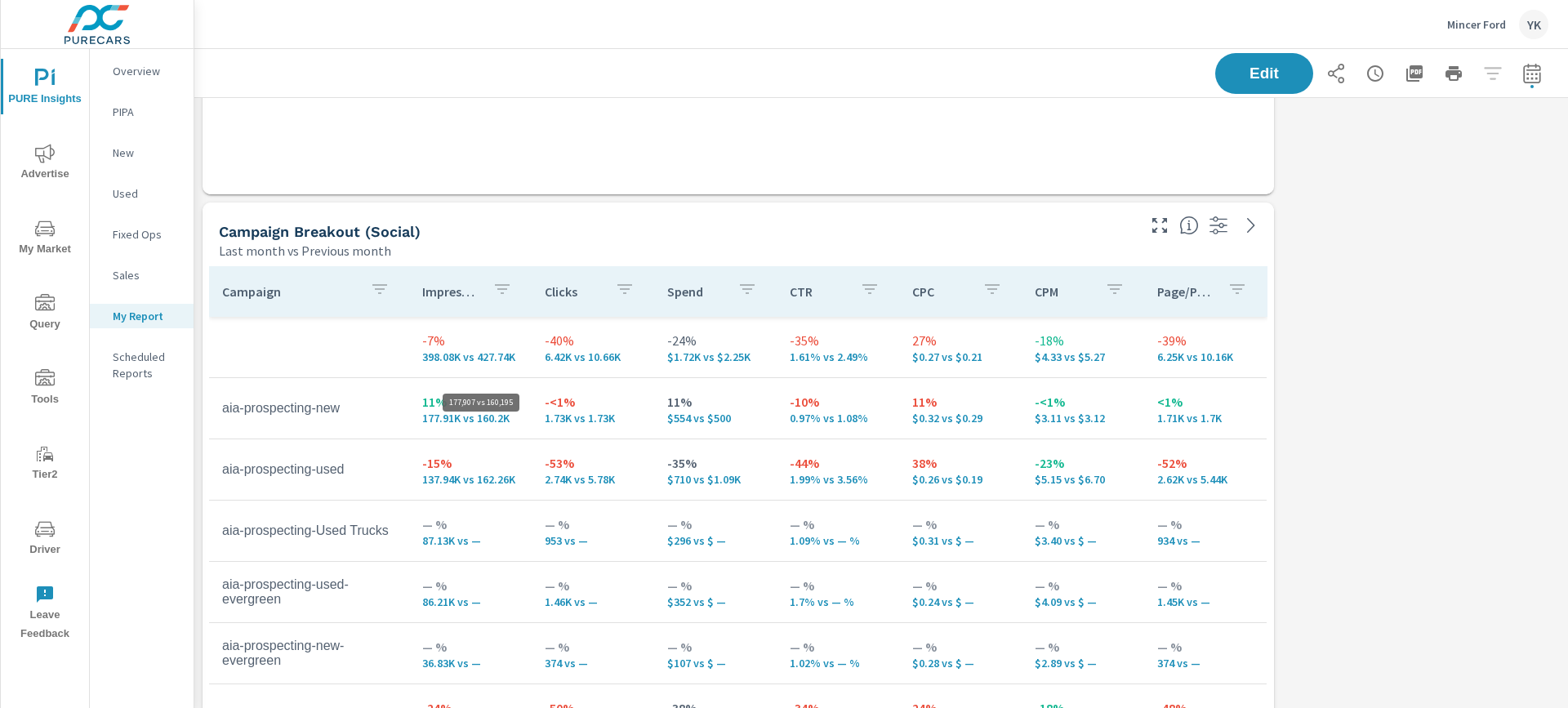
scroll to position [182, 0]
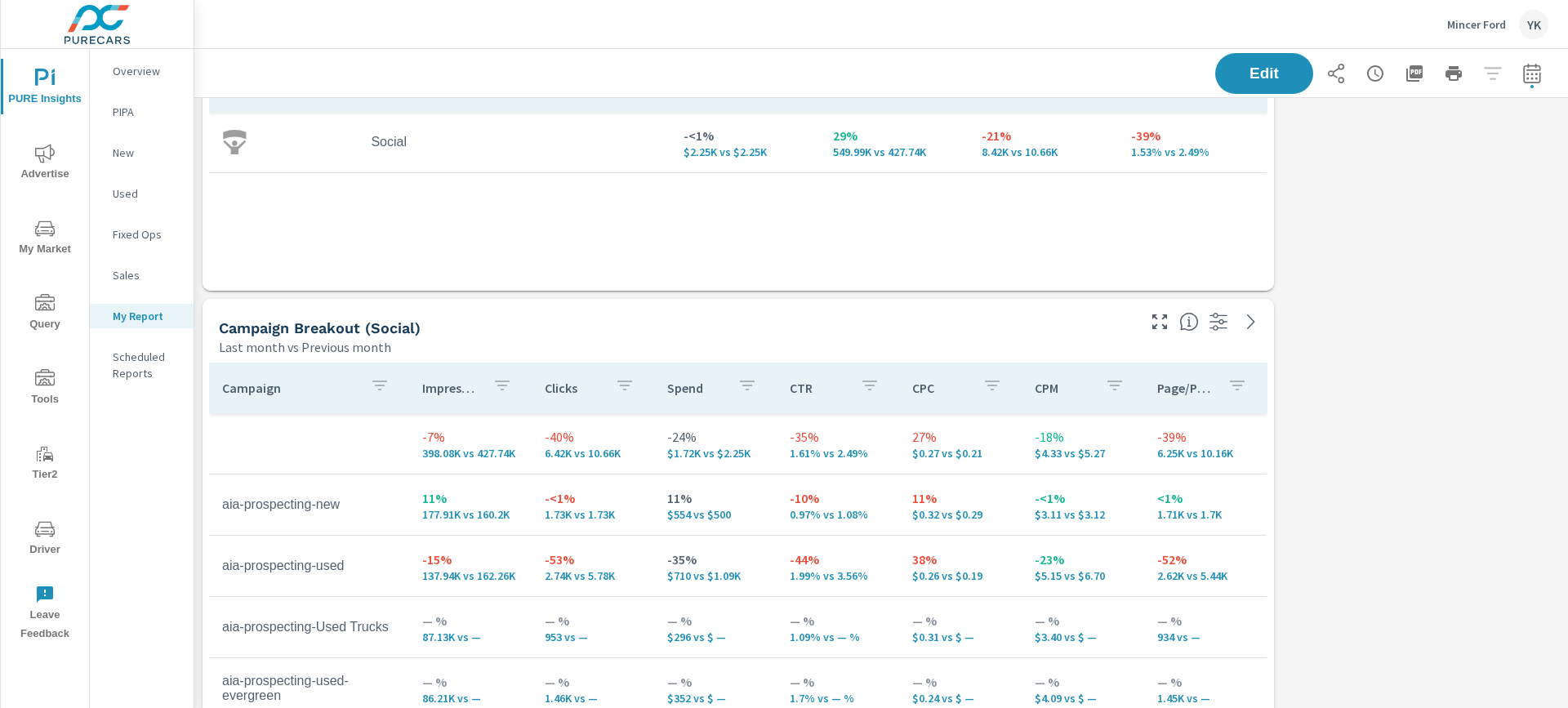
click at [393, 397] on div "Campaign" at bounding box center [308, 388] width 174 height 38
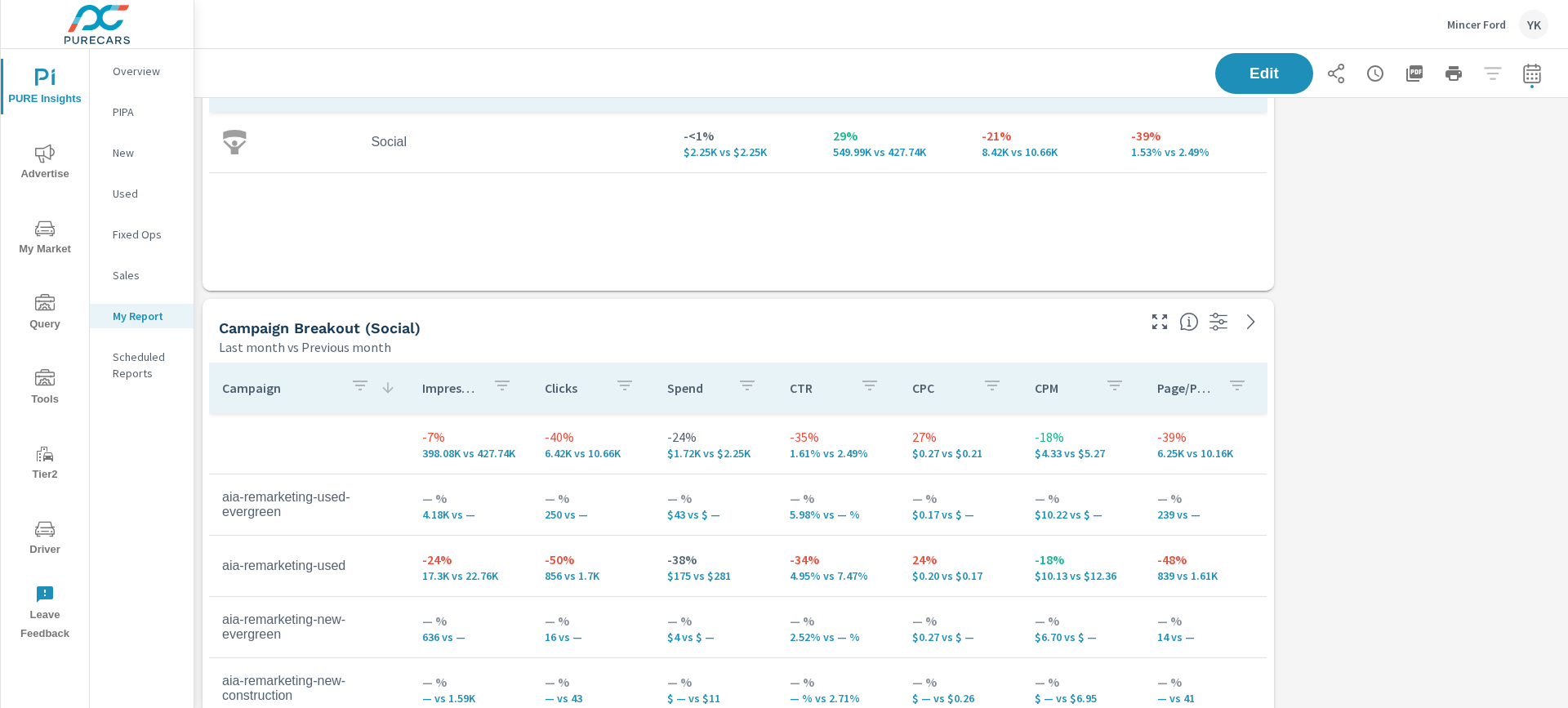
click at [377, 398] on div "Campaign" at bounding box center [308, 388] width 174 height 38
click at [360, 384] on icon "button" at bounding box center [360, 385] width 15 height 10
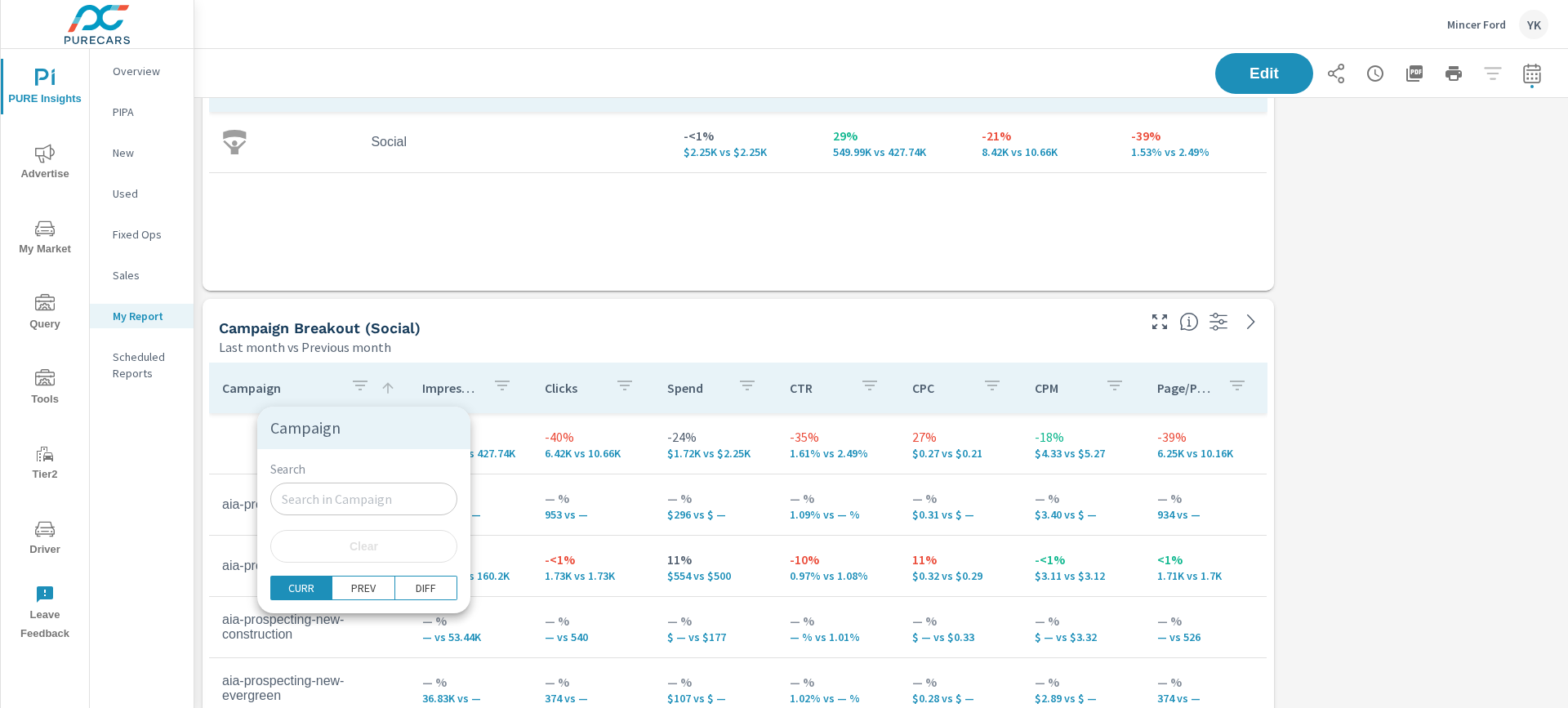
click at [353, 485] on input "Search" at bounding box center [364, 498] width 187 height 32
type input "used"
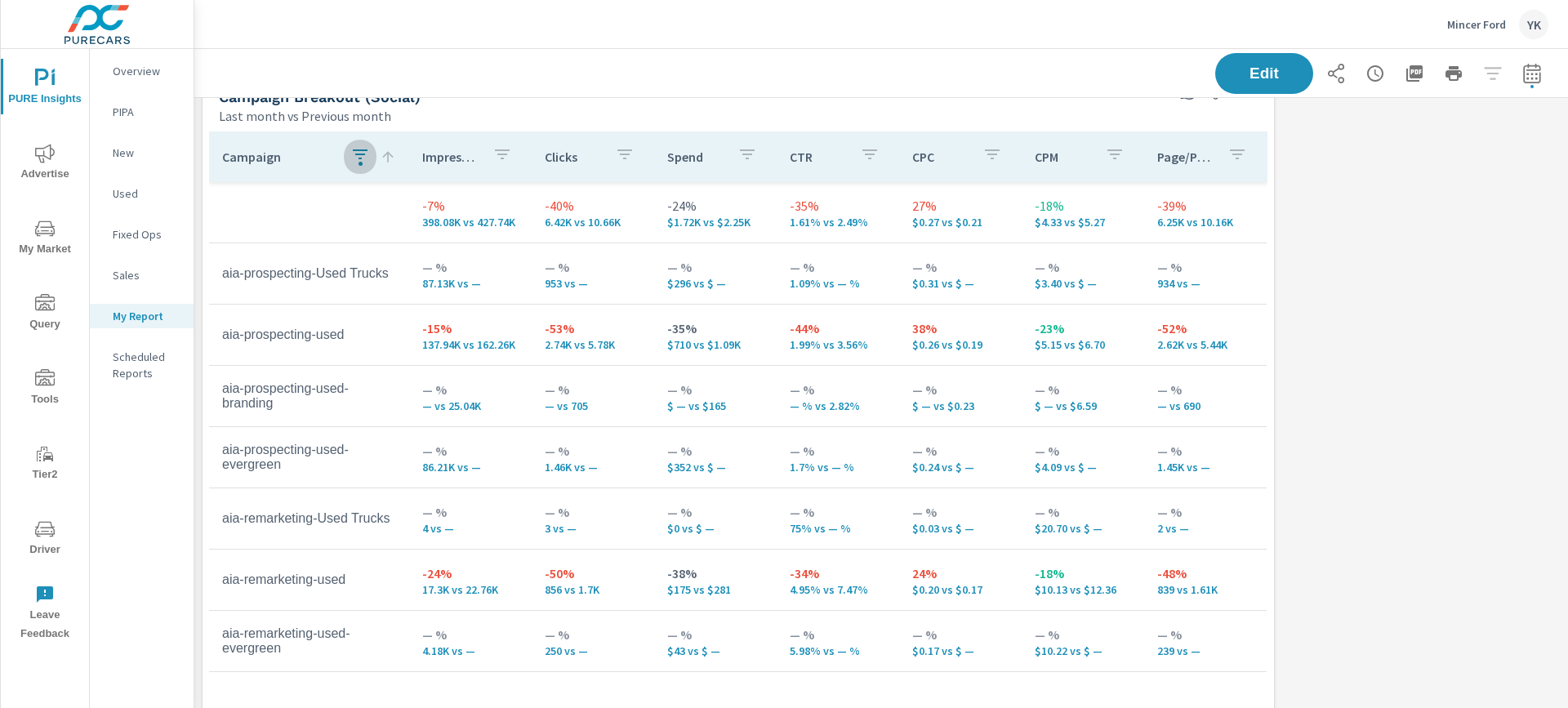
scroll to position [347, 0]
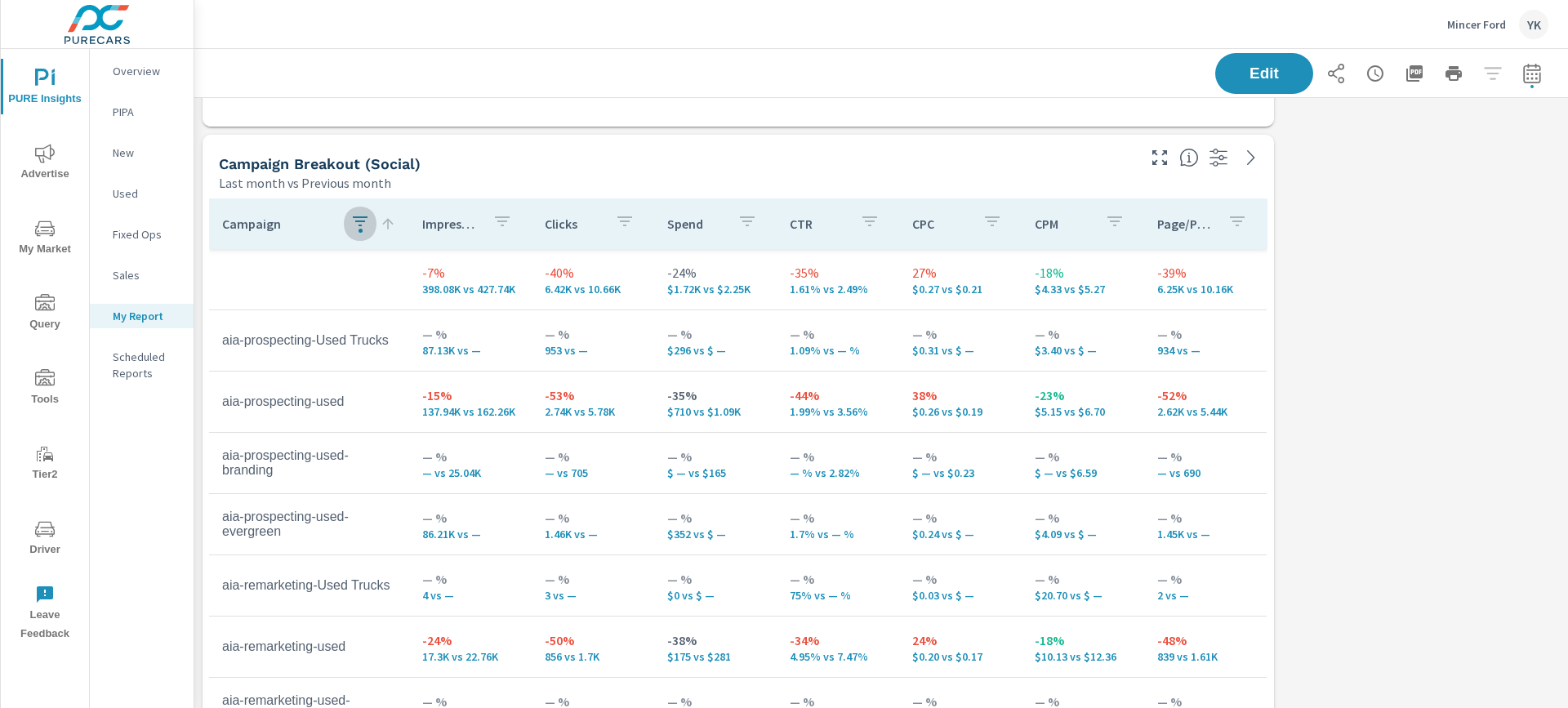
click at [363, 230] on icon "button" at bounding box center [360, 221] width 19 height 19
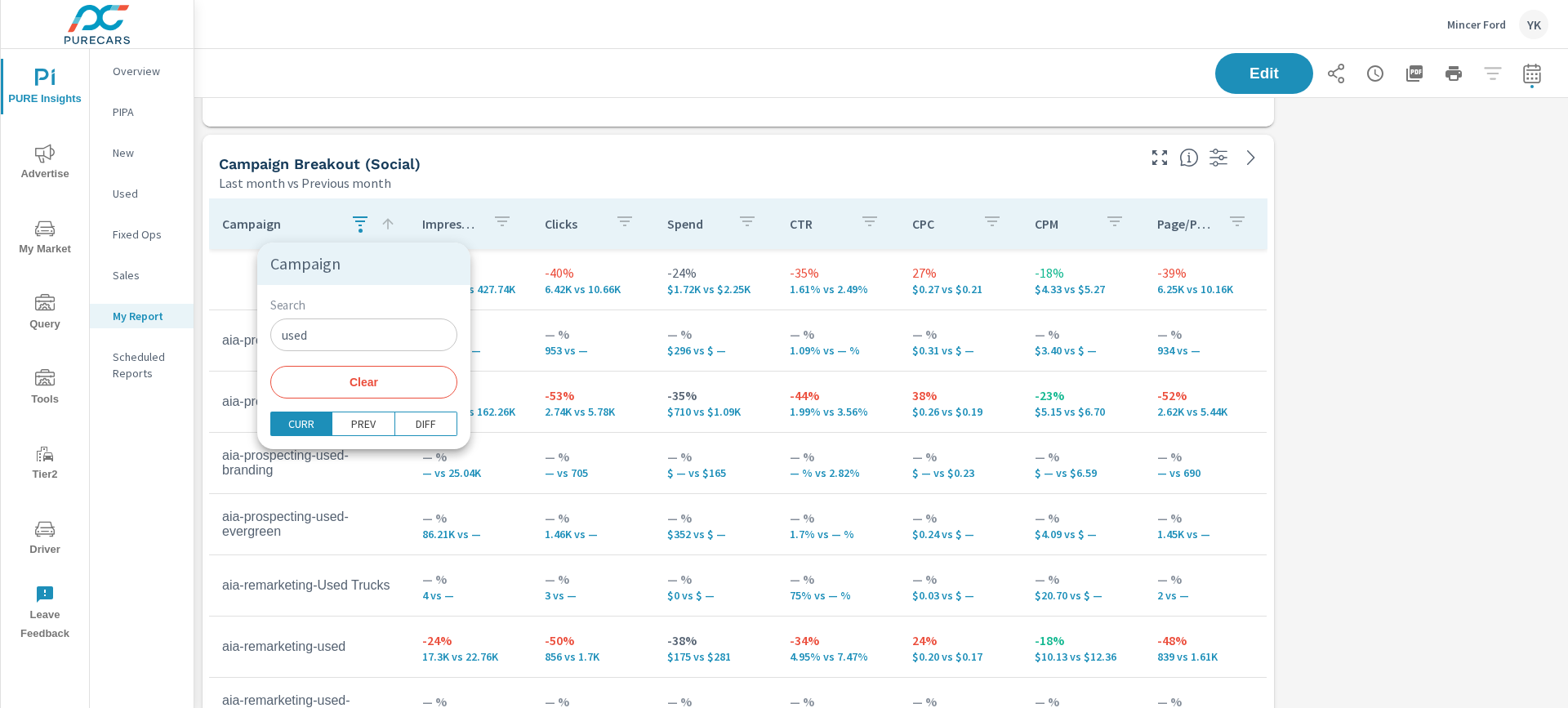
click at [360, 388] on span "Clear" at bounding box center [364, 381] width 168 height 15
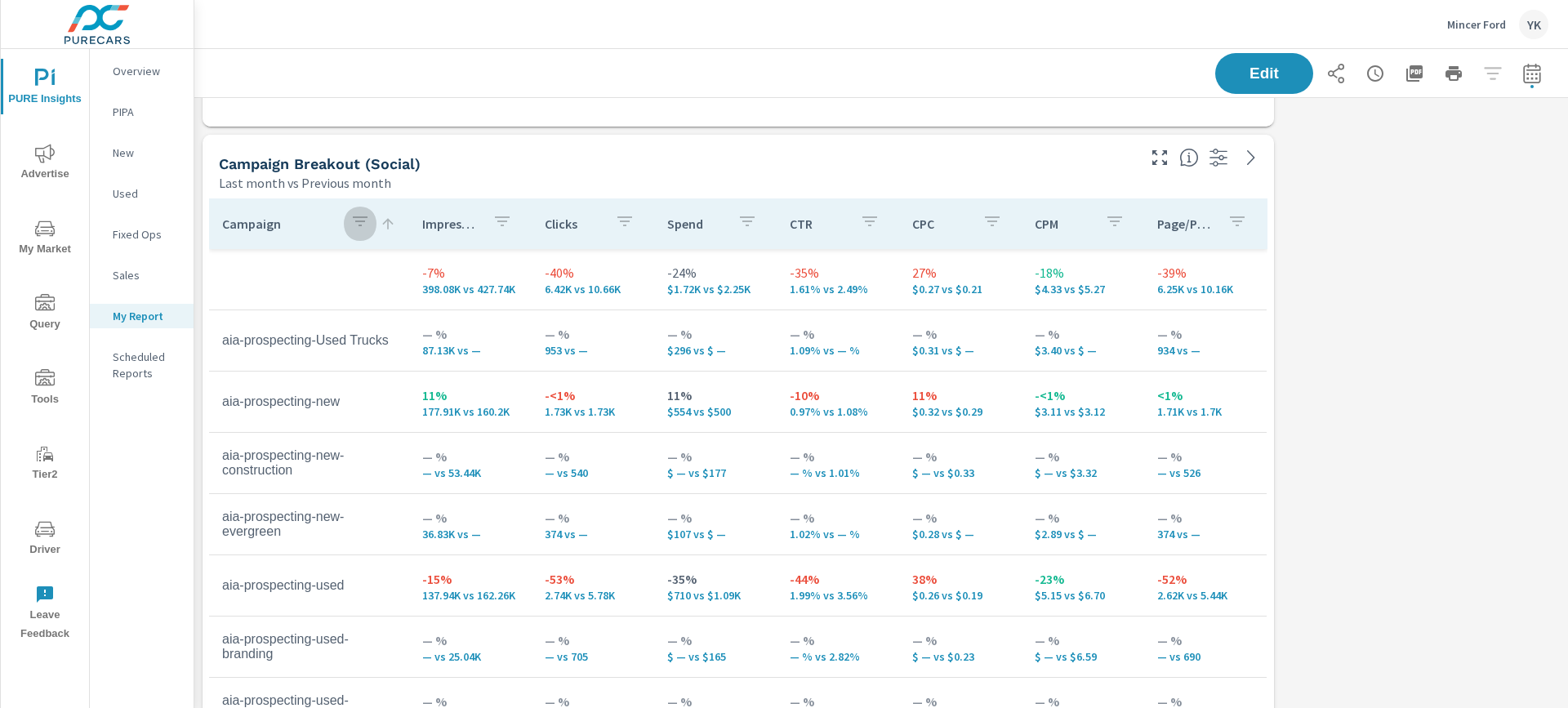
click at [360, 216] on icon "button" at bounding box center [360, 221] width 19 height 19
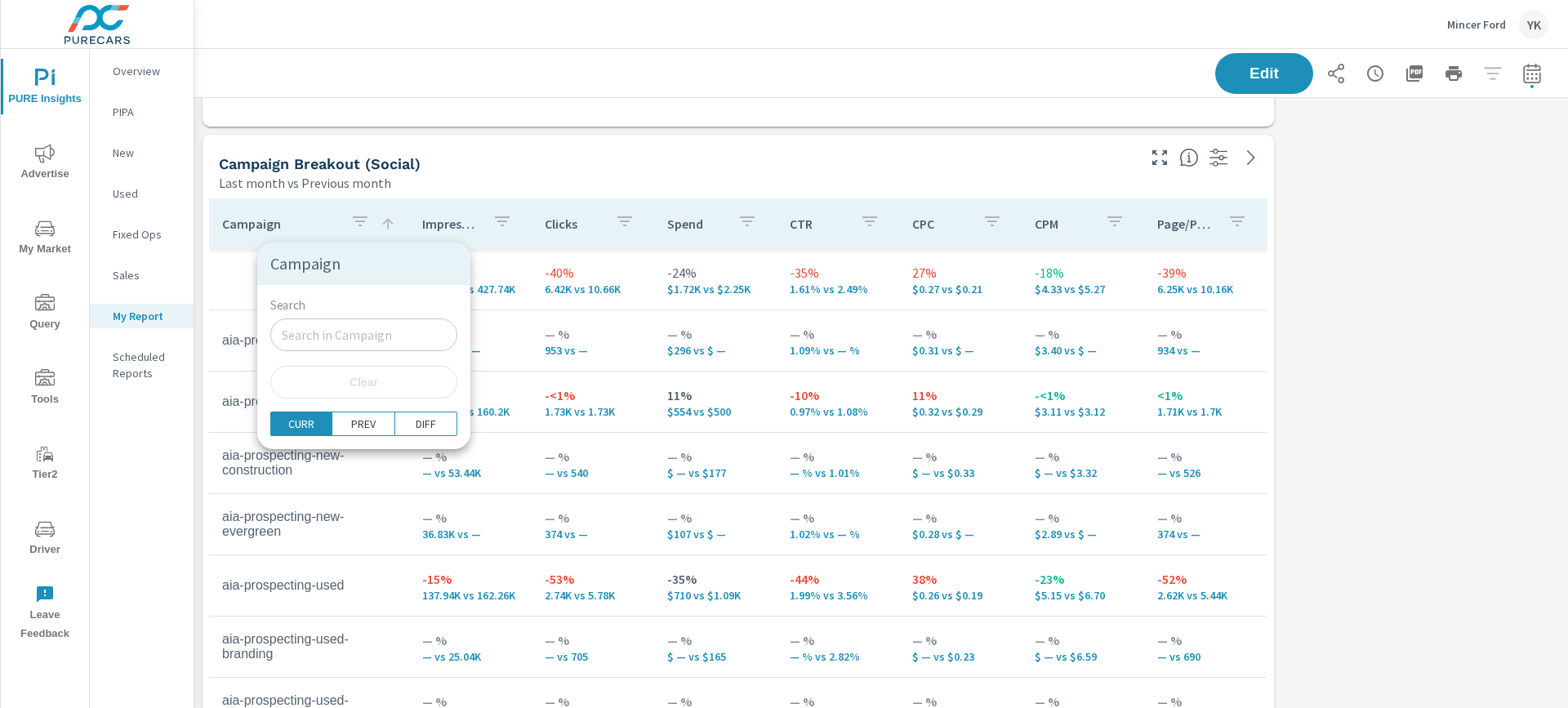
click at [353, 342] on input "Search" at bounding box center [364, 334] width 187 height 32
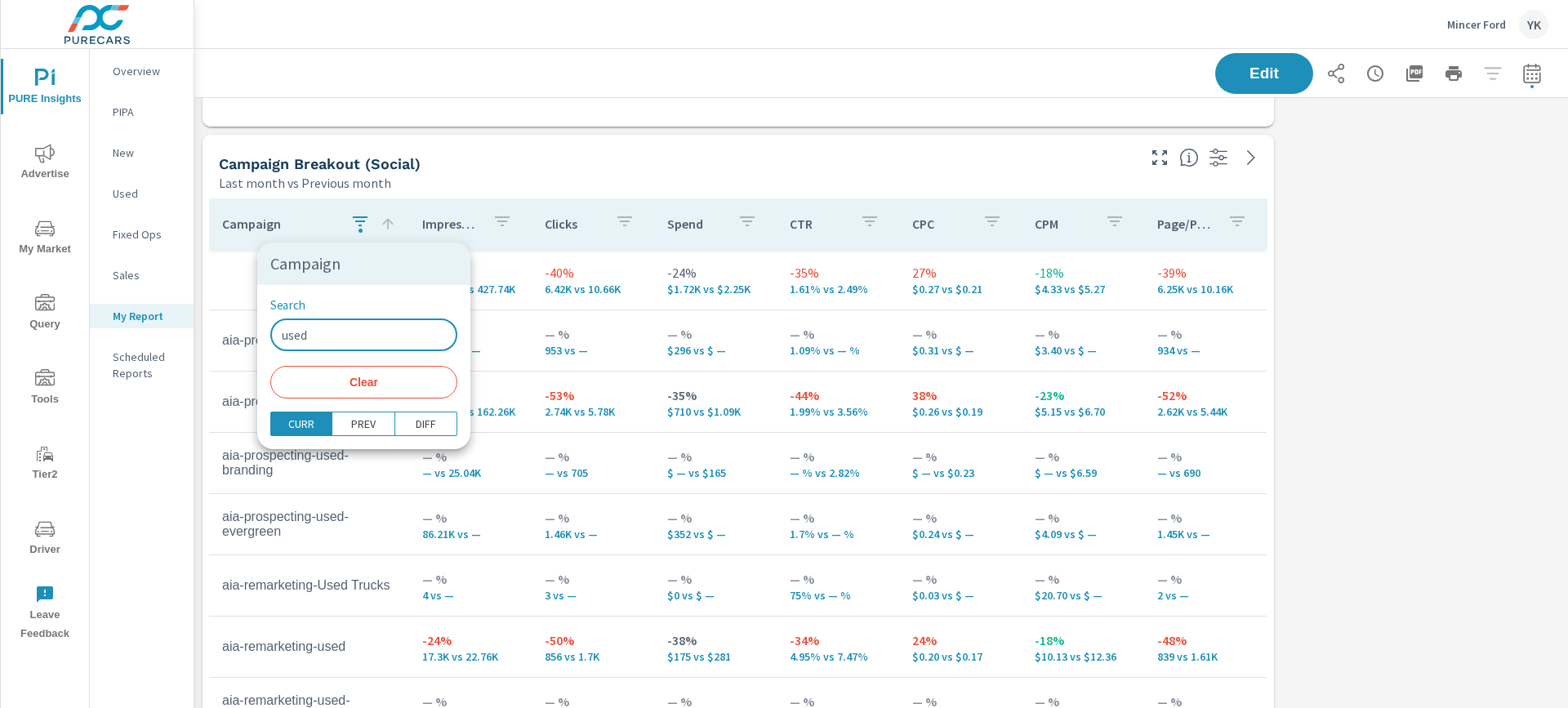
type input "used"
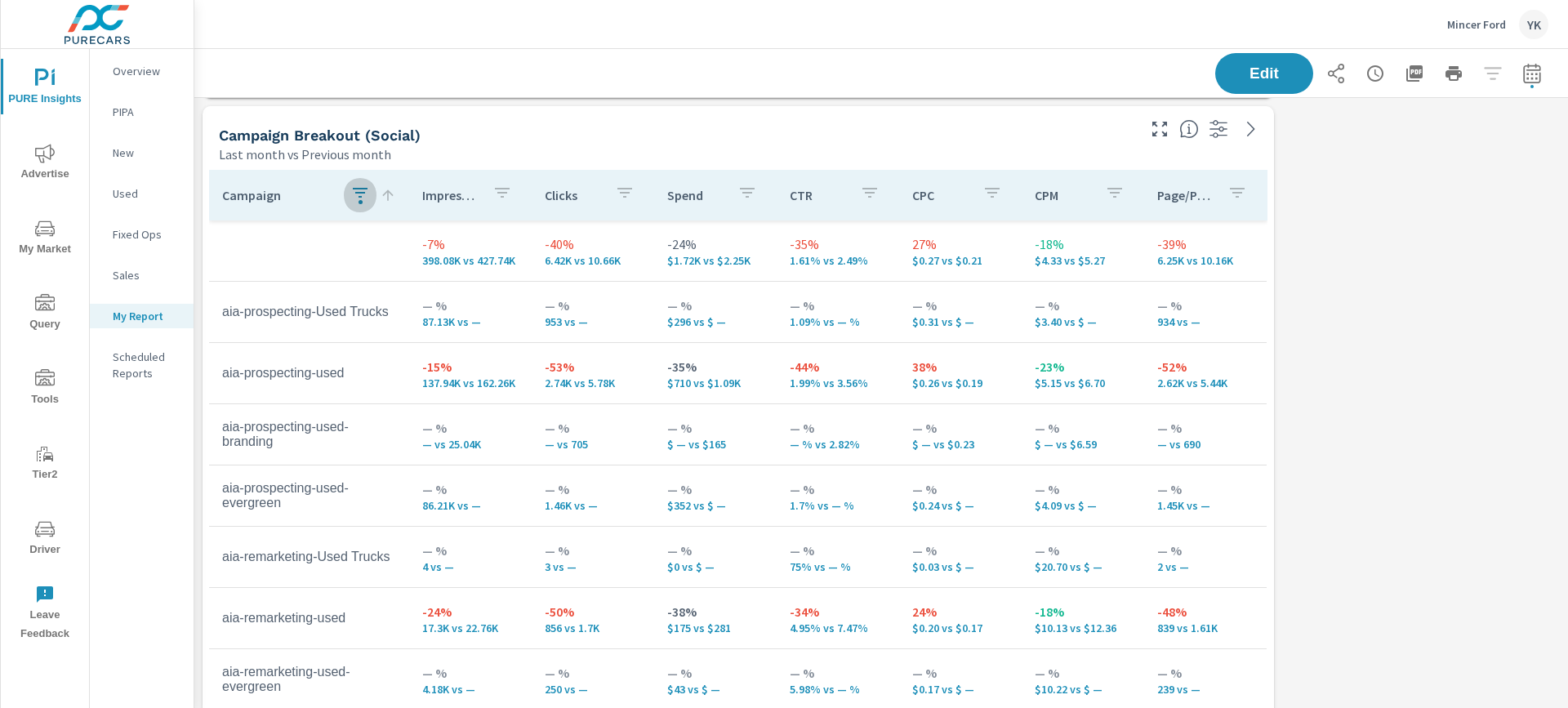
scroll to position [371, 0]
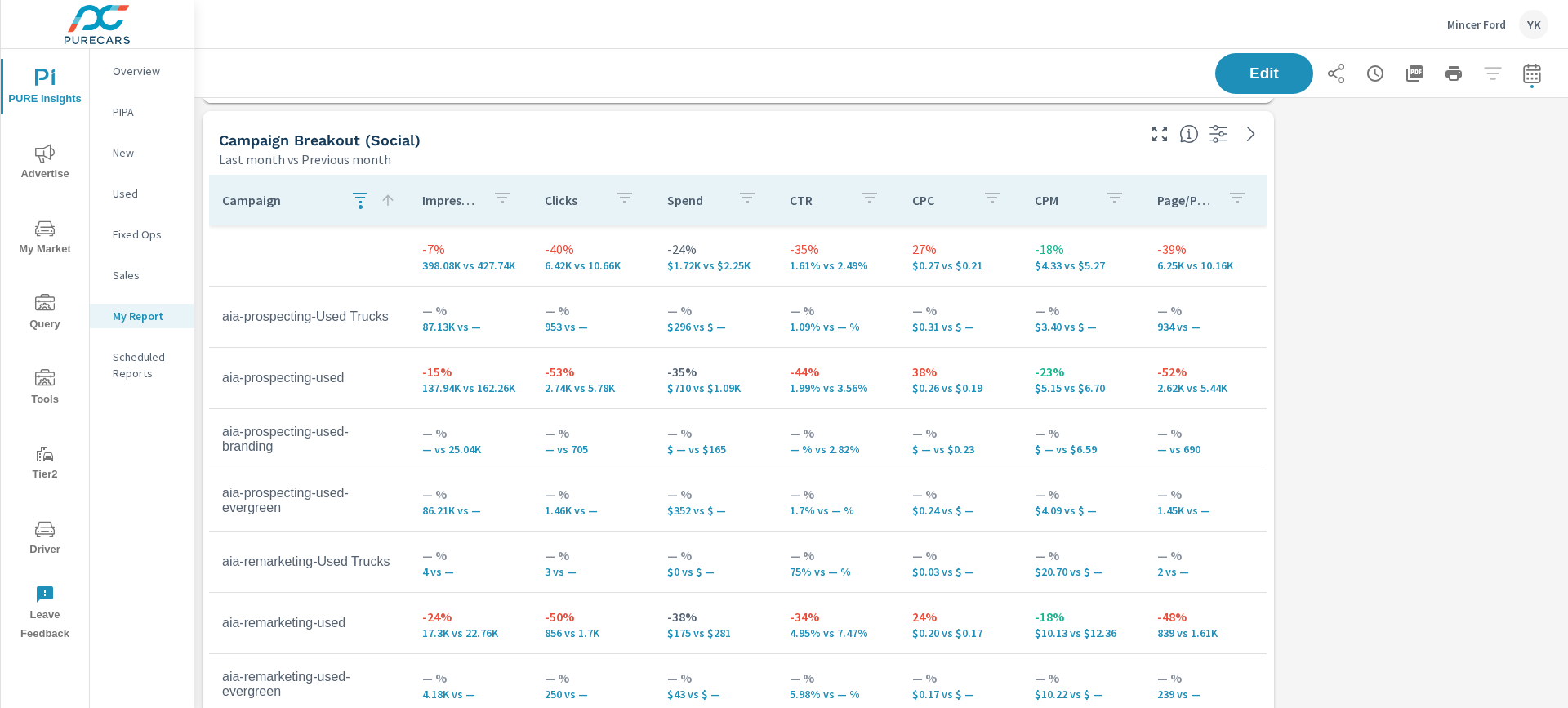
click at [570, 199] on p "Clicks" at bounding box center [573, 200] width 57 height 17
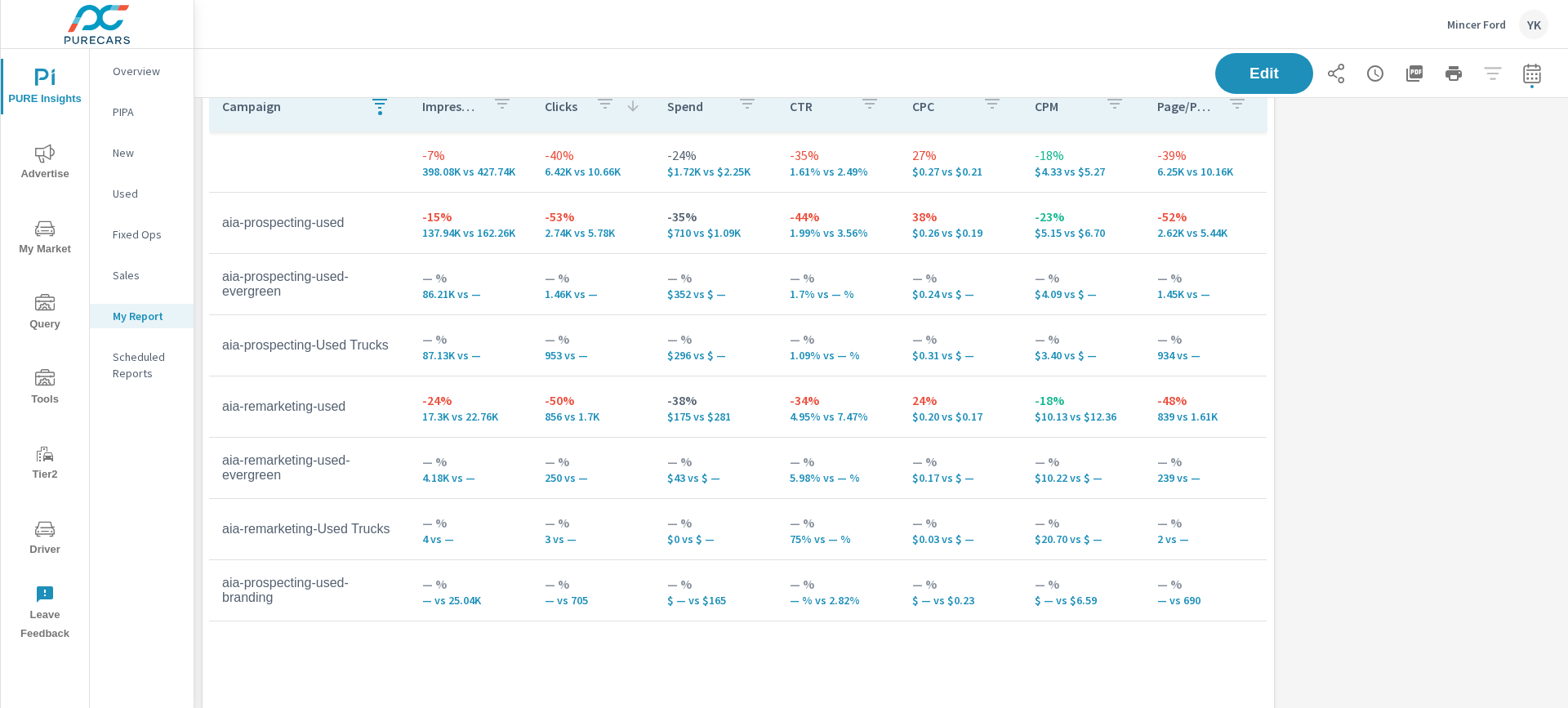
scroll to position [460, 0]
click at [377, 113] on icon "button" at bounding box center [380, 107] width 19 height 19
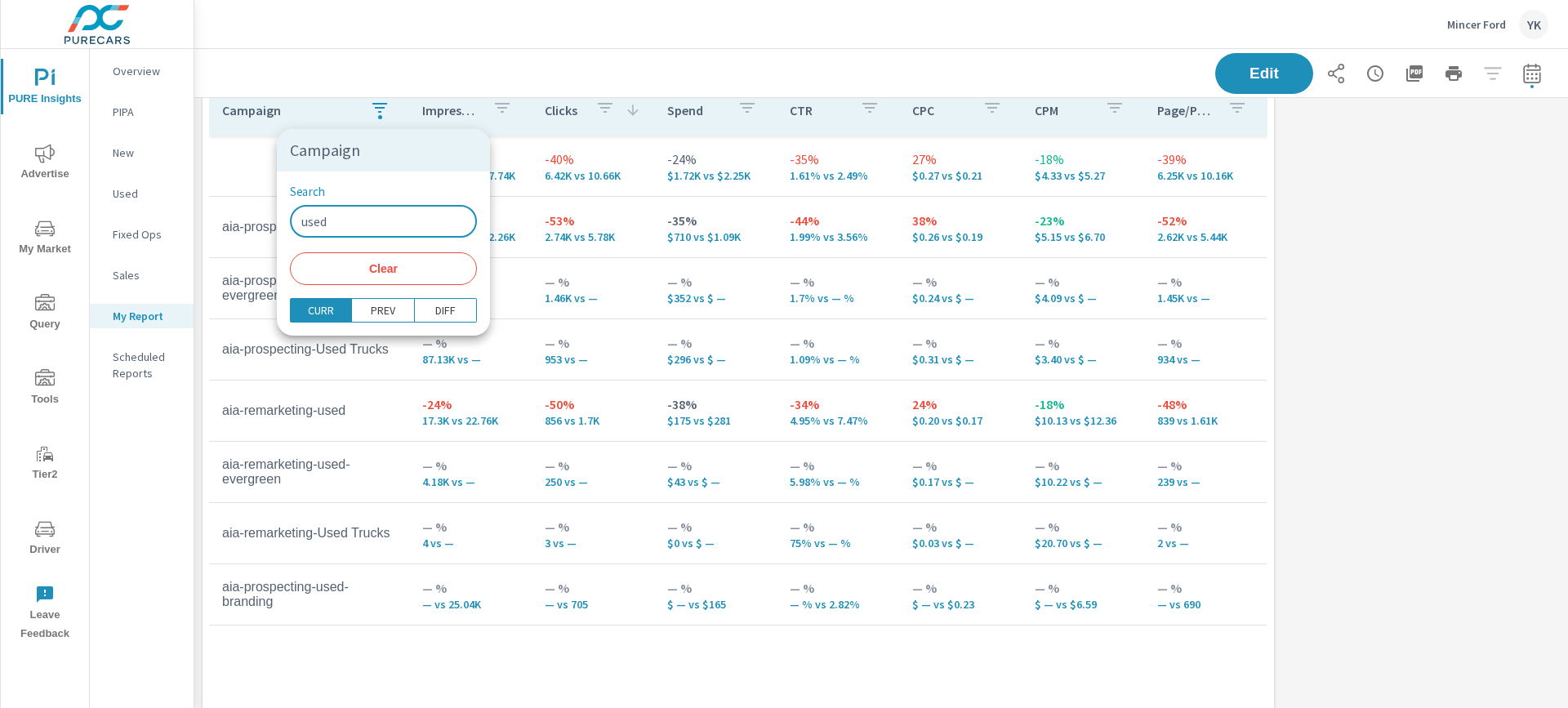
click at [338, 219] on input "used" at bounding box center [383, 221] width 187 height 32
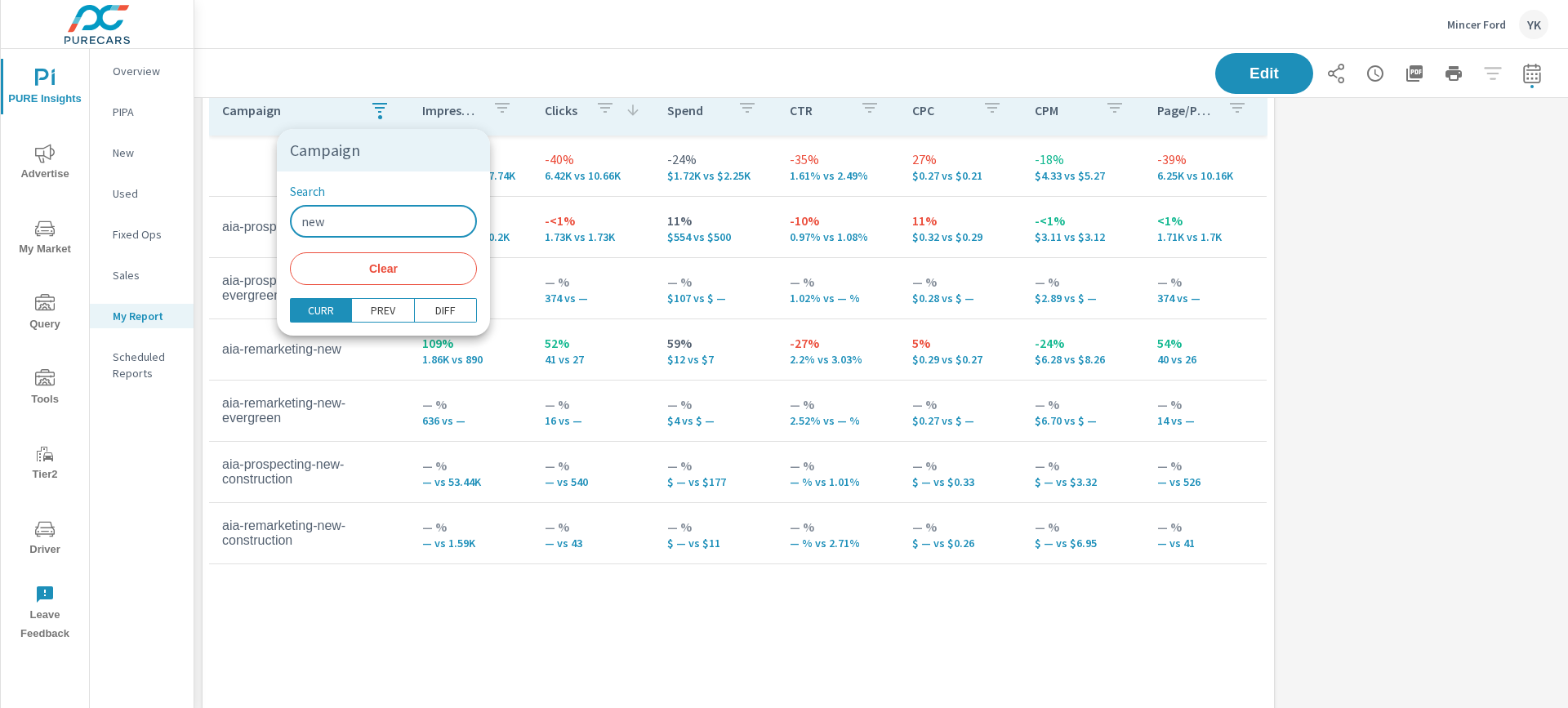
type input "new"
click at [252, 190] on div at bounding box center [784, 354] width 1568 height 708
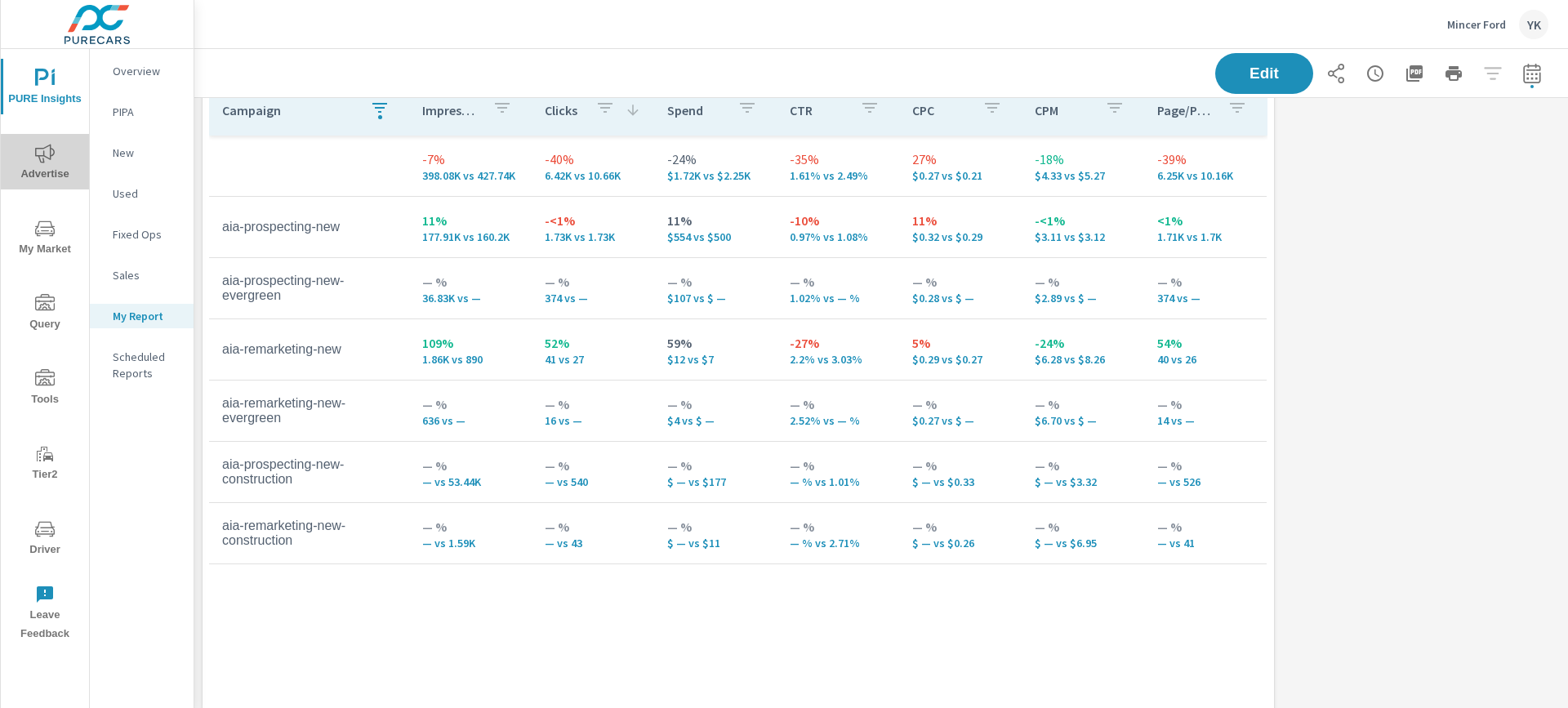
click at [45, 154] on icon "nav menu" at bounding box center [45, 154] width 19 height 19
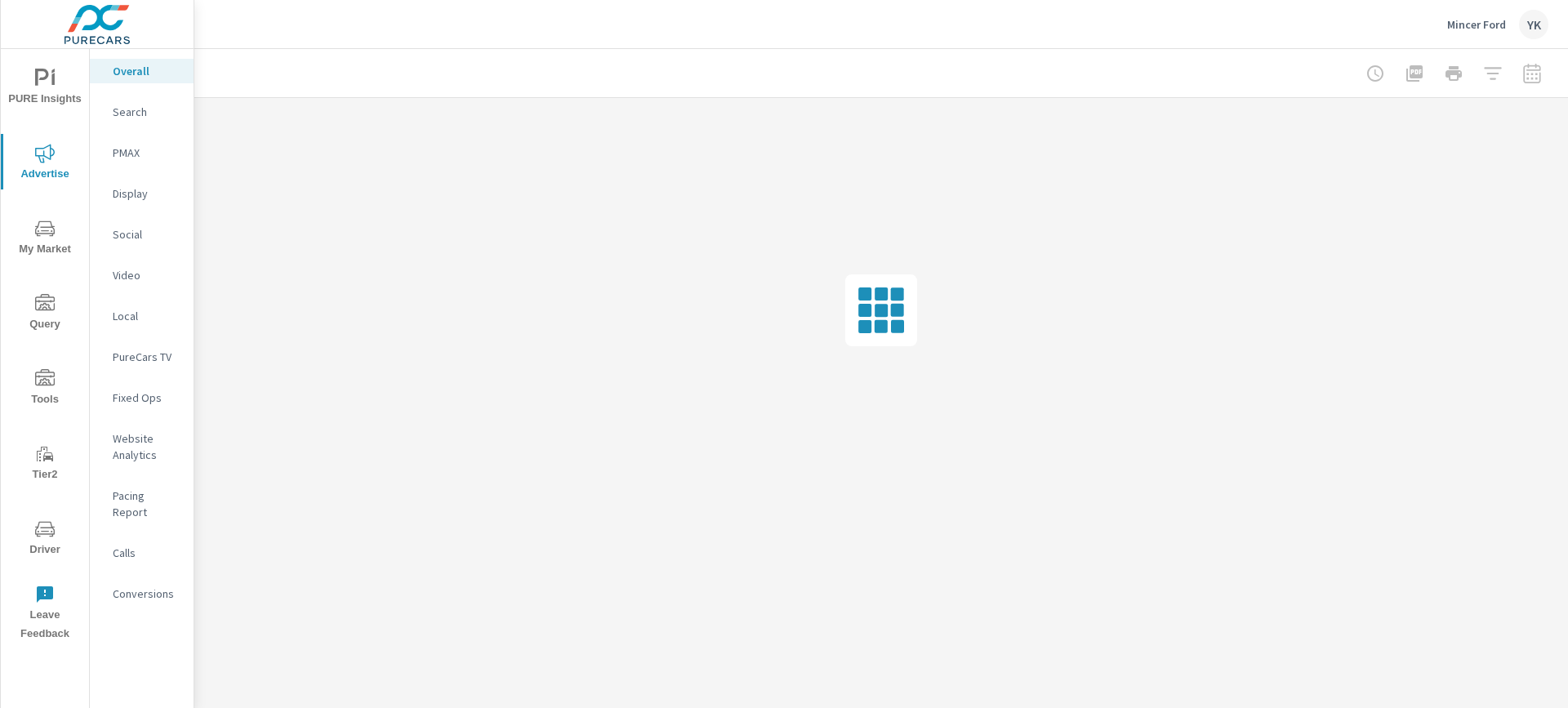
click at [128, 585] on p "Conversions" at bounding box center [147, 593] width 68 height 17
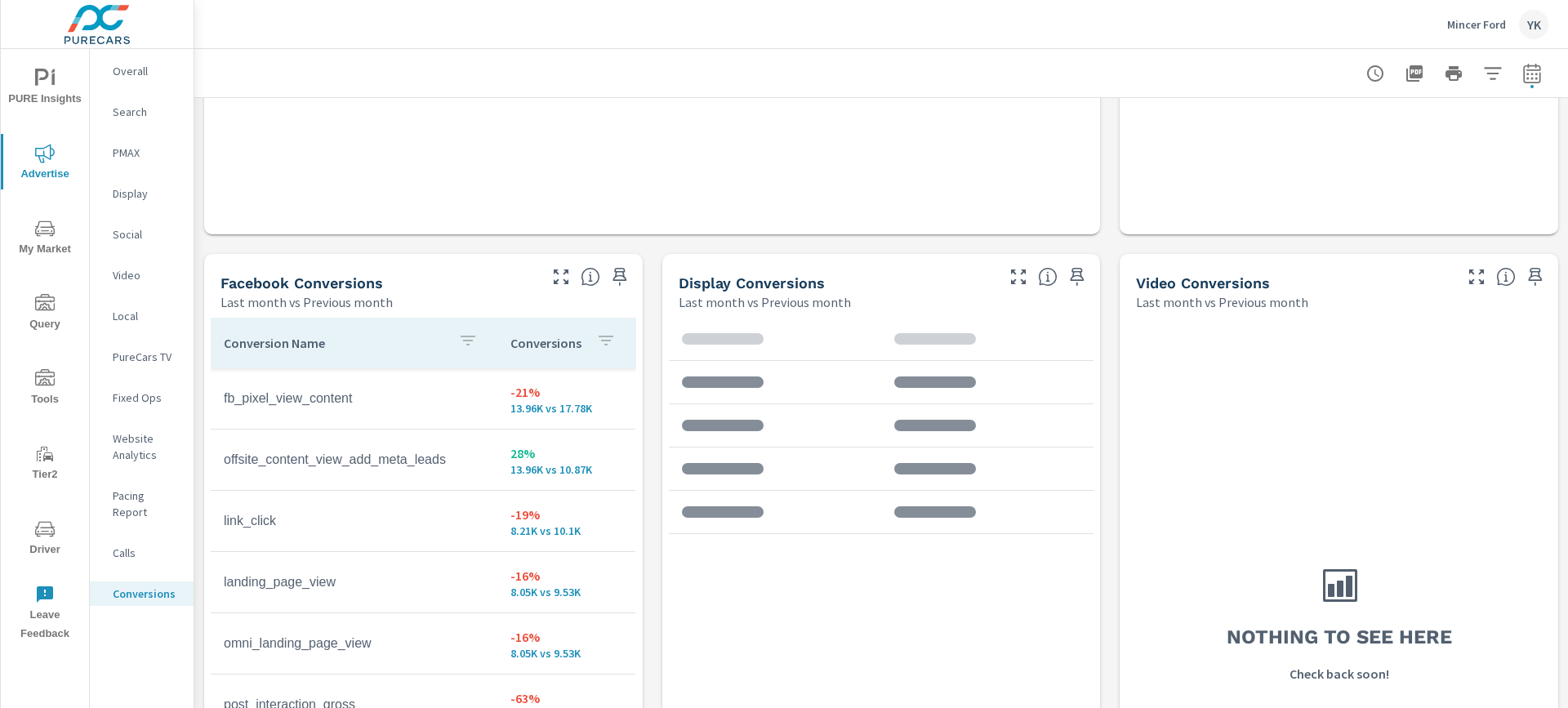
scroll to position [1504, 0]
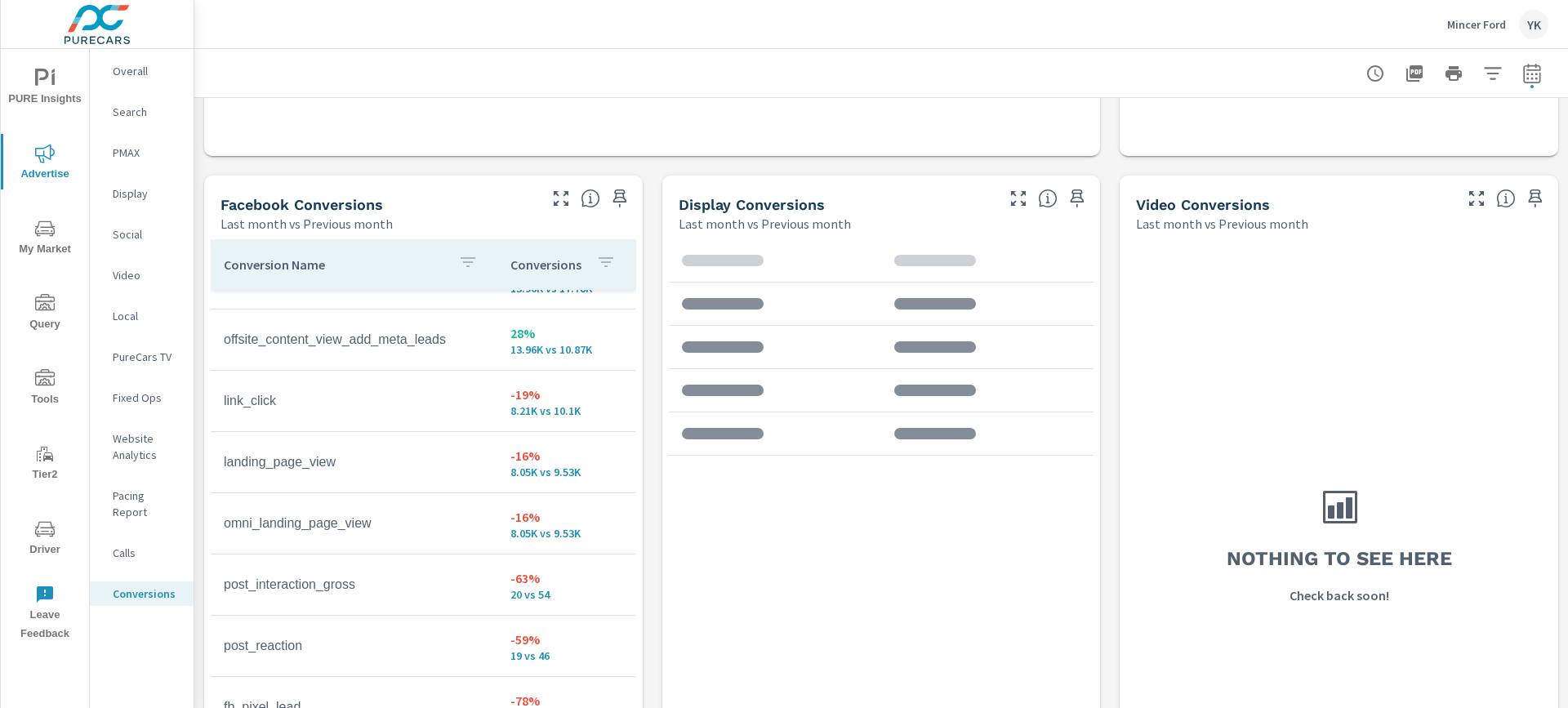
scroll to position [69, 0]
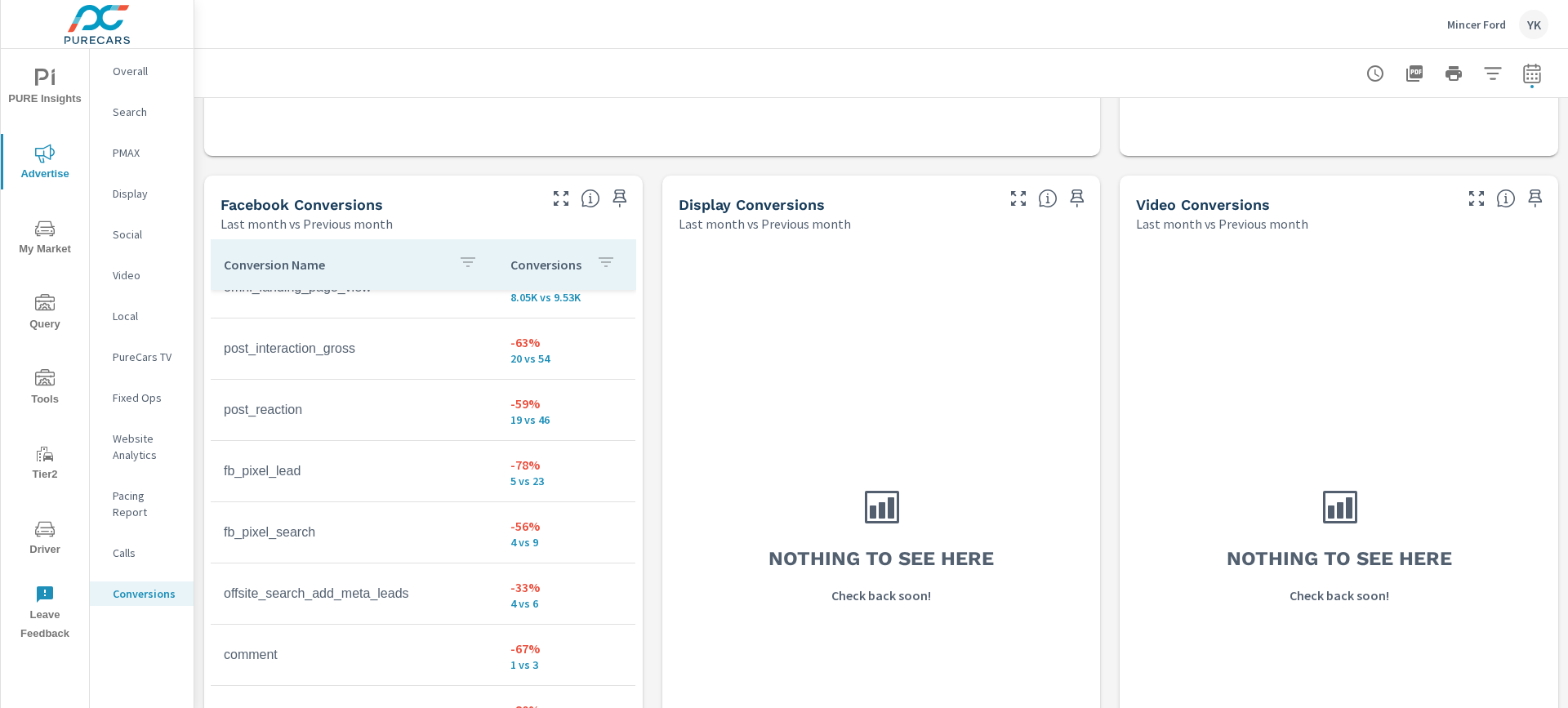
scroll to position [280, 0]
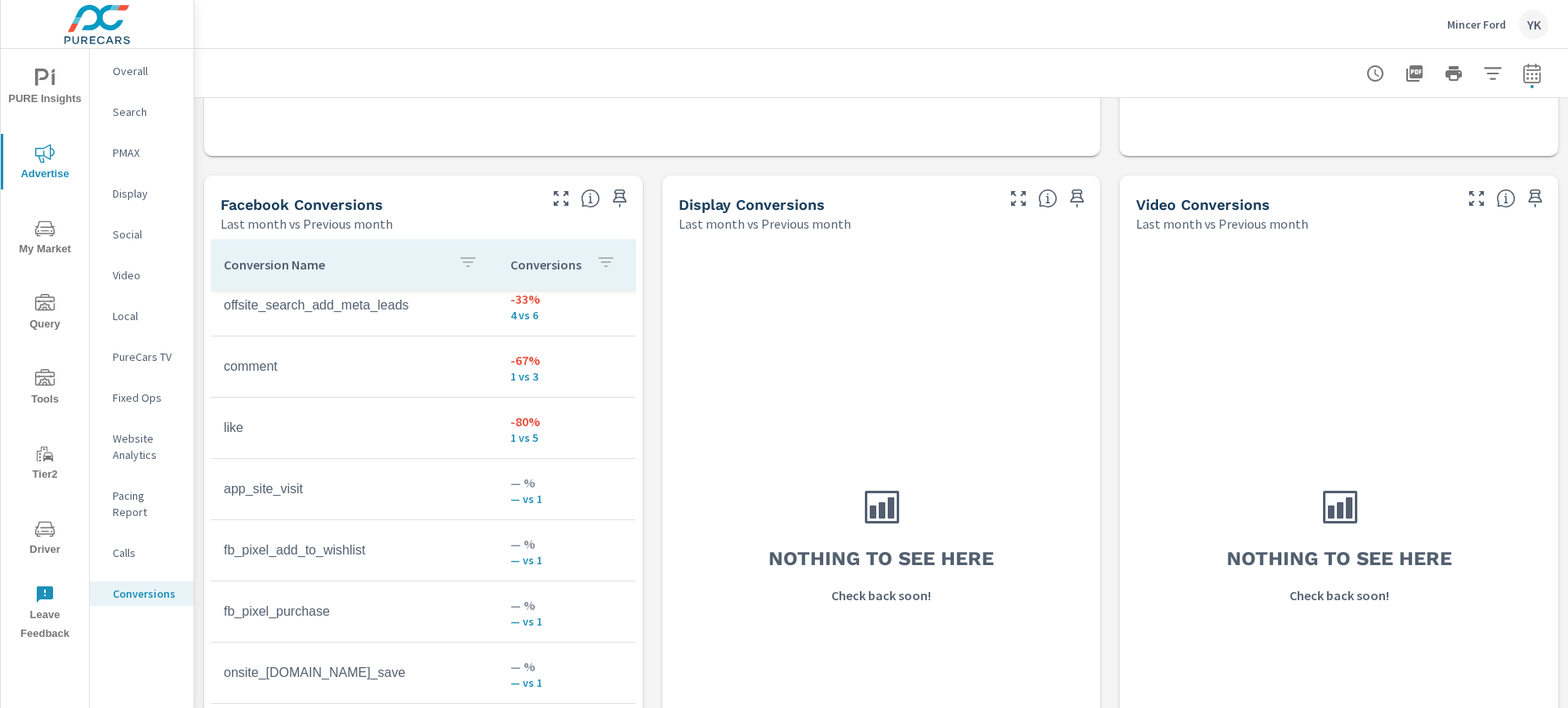
scroll to position [568, 0]
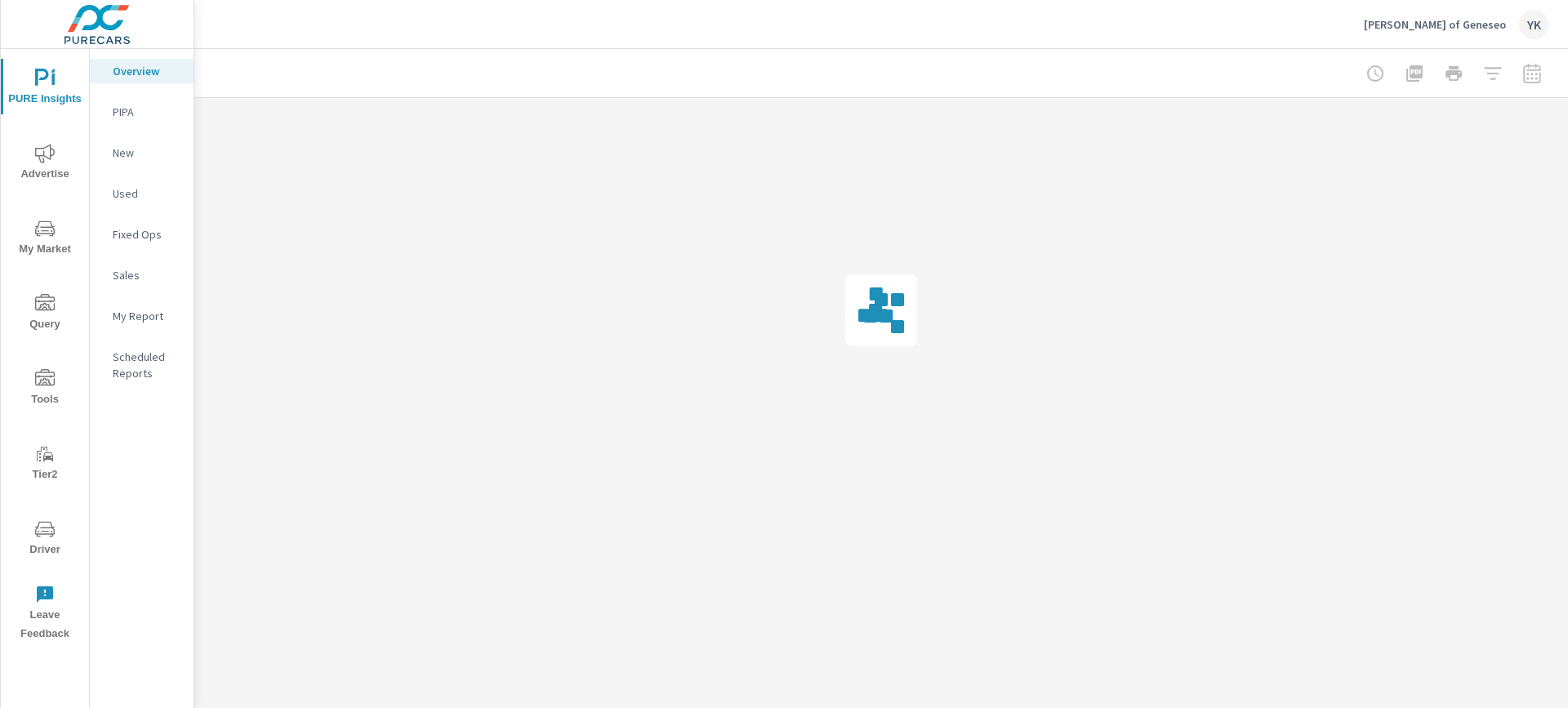
click at [38, 157] on icon "nav menu" at bounding box center [45, 154] width 19 height 19
click at [141, 585] on p "Conversions" at bounding box center [147, 593] width 68 height 17
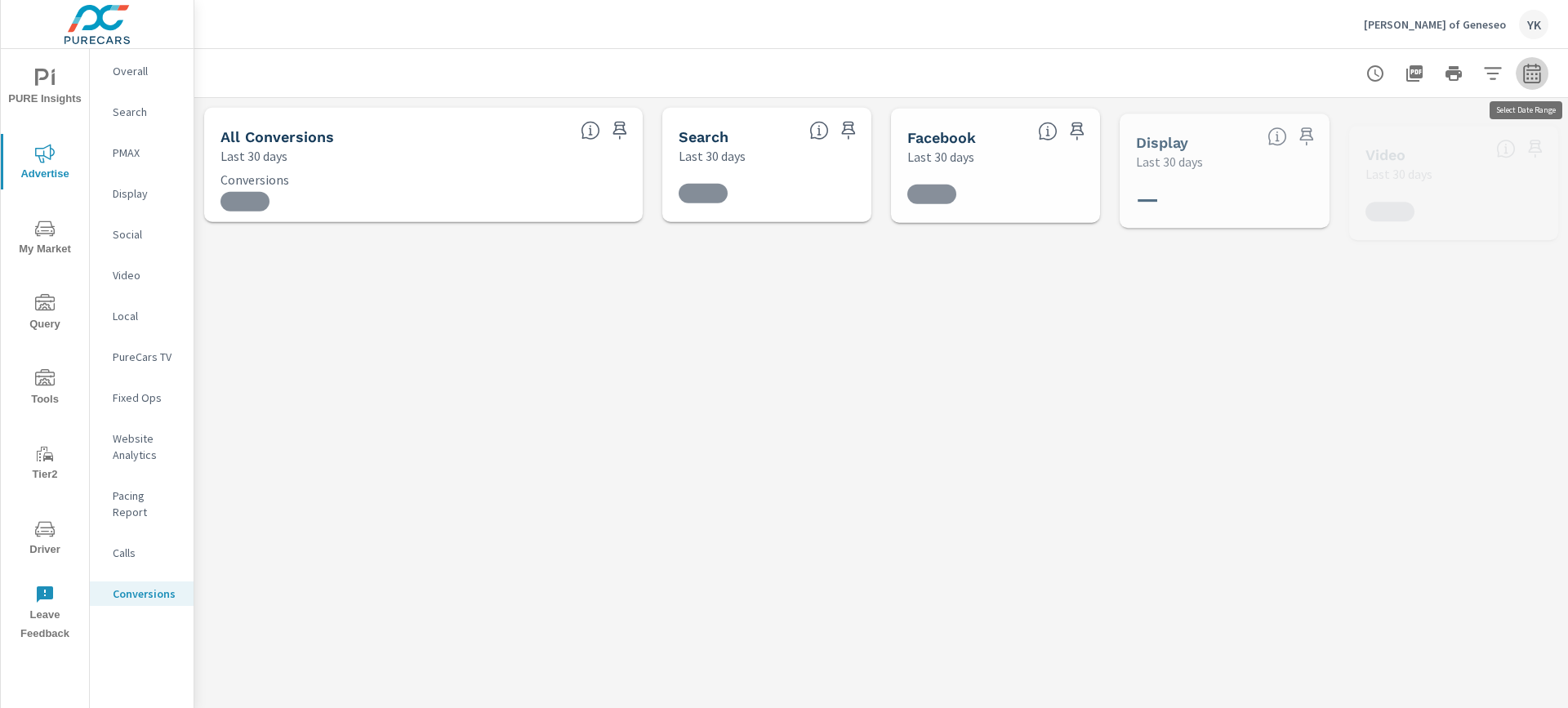
click at [1527, 76] on icon "button" at bounding box center [1532, 73] width 19 height 19
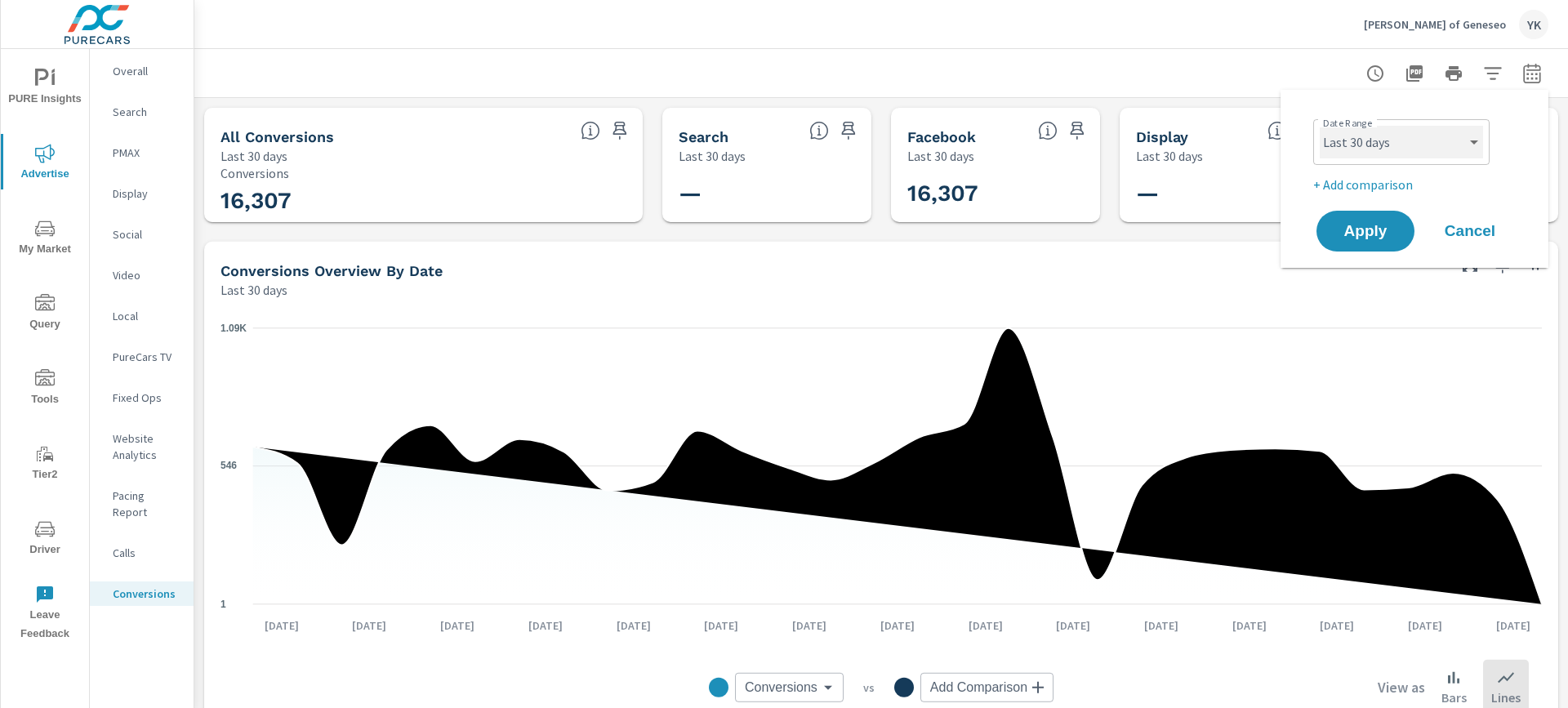
click at [1431, 135] on select "Custom [DATE] Last week Last 7 days Last 14 days Last 30 days Last 45 days Last…" at bounding box center [1401, 141] width 163 height 32
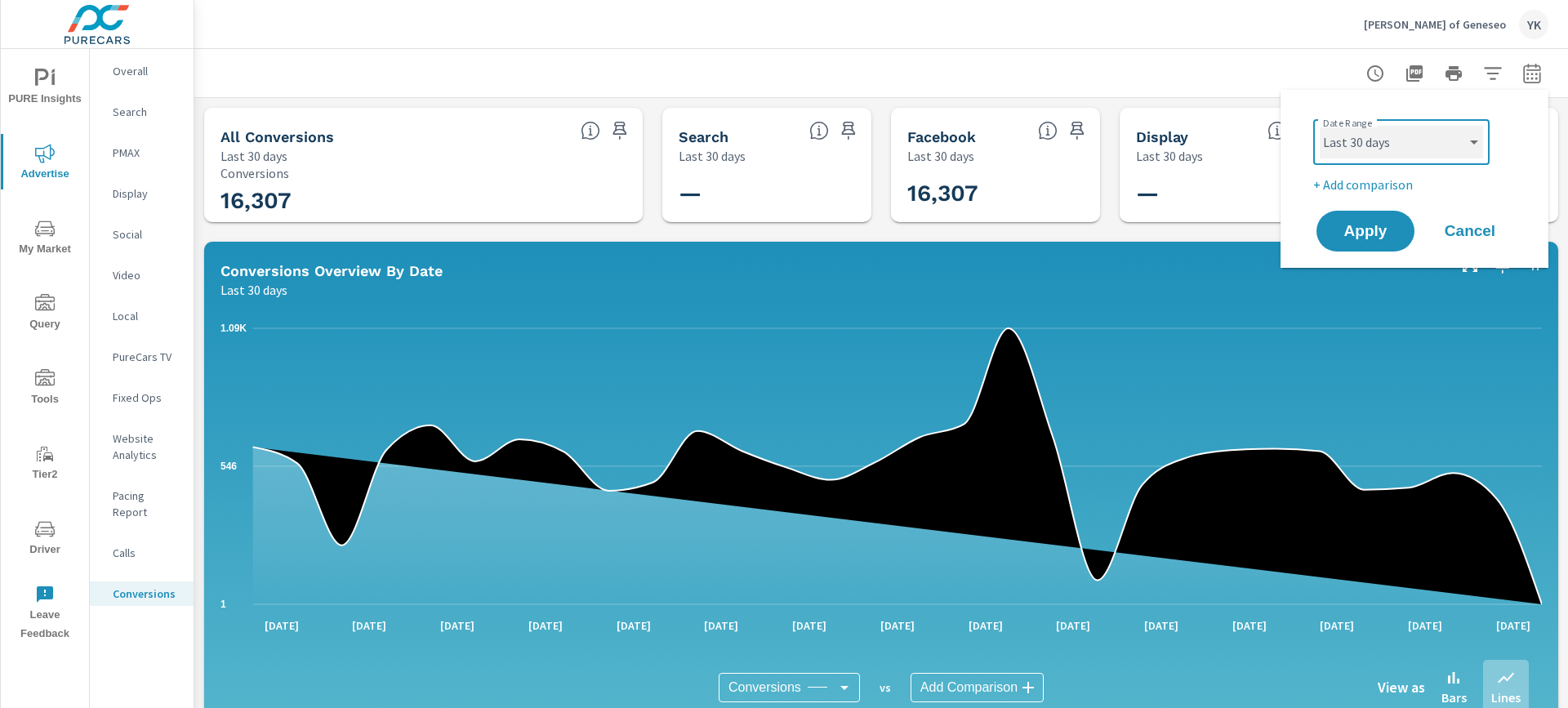
select select "Last month"
click at [1320, 126] on select "Custom [DATE] Last week Last 7 days Last 14 days Last 30 days Last 45 days Last…" at bounding box center [1401, 141] width 163 height 32
click at [1358, 225] on span "Apply" at bounding box center [1365, 231] width 67 height 16
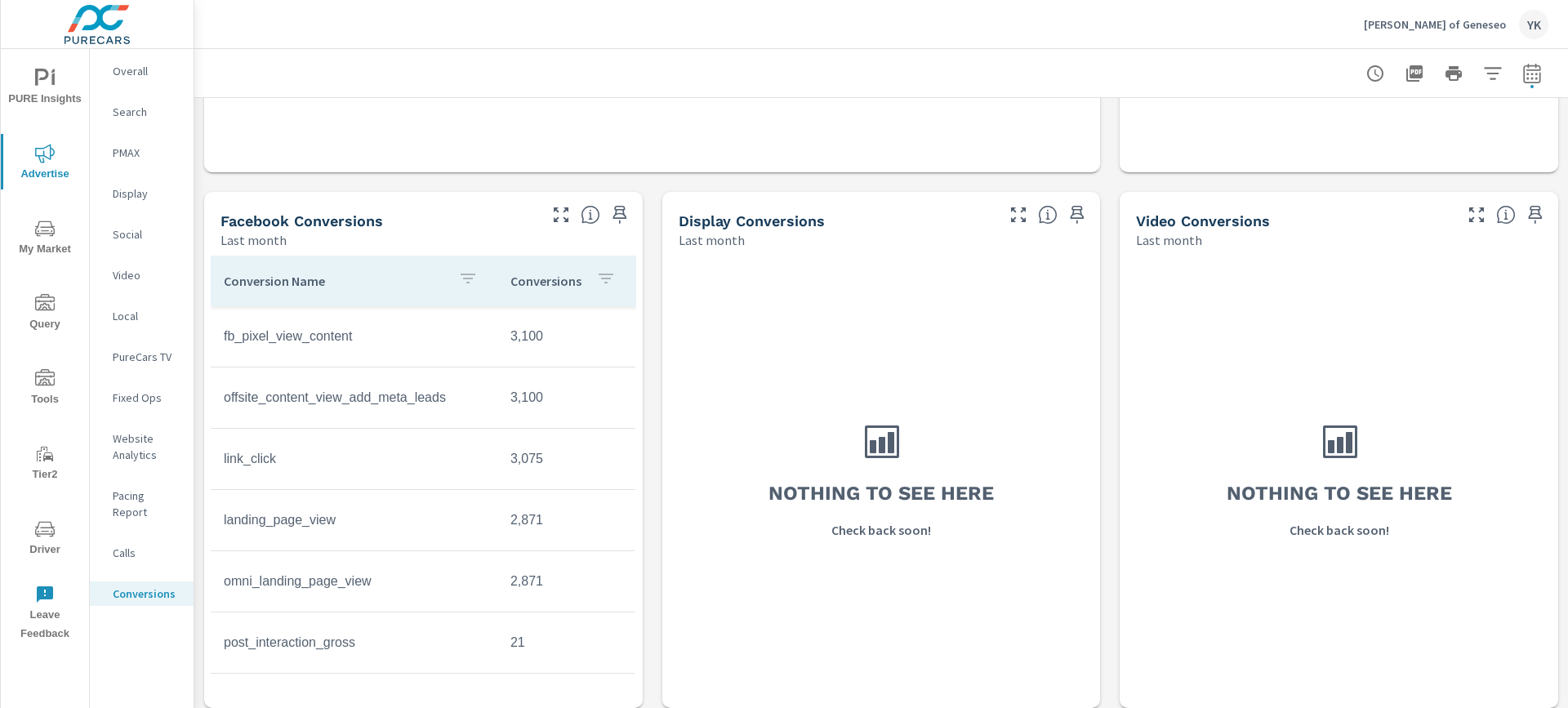
scroll to position [1131, 0]
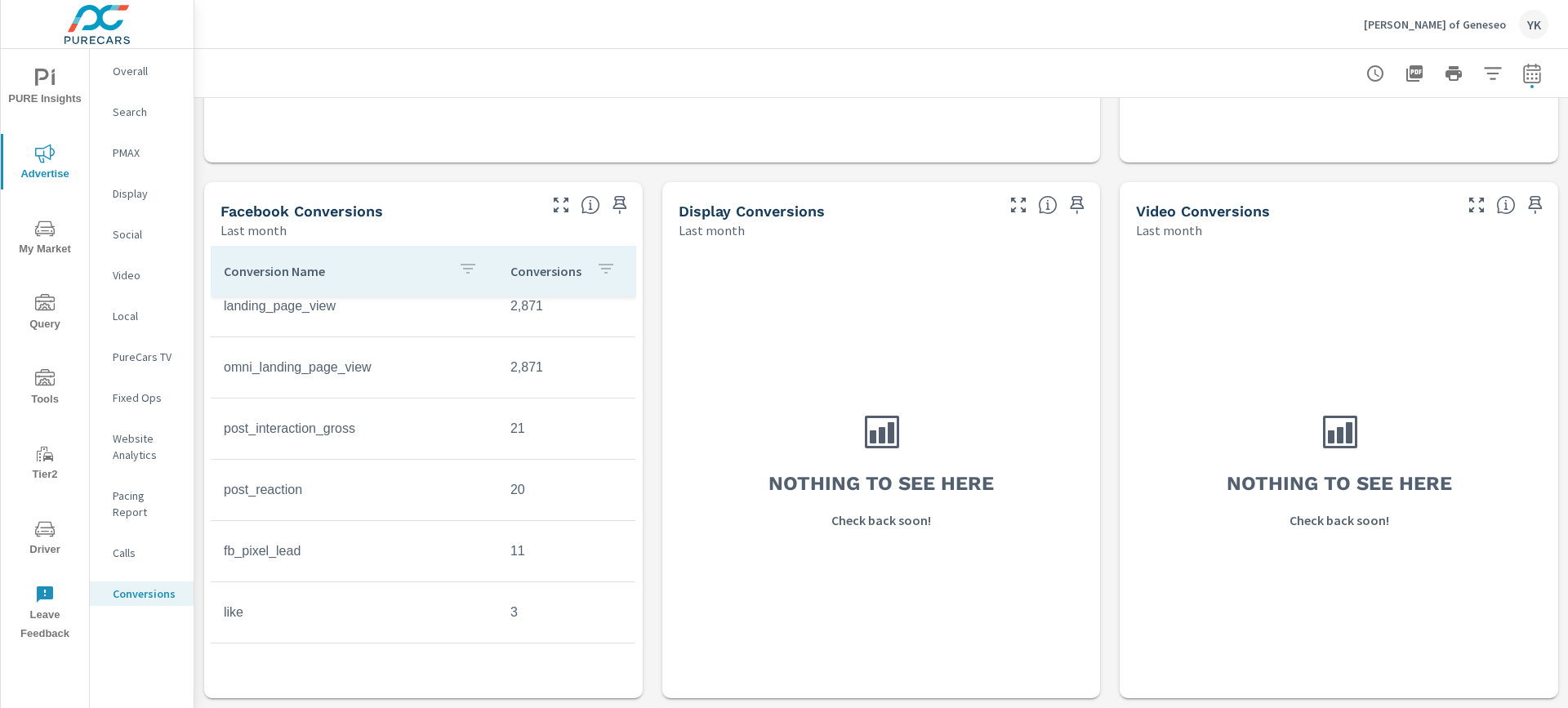
scroll to position [217, 0]
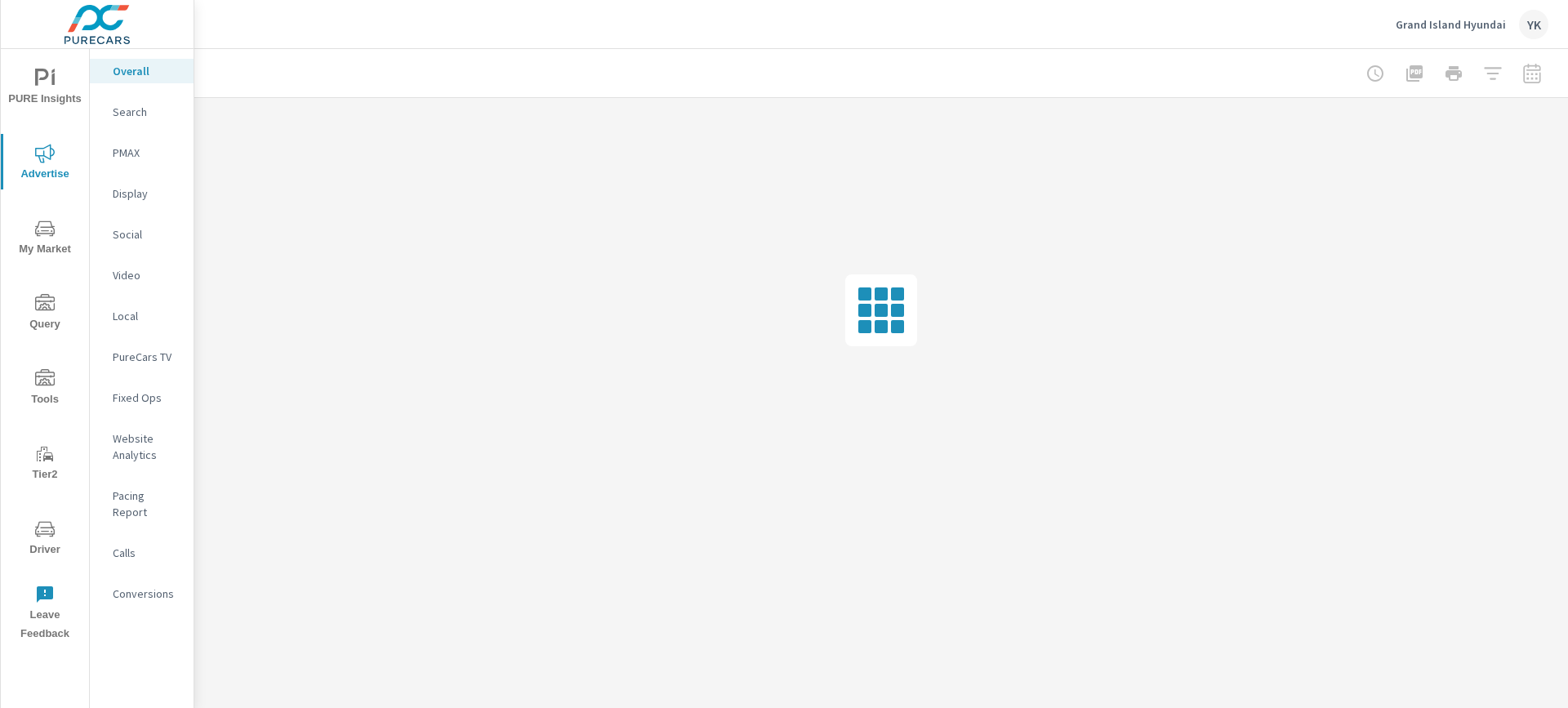
click at [125, 581] on div "Conversions" at bounding box center [142, 594] width 104 height 24
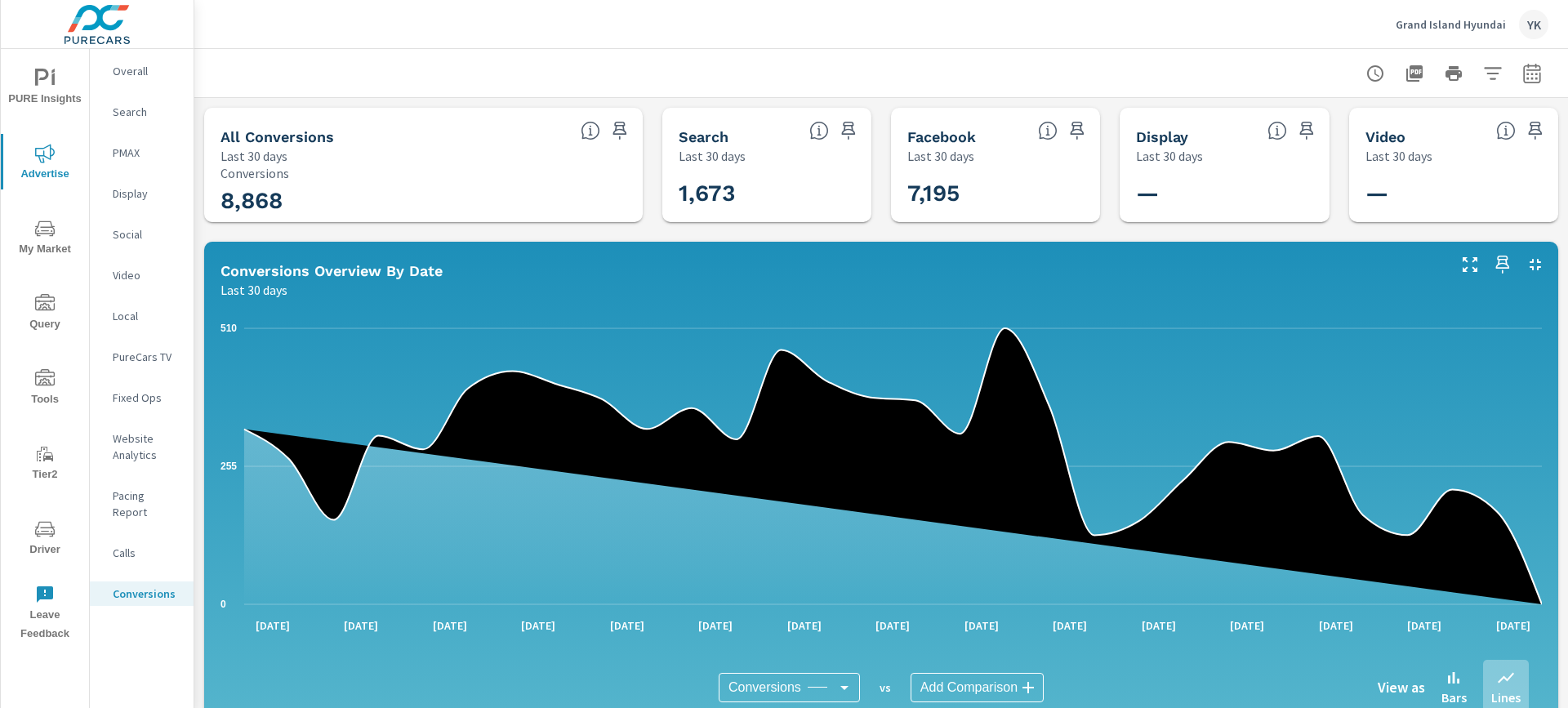
click at [1527, 71] on icon "button" at bounding box center [1532, 73] width 19 height 19
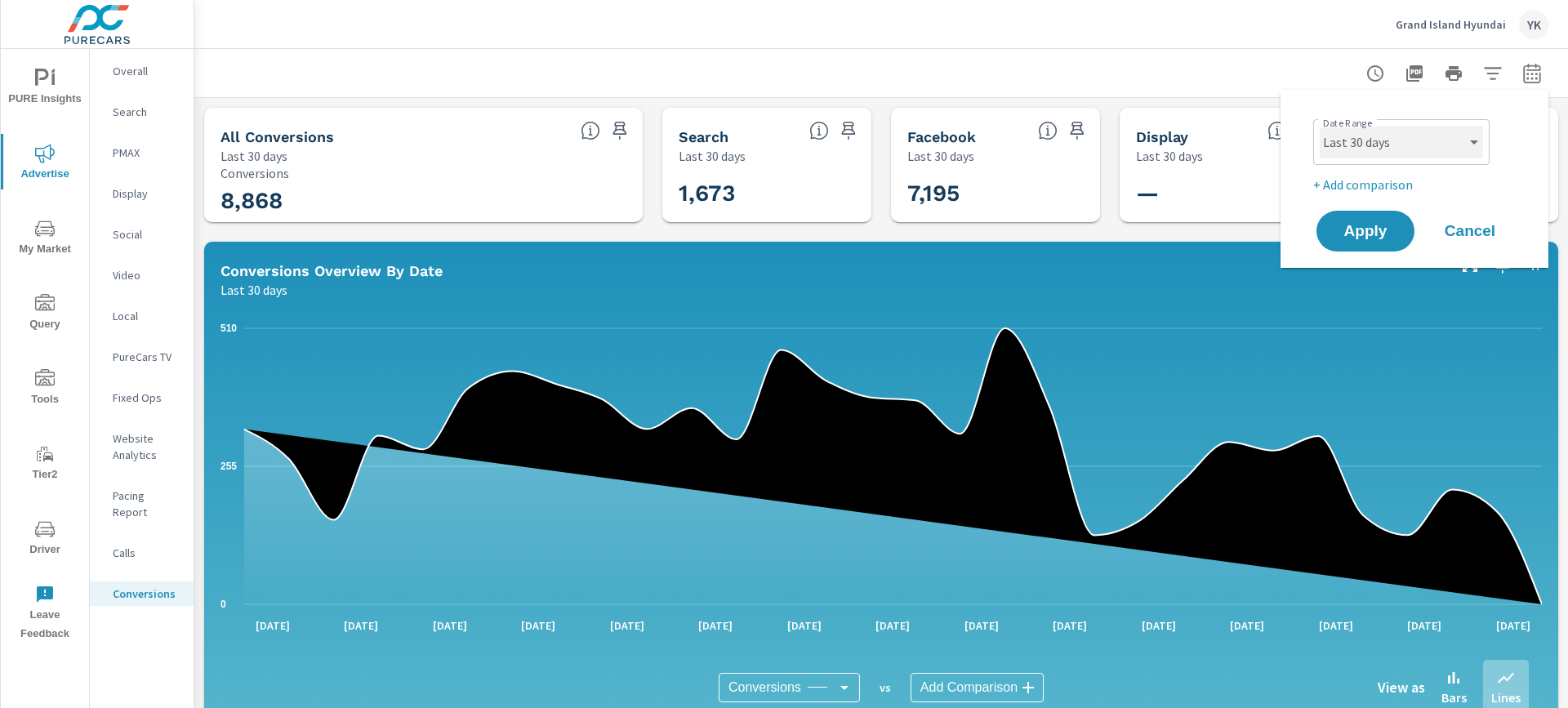
click at [1371, 137] on select "Custom [DATE] Last week Last 7 days Last 14 days Last 30 days Last 45 days Last…" at bounding box center [1401, 141] width 163 height 32
select select "Last month"
click at [1320, 126] on select "Custom [DATE] Last week Last 7 days Last 14 days Last 30 days Last 45 days Last…" at bounding box center [1401, 141] width 163 height 32
click at [1359, 230] on span "Apply" at bounding box center [1365, 231] width 67 height 16
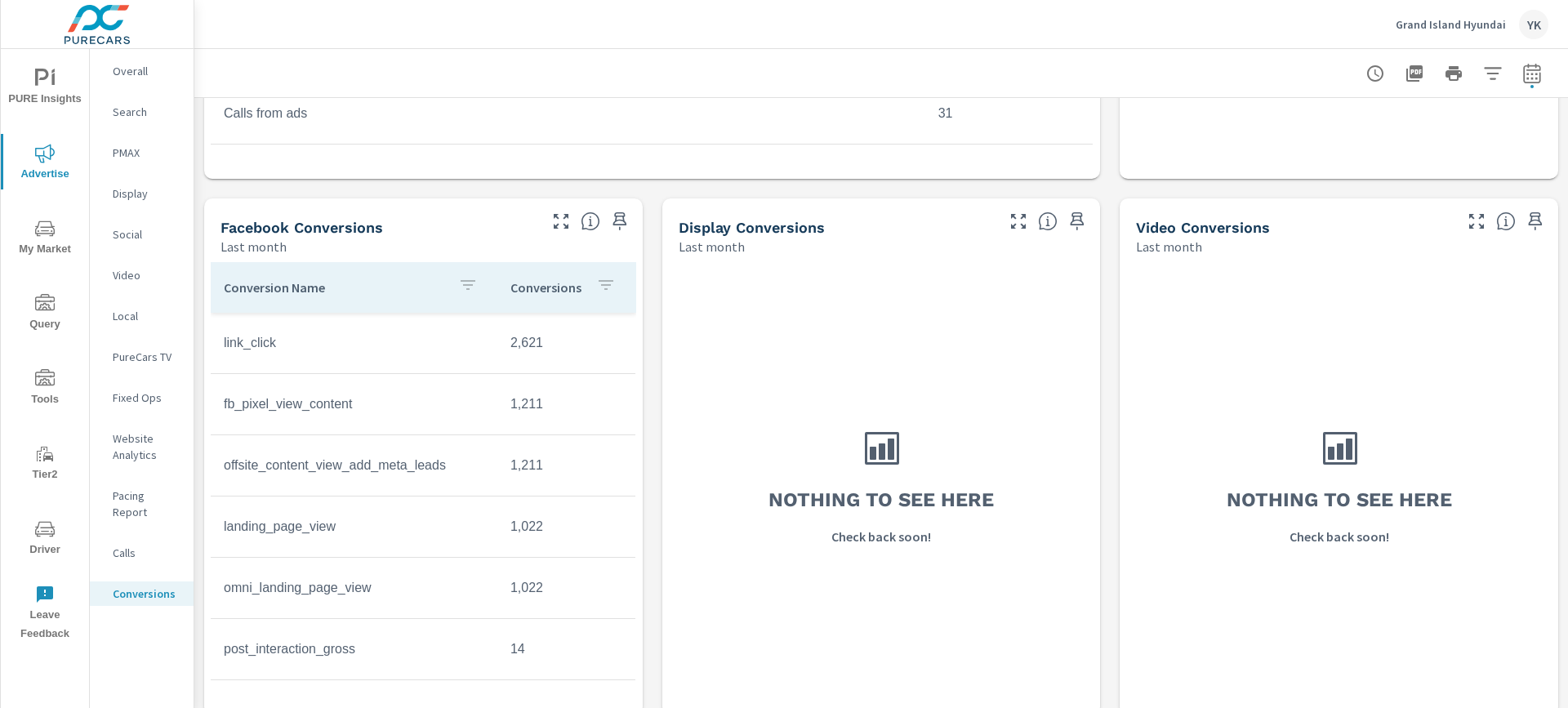
scroll to position [1131, 0]
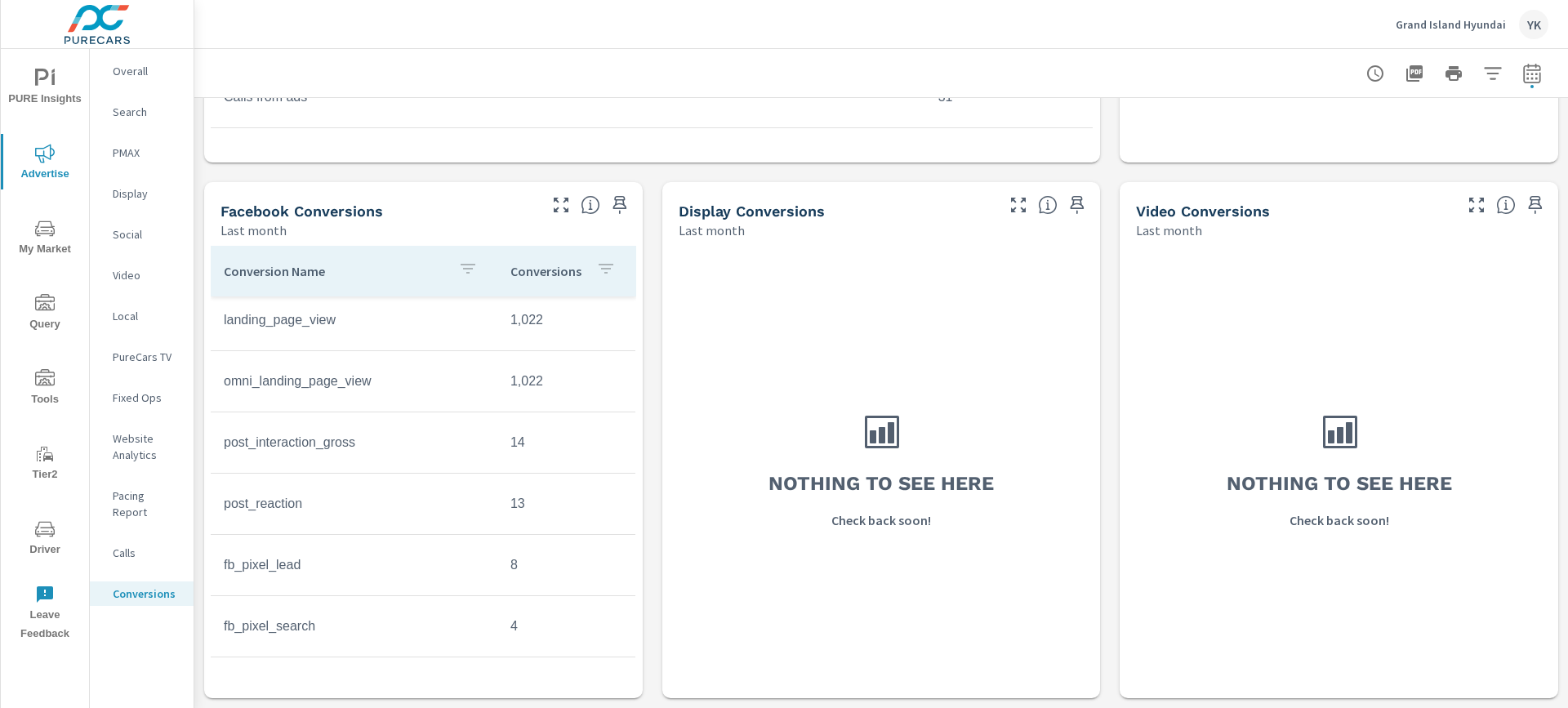
scroll to position [219, 0]
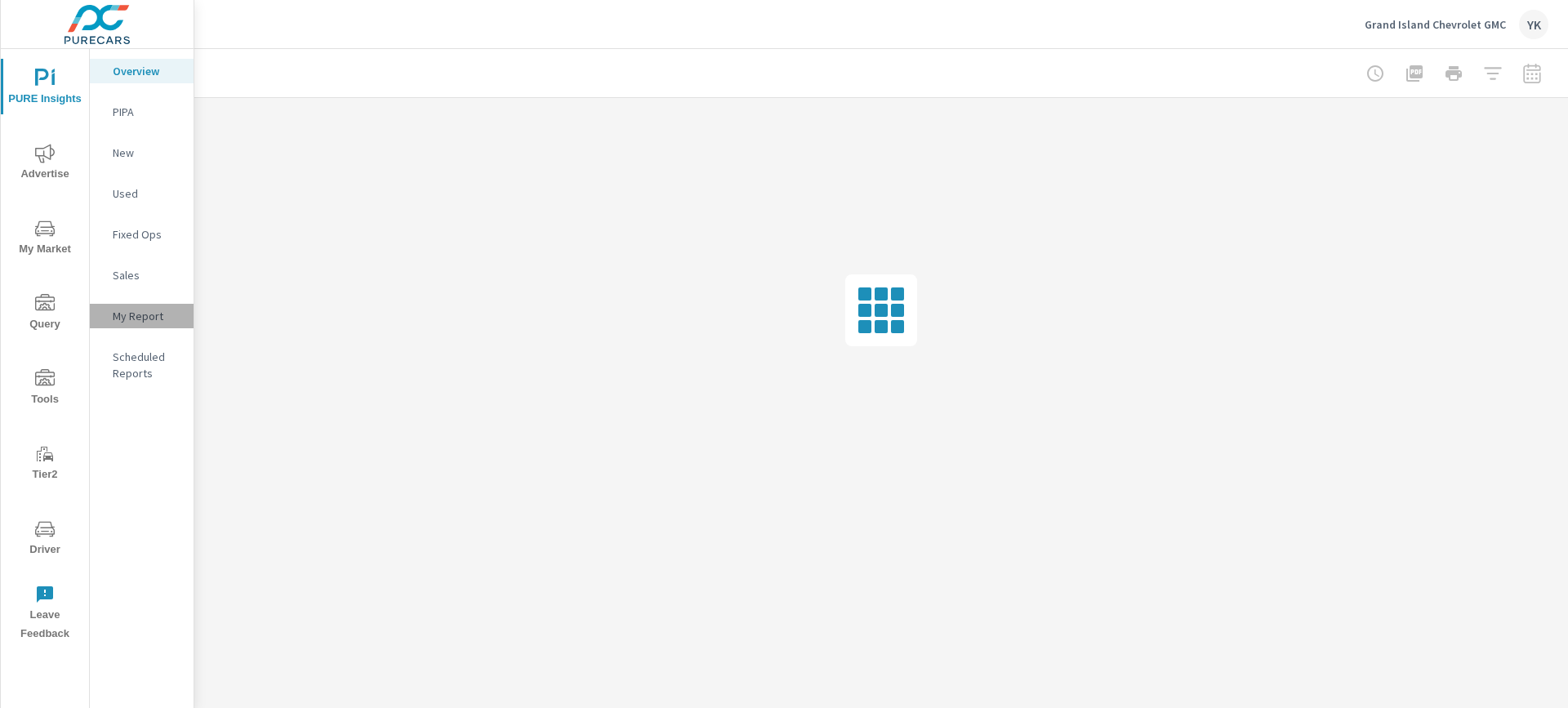
click at [122, 323] on p "My Report" at bounding box center [147, 316] width 68 height 17
click at [48, 168] on span "Advertise" at bounding box center [45, 164] width 79 height 40
click at [137, 557] on nav "Overall Search PMAX Display Social Video Local PureCars TV Fixed Ops Website An…" at bounding box center [142, 339] width 104 height 580
click at [137, 581] on div "Conversions" at bounding box center [142, 594] width 104 height 24
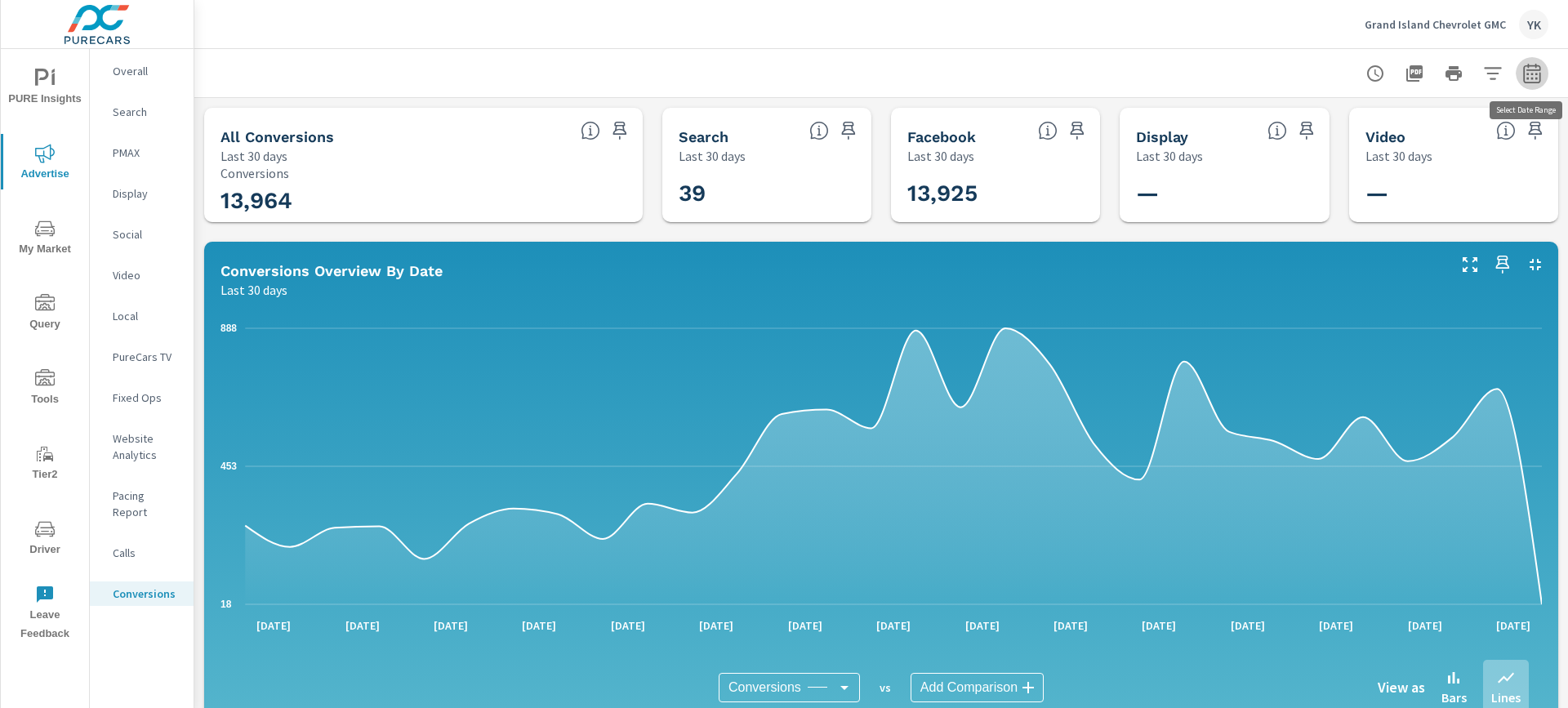
click at [1537, 77] on icon "button" at bounding box center [1532, 75] width 10 height 6
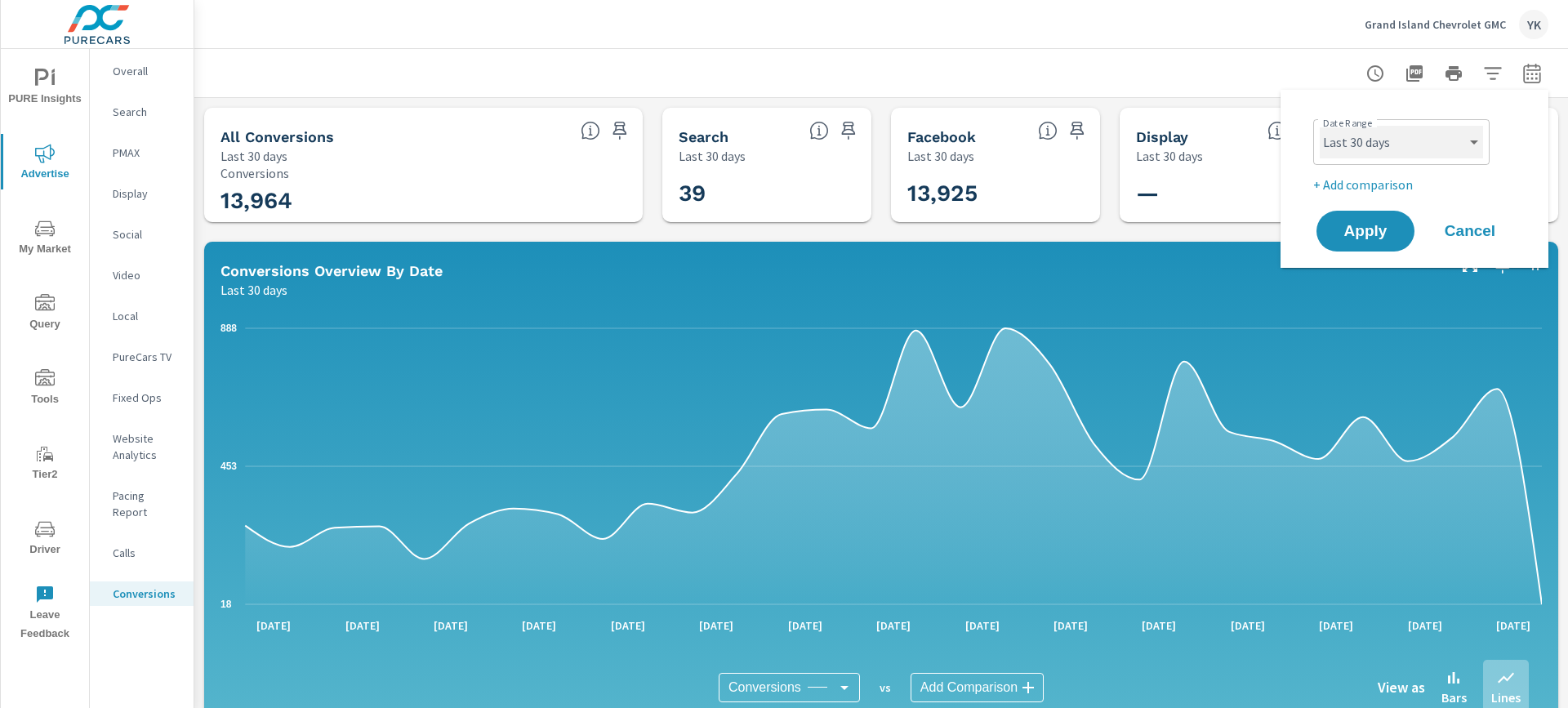
click at [1460, 130] on select "Custom [DATE] Last week Last 7 days Last 14 days Last 30 days Last 45 days Last…" at bounding box center [1401, 141] width 163 height 32
select select "Last month"
click at [1320, 126] on select "Custom [DATE] Last week Last 7 days Last 14 days Last 30 days Last 45 days Last…" at bounding box center [1401, 141] width 163 height 32
click at [1379, 233] on span "Apply" at bounding box center [1365, 231] width 67 height 16
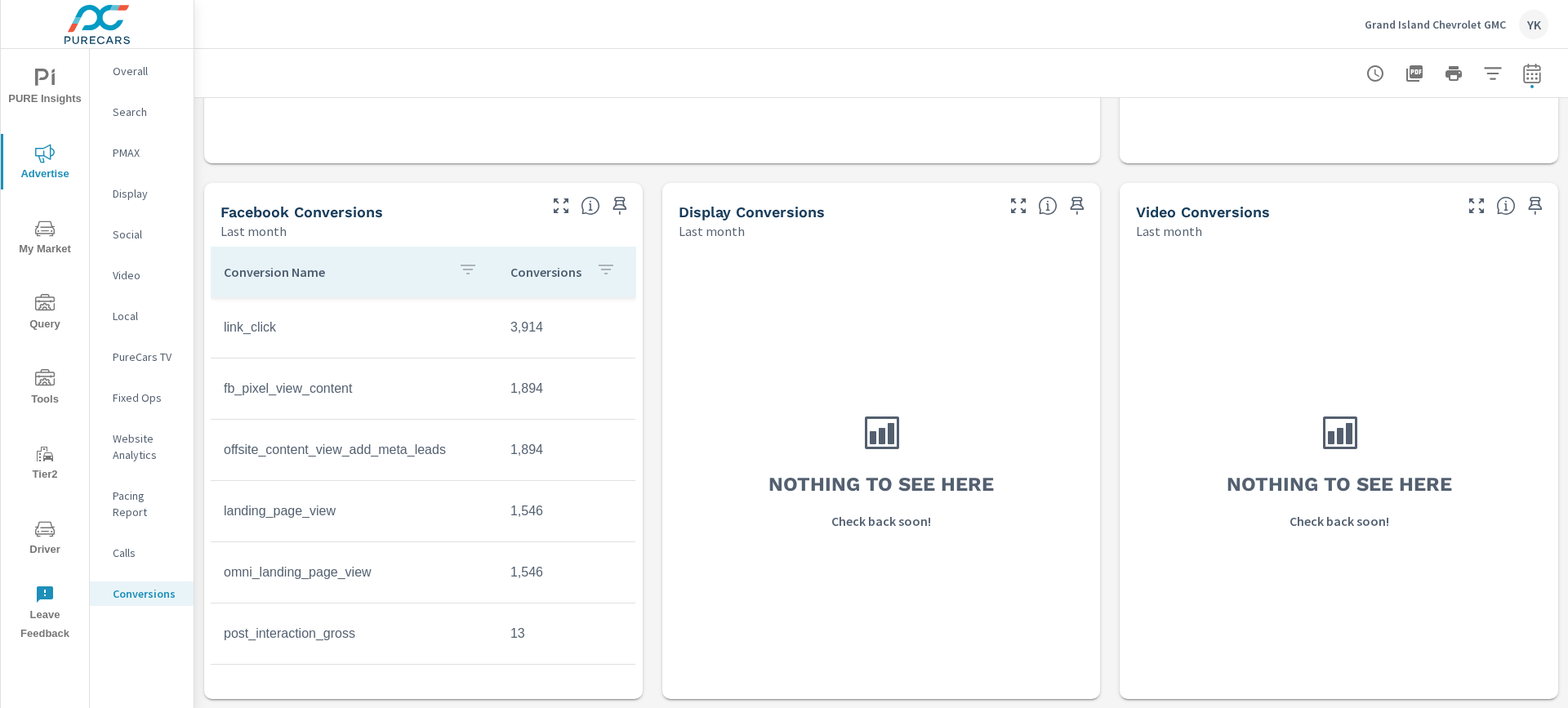
scroll to position [1131, 0]
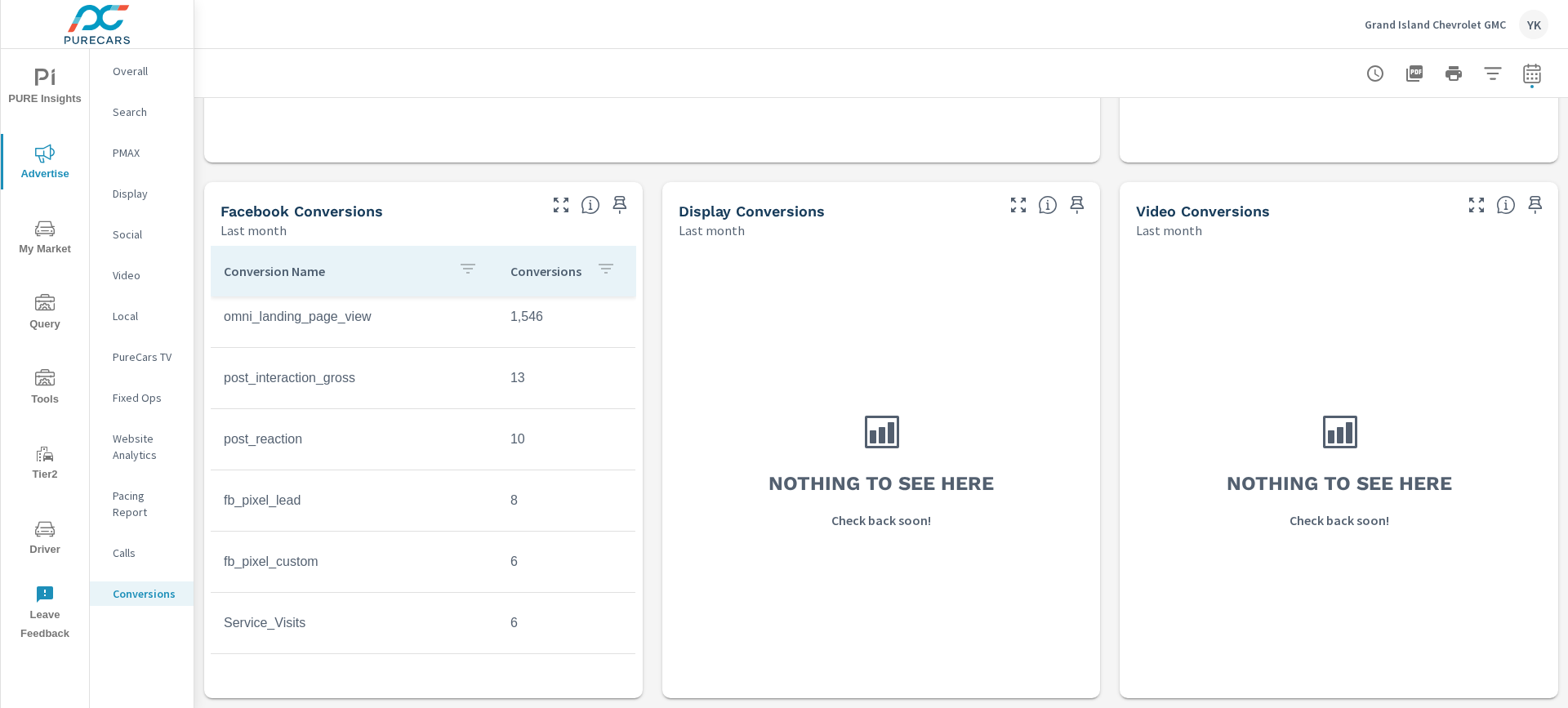
scroll to position [260, 0]
